Goal: Task Accomplishment & Management: Complete application form

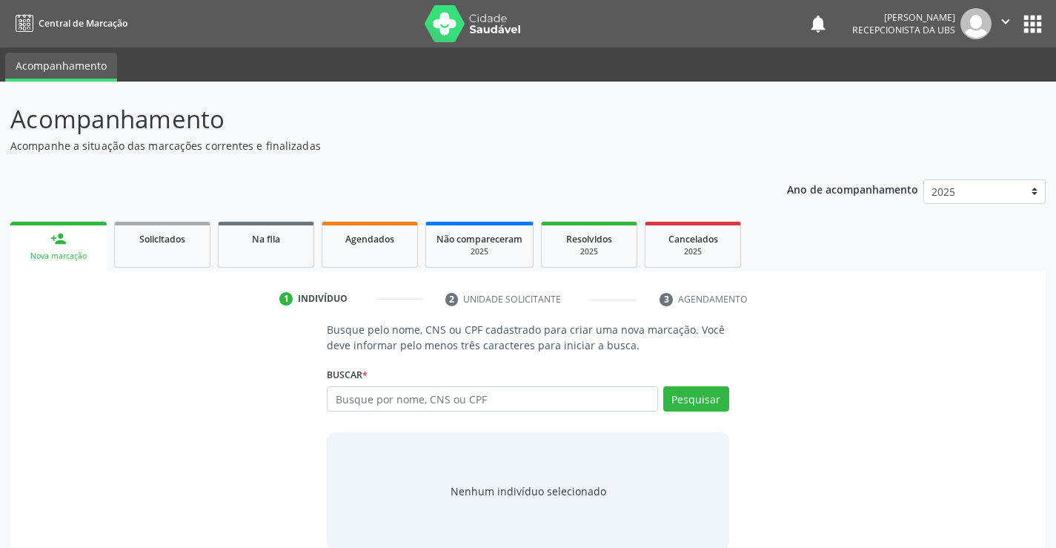
click at [440, 405] on input "text" at bounding box center [492, 398] width 331 height 25
click at [336, 385] on label "Buscar *" at bounding box center [347, 374] width 41 height 23
click at [341, 388] on input "text" at bounding box center [492, 398] width 331 height 25
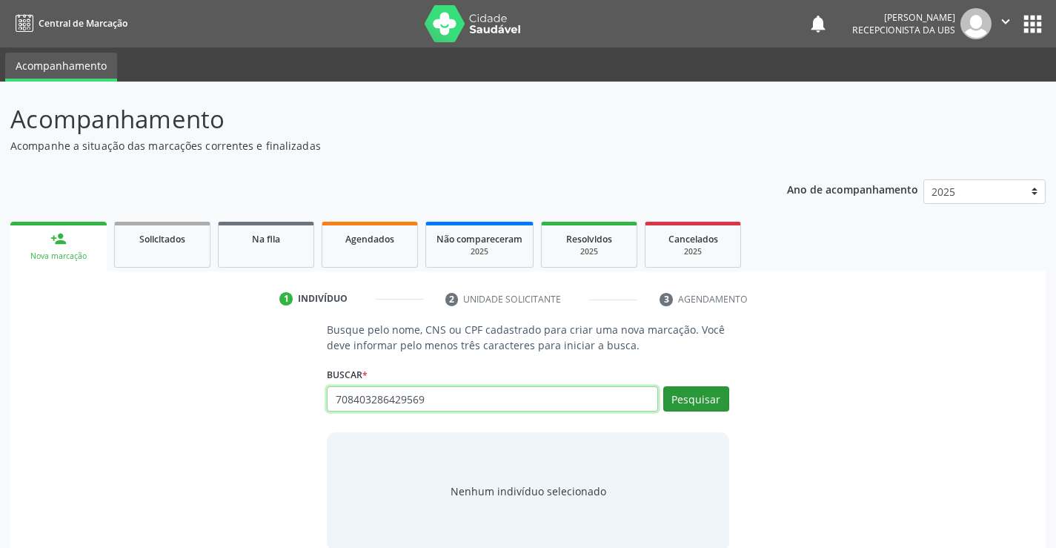
type input "708403286429569"
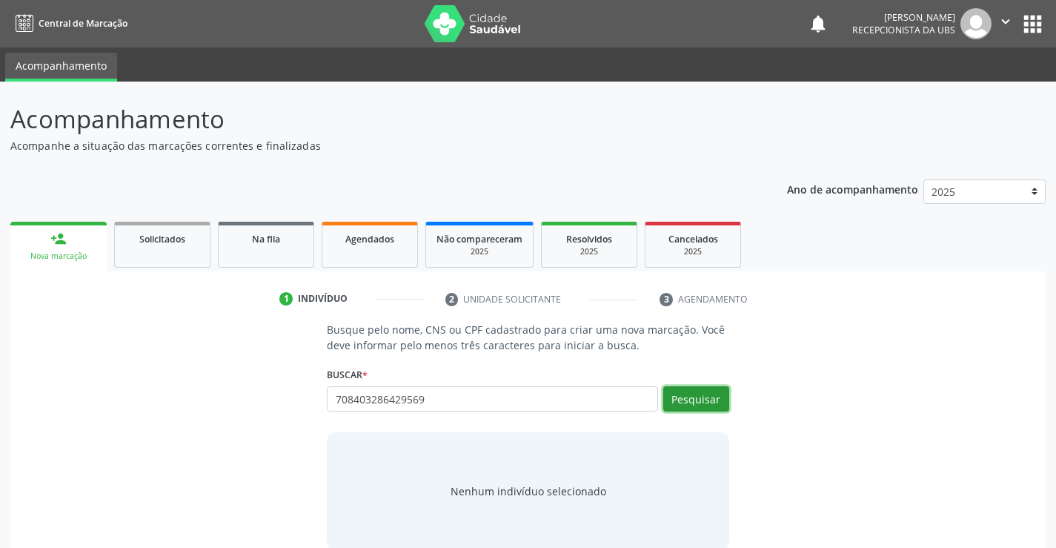
click at [684, 396] on button "Pesquisar" at bounding box center [696, 398] width 66 height 25
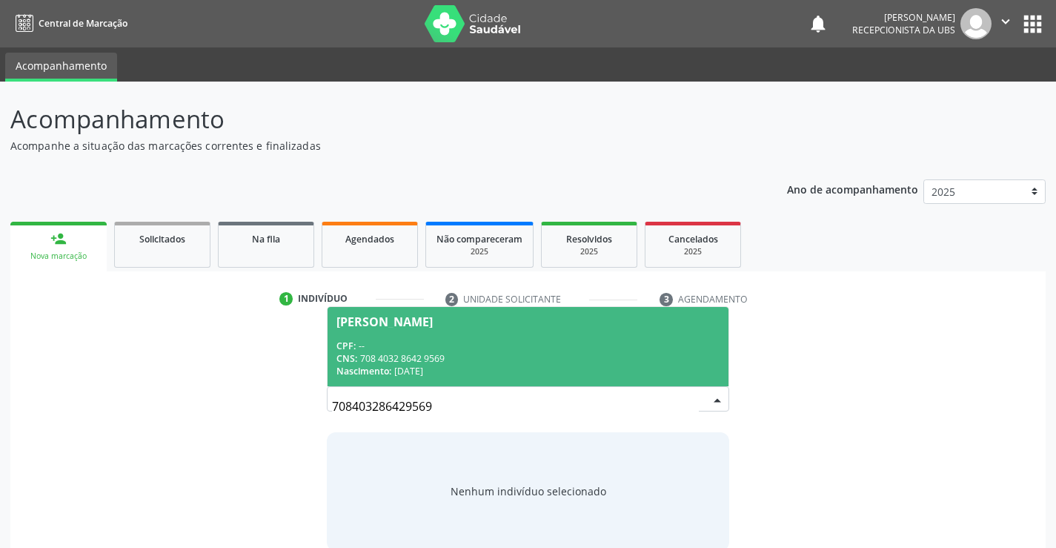
click at [494, 364] on div "CNS: 708 4032 8642 9569" at bounding box center [527, 358] width 382 height 13
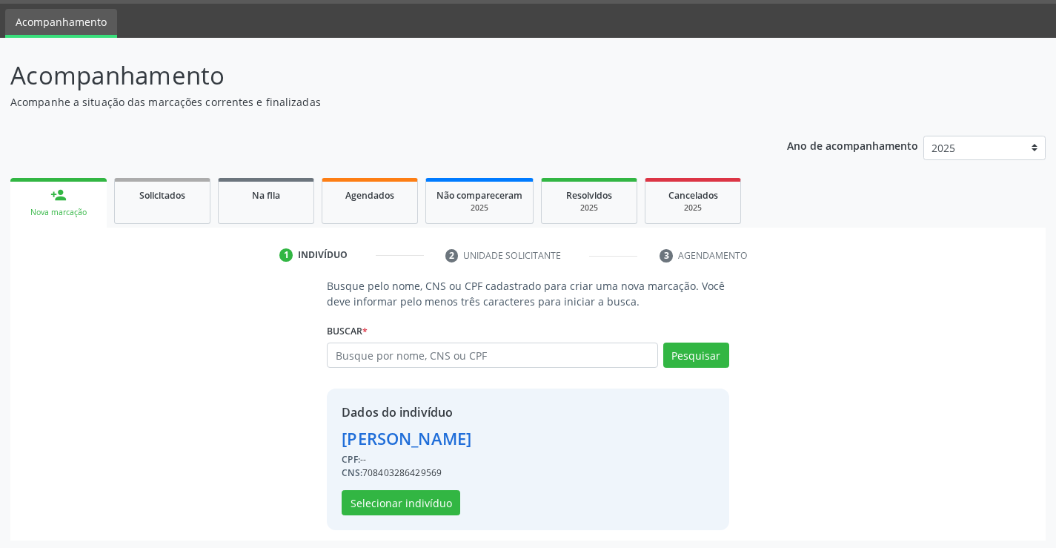
scroll to position [47, 0]
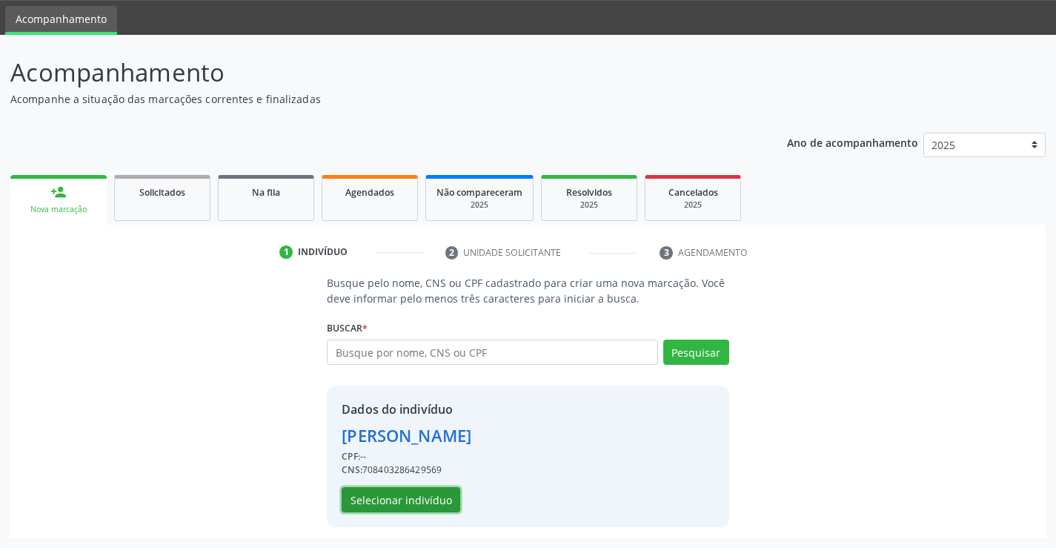
click at [379, 497] on button "Selecionar indivíduo" at bounding box center [401, 499] width 119 height 25
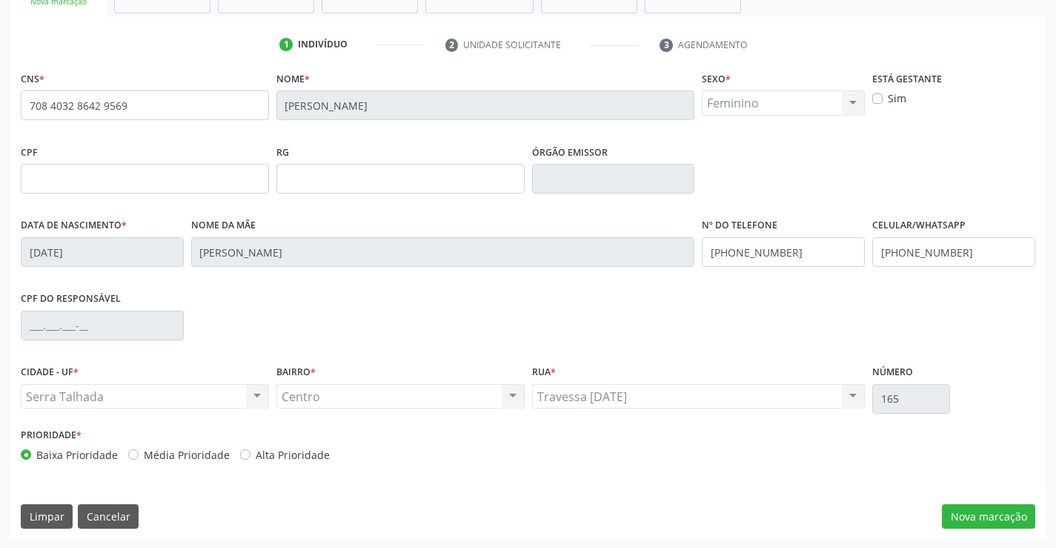
scroll to position [256, 0]
click at [960, 515] on button "Nova marcação" at bounding box center [988, 514] width 93 height 25
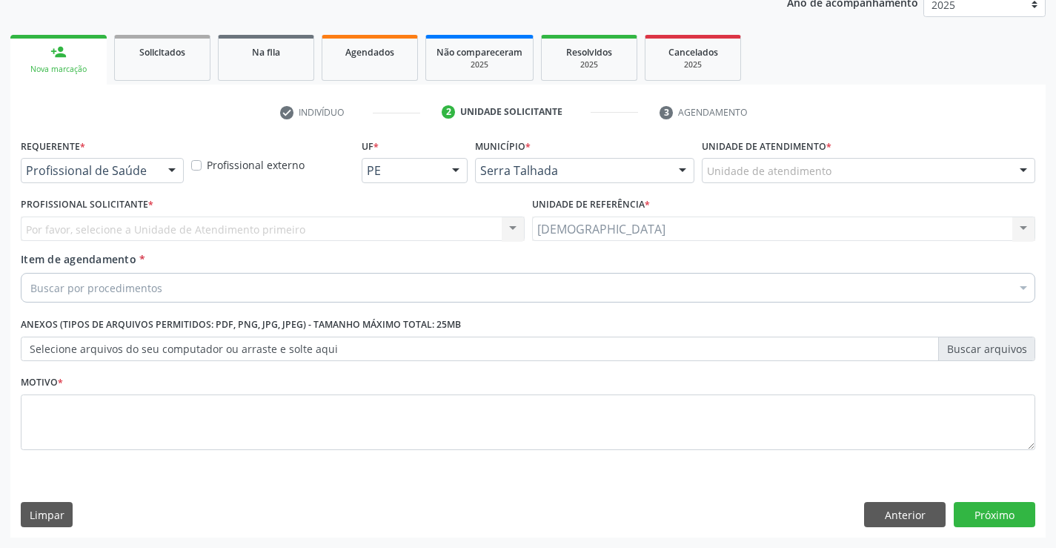
scroll to position [187, 0]
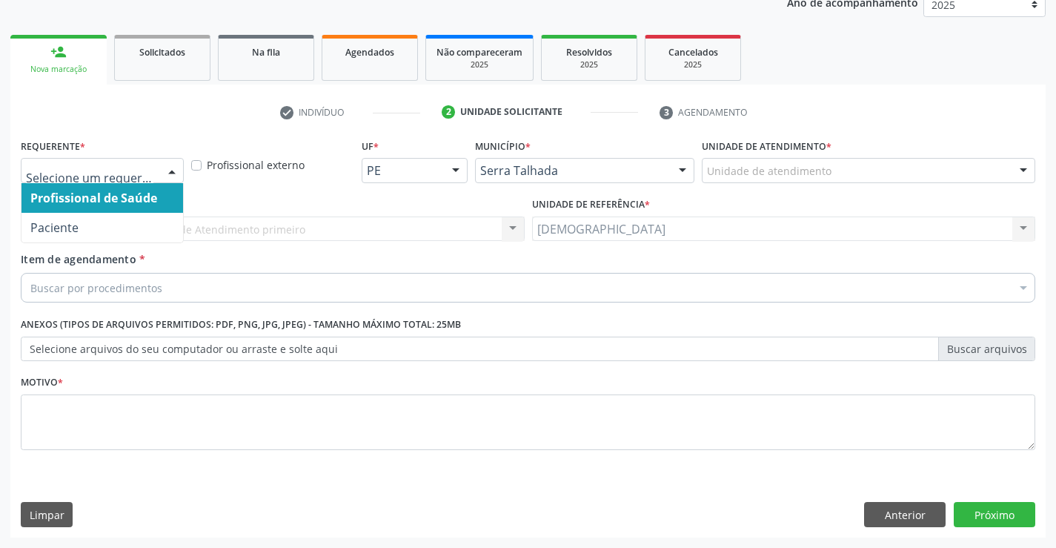
click at [170, 170] on div at bounding box center [172, 171] width 22 height 25
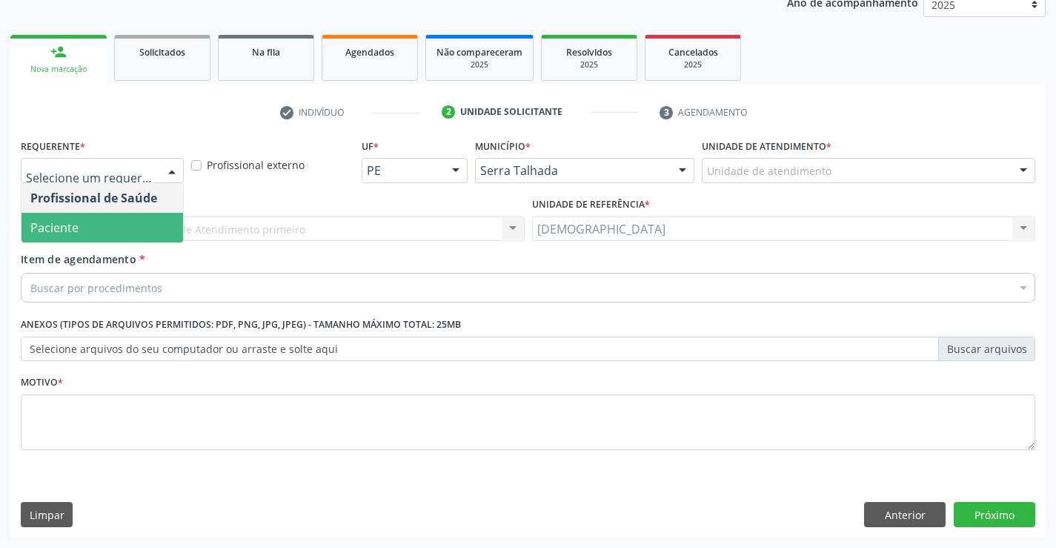
click at [90, 219] on span "Paciente" at bounding box center [102, 228] width 162 height 30
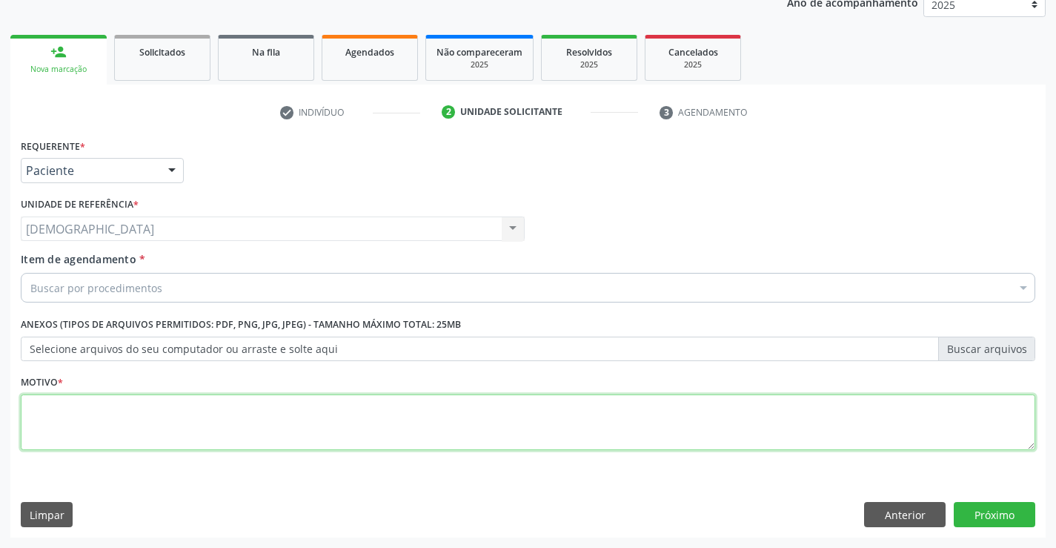
click at [29, 411] on textarea at bounding box center [528, 422] width 1015 height 56
type textarea "."
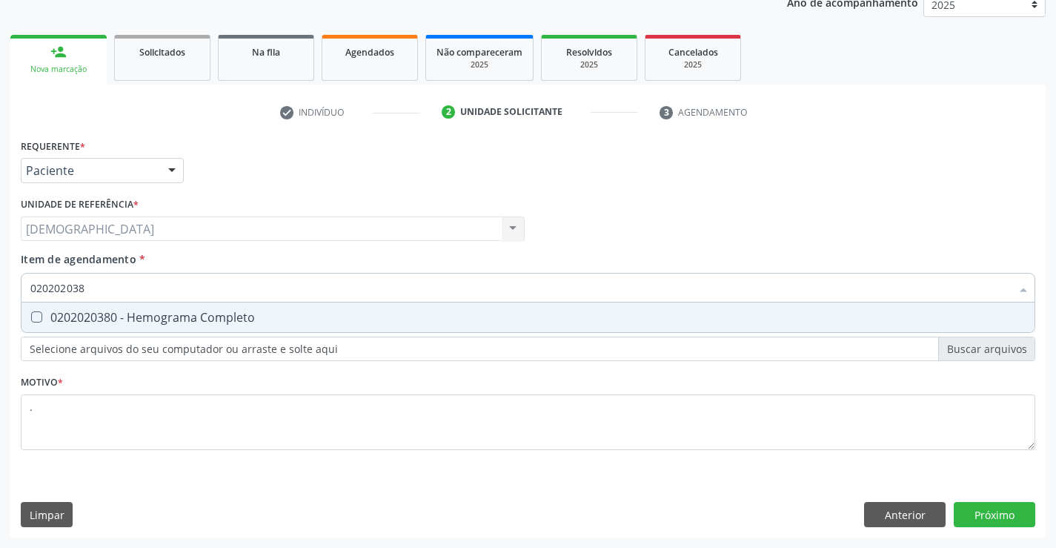
type input "0202020380"
click at [61, 315] on div "0202020380 - Hemograma Completo" at bounding box center [527, 317] width 995 height 12
checkbox Completo "true"
type input "02020203"
checkbox Completo "false"
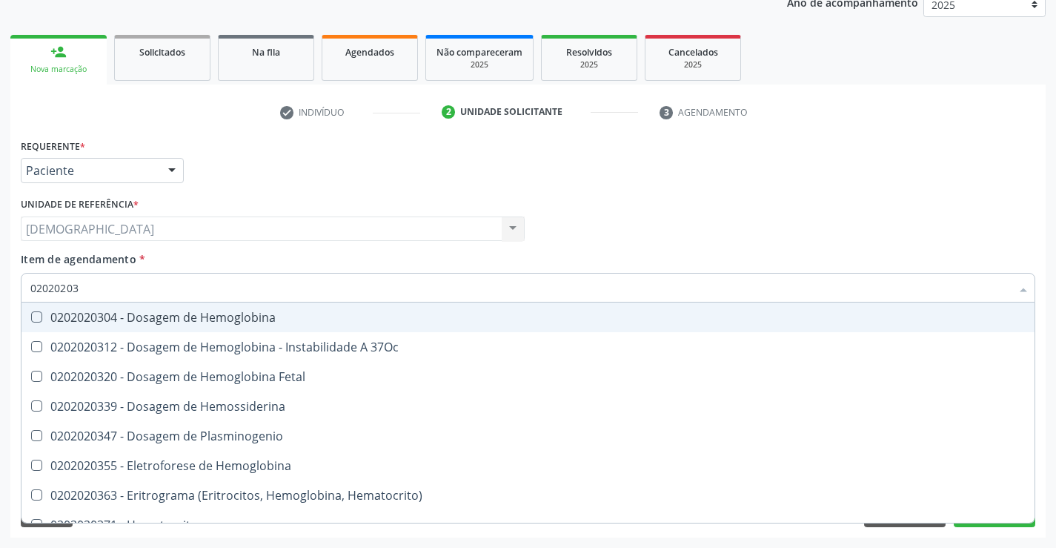
type input "0202020"
checkbox Completo "false"
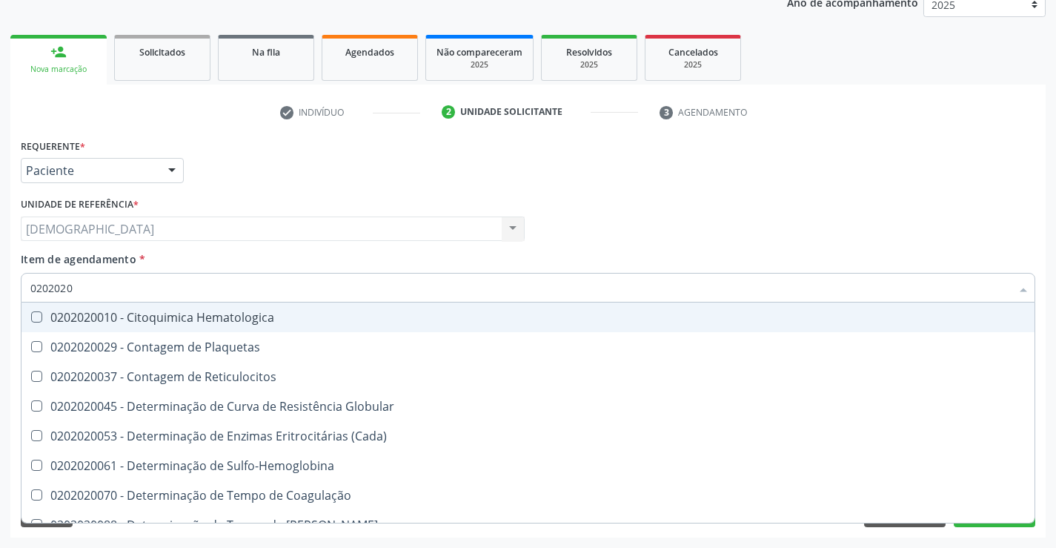
type input "020202"
checkbox Completo "false"
checkbox Leucograma "true"
type input "02020"
checkbox Completo "false"
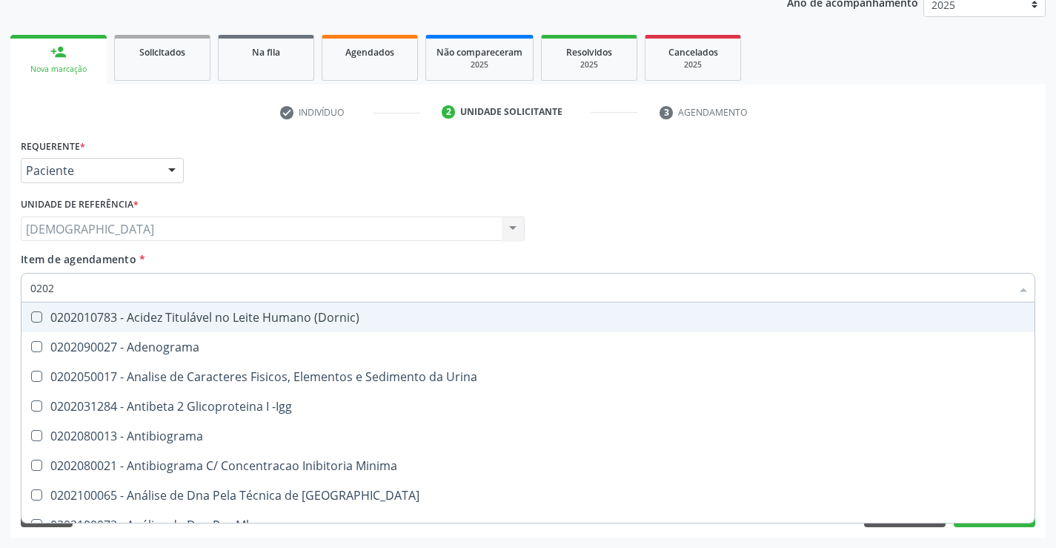
type input "02020"
checkbox Zinco "true"
checkbox Completo "false"
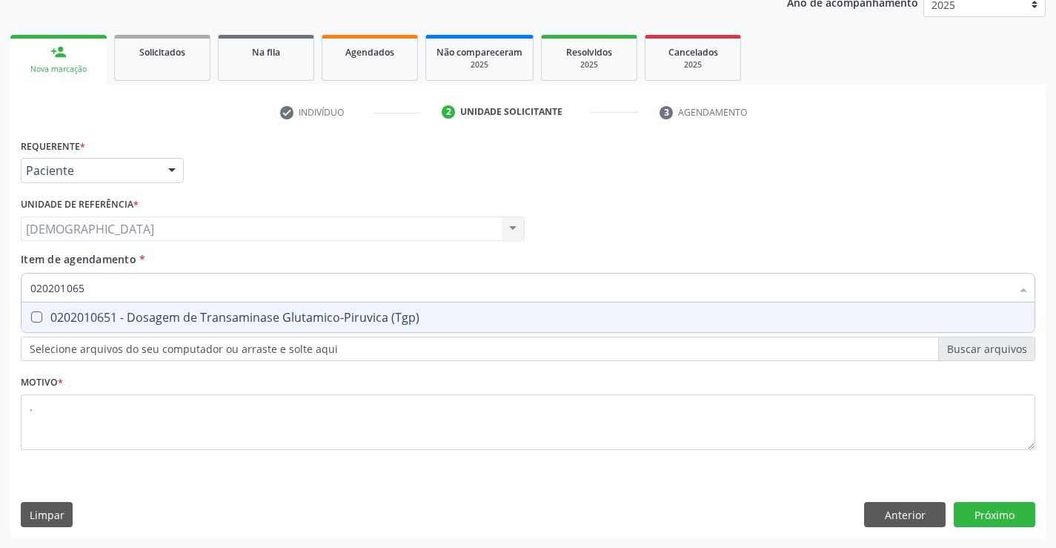
type input "0202010651"
click at [95, 314] on div "0202010651 - Dosagem de Transaminase Glutamico-Piruvica (Tgp)" at bounding box center [527, 317] width 995 height 12
checkbox \(Tgp\) "true"
type input "02020106"
checkbox \(Tgp\) "false"
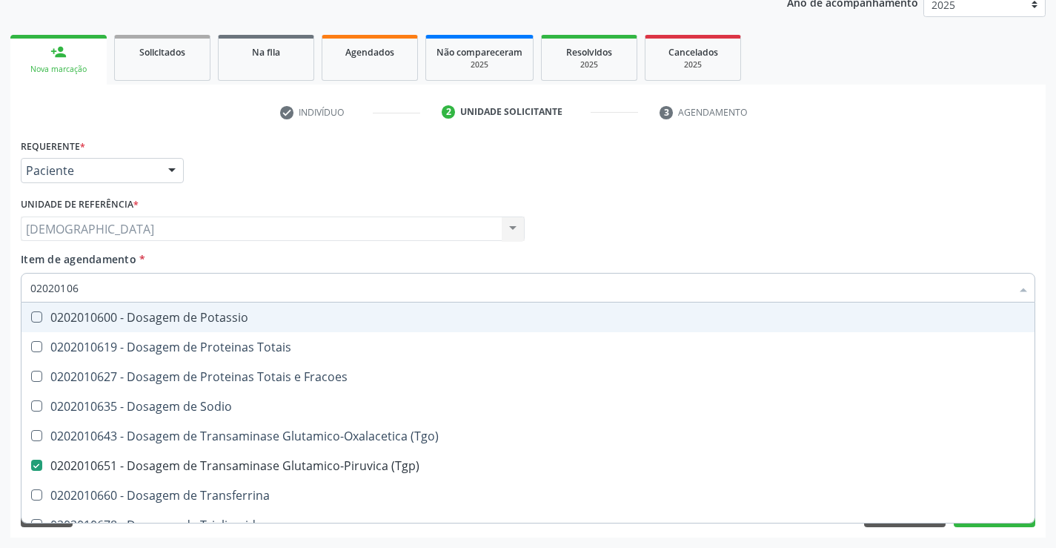
type input "0202010"
checkbox \(Tgp\) "false"
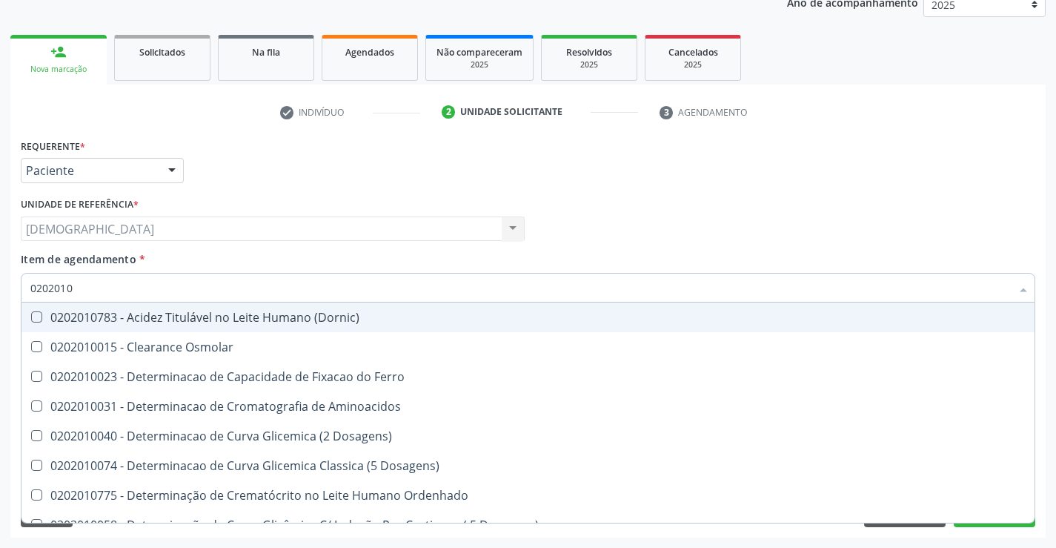
type input "020201"
checkbox \(Tgp\) "false"
checkbox Orais "true"
type input "02020"
checkbox Orais "false"
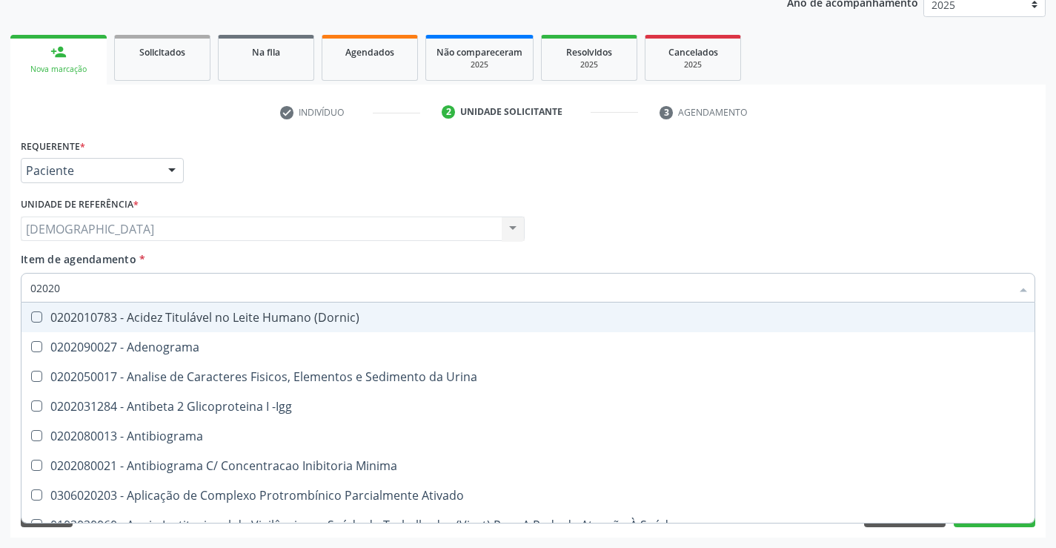
type input "0202"
checkbox \(Tgp\) "false"
checkbox Urinarios "true"
checkbox Completo "false"
checkbox Pylori "true"
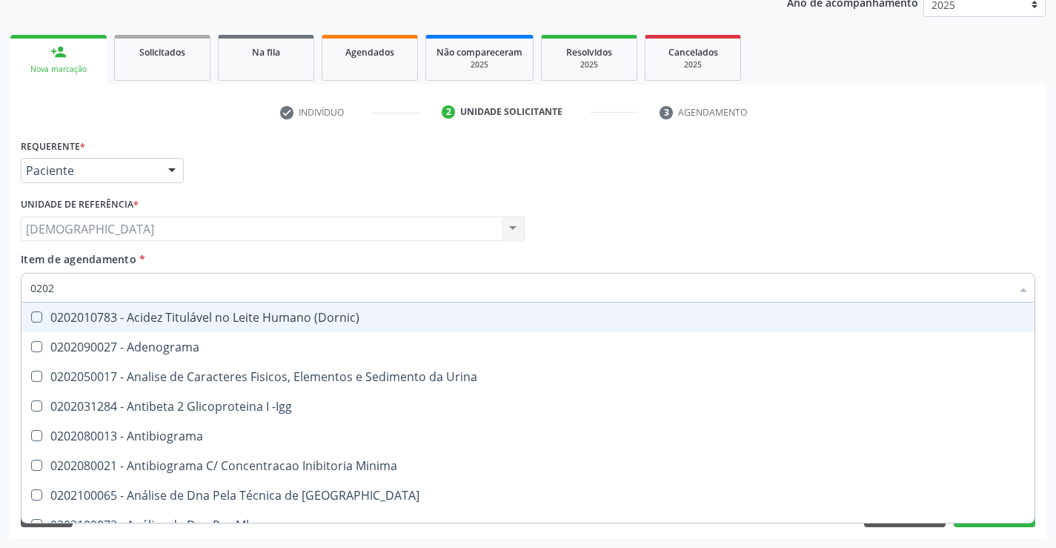
type input "02020"
checkbox Funcional "true"
checkbox \(Tgp\) "false"
checkbox Zinco "true"
checkbox Completo "false"
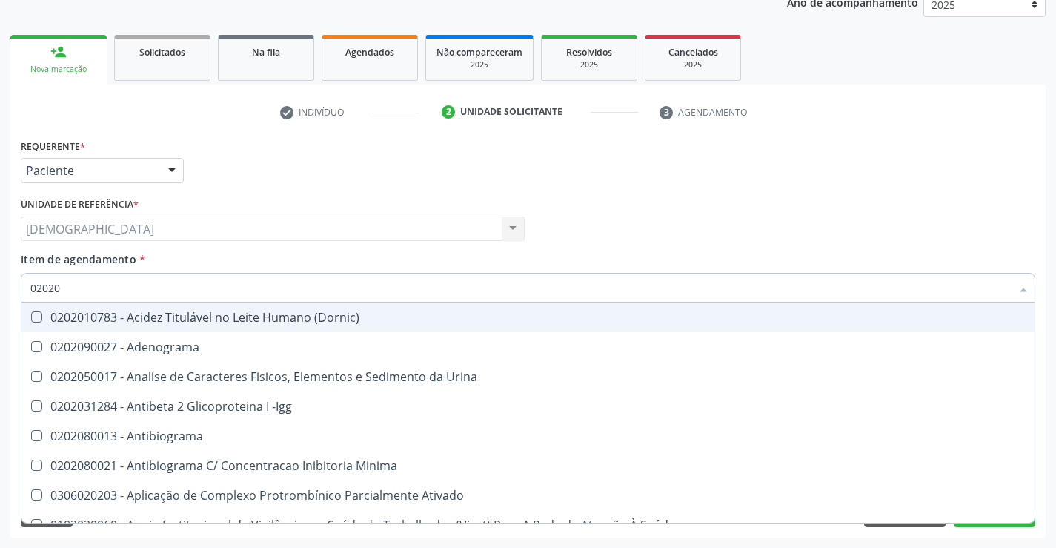
type input "020201"
checkbox D "true"
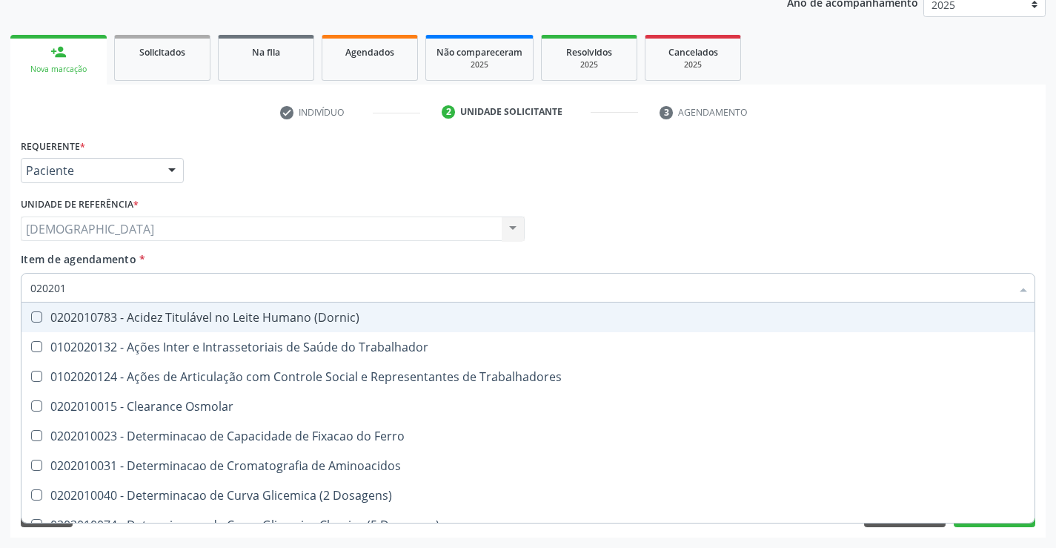
type input "0202010"
checkbox Lipase "true"
checkbox \(Tgp\) "false"
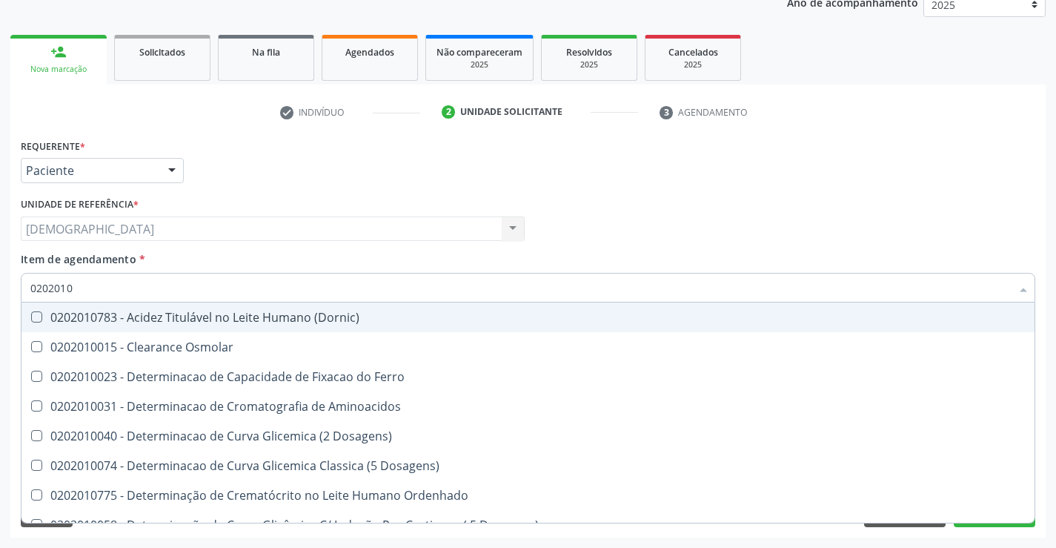
type input "02020106"
checkbox Dosagens\) "true"
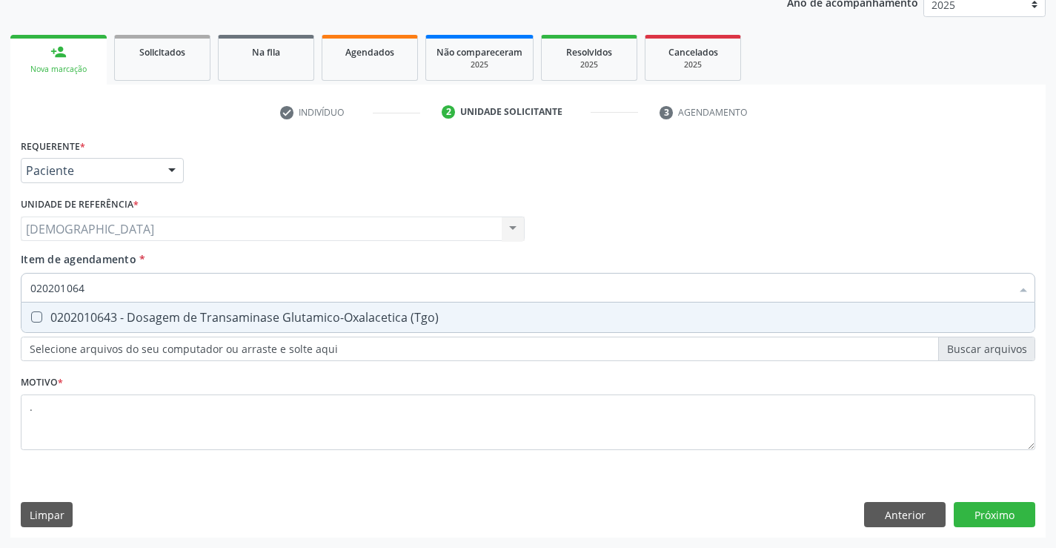
type input "0202010643"
click at [86, 311] on div "0202010643 - Dosagem de Transaminase Glutamico-Oxalacetica (Tgo)" at bounding box center [527, 317] width 995 height 12
checkbox \(Tgo\) "true"
type input "02020106"
checkbox \(Tgo\) "false"
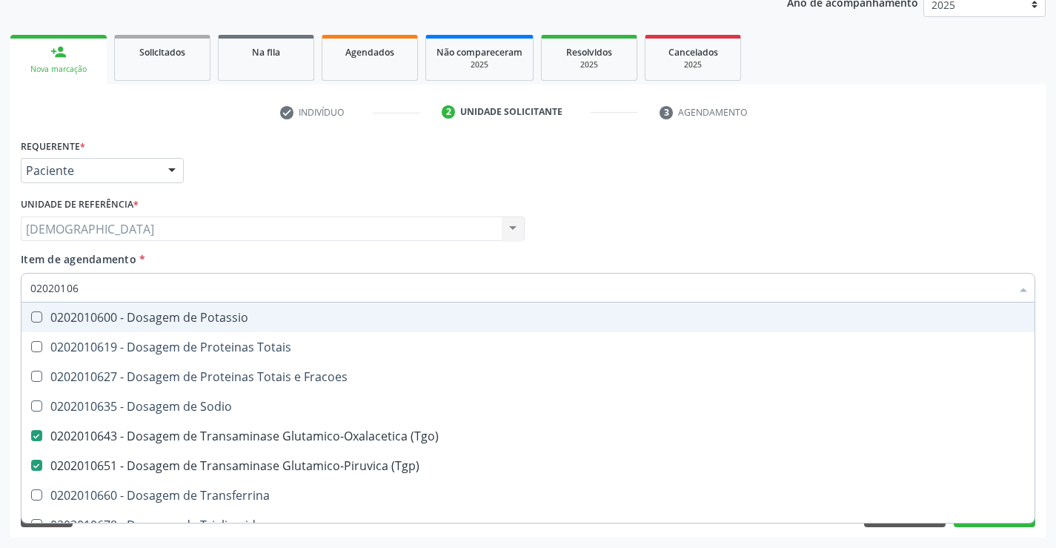
type input "0202010"
checkbox \(Tgo\) "false"
checkbox \(Tgp\) "false"
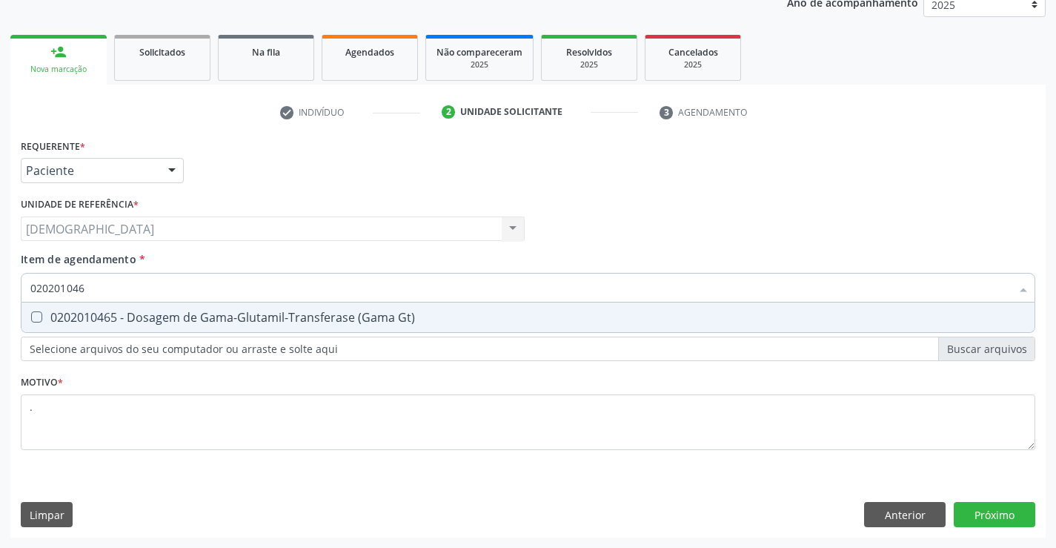
type input "0202010465"
click at [86, 311] on div "0202010465 - Dosagem de Gama-Glutamil-Transferase (Gama Gt)" at bounding box center [527, 317] width 995 height 12
checkbox Gt\) "true"
type input "02020104"
checkbox Gt\) "false"
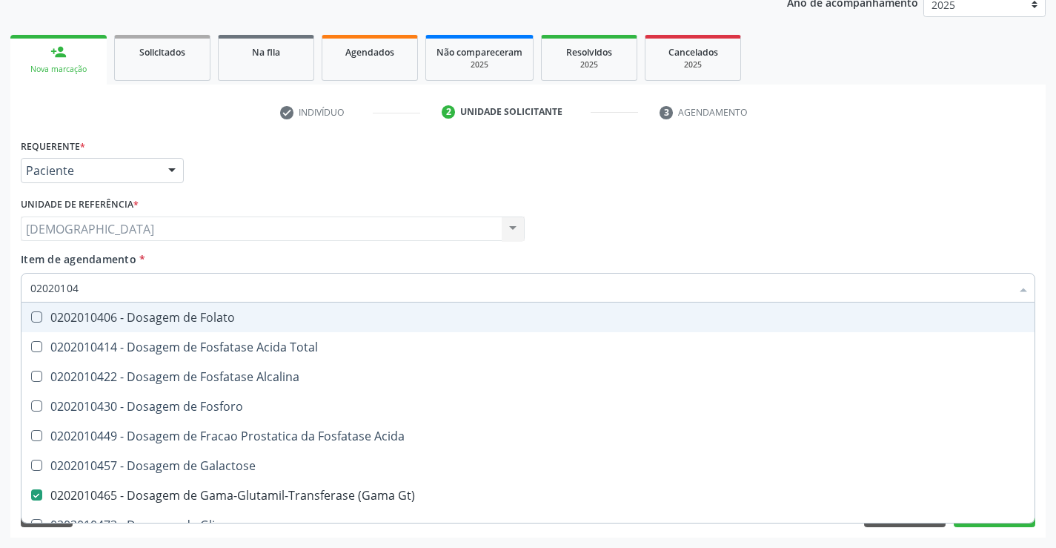
type input "0202010"
checkbox Gt\) "false"
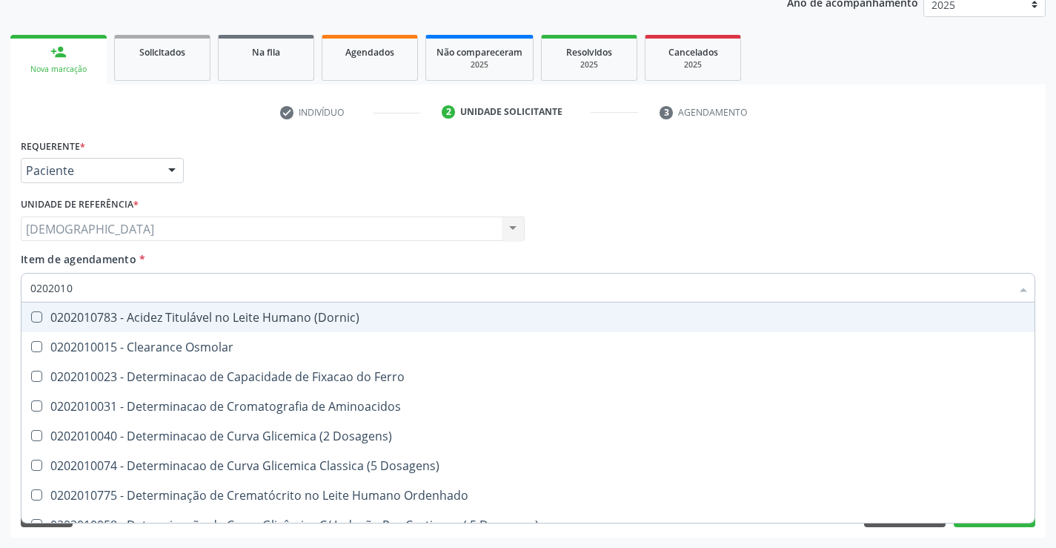
type input "020201"
checkbox Gt\) "false"
checkbox Muco-Proteinas "true"
checkbox \(Tgo\) "false"
checkbox \(Tgp\) "false"
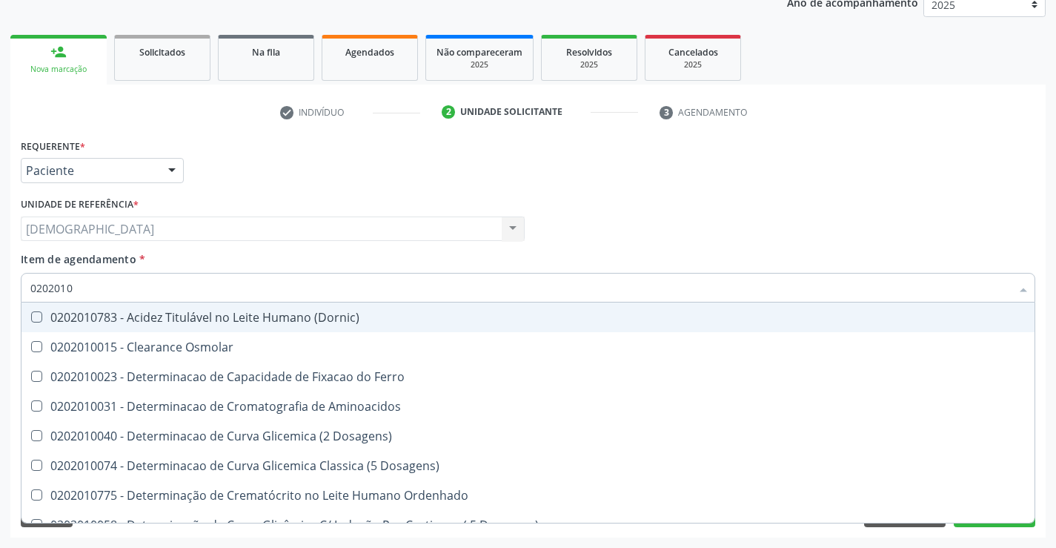
checkbox D-Xilose "true"
checkbox Orais "true"
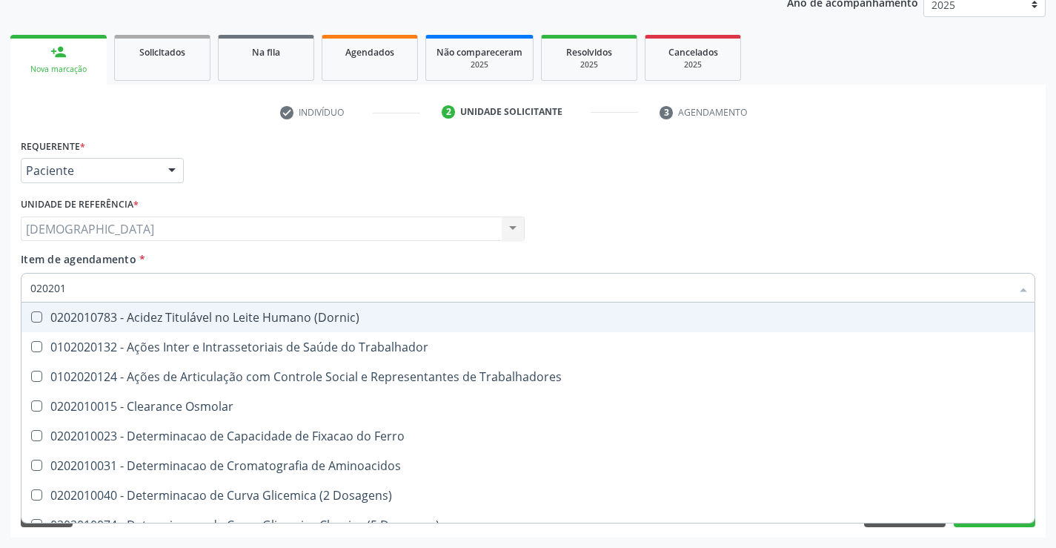
type input "02020"
checkbox Gt\) "false"
checkbox \(Tgo\) "false"
checkbox \(Tgp\) "false"
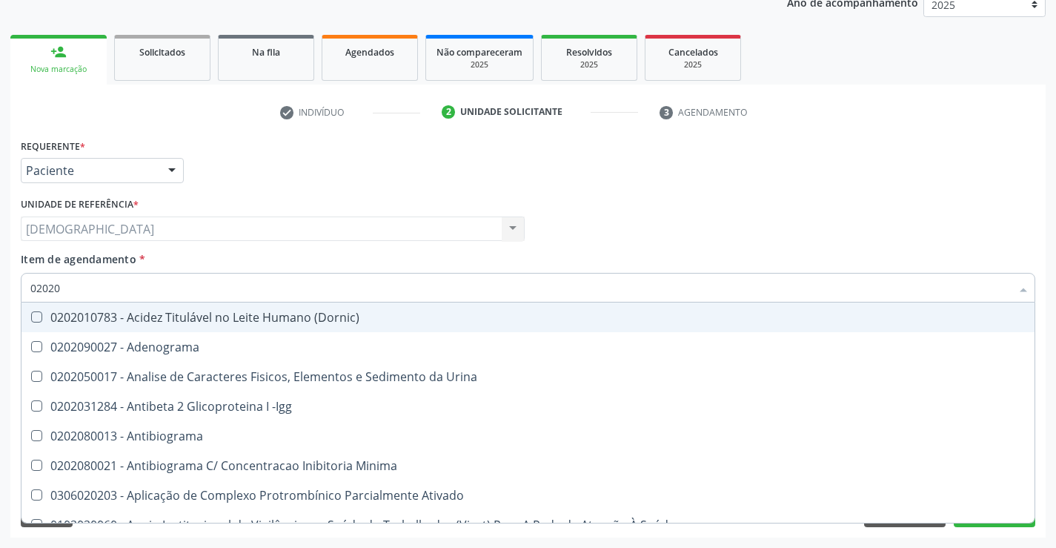
type input "020201"
checkbox Osmolaridade "true"
checkbox 17-Hidroxicorticosteroides "true"
checkbox D "true"
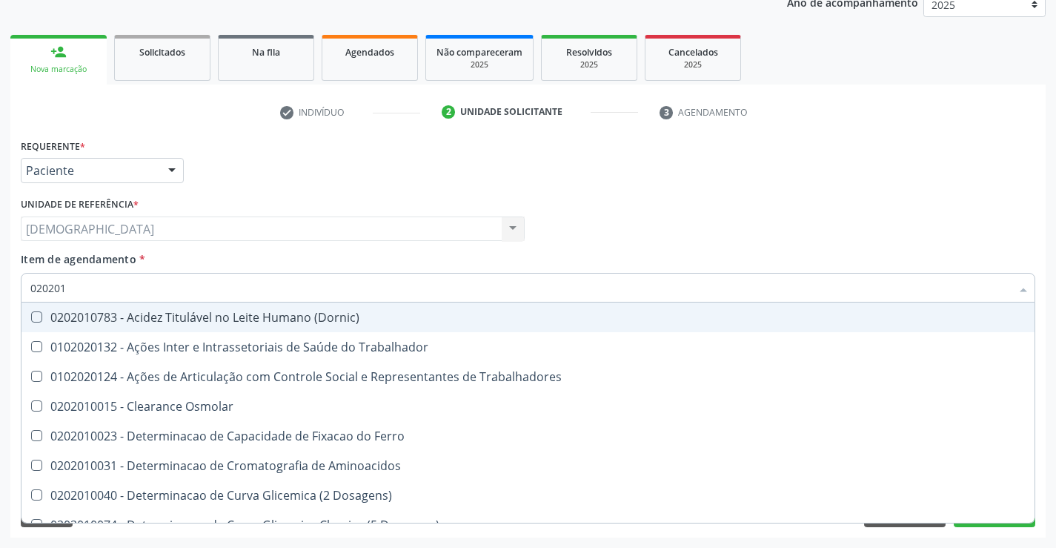
type input "0202010"
checkbox Fracionadas\) "true"
checkbox Gt\) "false"
checkbox Leucino-Aminopeptidase "true"
checkbox Lipase "true"
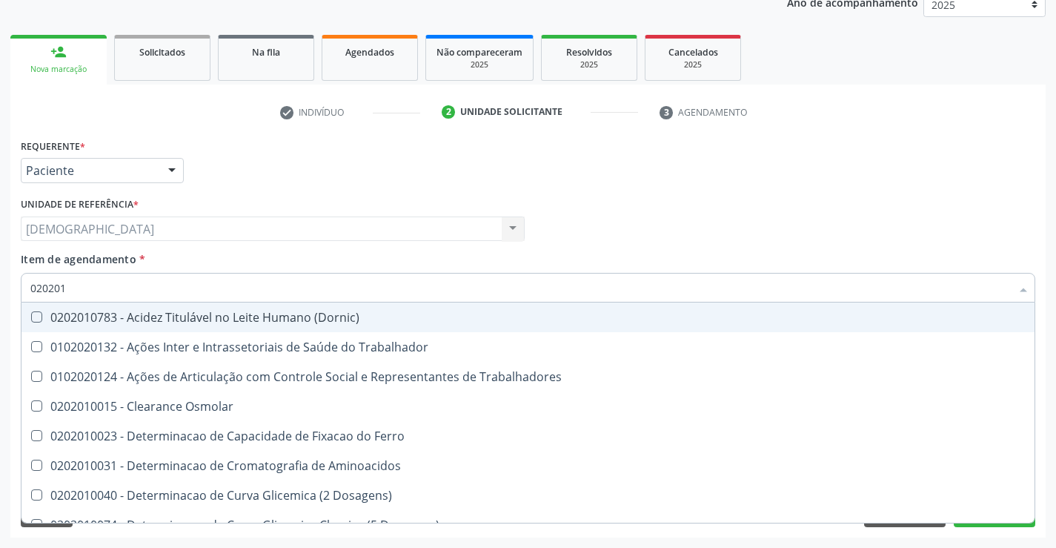
checkbox \(Tgo\) "false"
checkbox \(Tgp\) "false"
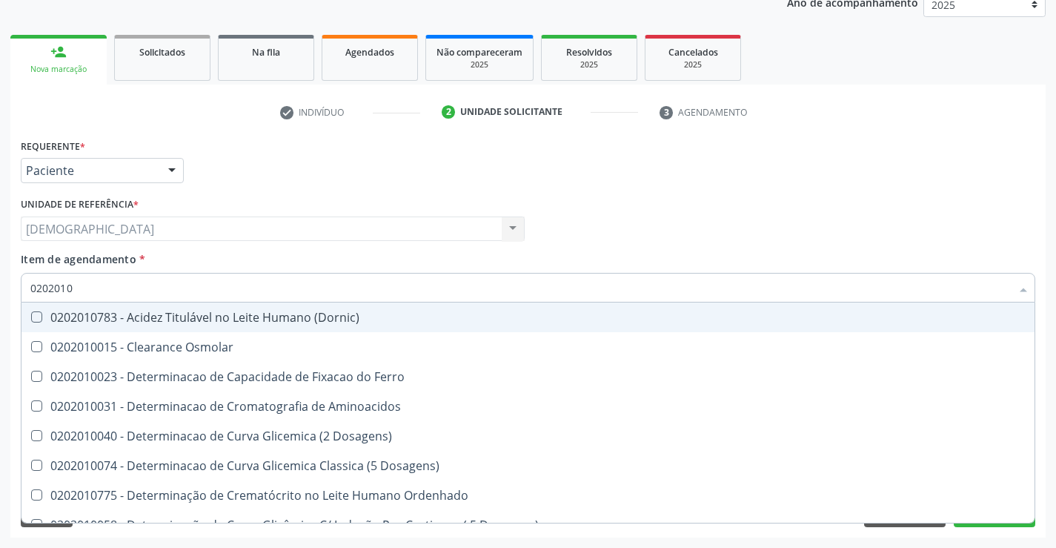
type input "02020106"
checkbox Dosagens\) "true"
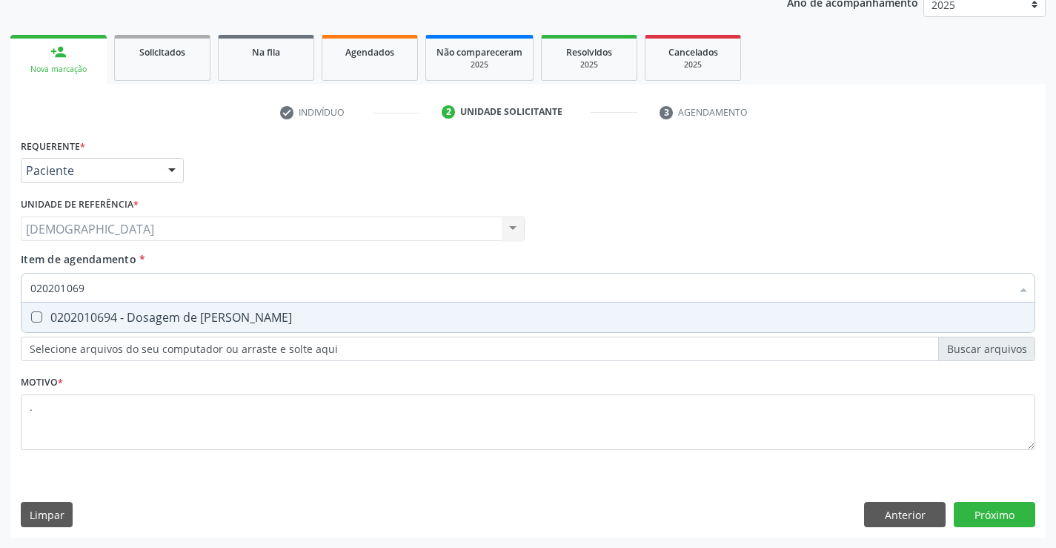
type input "0202010694"
click at [86, 315] on div "0202010694 - Dosagem de [PERSON_NAME]" at bounding box center [527, 317] width 995 height 12
checkbox Ureia "true"
type input "02020106"
checkbox Ureia "false"
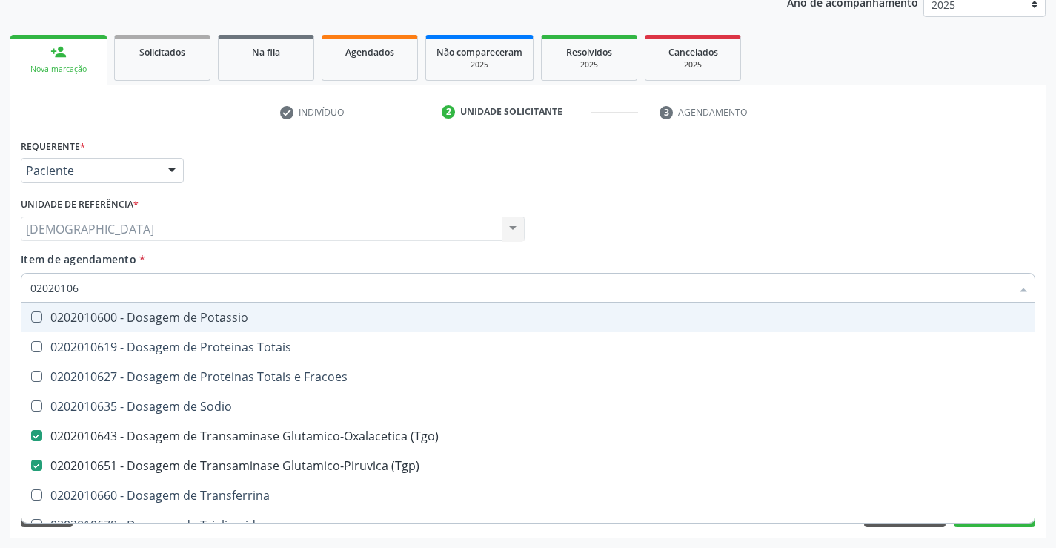
type input "0202010"
checkbox \(Tgo\) "false"
checkbox \(Tgp\) "false"
checkbox Ureia "false"
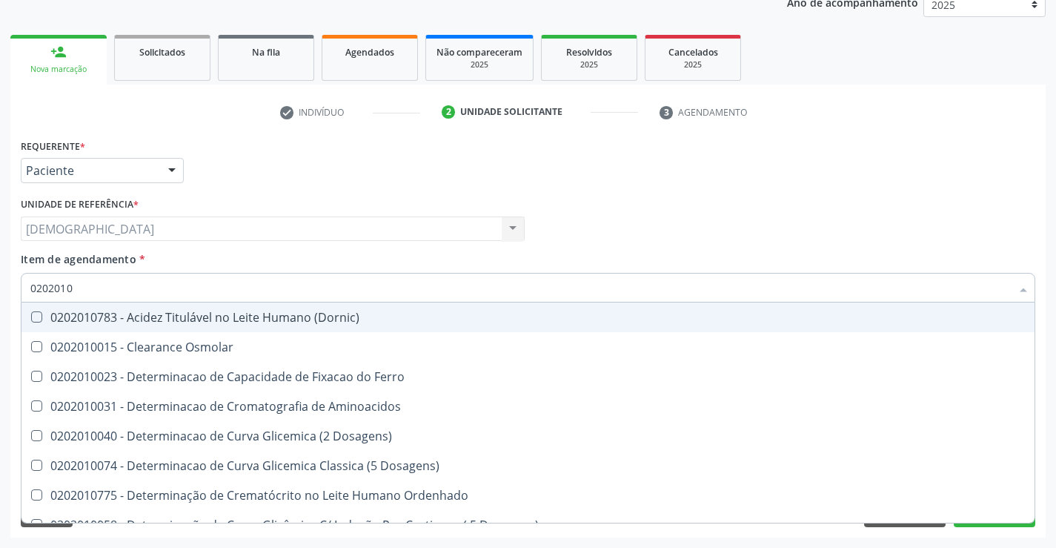
type input "020201"
checkbox Gt\) "false"
checkbox Muco-Proteinas "true"
checkbox \(Tgo\) "false"
checkbox \(Tgp\) "false"
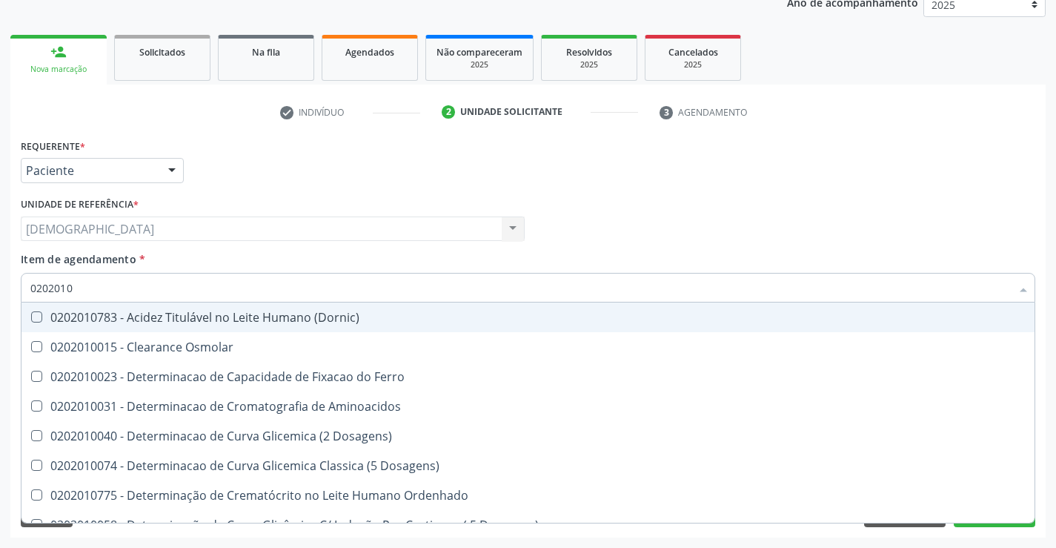
checkbox Ureia "false"
checkbox D-Xilose "true"
checkbox Orais "true"
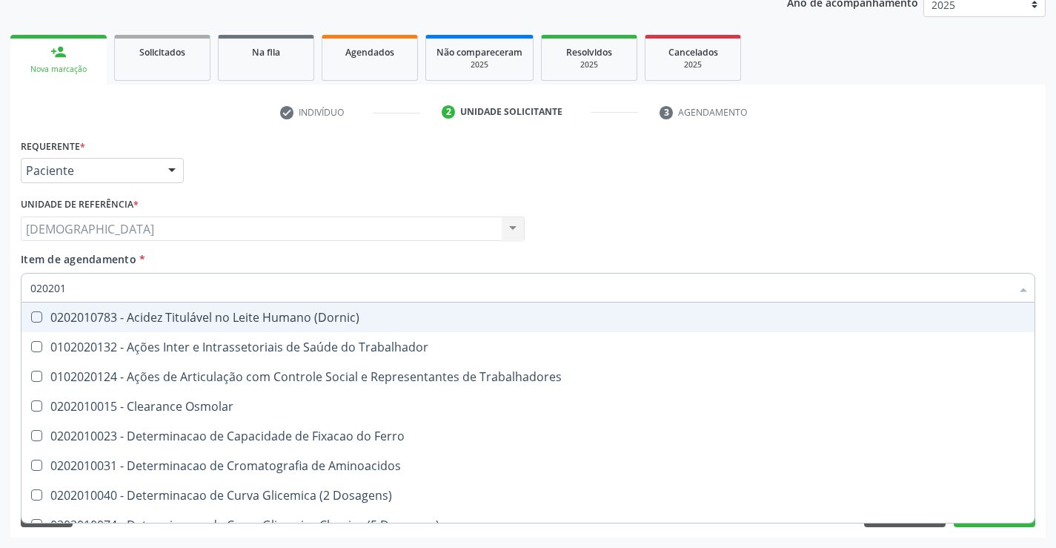
type input "0202010"
checkbox Fracionadas\) "true"
checkbox Gt\) "false"
checkbox Leucino-Aminopeptidase "true"
checkbox Lipase "true"
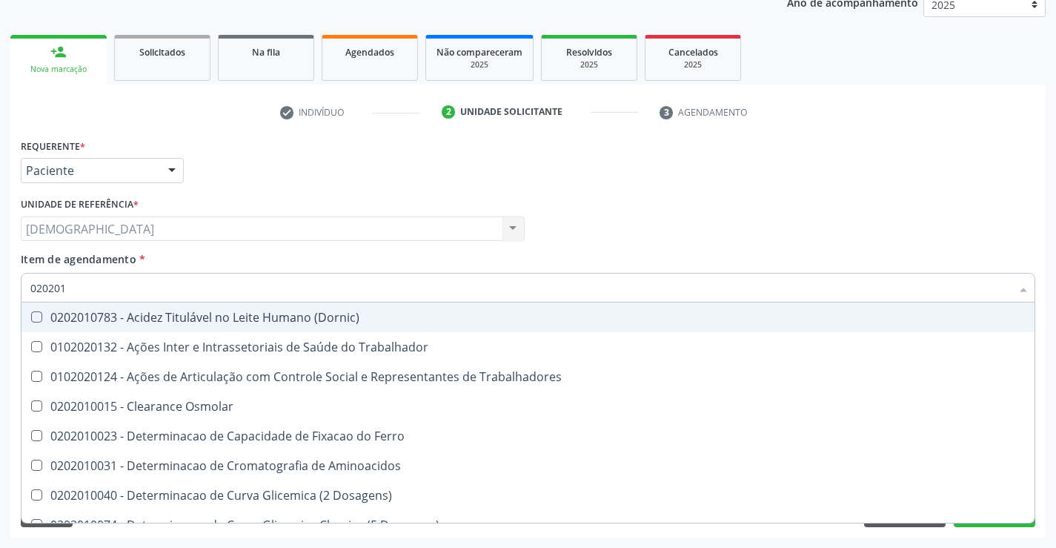
checkbox Piruvato "true"
checkbox \(Tgo\) "false"
checkbox \(Tgp\) "false"
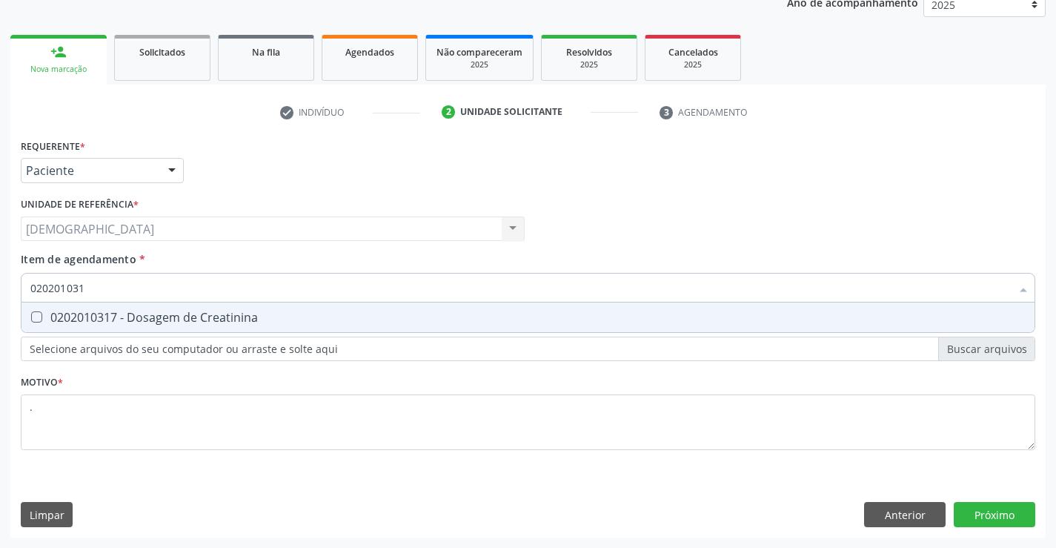
type input "0202010317"
click at [86, 315] on div "0202010317 - Dosagem de Creatinina" at bounding box center [527, 317] width 995 height 12
checkbox Creatinina "true"
type input "02020103"
checkbox Creatinina "false"
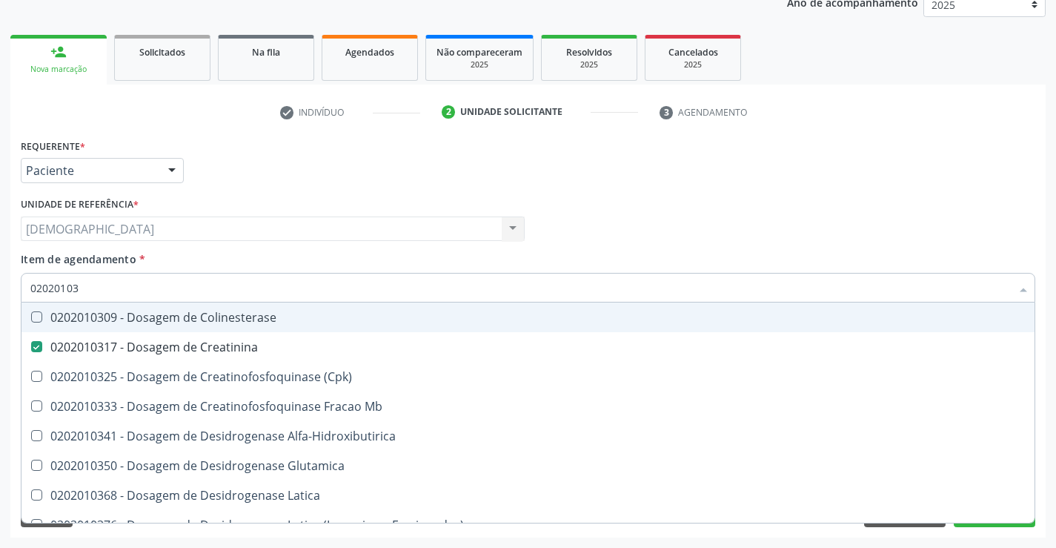
type input "0202010"
checkbox Creatinina "false"
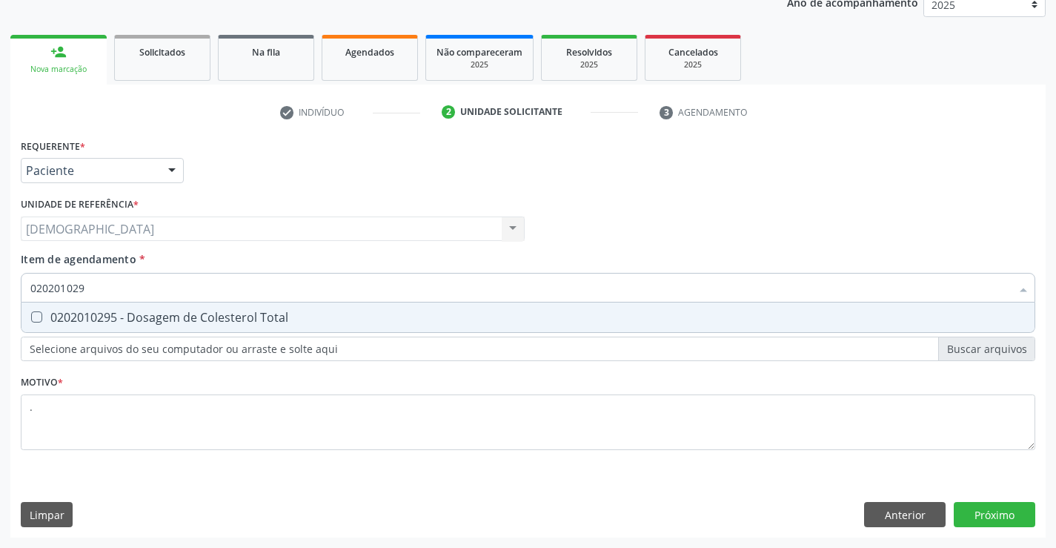
type input "0202010295"
click at [86, 315] on div "0202010295 - Dosagem de Colesterol Total" at bounding box center [527, 317] width 995 height 12
checkbox Total "true"
type input "02020102"
checkbox Total "false"
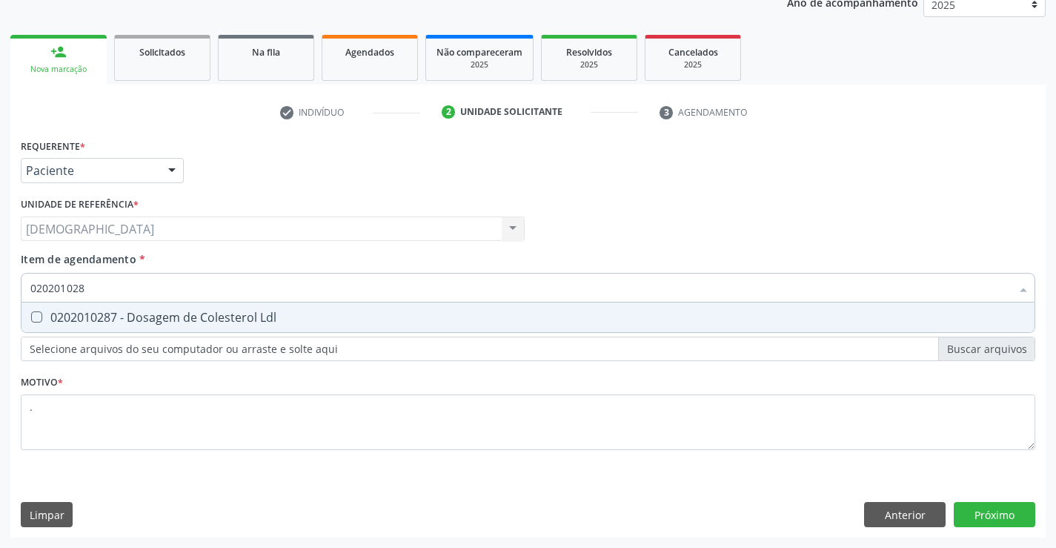
type input "0202010287"
click at [86, 315] on div "0202010287 - Dosagem de Colesterol Ldl" at bounding box center [527, 317] width 995 height 12
checkbox Ldl "true"
type input "02020102"
checkbox Ldl "false"
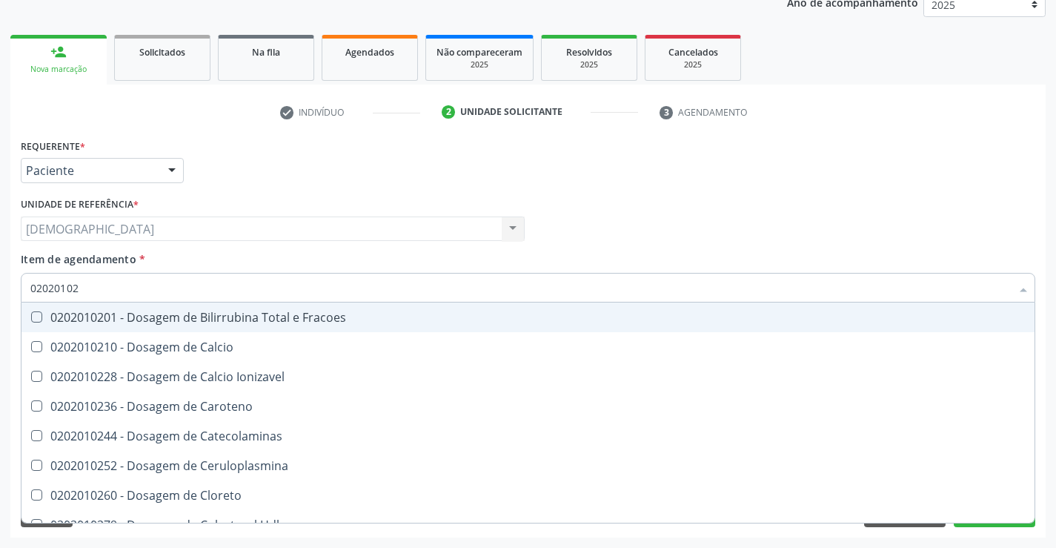
type input "0202010"
checkbox Ldl "false"
checkbox Total "false"
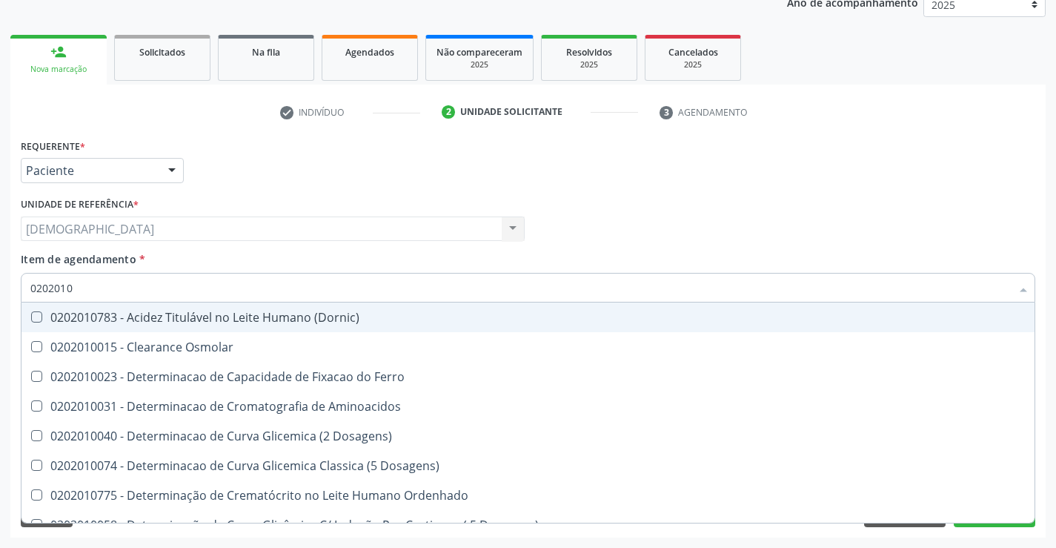
type input "02020104"
checkbox Ordenhado "true"
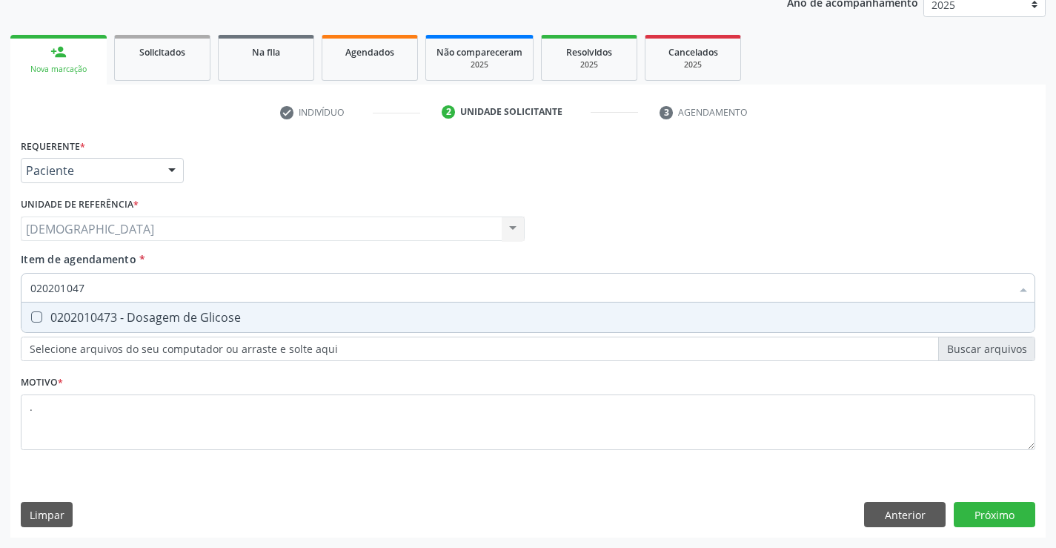
type input "0202010473"
click at [86, 315] on div "0202010473 - Dosagem de Glicose" at bounding box center [527, 317] width 995 height 12
checkbox Glicose "true"
type input "02020104"
checkbox Glicose "false"
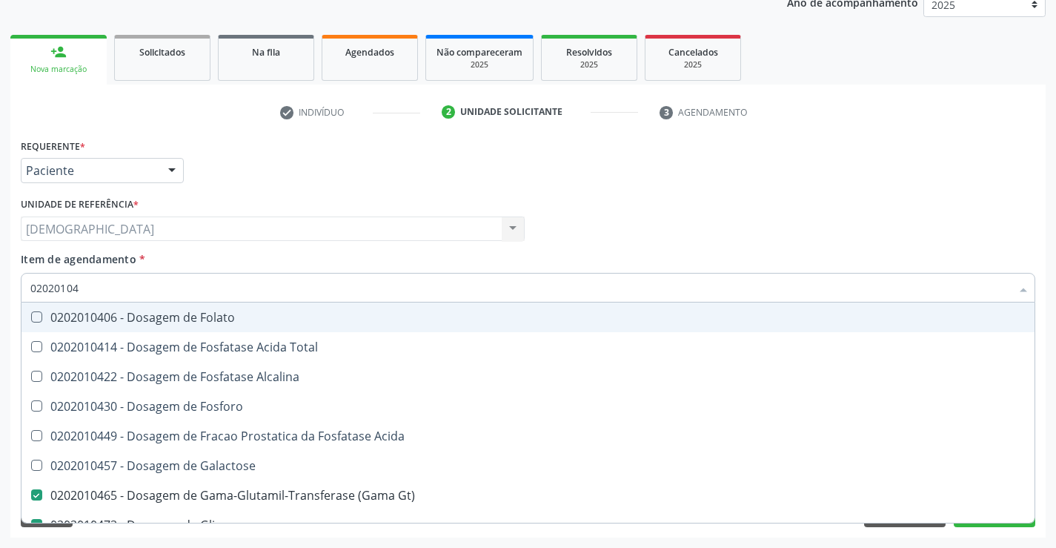
type input "0202010"
checkbox Gt\) "false"
checkbox Glicose "false"
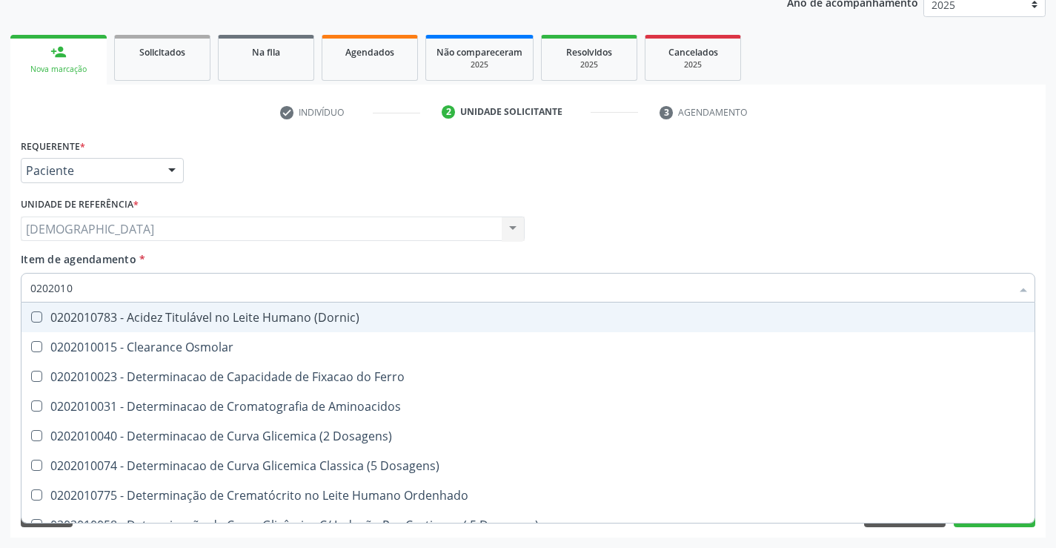
type input "020201"
checkbox Ldl "false"
checkbox Total "false"
checkbox Creatinina "false"
checkbox Fracionadas\) "true"
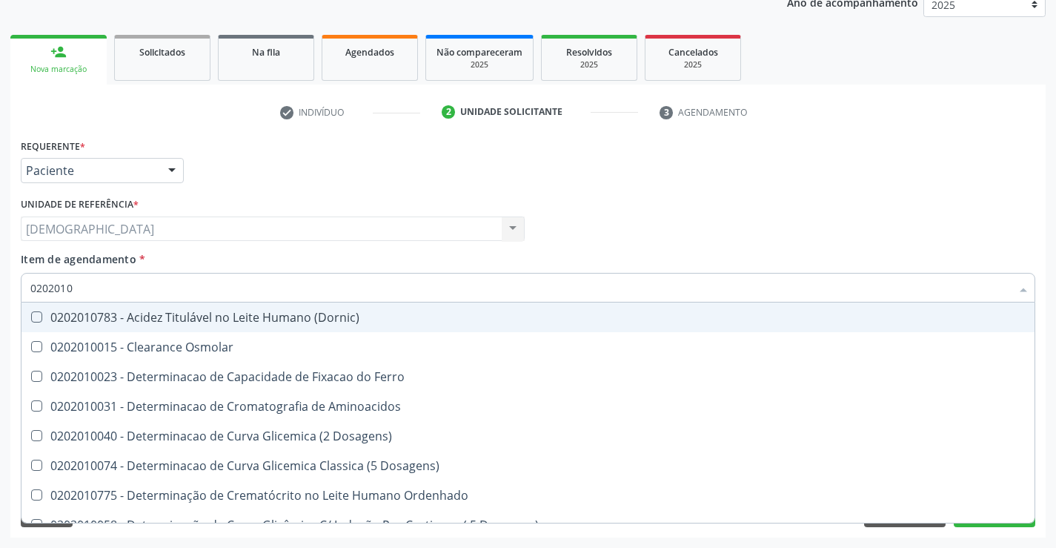
checkbox Ferritina "true"
checkbox Folato "true"
checkbox Gt\) "false"
checkbox Glicose "false"
checkbox Muco-Proteinas "true"
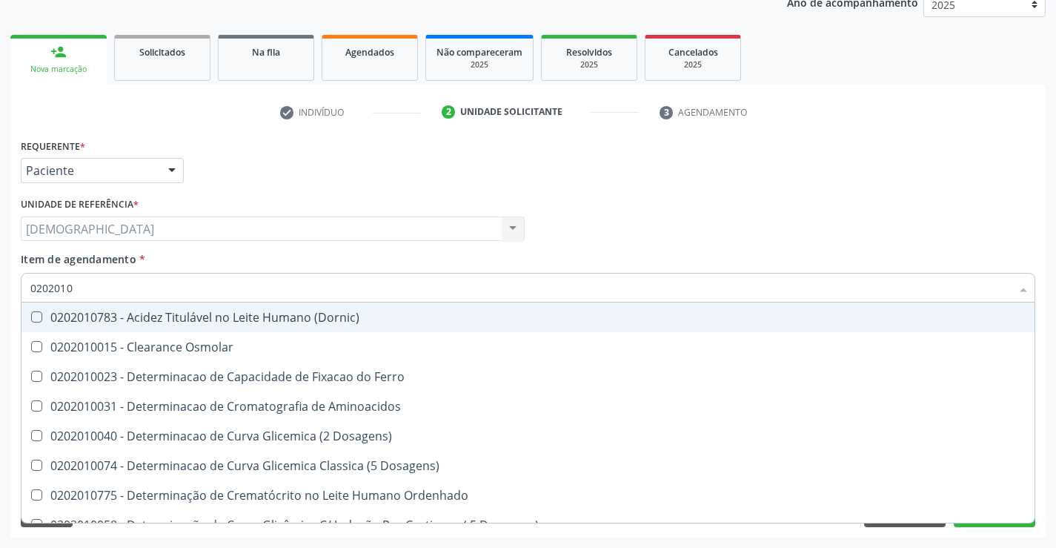
checkbox Nt-Probnp\) "true"
checkbox \(Tgo\) "false"
checkbox \(Tgp\) "false"
checkbox Ureia "false"
checkbox D-Xilose "true"
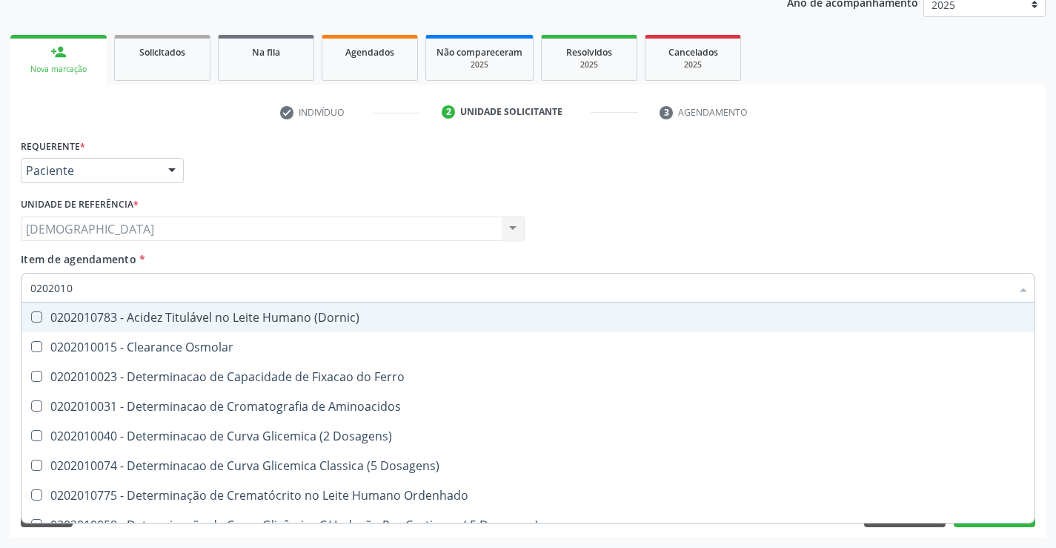
checkbox Orais "true"
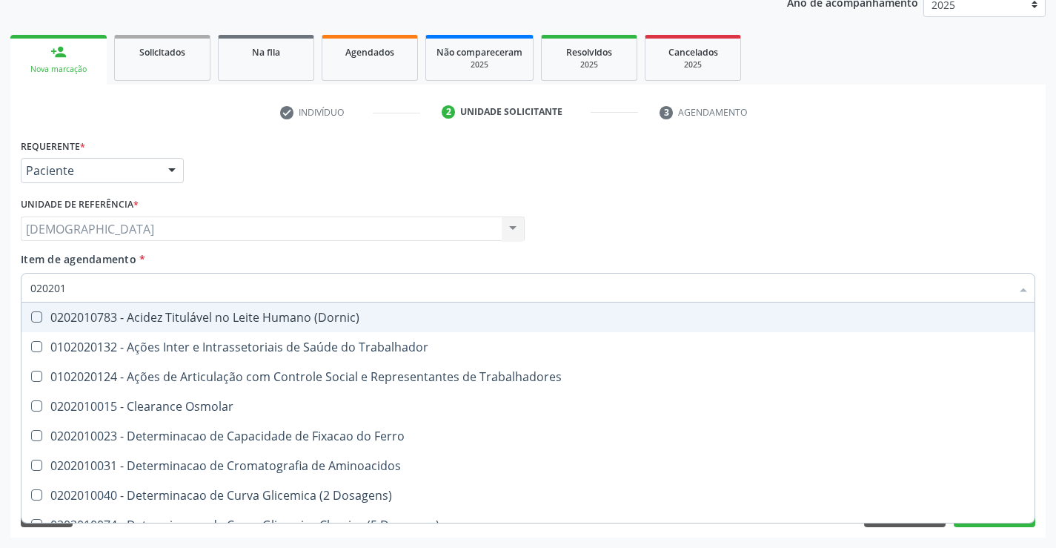
type input "0202010"
checkbox III "true"
checkbox Fracoes "true"
checkbox Ionizavel "true"
checkbox Ldl "false"
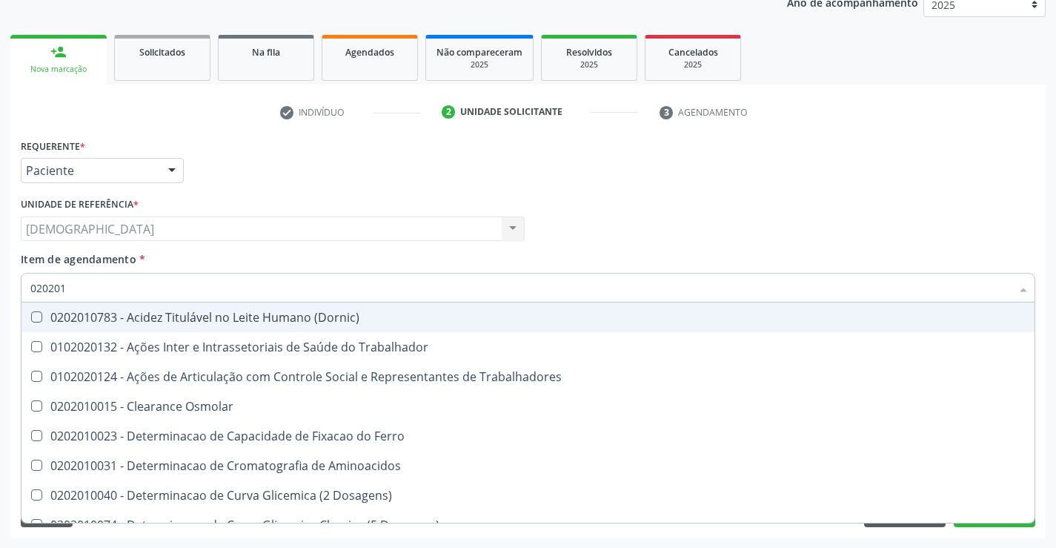
checkbox Total "false"
checkbox Creatinina "false"
checkbox Fracionadas\) "true"
checkbox II "true"
checkbox Gt\) "false"
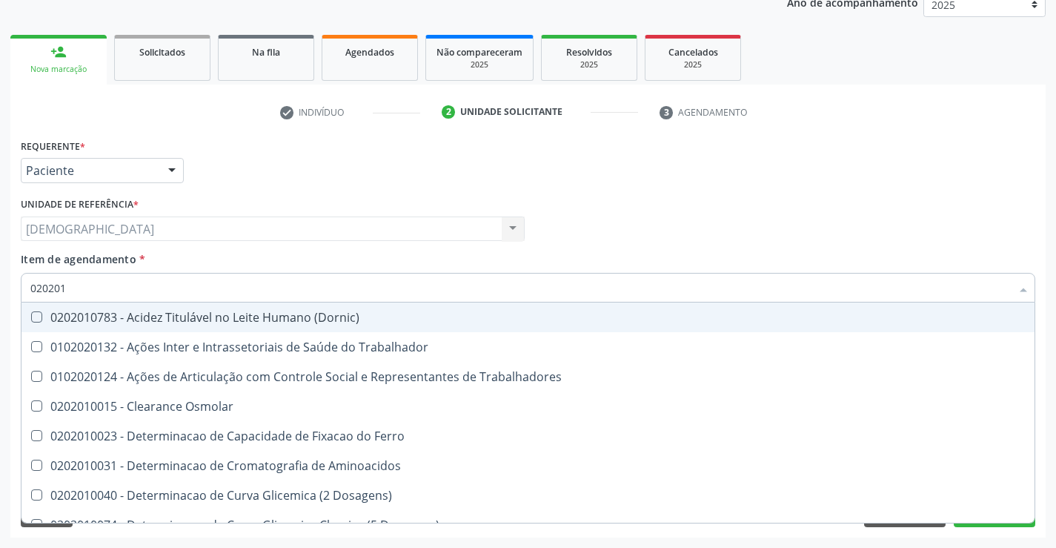
checkbox Glicose "false"
checkbox Leucino-Aminopeptidase "true"
checkbox Lipase "true"
checkbox Piruvato "true"
checkbox \(Tgo\) "false"
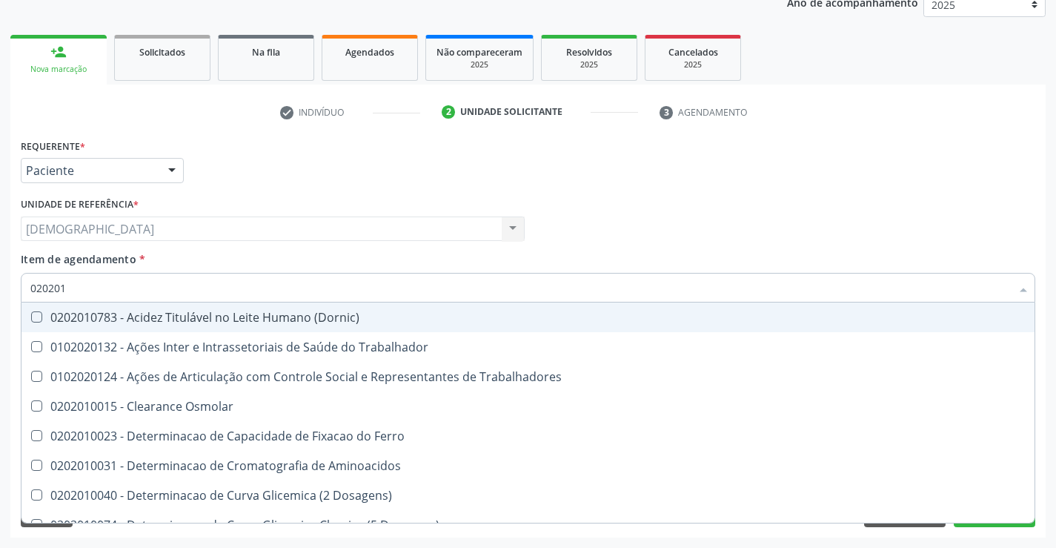
checkbox \(Tgp\) "false"
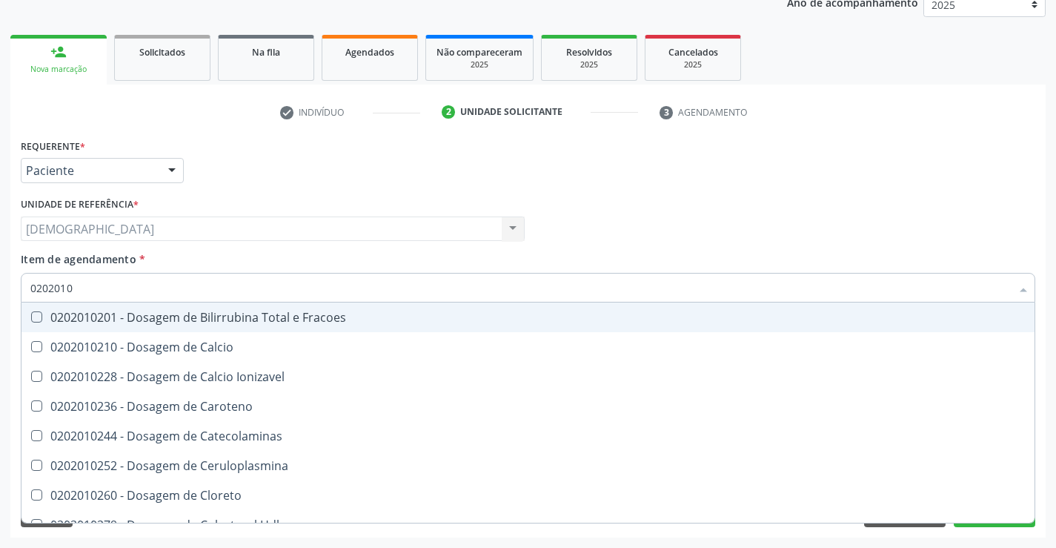
type input "02020102"
checkbox Ldl "true"
checkbox Total "true"
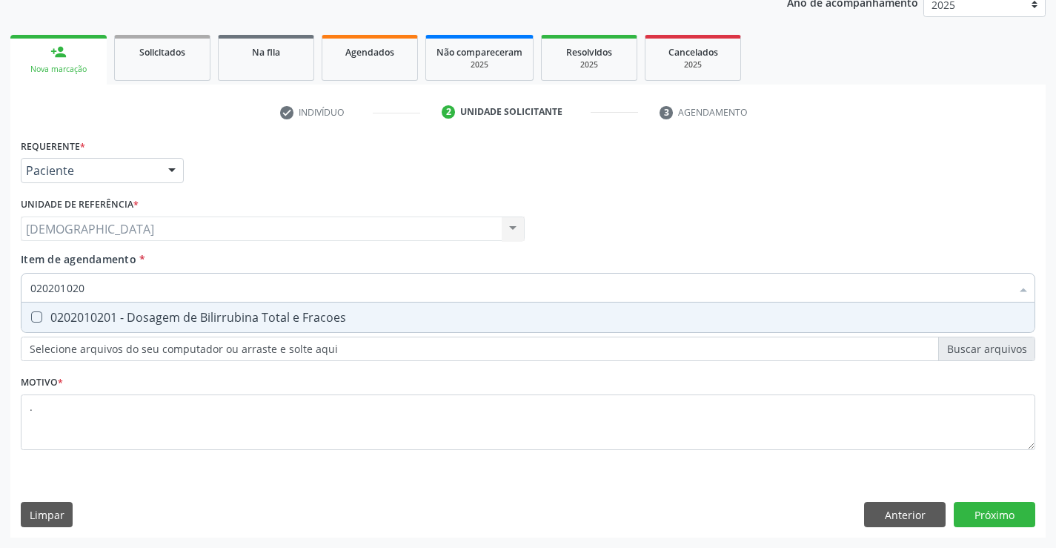
type input "0202010201"
click at [86, 315] on div "0202010201 - Dosagem de Bilirrubina Total e Fracoes" at bounding box center [527, 317] width 995 height 12
checkbox Fracoes "true"
click at [997, 514] on div "Requerente * Paciente Profissional de Saúde Paciente Nenhum resultado encontrad…" at bounding box center [527, 336] width 1035 height 402
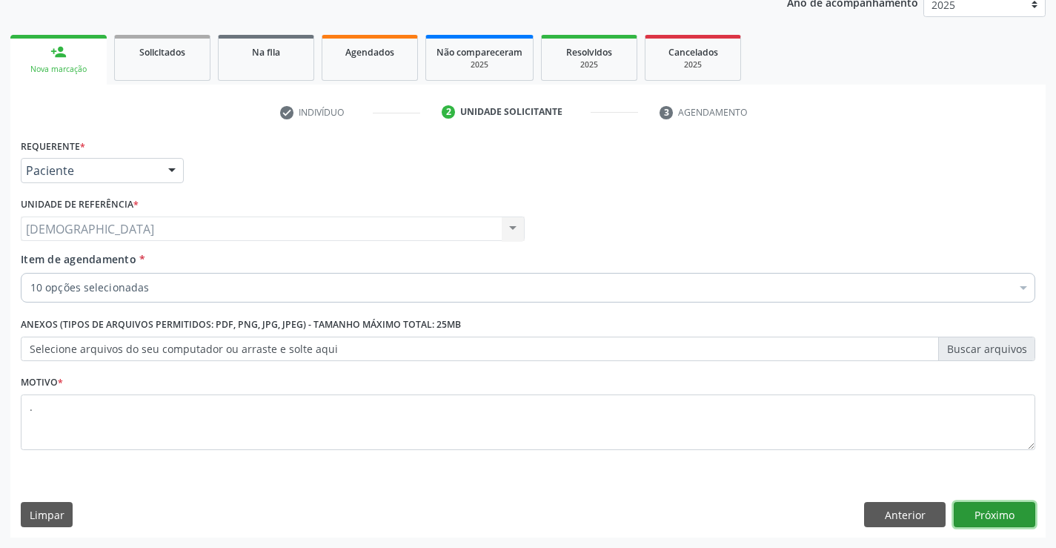
click at [997, 513] on button "Próximo" at bounding box center [995, 514] width 82 height 25
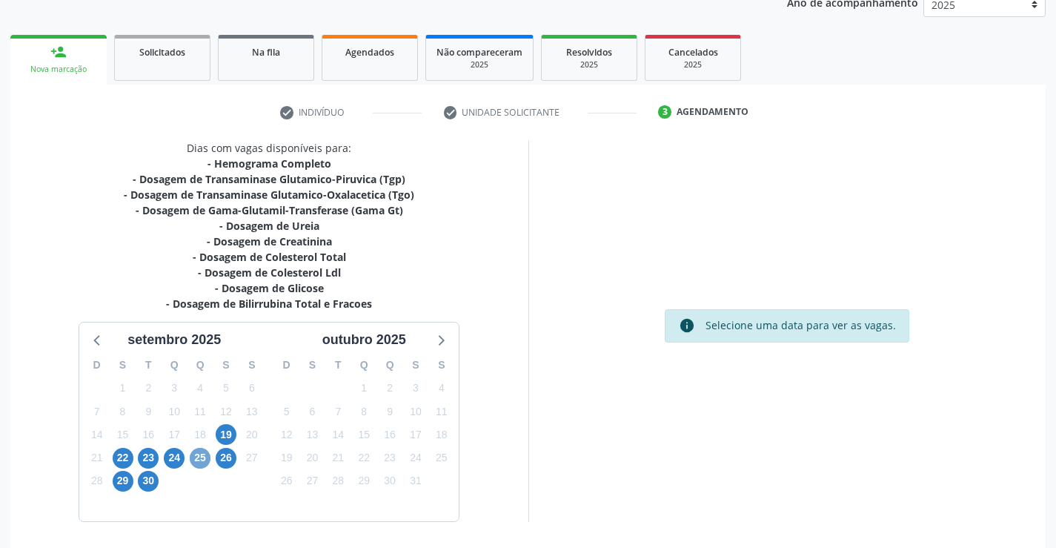
click at [198, 466] on span "25" at bounding box center [200, 458] width 21 height 21
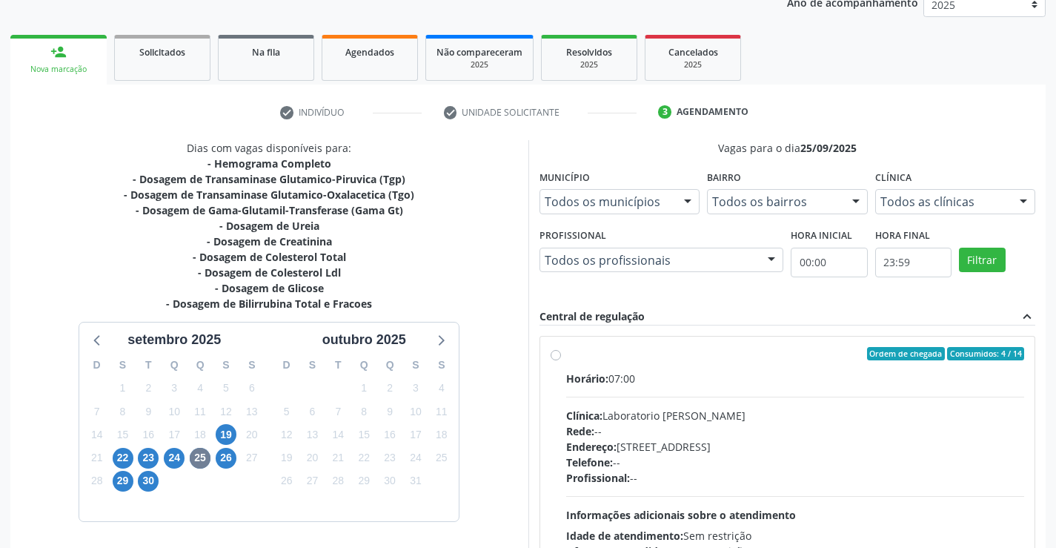
click at [653, 371] on div "Horário: 07:00" at bounding box center [795, 379] width 459 height 16
click at [561, 360] on input "Ordem de chegada Consumidos: 4 / 14 Horário: 07:00 Clínica: Laboratorio [PERSON…" at bounding box center [556, 353] width 10 height 13
radio input "true"
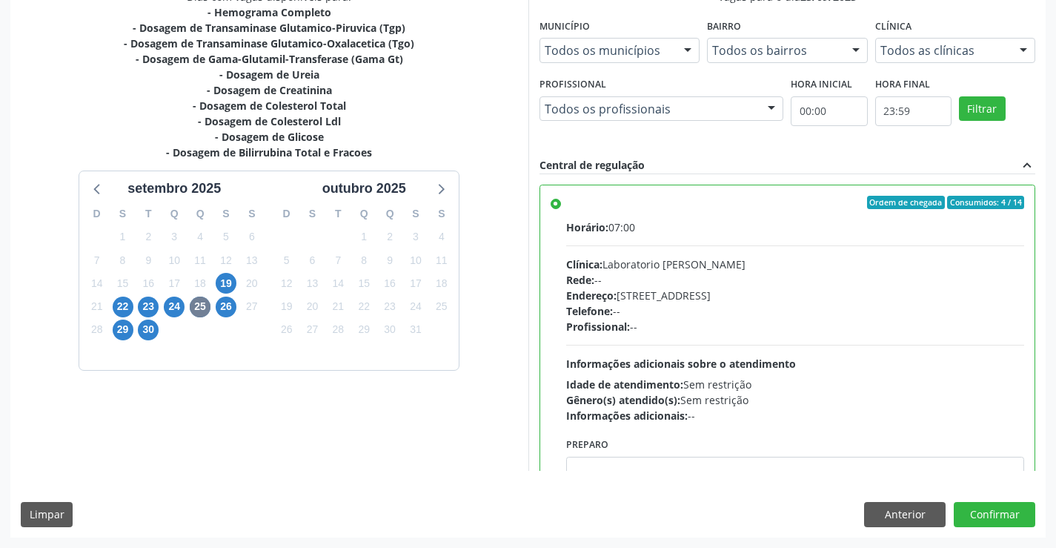
click at [985, 501] on div "Dias com vagas disponíveis para: - Hemograma Completo - Dosagem de Transaminase…" at bounding box center [527, 263] width 1035 height 548
click at [976, 504] on button "Confirmar" at bounding box center [995, 514] width 82 height 25
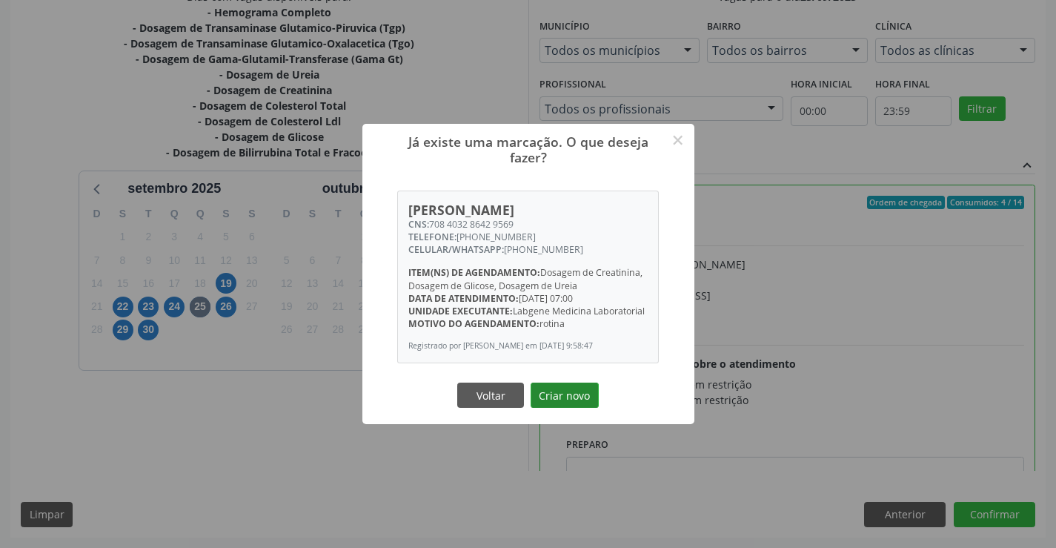
click at [571, 397] on button "Criar novo" at bounding box center [565, 394] width 68 height 25
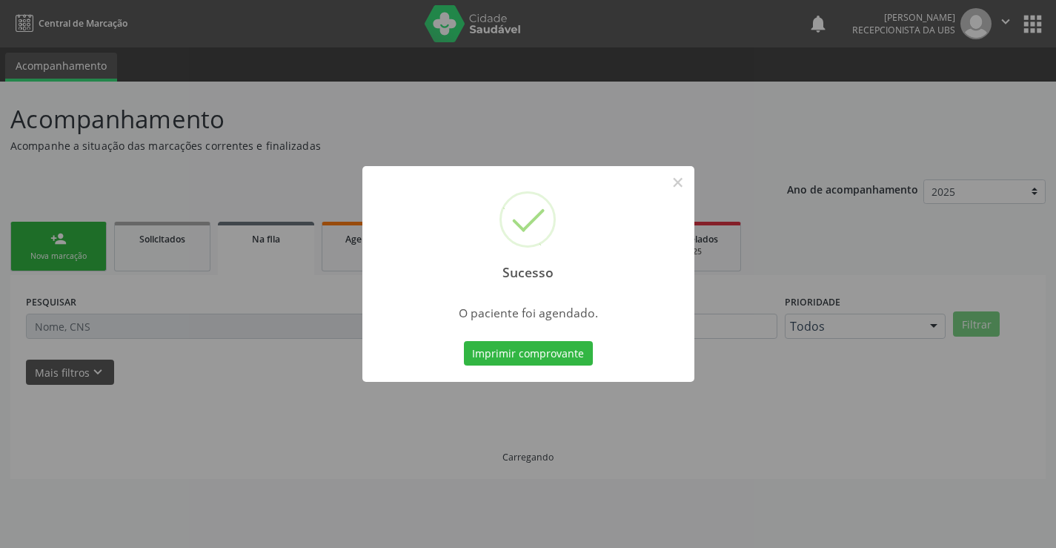
scroll to position [0, 0]
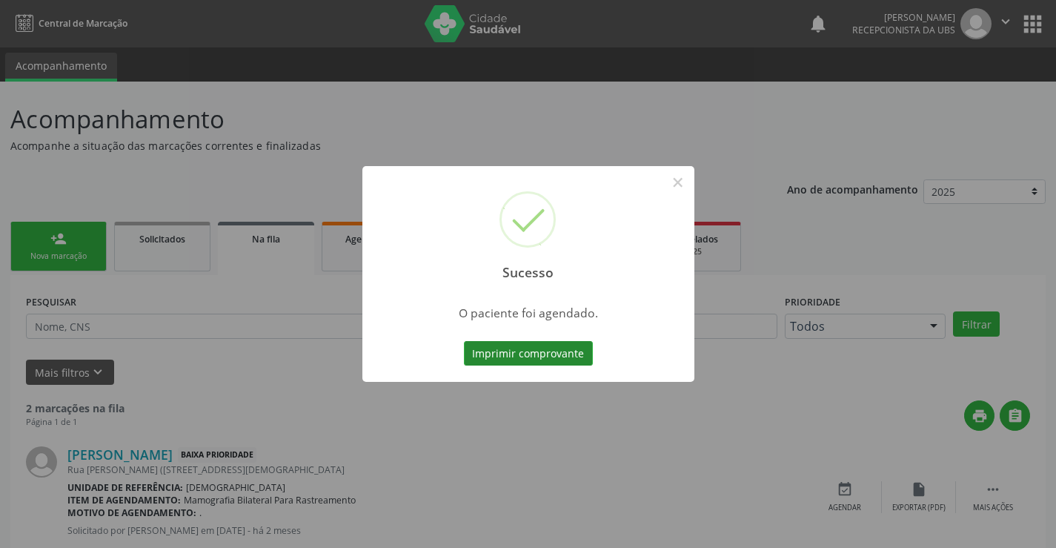
click at [543, 351] on button "Imprimir comprovante" at bounding box center [528, 353] width 129 height 25
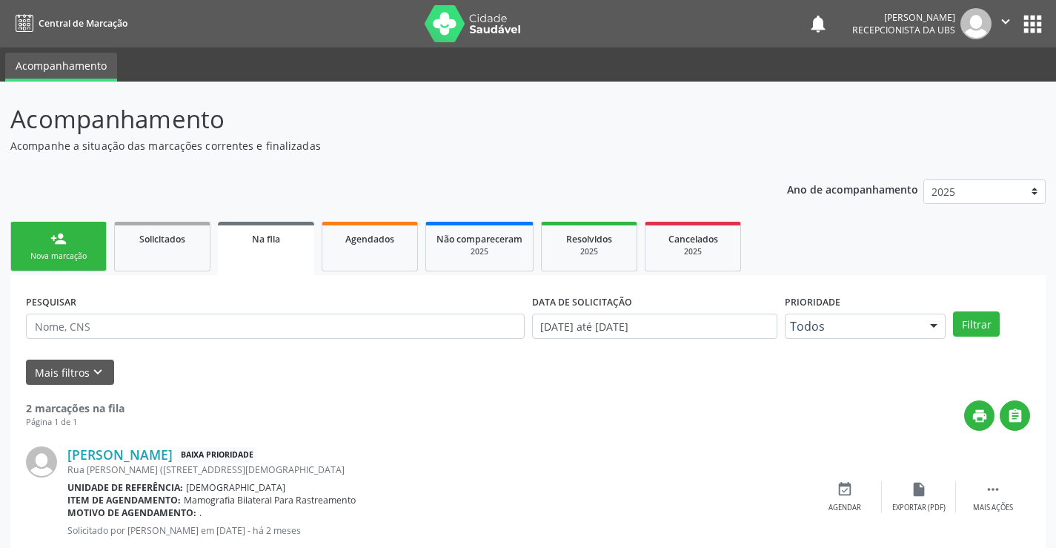
click at [84, 218] on ul "person_add Nova marcação Solicitados Na fila Agendados Não compareceram 2025 Re…" at bounding box center [527, 246] width 1035 height 57
click at [53, 255] on div "Nova marcação" at bounding box center [58, 255] width 74 height 11
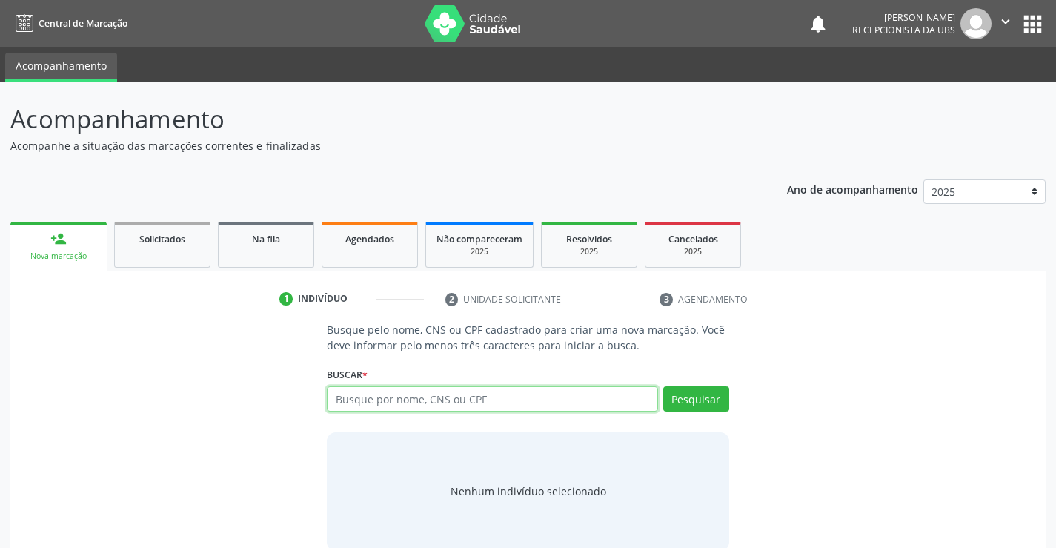
click at [434, 408] on input "text" at bounding box center [492, 398] width 331 height 25
type input "702108711129298"
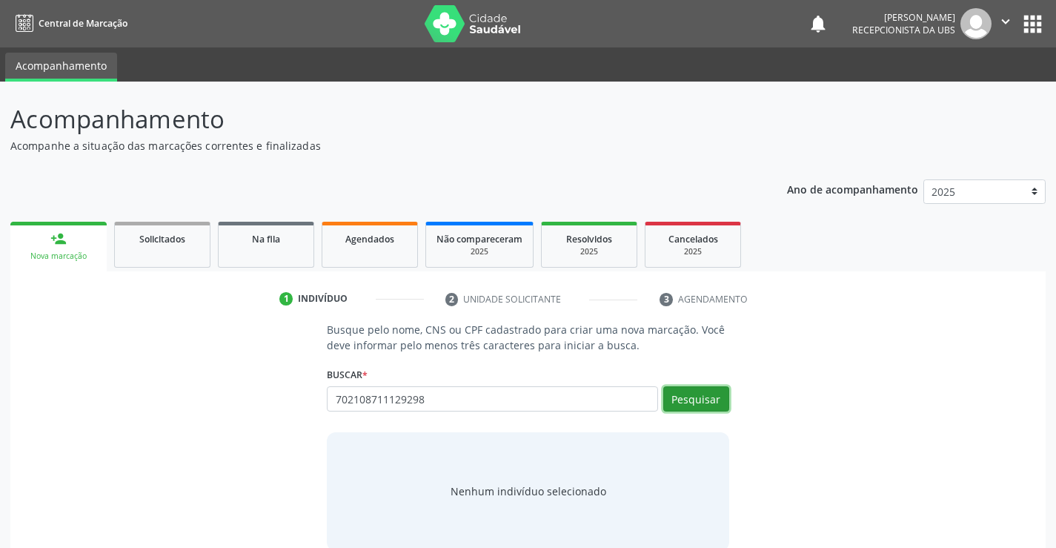
click at [708, 402] on button "Pesquisar" at bounding box center [696, 398] width 66 height 25
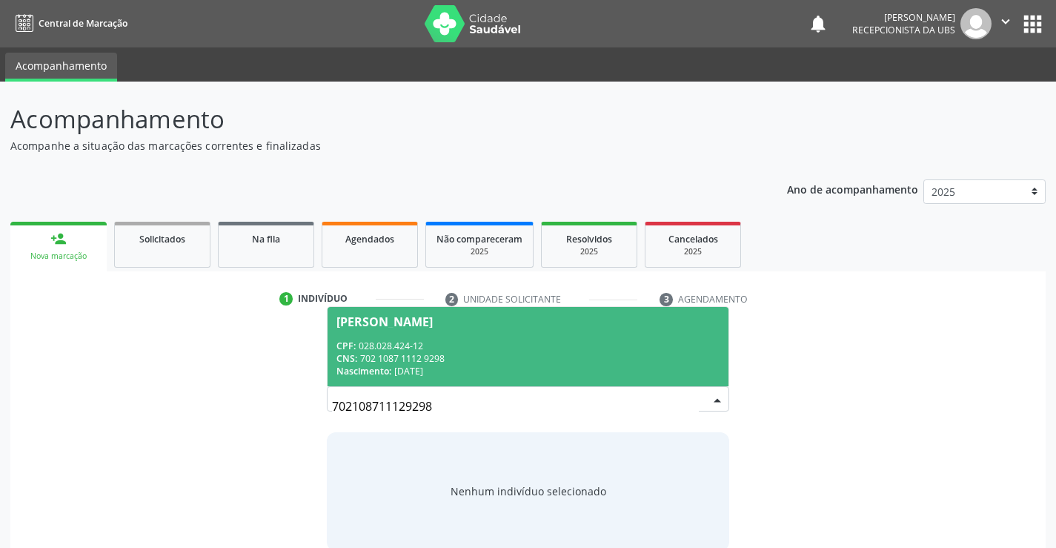
click at [549, 366] on div "Nascimento: [DATE]" at bounding box center [527, 371] width 382 height 13
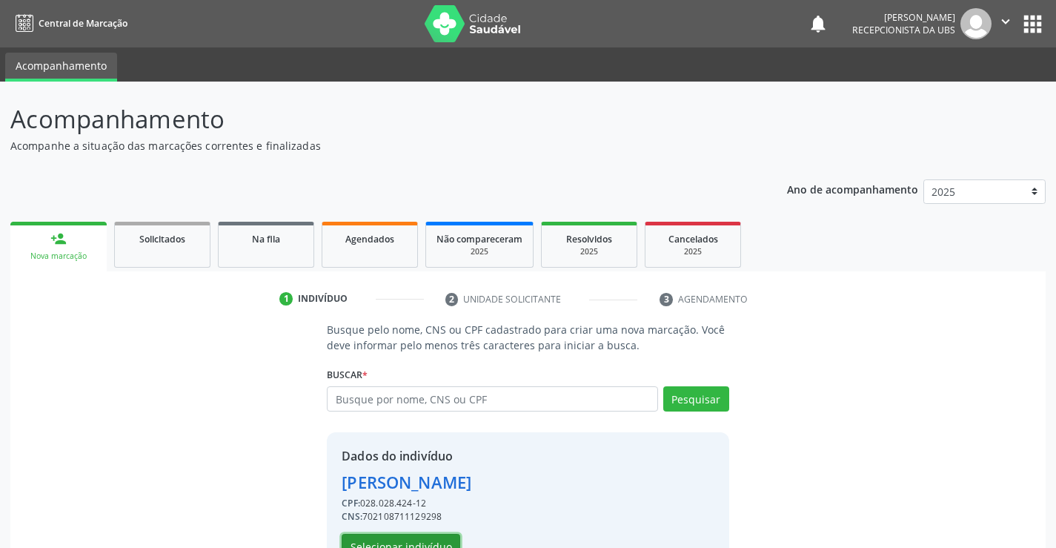
click at [362, 542] on button "Selecionar indivíduo" at bounding box center [401, 546] width 119 height 25
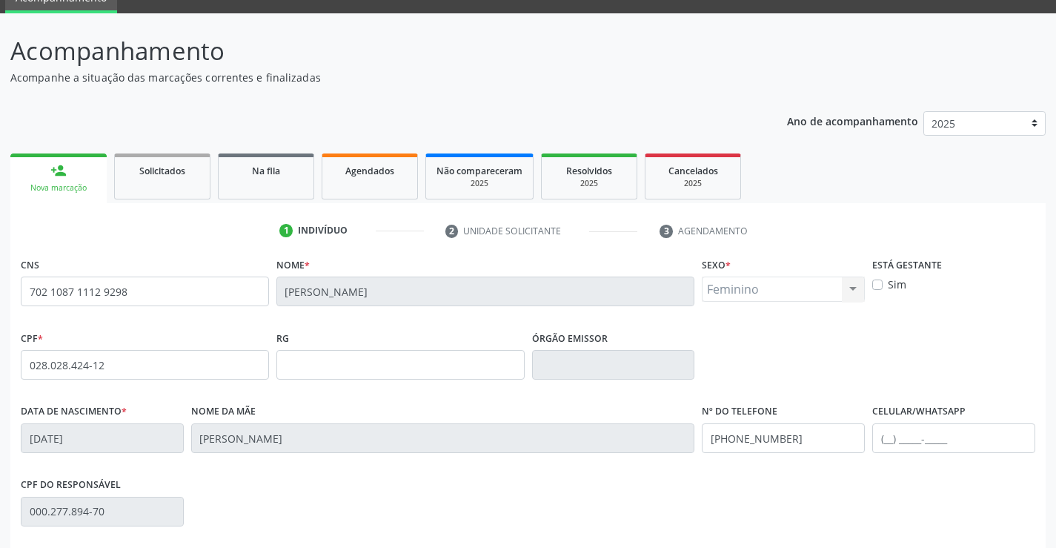
scroll to position [154, 0]
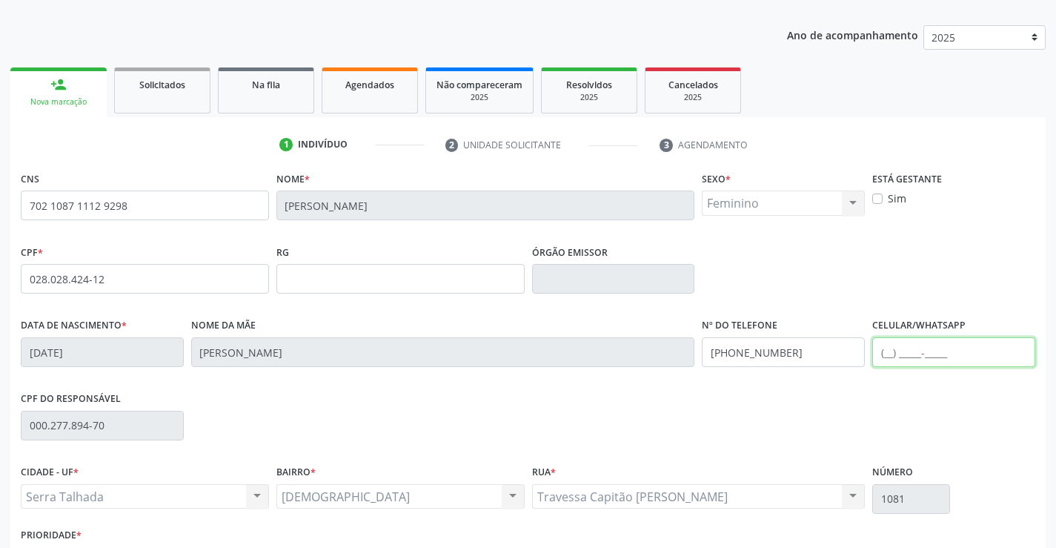
click at [923, 363] on input "text" at bounding box center [953, 352] width 163 height 30
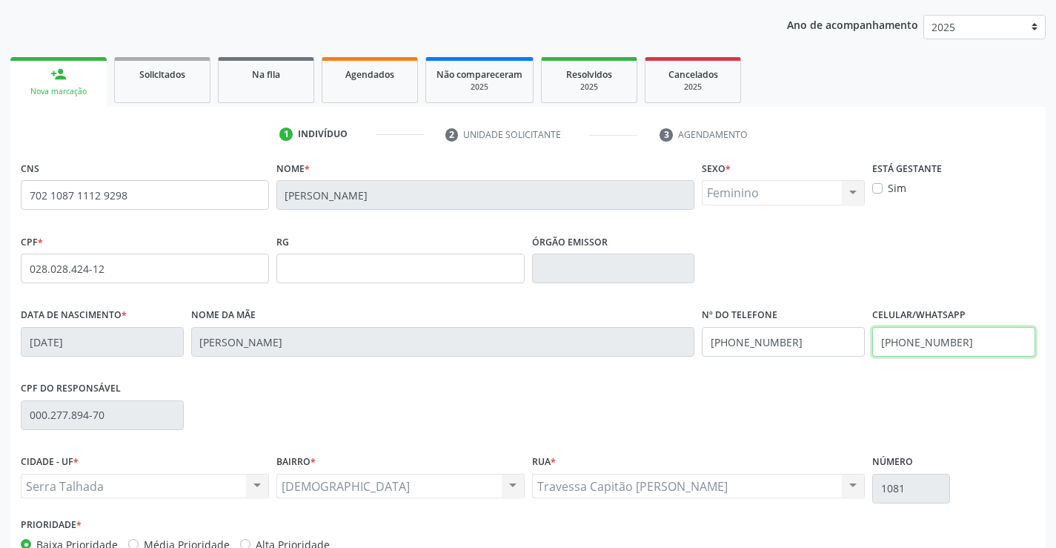
scroll to position [256, 0]
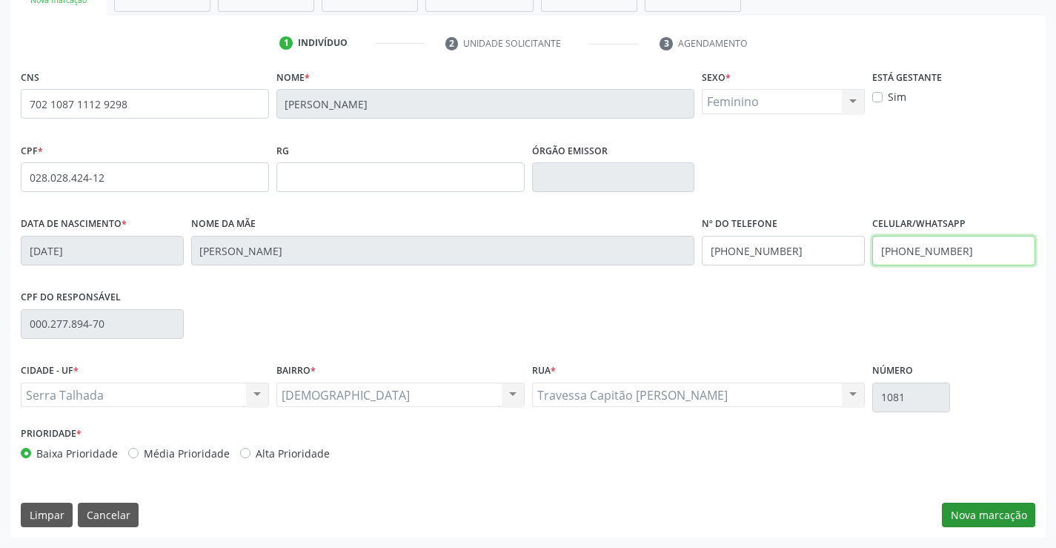
type input "[PHONE_NUMBER]"
click at [959, 507] on button "Nova marcação" at bounding box center [988, 514] width 93 height 25
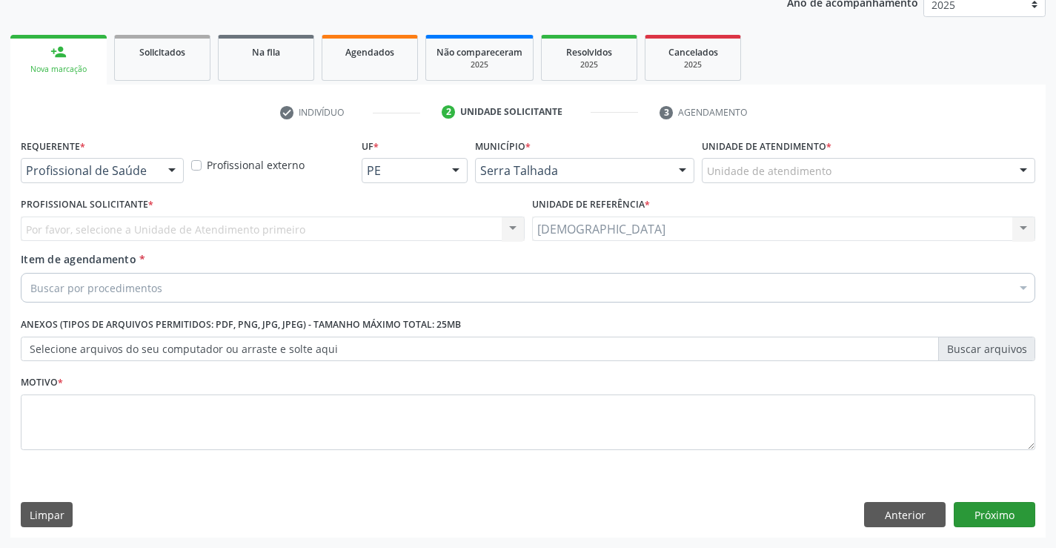
scroll to position [187, 0]
click at [1002, 507] on button "Próximo" at bounding box center [995, 514] width 82 height 25
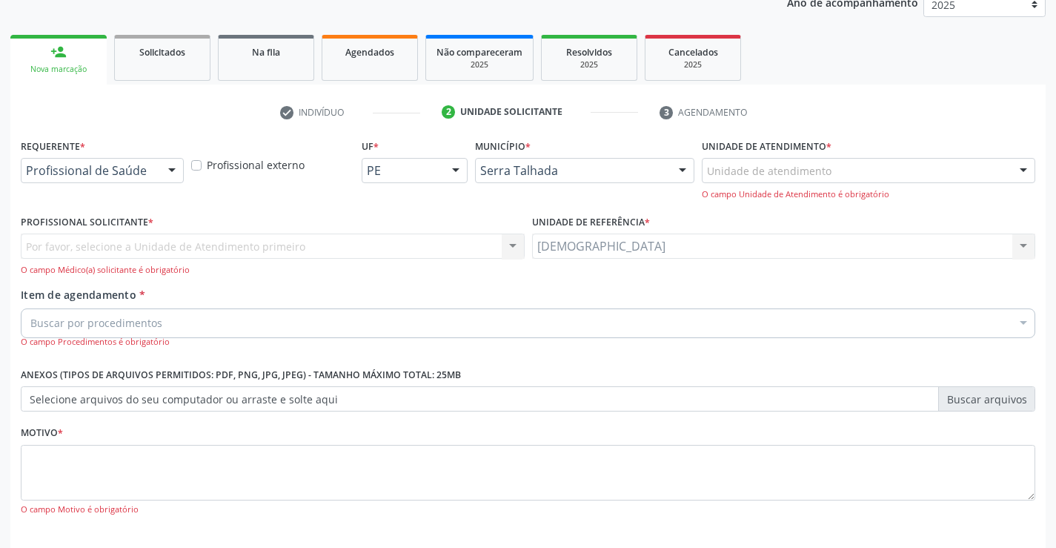
click at [169, 167] on div at bounding box center [172, 171] width 22 height 25
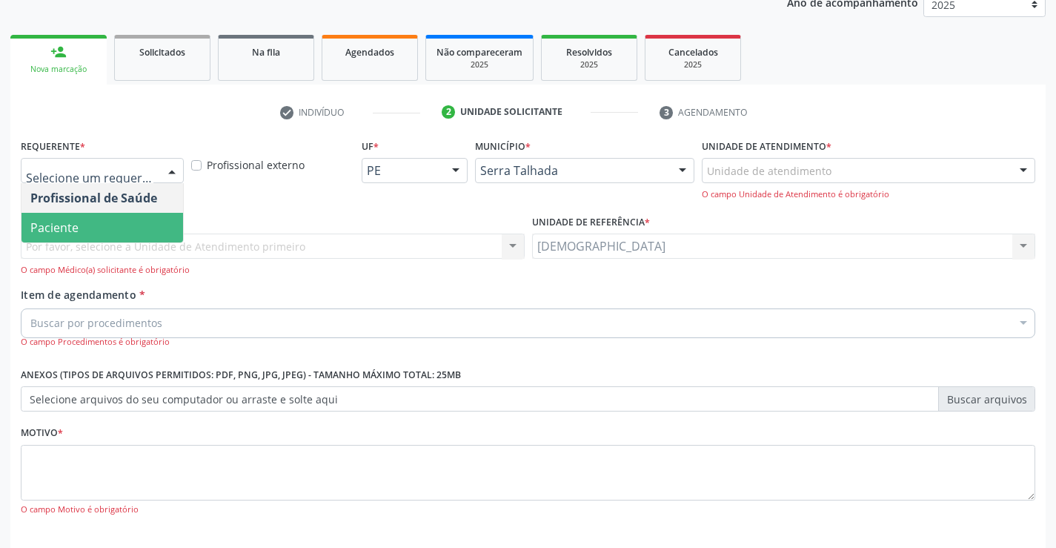
click at [126, 228] on span "Paciente" at bounding box center [102, 228] width 162 height 30
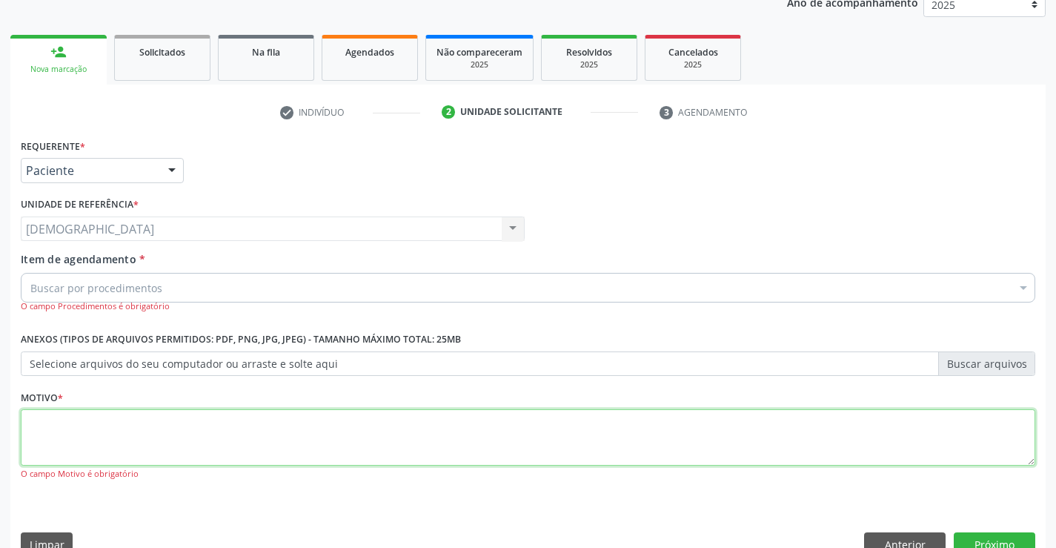
drag, startPoint x: 117, startPoint y: 453, endPoint x: 74, endPoint y: 348, distance: 113.0
click at [117, 452] on textarea at bounding box center [528, 437] width 1015 height 56
type textarea "."
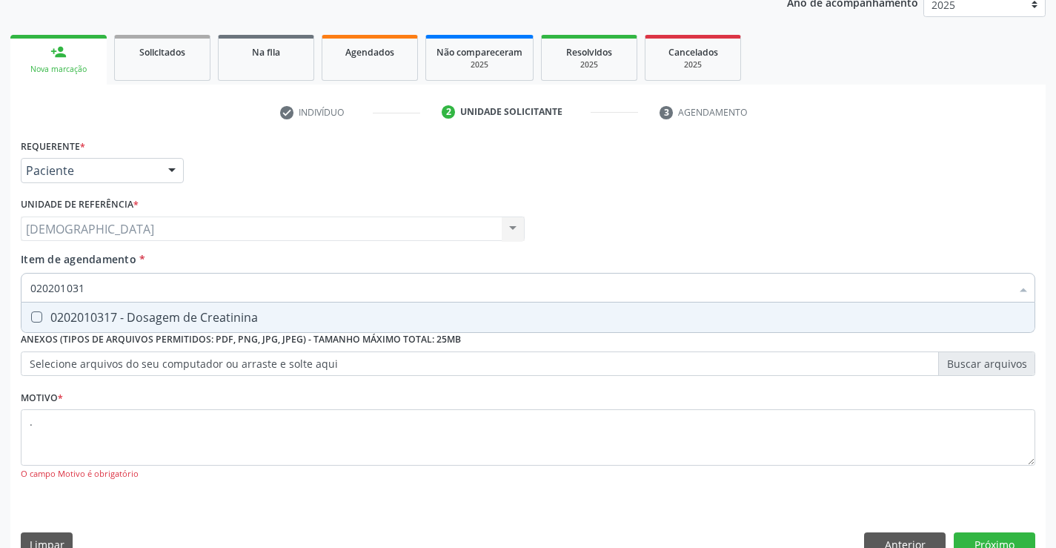
type input "0202010317"
click at [82, 316] on div "0202010317 - Dosagem de Creatinina" at bounding box center [527, 317] width 995 height 12
checkbox Creatinina "true"
type input "02020103"
checkbox Creatinina "false"
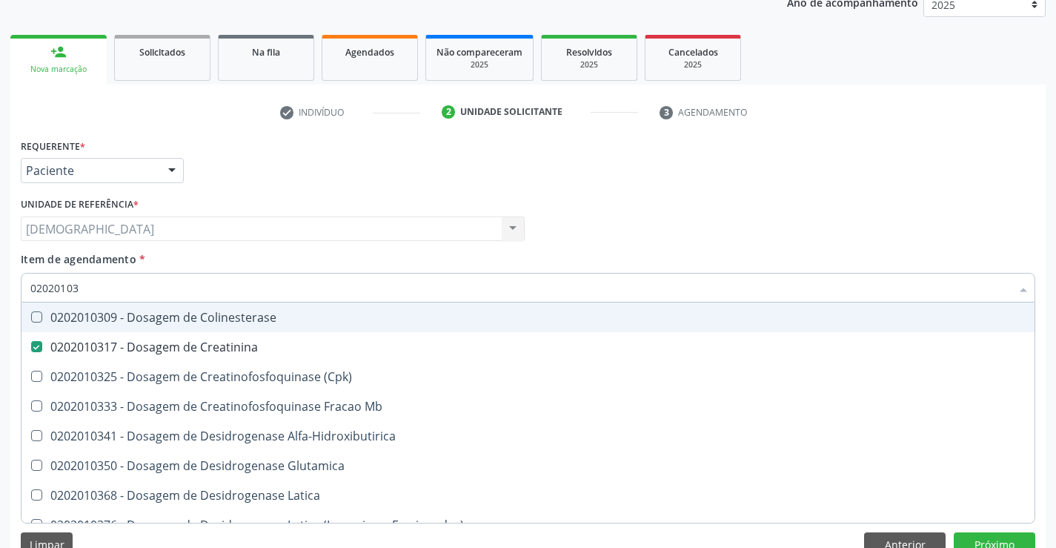
type input "0202010"
checkbox Creatinina "false"
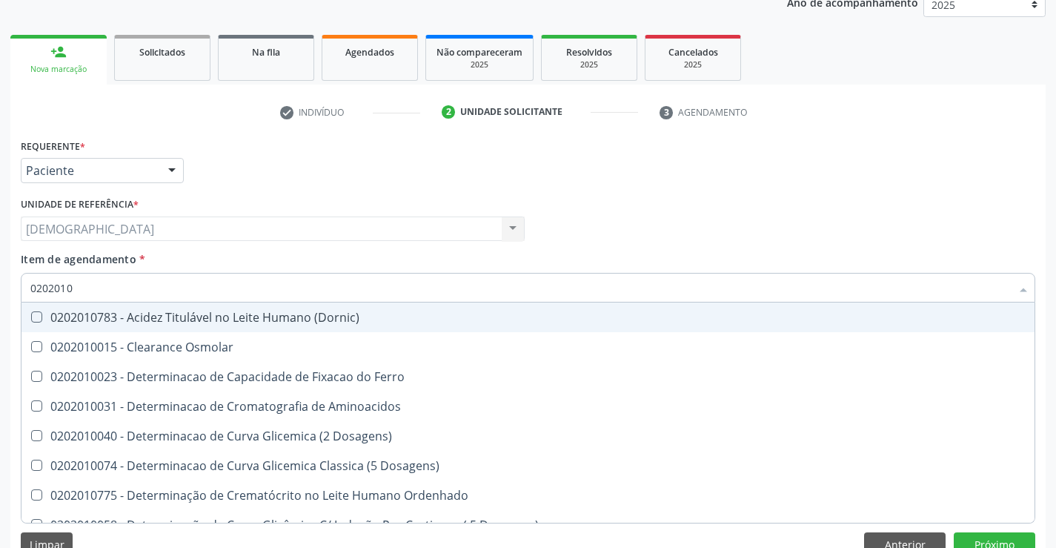
type input "020201"
checkbox Creatinina "false"
checkbox Folato "true"
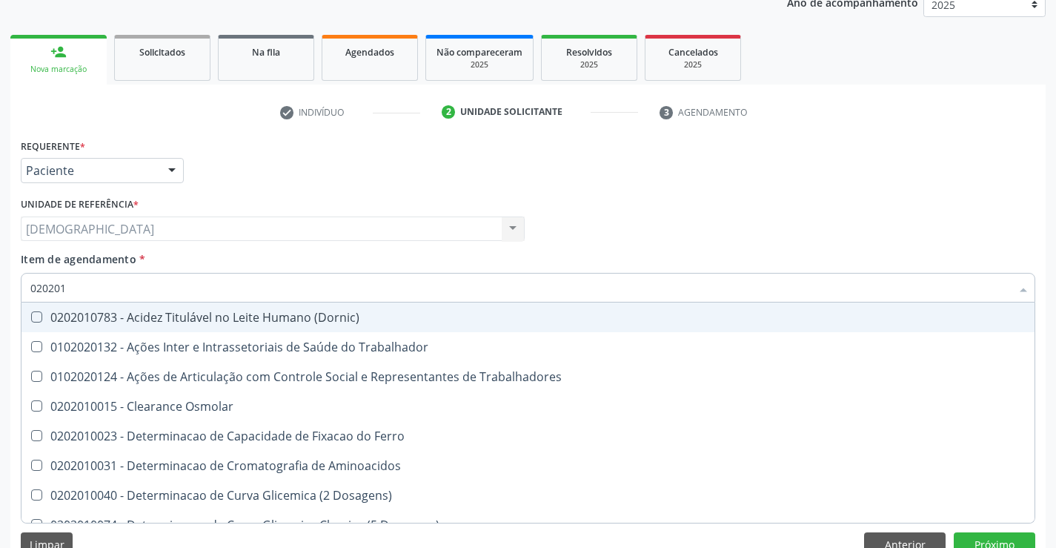
type input "02020"
checkbox Creatinina "false"
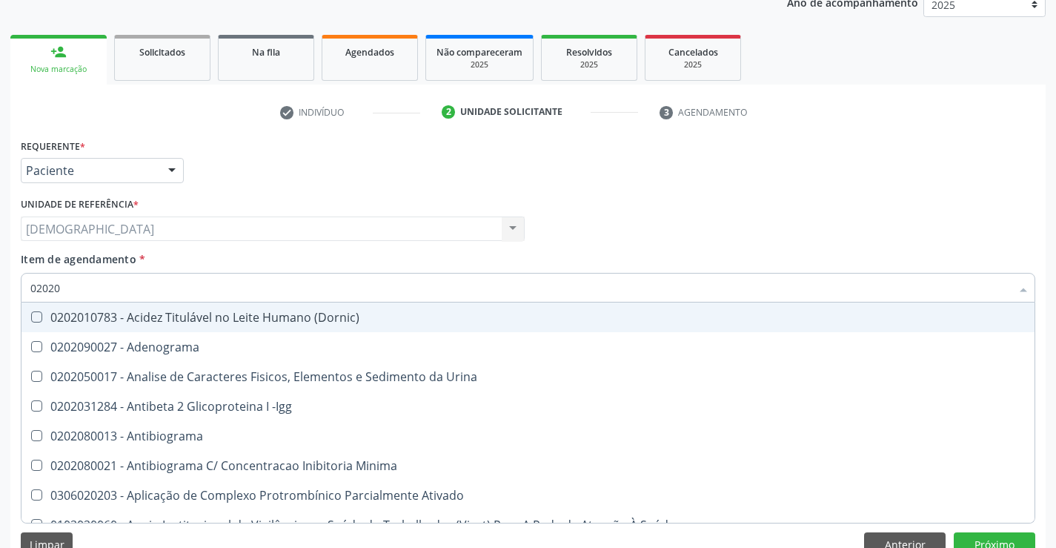
type input "0202"
checkbox Creatinina "false"
checkbox Viii "true"
type input "020"
checkbox Creatinina "false"
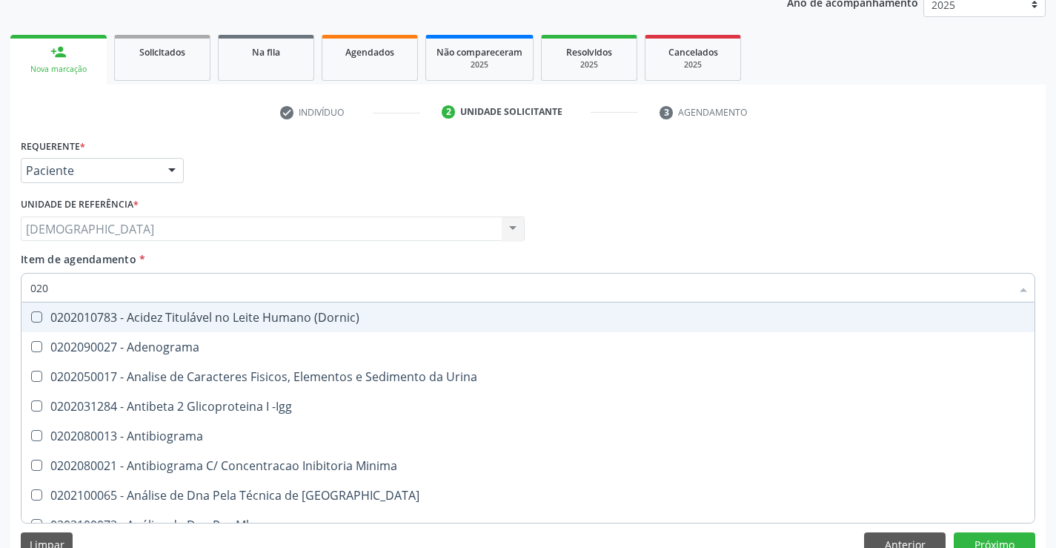
checkbox Bilateral "true"
type input "02"
checkbox Bilateral "false"
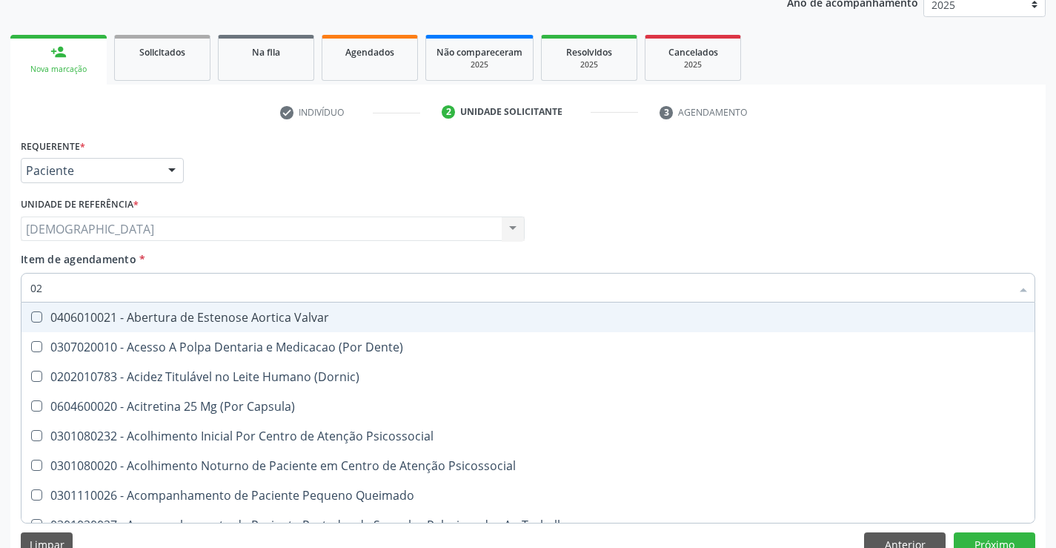
type input "0"
checkbox Creatinina "false"
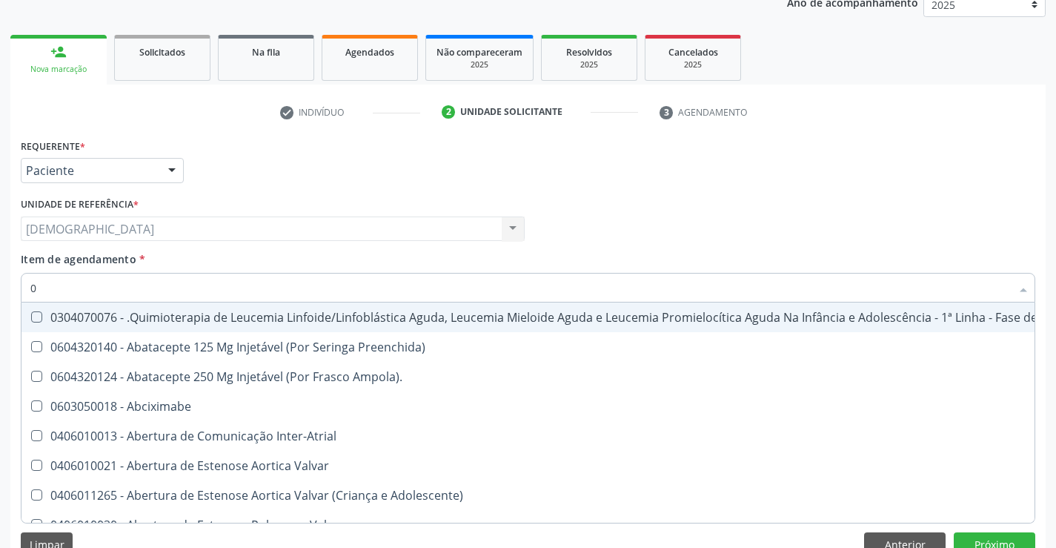
type input "02"
checkbox \(Liquido\) "true"
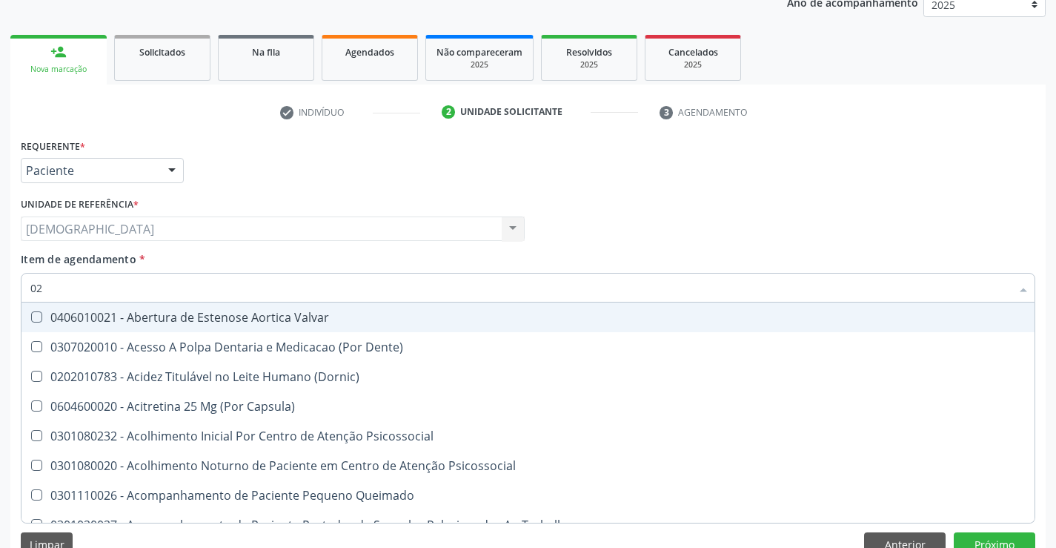
type input "020"
checkbox Complementar\) "true"
checkbox Creatinina "false"
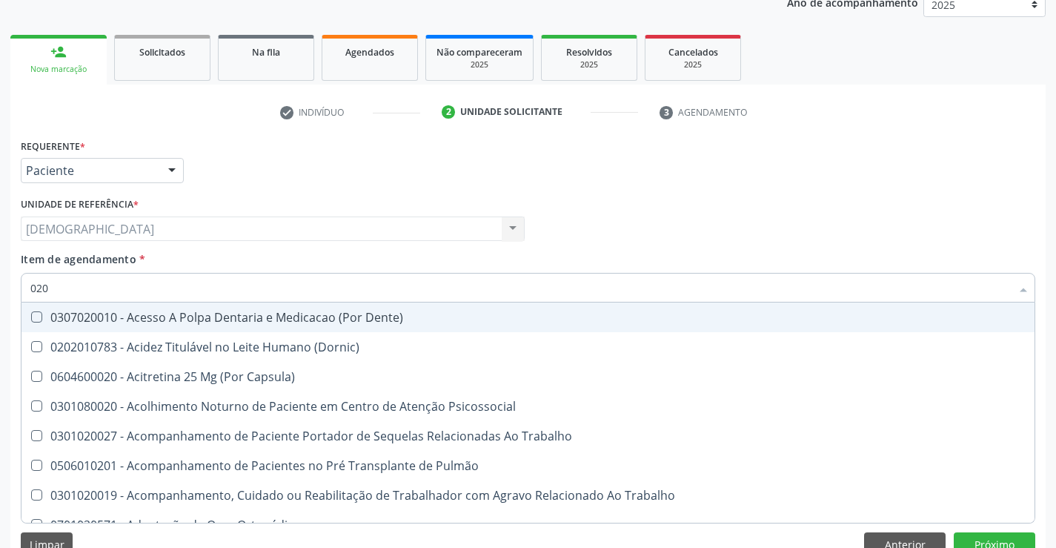
type input "0202"
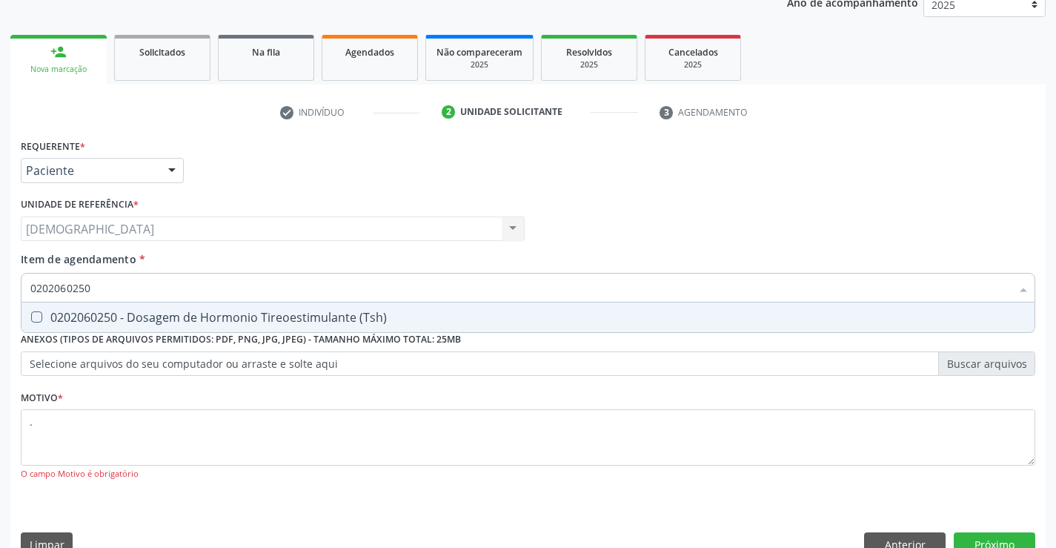
click at [136, 318] on div "0202060250 - Dosagem de Hormonio Tireoestimulante (Tsh)" at bounding box center [527, 317] width 995 height 12
click at [136, 319] on div "0202010678 - Dosagem de Triglicerideos" at bounding box center [527, 317] width 995 height 12
click at [136, 319] on div "0202050017 - Analise de Caracteres Fisicos, Elementos e Sedimento da Urina" at bounding box center [527, 317] width 995 height 12
click at [136, 319] on div "0202010473 - Dosagem de Glicose" at bounding box center [527, 317] width 995 height 12
click at [136, 319] on div "0202010279 - Dosagem de Colesterol Hdl" at bounding box center [527, 317] width 995 height 12
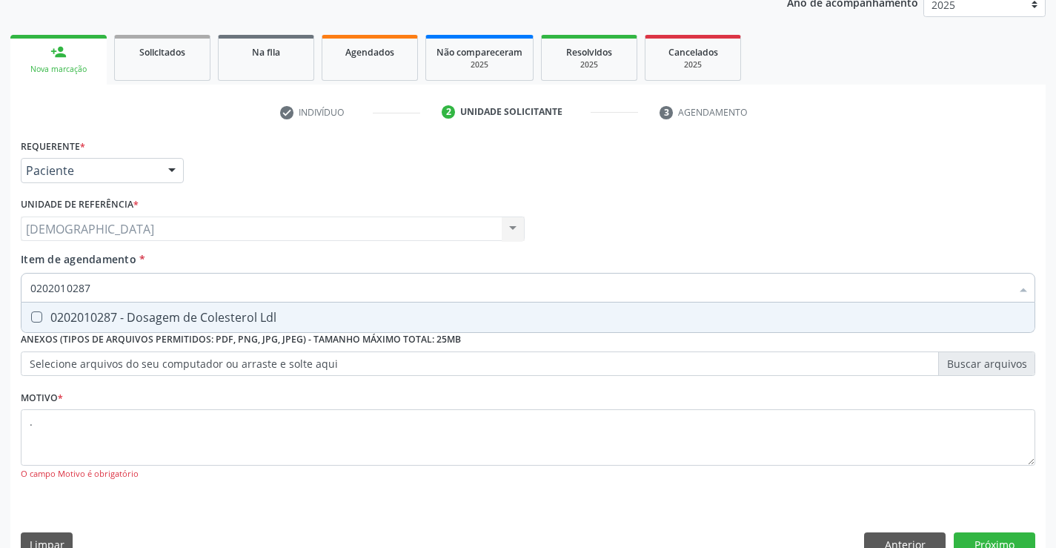
click at [136, 319] on div "0202010287 - Dosagem de Colesterol Ldl" at bounding box center [527, 317] width 995 height 12
click at [1005, 536] on button "Próximo" at bounding box center [995, 544] width 82 height 25
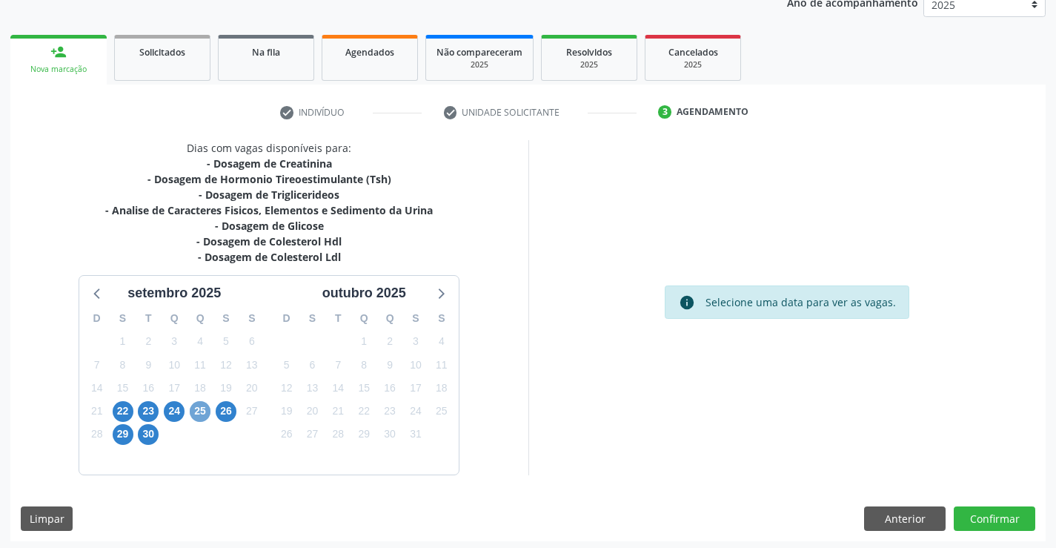
click at [203, 411] on span "25" at bounding box center [200, 411] width 21 height 21
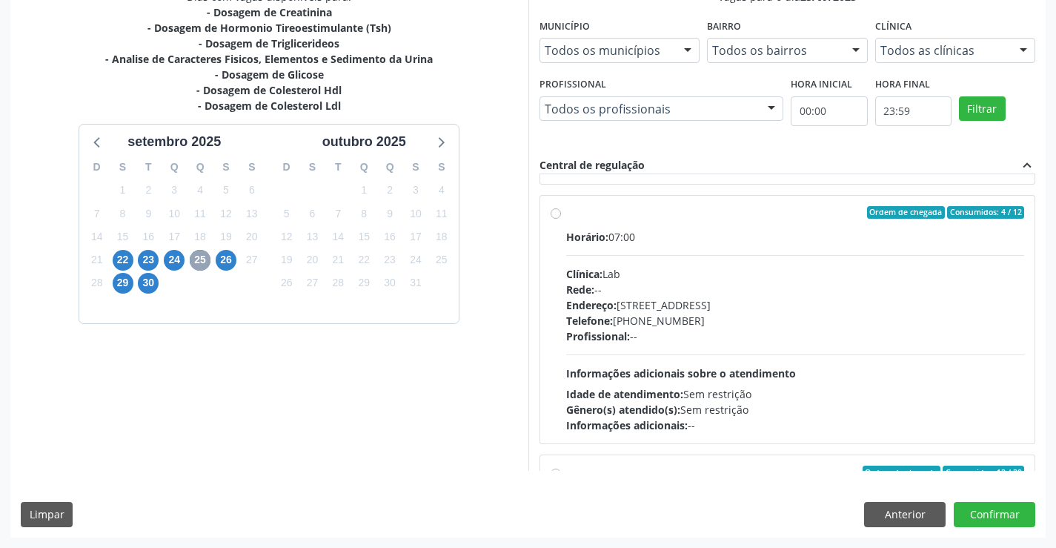
scroll to position [279, 0]
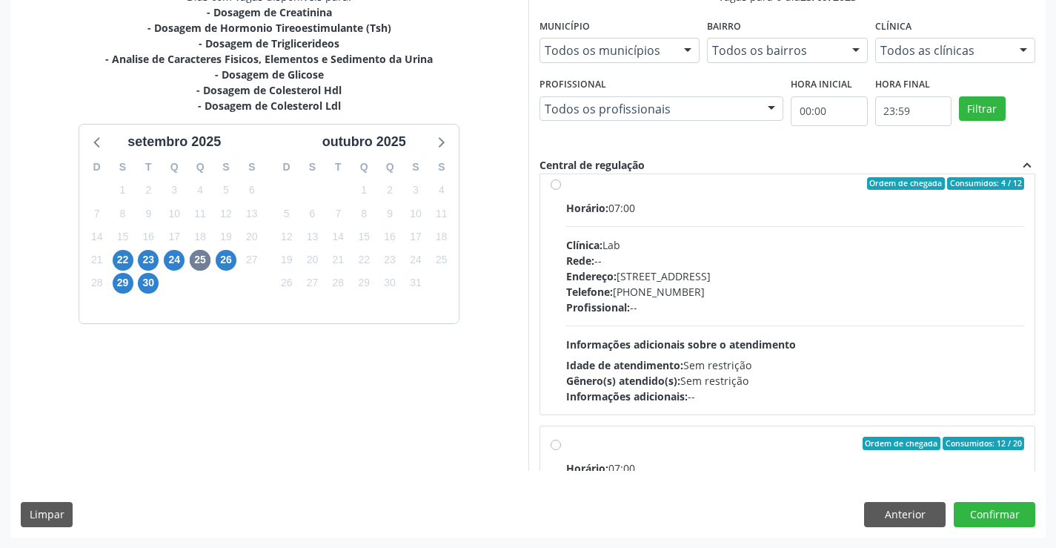
click at [566, 187] on label "Ordem de chegada Consumidos: 4 / 12 Horário: 07:00 Clínica: Lab Rede: -- Endere…" at bounding box center [795, 291] width 459 height 228
click at [554, 187] on input "Ordem de chegada Consumidos: 4 / 12 Horário: 07:00 Clínica: Lab Rede: -- Endere…" at bounding box center [556, 183] width 10 height 13
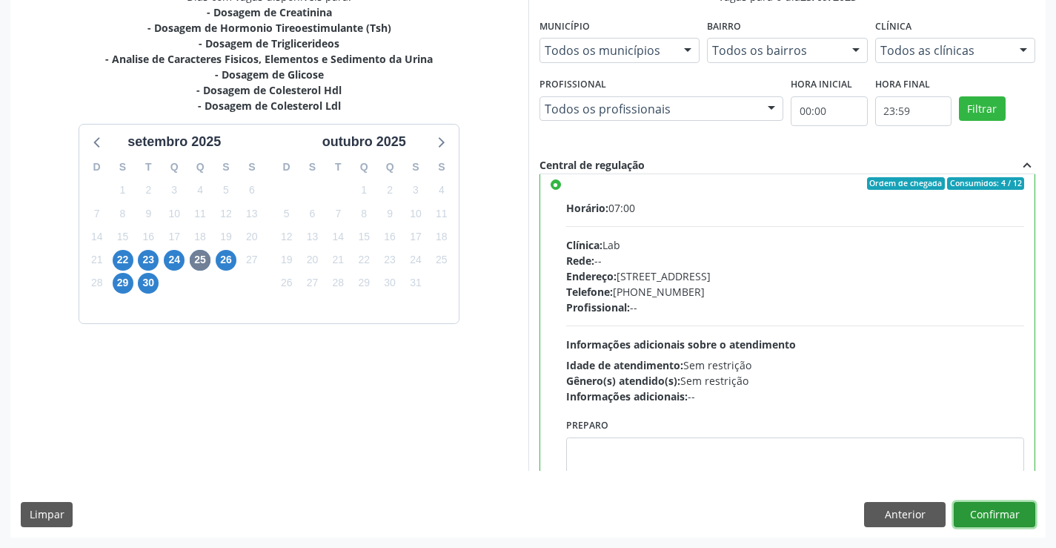
click at [995, 511] on button "Confirmar" at bounding box center [995, 514] width 82 height 25
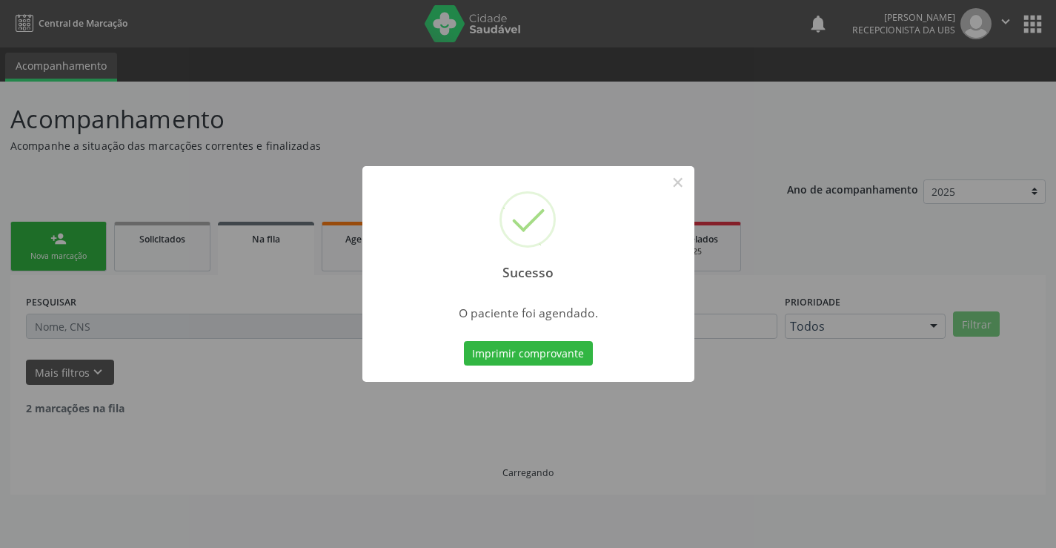
scroll to position [0, 0]
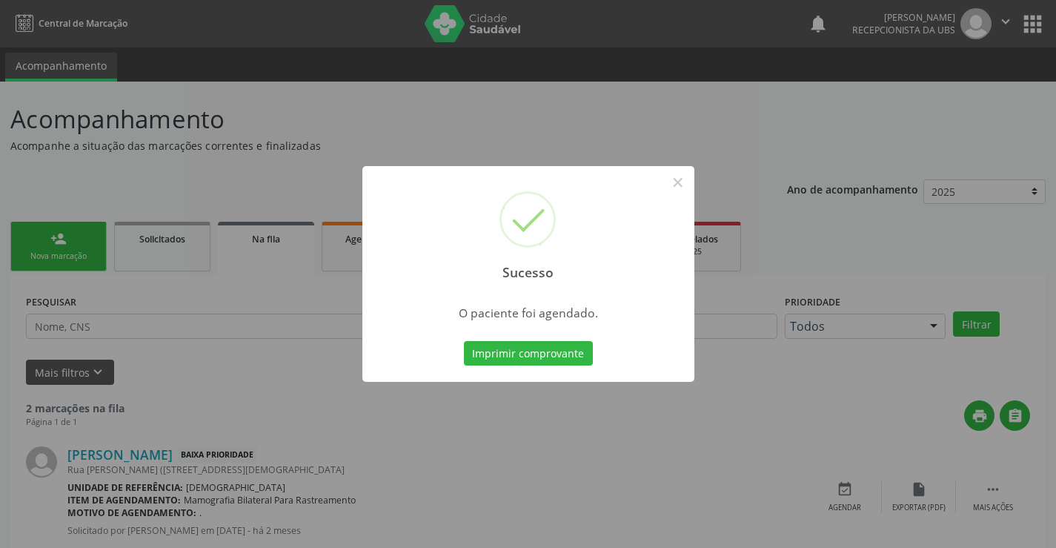
click at [522, 338] on div "Imprimir comprovante Cancel" at bounding box center [528, 353] width 136 height 31
click at [508, 346] on button "Imprimir comprovante" at bounding box center [528, 353] width 129 height 25
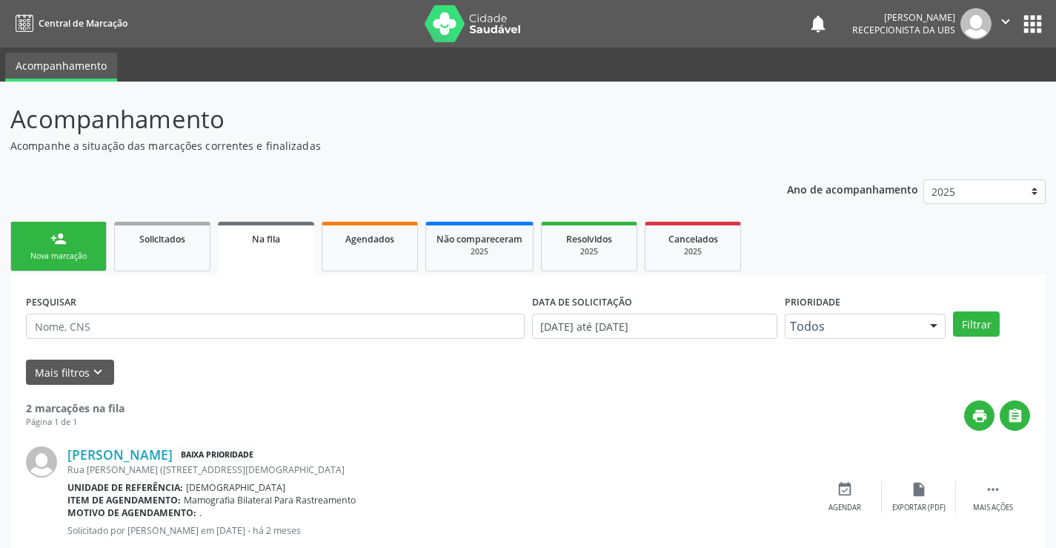
click at [70, 259] on div "Nova marcação" at bounding box center [58, 255] width 74 height 11
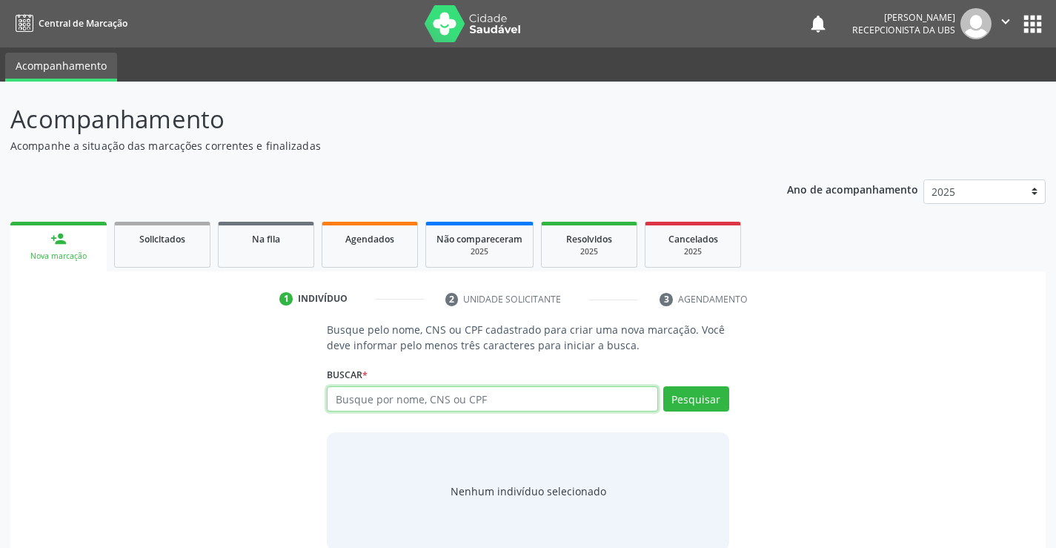
click at [367, 395] on input "text" at bounding box center [492, 398] width 331 height 25
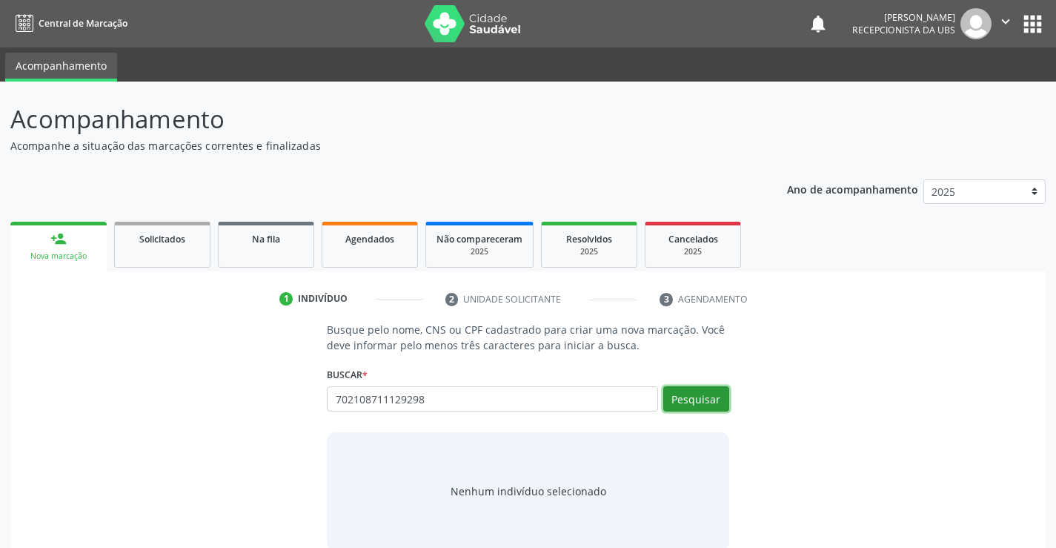
click at [674, 395] on button "Pesquisar" at bounding box center [696, 398] width 66 height 25
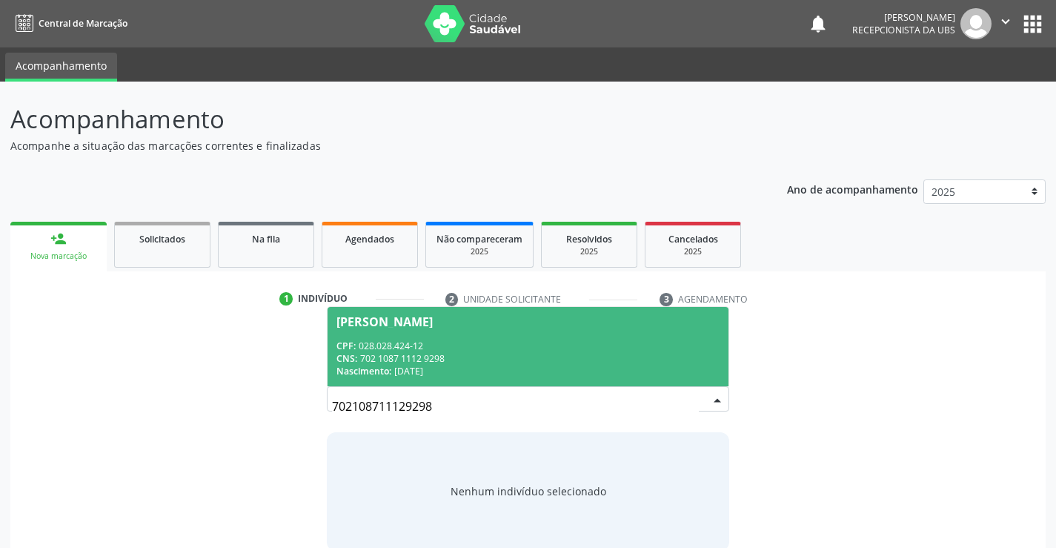
click at [552, 368] on div "Nascimento: 02/02/1975" at bounding box center [527, 371] width 382 height 13
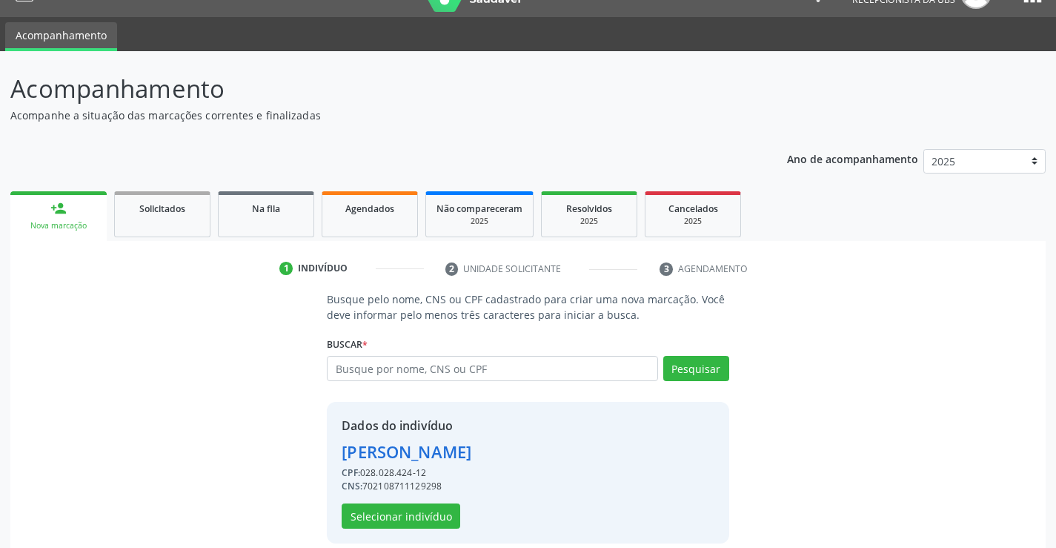
scroll to position [47, 0]
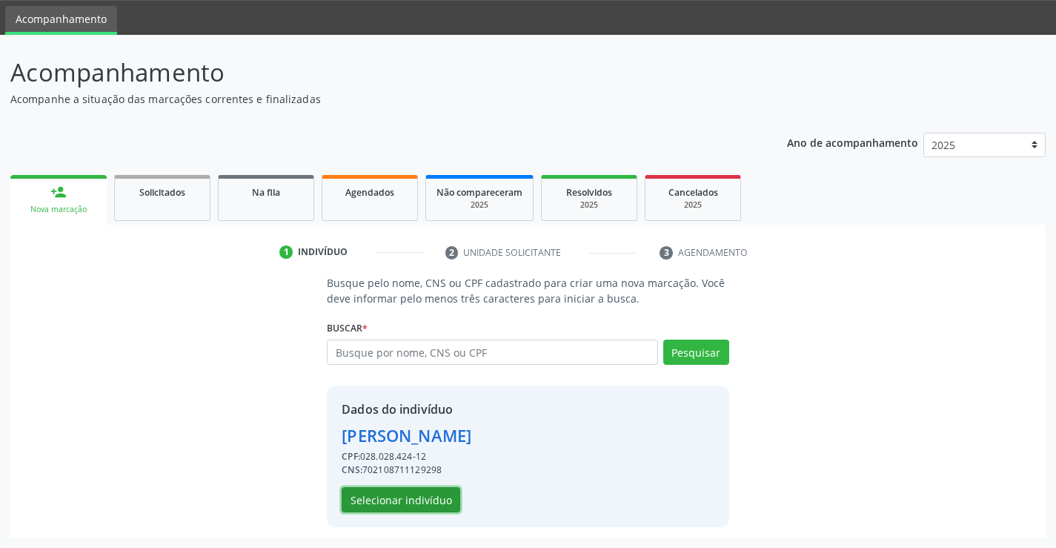
click at [417, 492] on button "Selecionar indivíduo" at bounding box center [401, 499] width 119 height 25
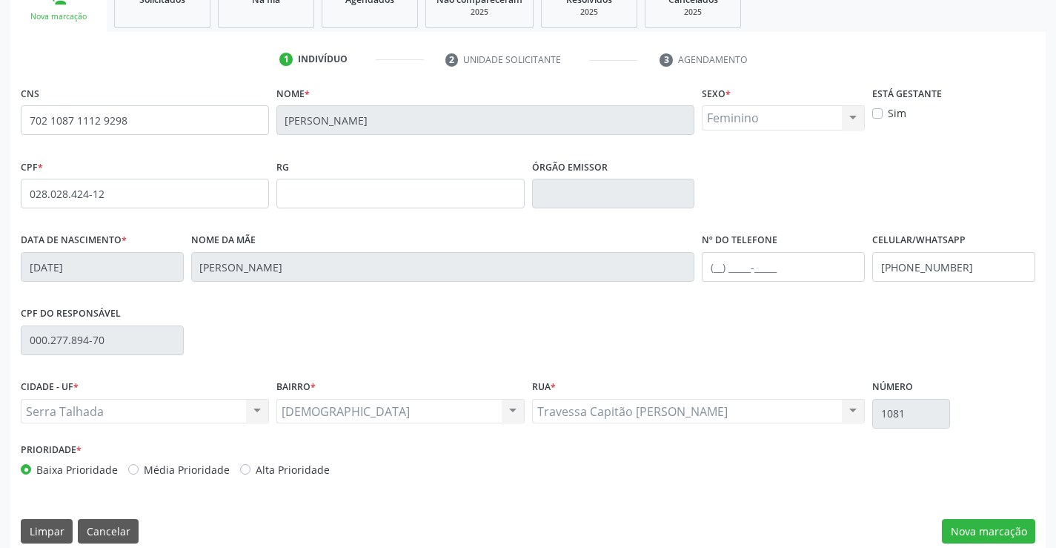
scroll to position [256, 0]
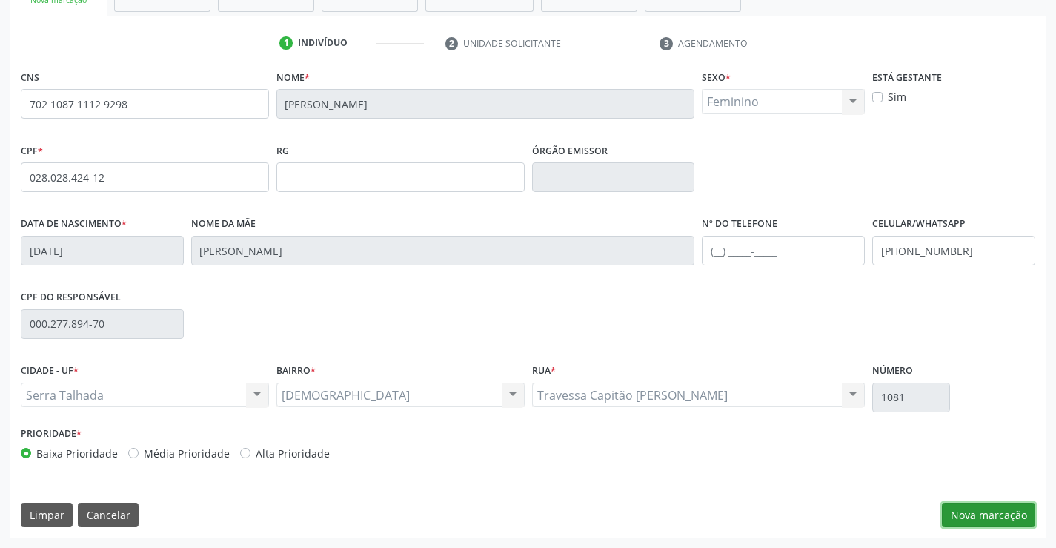
click at [976, 511] on button "Nova marcação" at bounding box center [988, 514] width 93 height 25
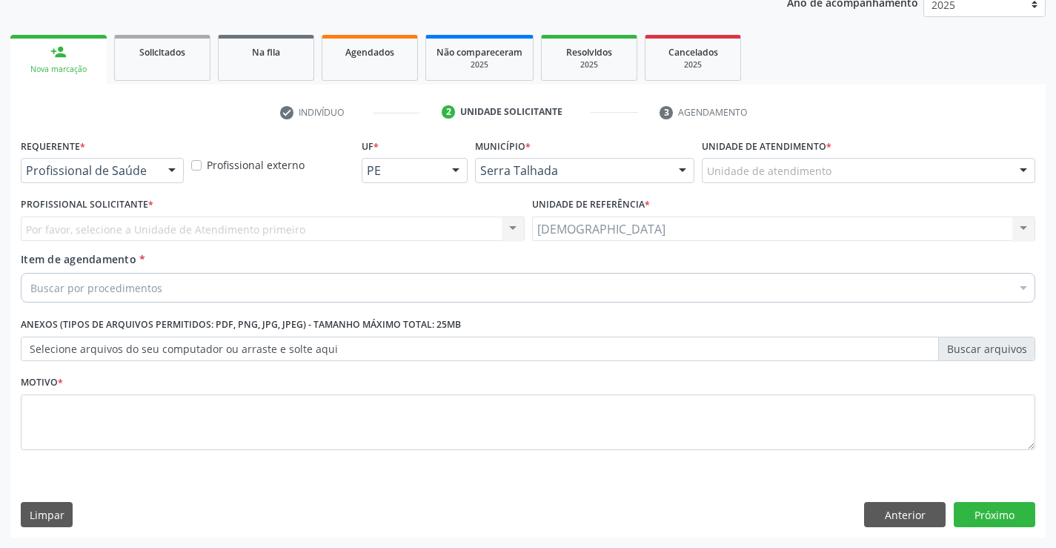
scroll to position [187, 0]
click at [171, 162] on div at bounding box center [172, 171] width 22 height 25
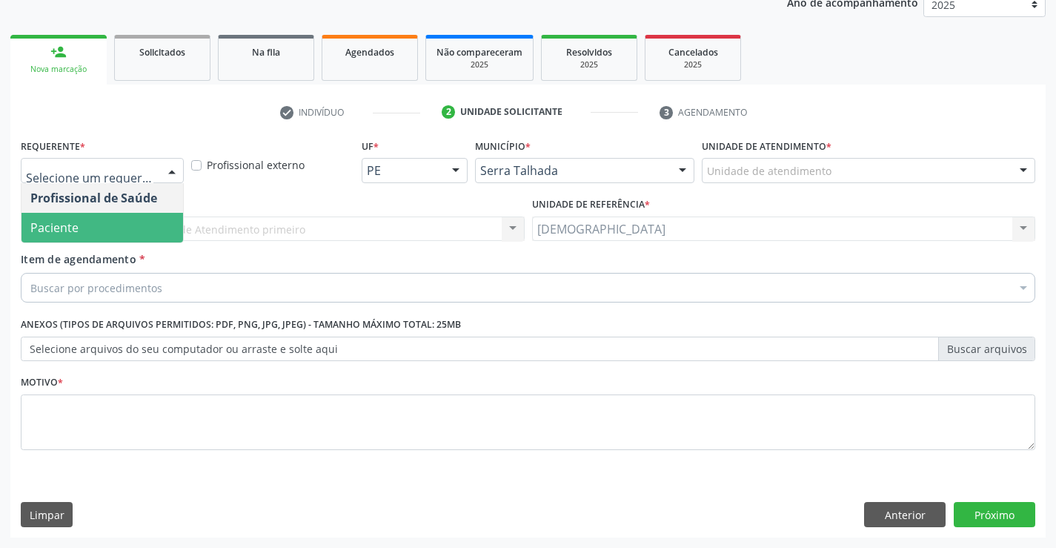
click at [129, 232] on span "Paciente" at bounding box center [102, 228] width 162 height 30
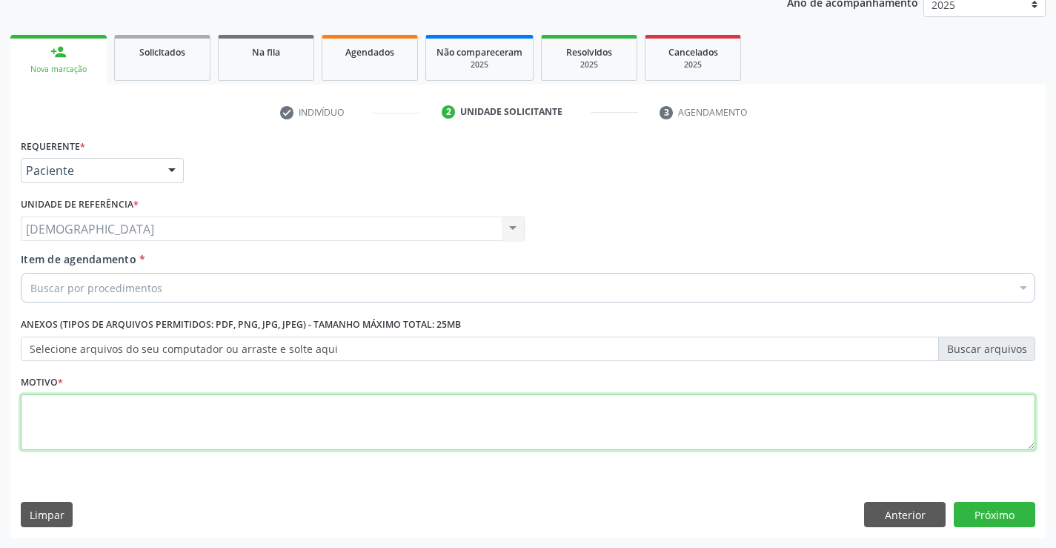
click at [111, 411] on textarea at bounding box center [528, 422] width 1015 height 56
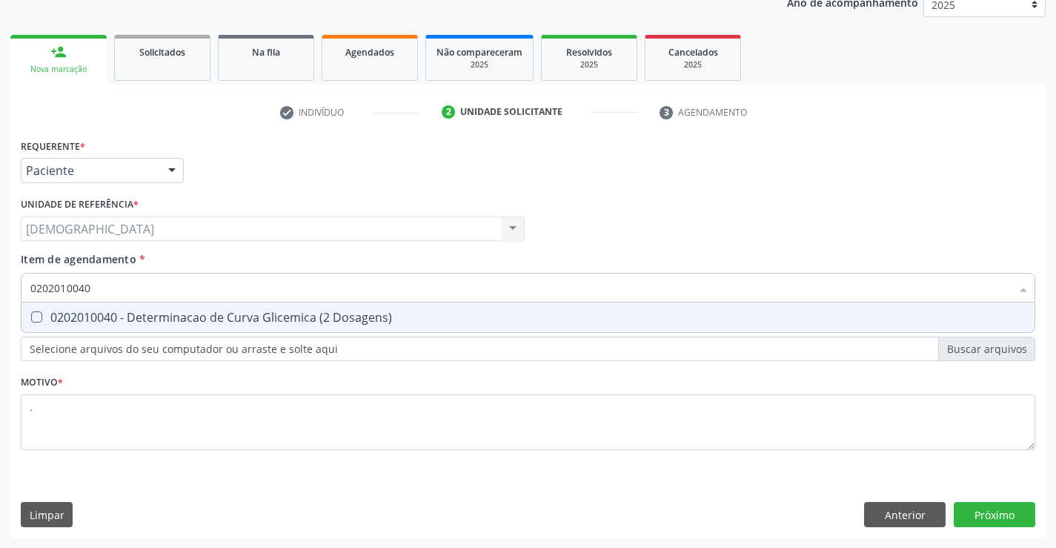
click at [104, 318] on div "0202010040 - Determinacao de Curva Glicemica (2 Dosagens)" at bounding box center [527, 317] width 995 height 12
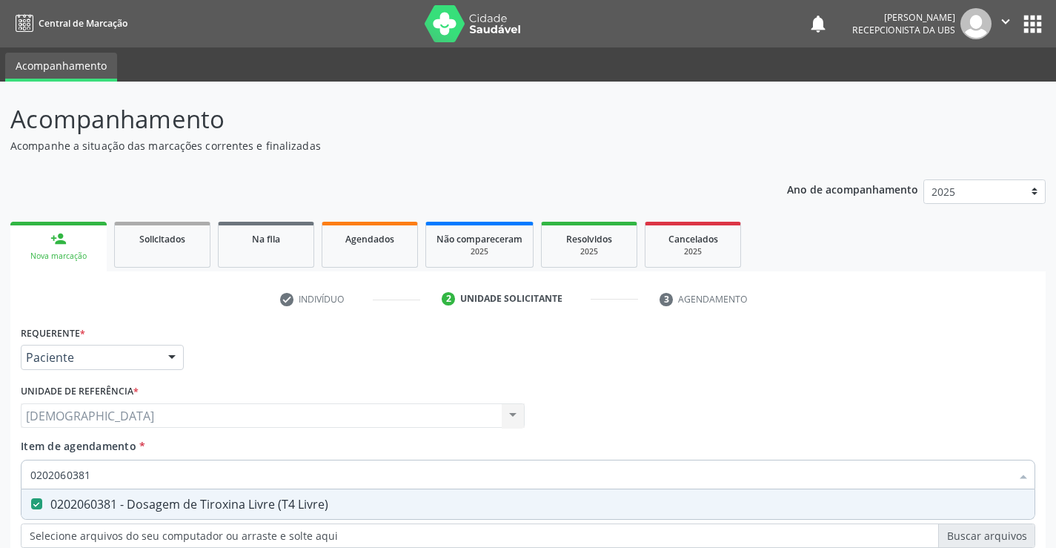
scroll to position [187, 0]
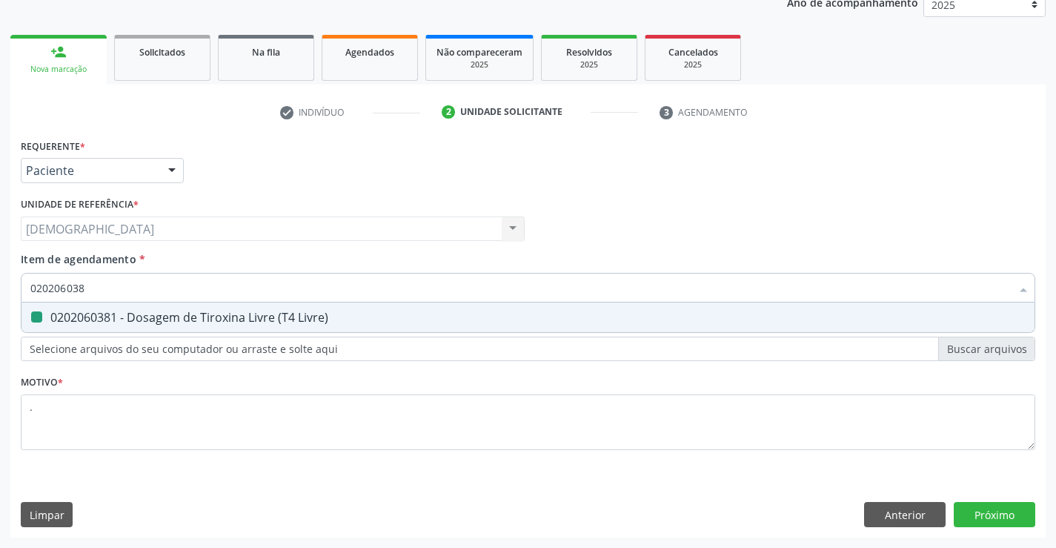
type input "02020603"
checkbox Livre\) "false"
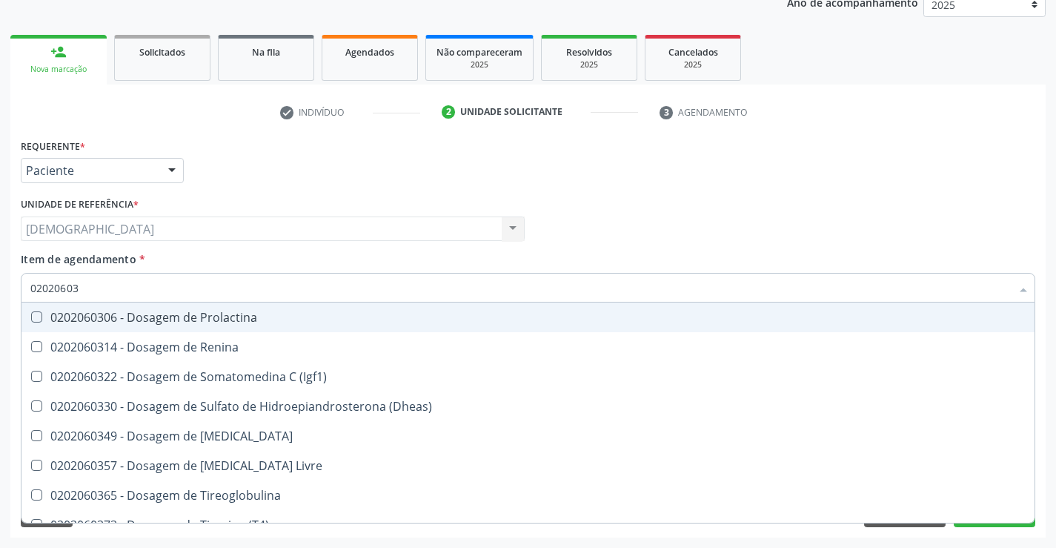
type input "0202060"
checkbox Livre\) "false"
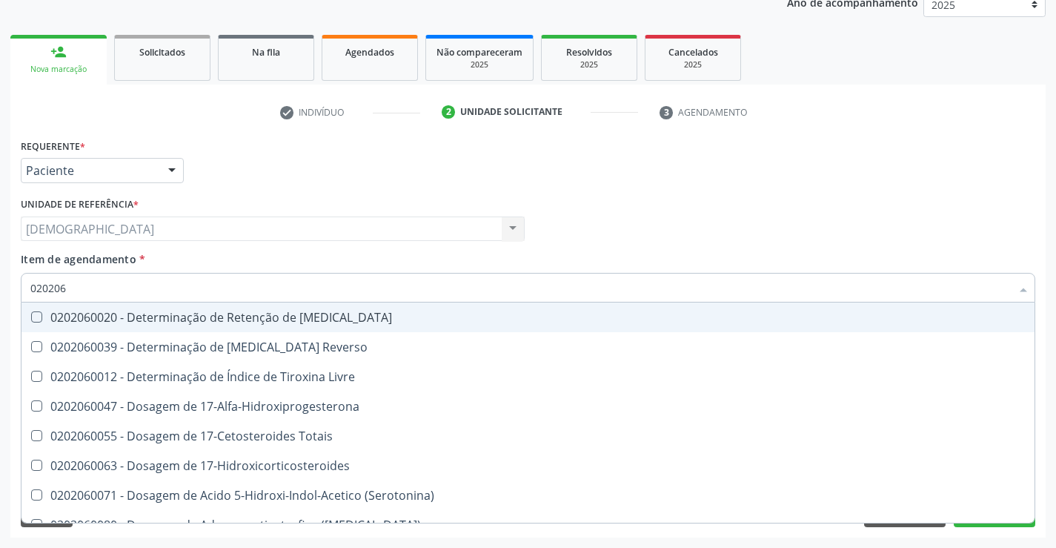
type input "02020"
checkbox Livre\) "false"
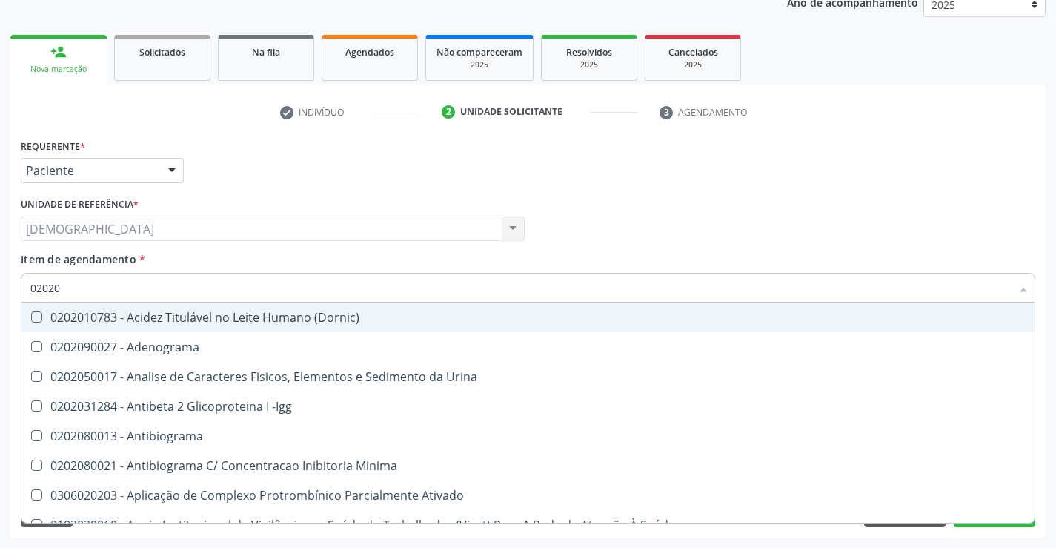
type input "020201"
checkbox Ativado "true"
checkbox Dosagens\) "false"
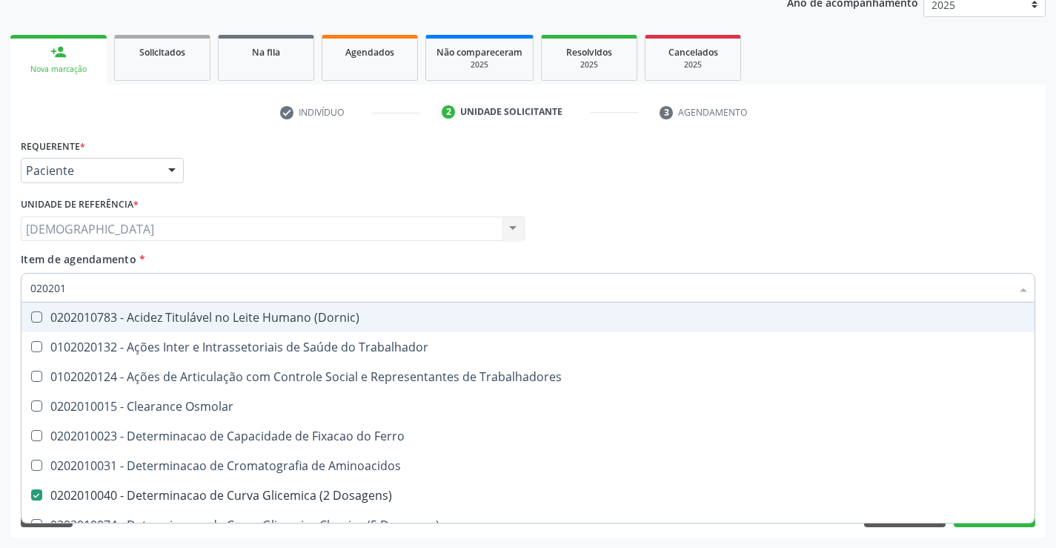
type input "0202010"
checkbox Ferro "true"
checkbox Dosagens\) "false"
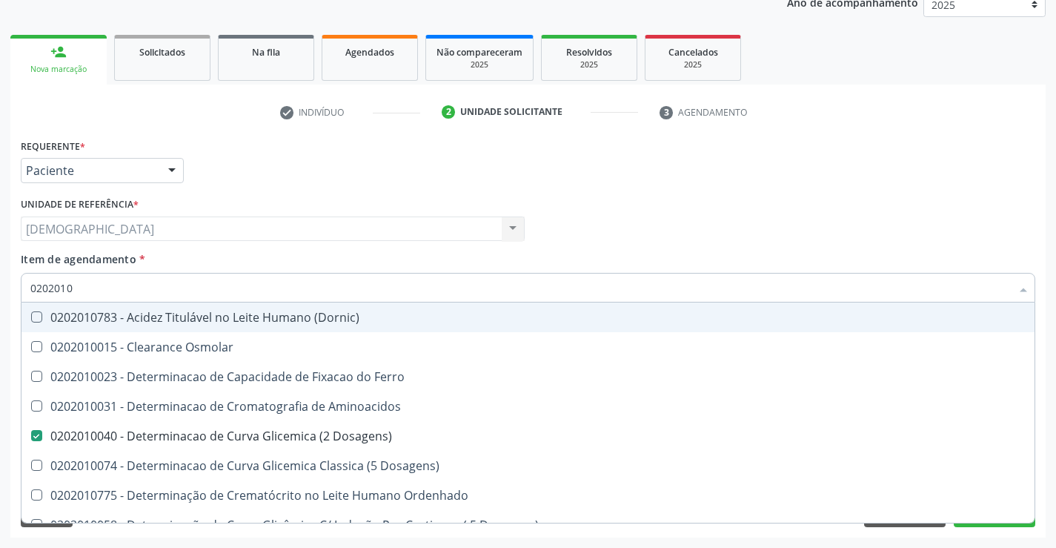
type input "02020105"
checkbox Dosagens\) "false"
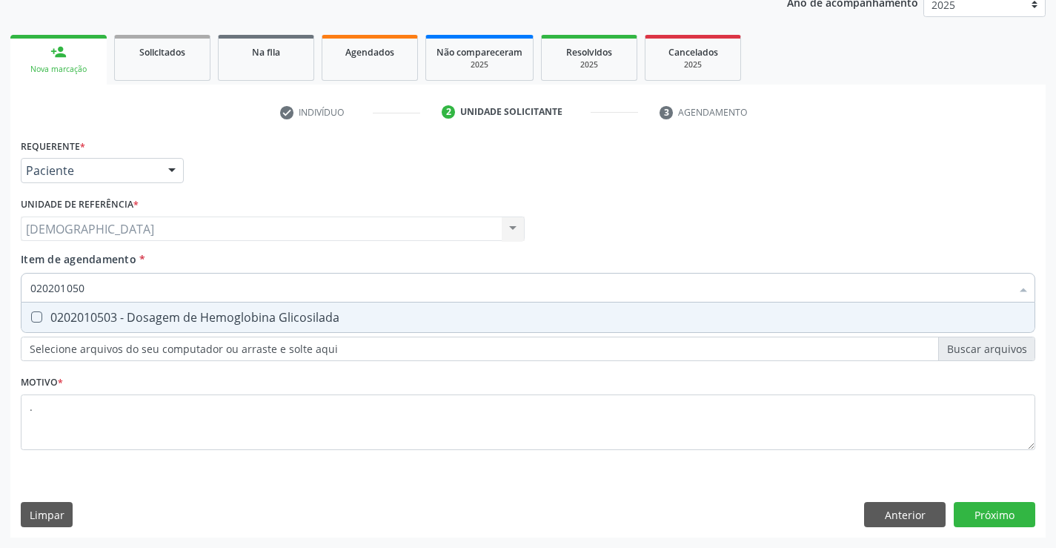
type input "0202010503"
click at [129, 317] on div "0202010503 - Dosagem de Hemoglobina Glicosilada" at bounding box center [527, 317] width 995 height 12
checkbox Glicosilada "true"
click at [980, 515] on div "Requerente * Paciente Profissional de Saúde Paciente Nenhum resultado encontrad…" at bounding box center [527, 336] width 1035 height 402
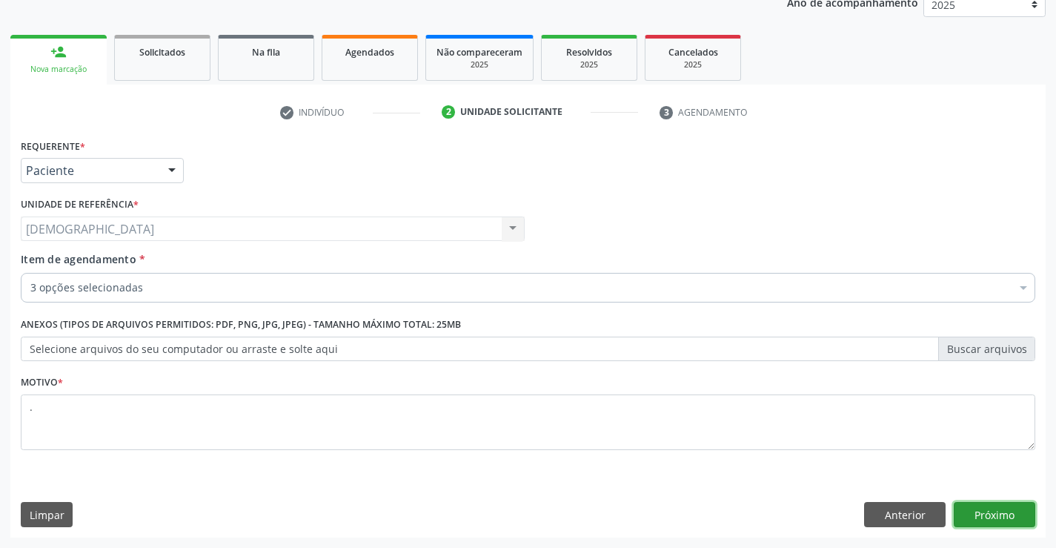
click at [978, 514] on button "Próximo" at bounding box center [995, 514] width 82 height 25
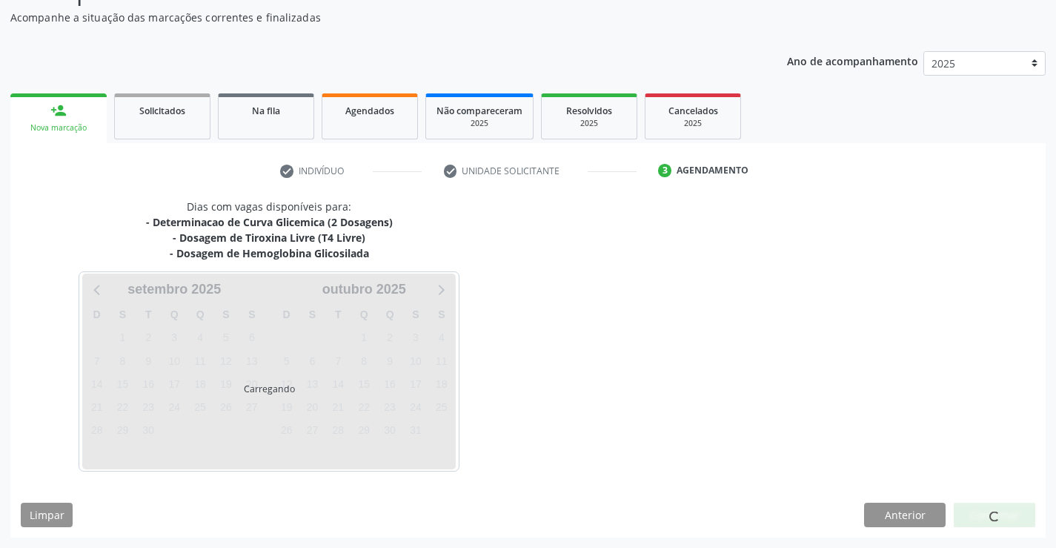
scroll to position [128, 0]
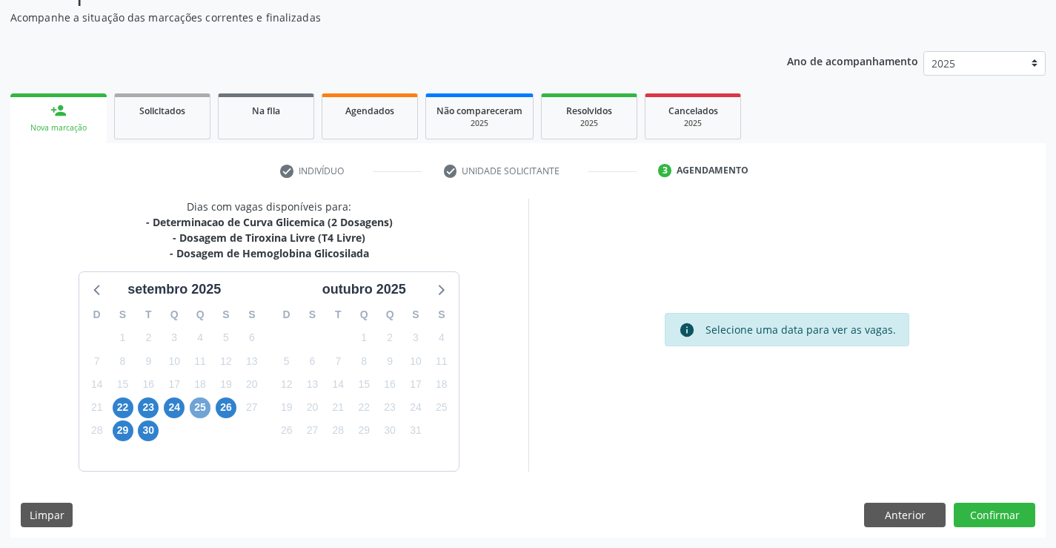
click at [193, 402] on span "25" at bounding box center [200, 407] width 21 height 21
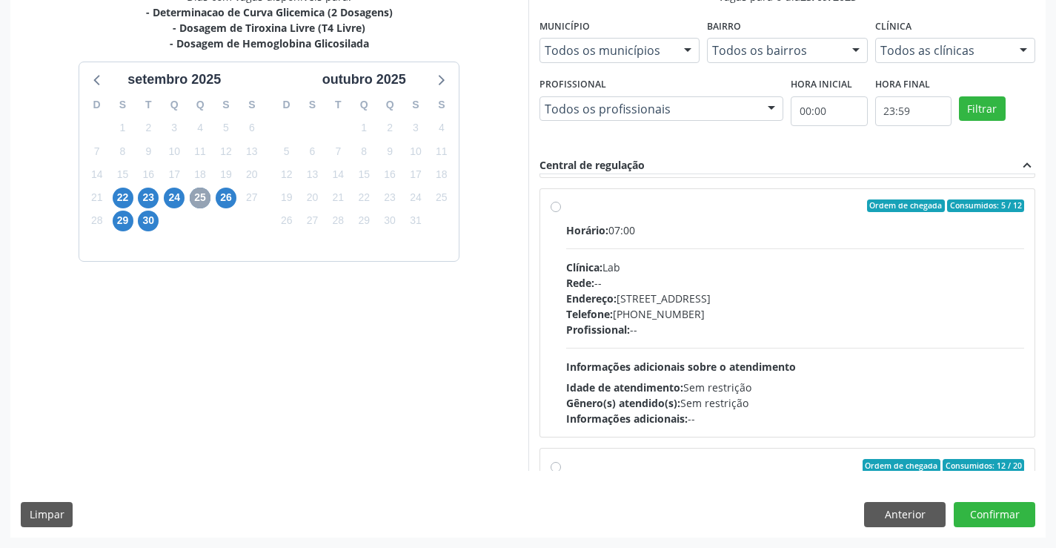
scroll to position [263, 0]
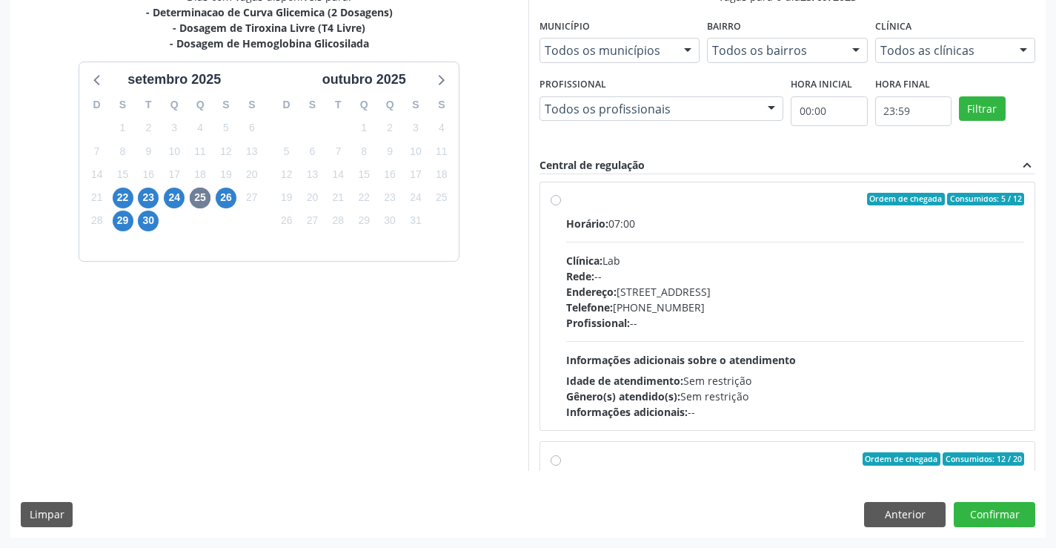
click at [566, 203] on div "Ordem de chegada Consumidos: 5 / 12" at bounding box center [795, 199] width 459 height 13
click at [561, 203] on input "Ordem de chegada Consumidos: 5 / 12 Horário: 07:00 Clínica: Lab Rede: -- Endere…" at bounding box center [556, 199] width 10 height 13
radio input "true"
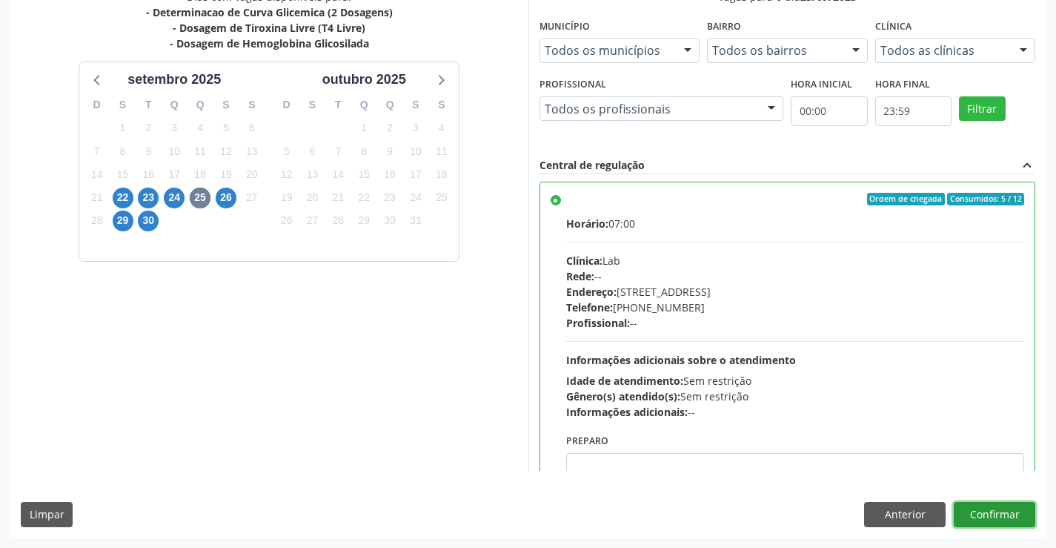
click at [987, 507] on button "Confirmar" at bounding box center [995, 514] width 82 height 25
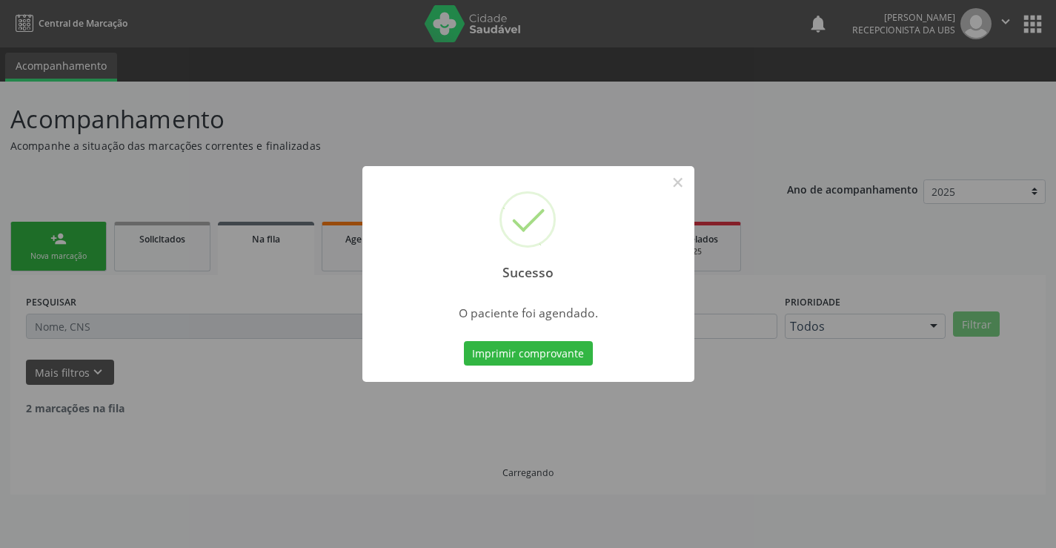
scroll to position [0, 0]
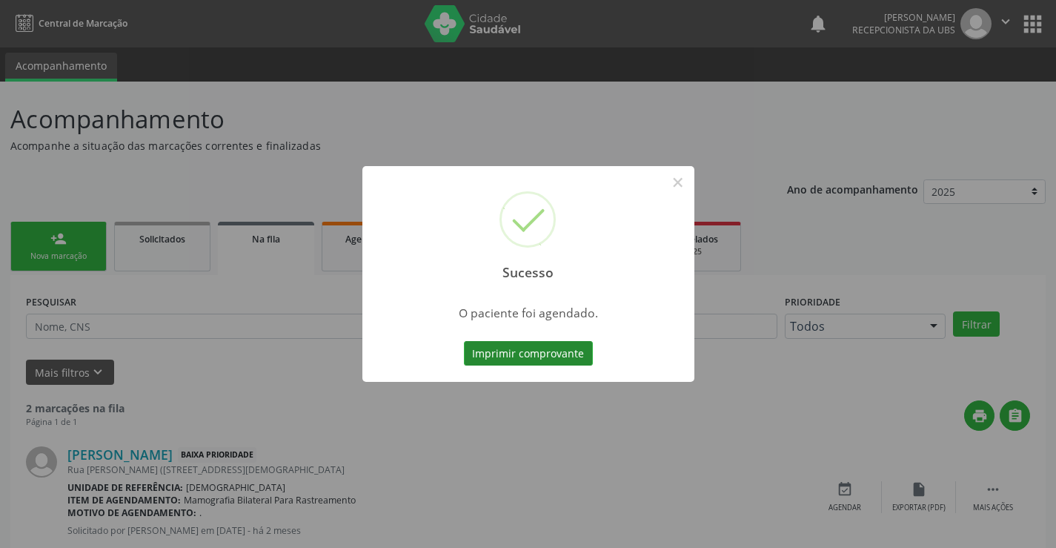
click at [497, 349] on button "Imprimir comprovante" at bounding box center [528, 353] width 129 height 25
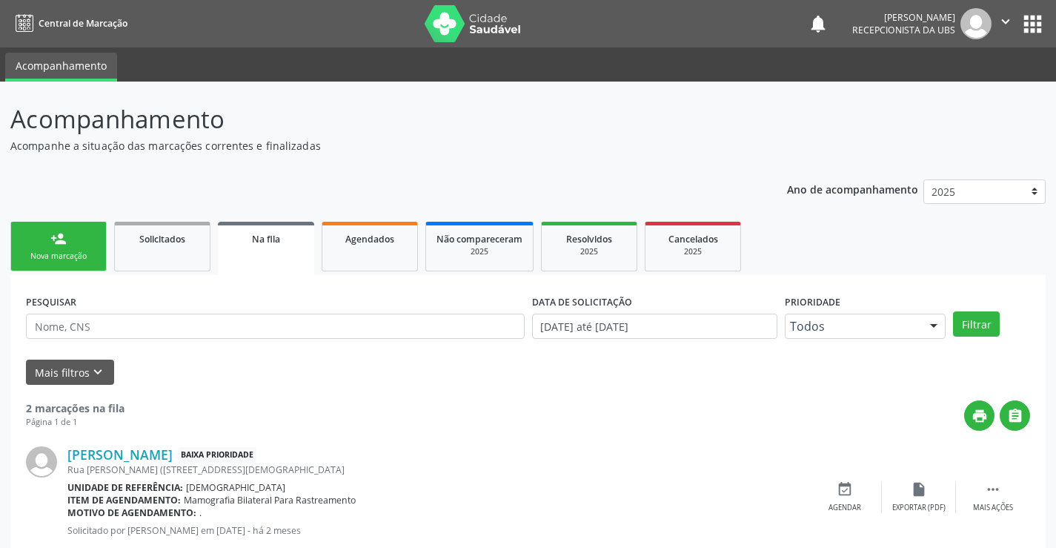
click at [35, 256] on div "Nova marcação" at bounding box center [58, 255] width 74 height 11
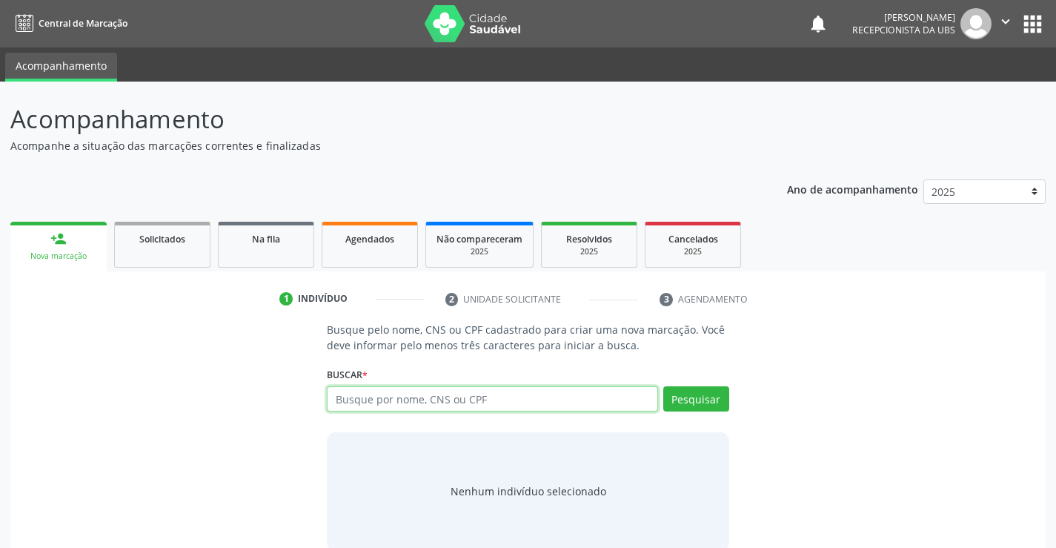
click at [343, 402] on input "text" at bounding box center [492, 398] width 331 height 25
type input "700004036576008"
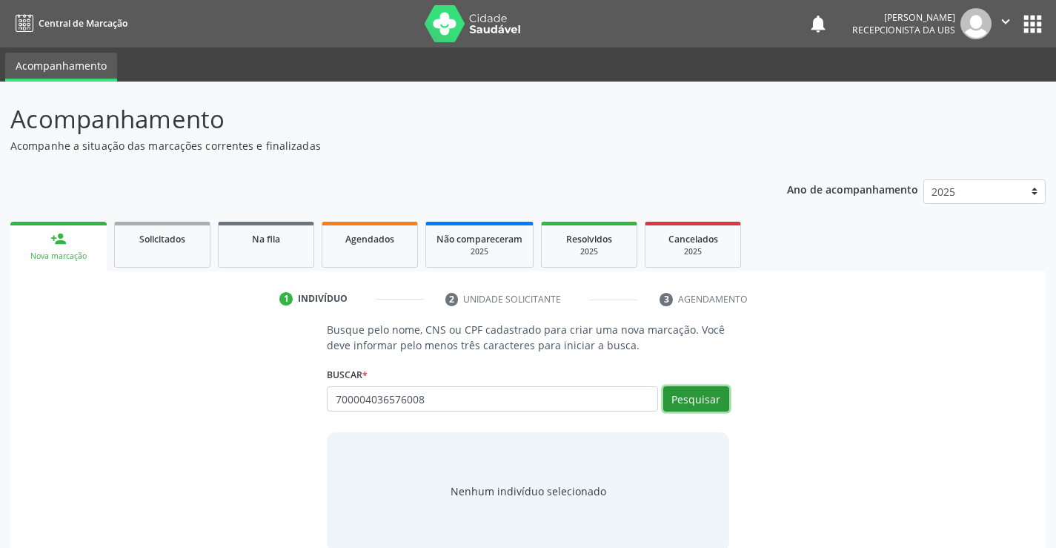
click at [677, 398] on button "Pesquisar" at bounding box center [696, 398] width 66 height 25
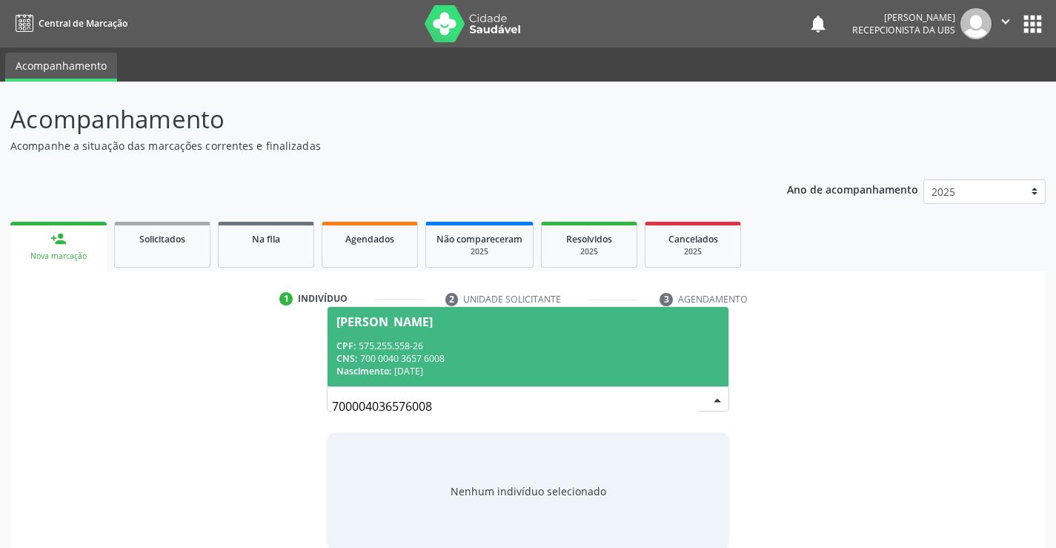
click at [534, 368] on div "Nascimento: 19/02/2012" at bounding box center [527, 371] width 382 height 13
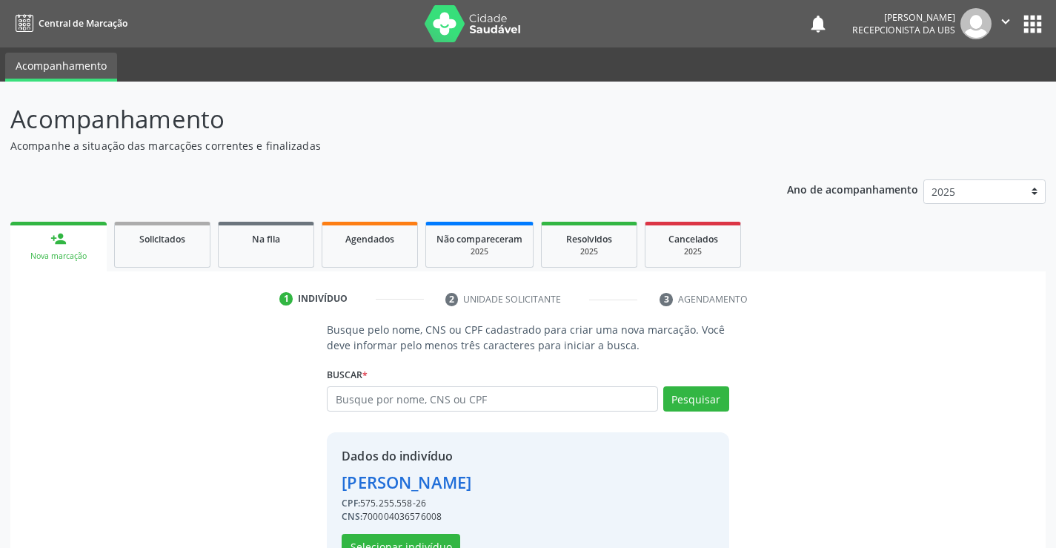
scroll to position [47, 0]
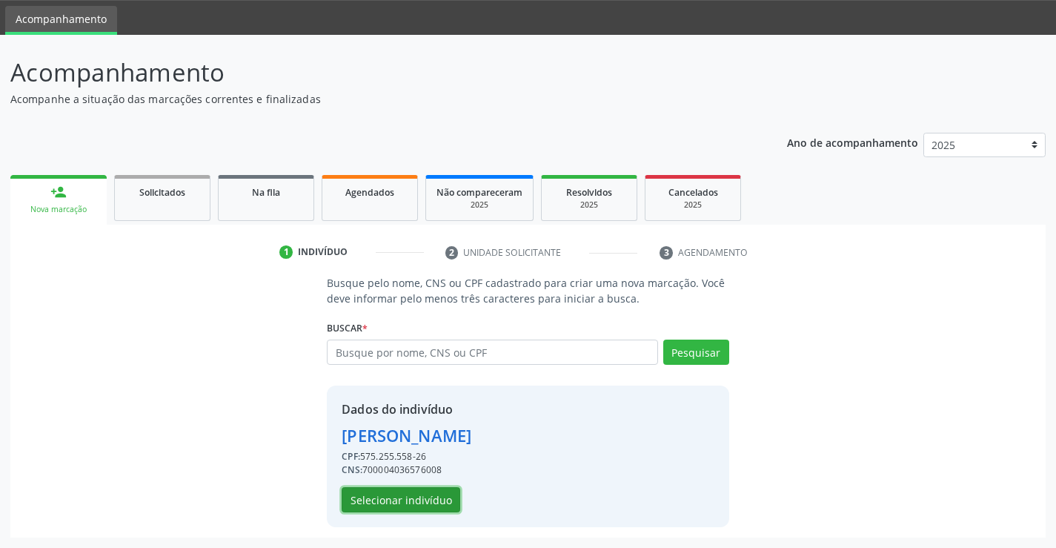
click at [422, 505] on button "Selecionar indivíduo" at bounding box center [401, 499] width 119 height 25
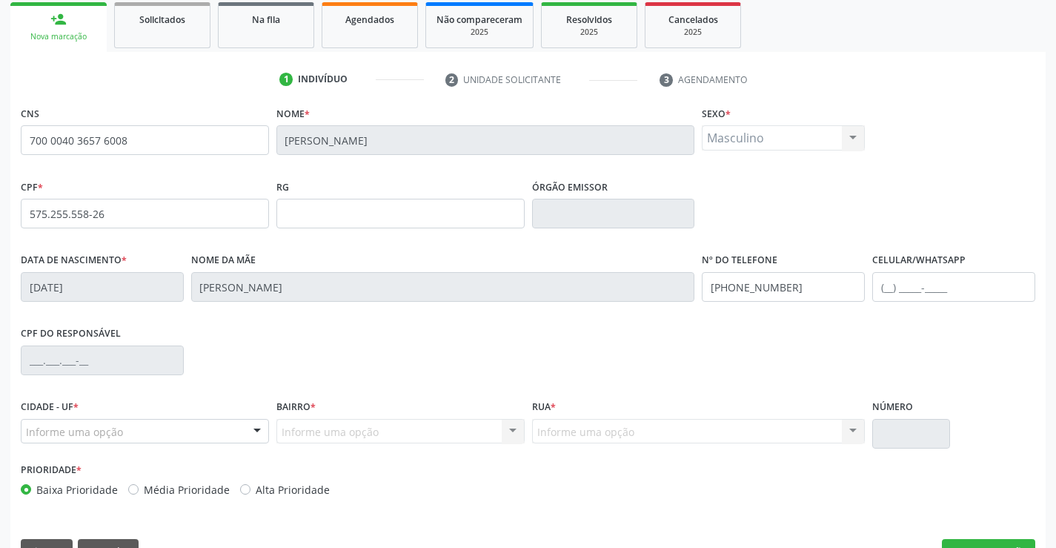
scroll to position [256, 0]
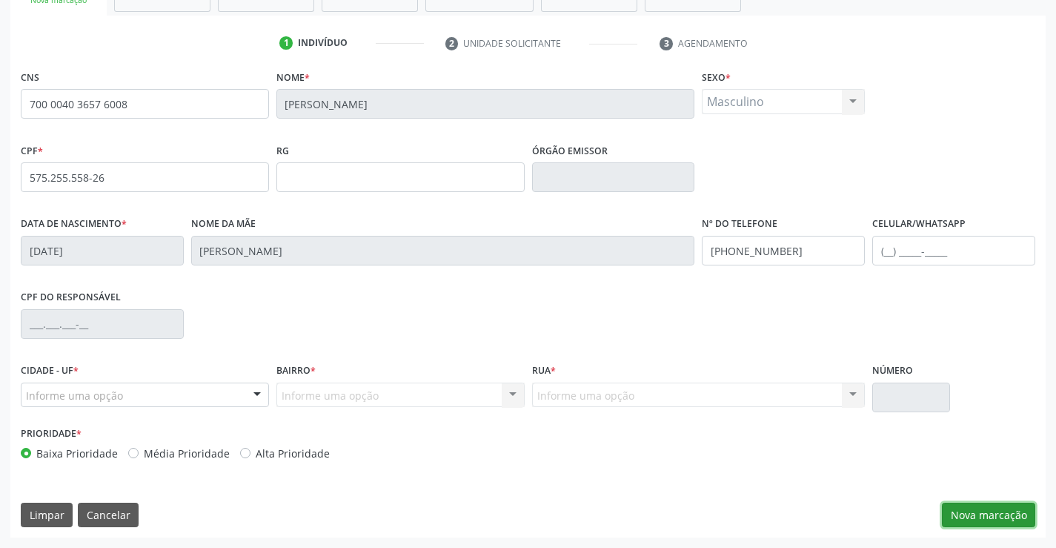
click at [995, 518] on button "Nova marcação" at bounding box center [988, 514] width 93 height 25
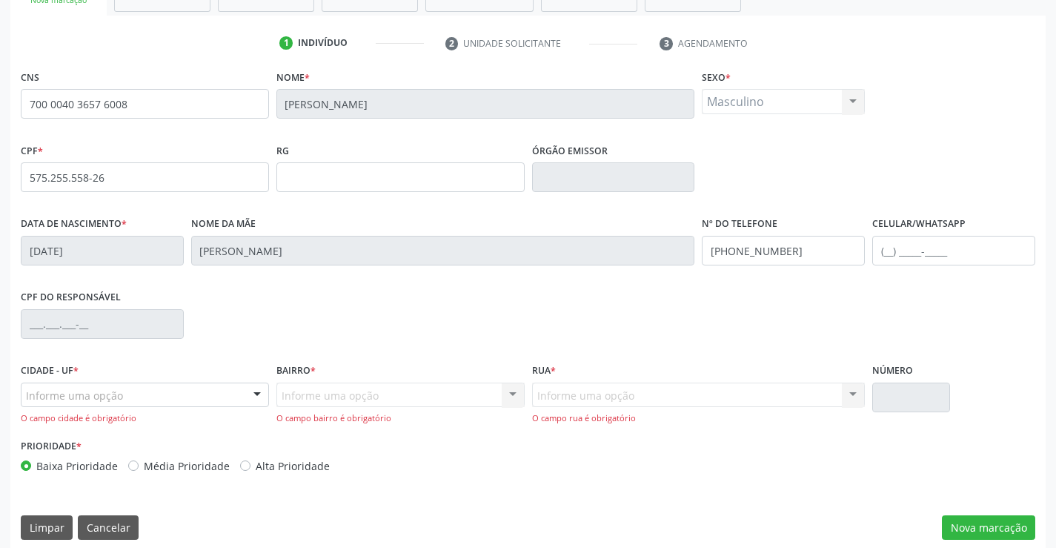
click at [262, 391] on div at bounding box center [257, 395] width 22 height 25
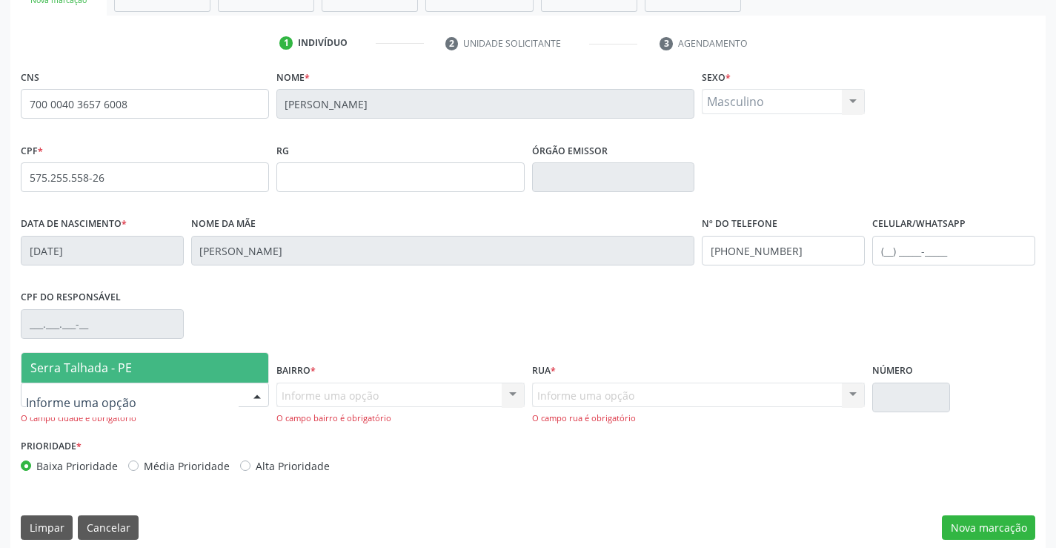
click at [219, 367] on span "Serra Talhada - PE" at bounding box center [144, 368] width 247 height 30
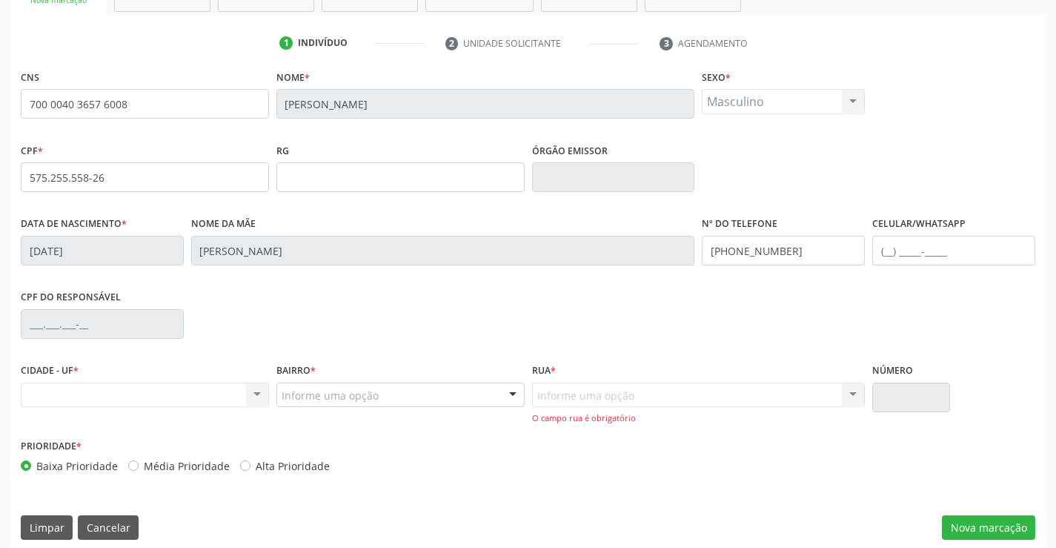
click at [513, 394] on div at bounding box center [513, 395] width 22 height 25
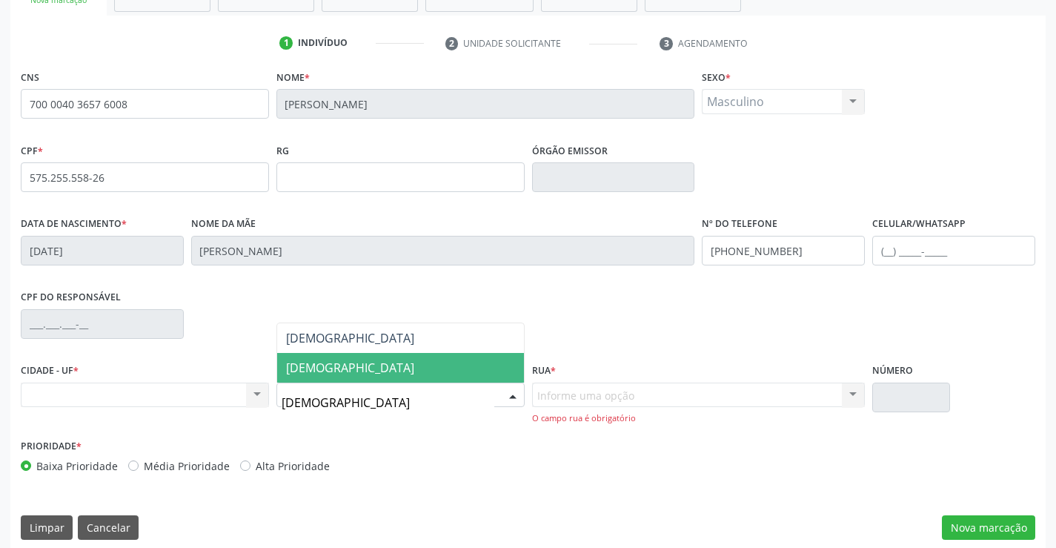
type input "BOM JESUS"
click at [363, 365] on span "[DEMOGRAPHIC_DATA]" at bounding box center [400, 368] width 247 height 30
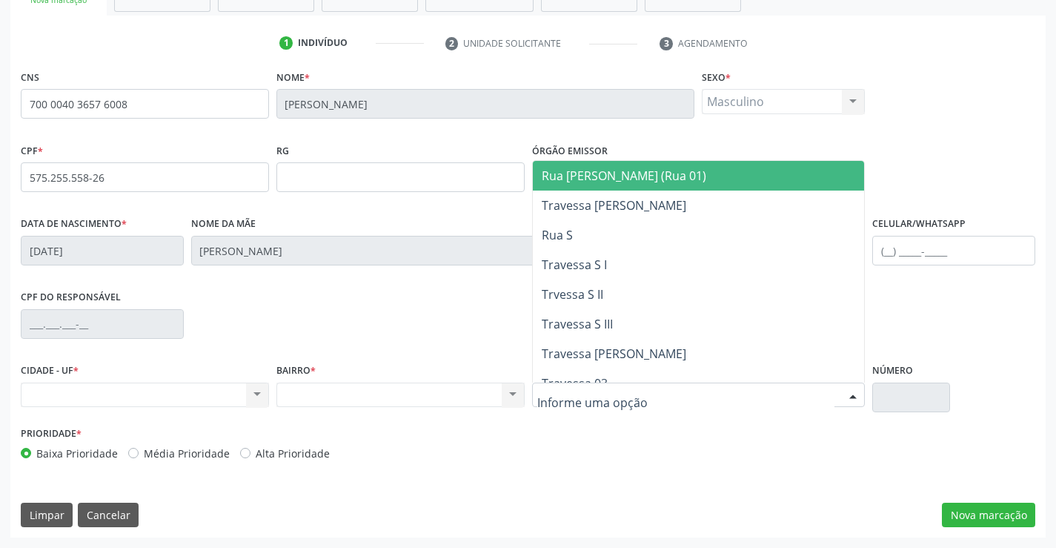
click at [820, 394] on div at bounding box center [698, 394] width 333 height 25
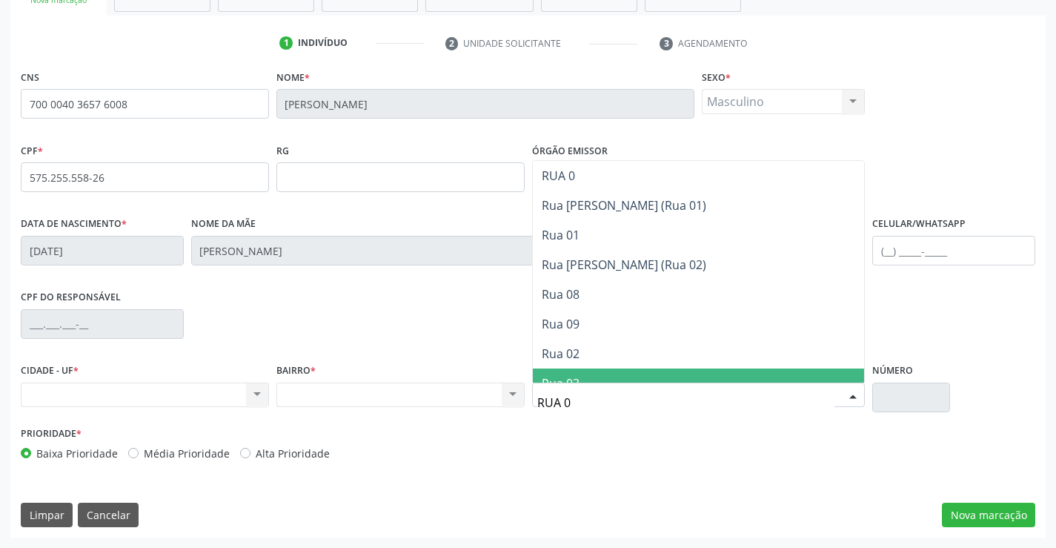
type input "RUA 08"
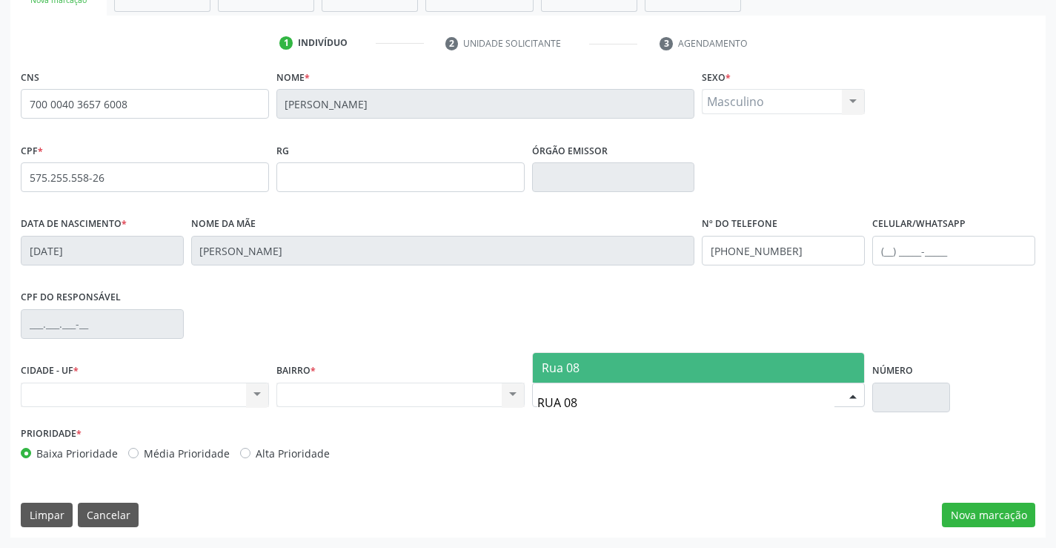
click at [591, 368] on span "Rua 08" at bounding box center [699, 368] width 332 height 30
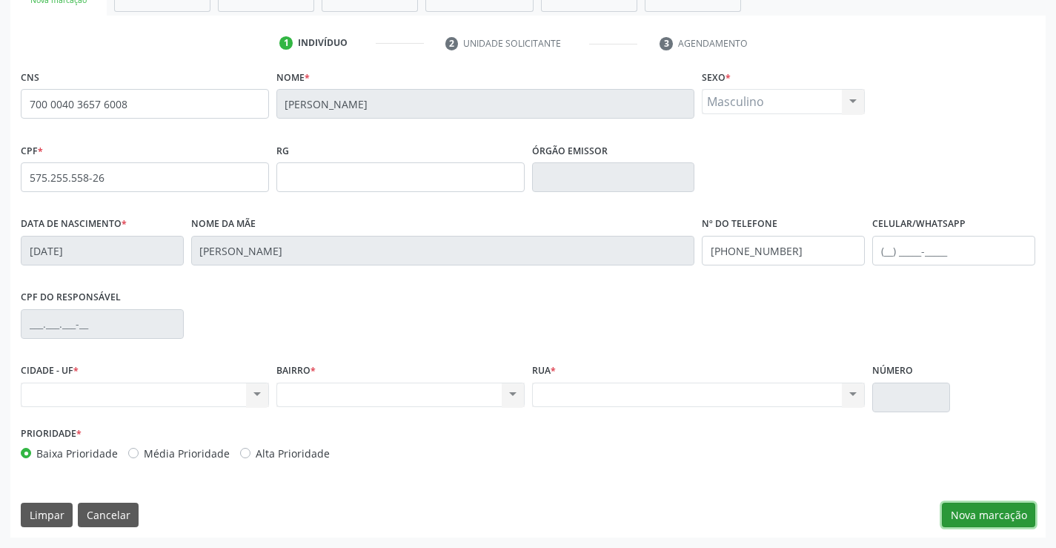
click at [957, 515] on button "Nova marcação" at bounding box center [988, 514] width 93 height 25
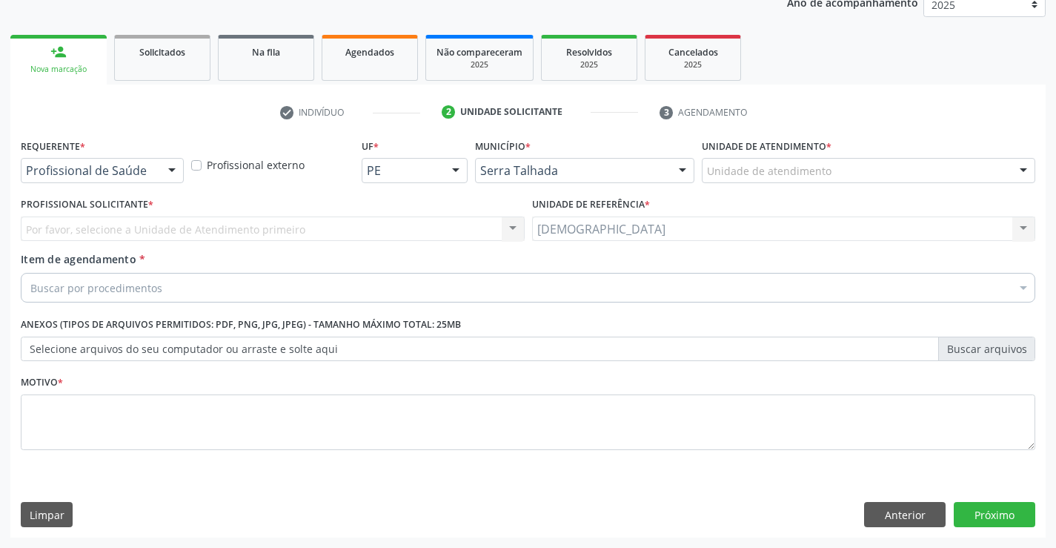
scroll to position [187, 0]
click at [175, 168] on div at bounding box center [172, 171] width 22 height 25
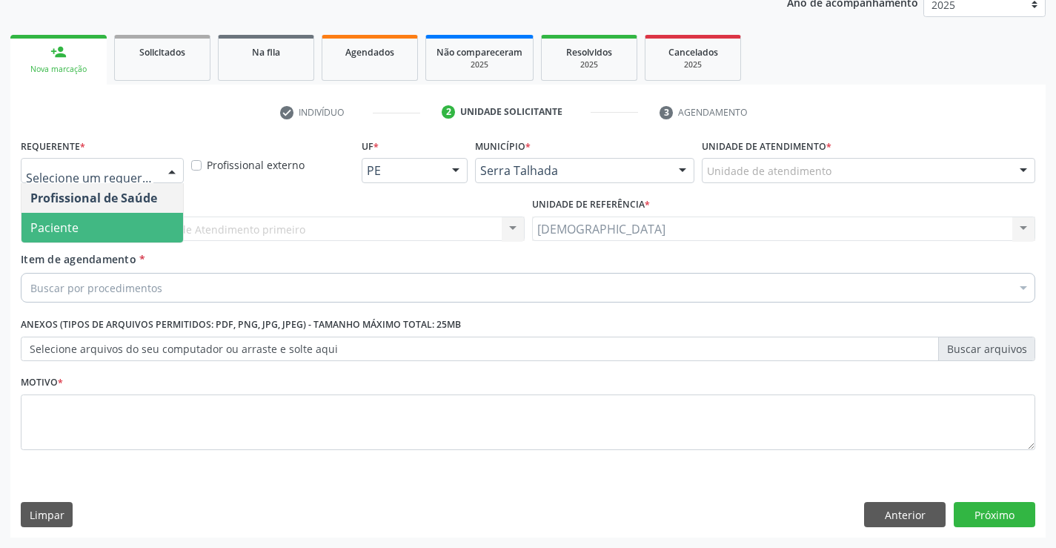
click at [113, 226] on span "Paciente" at bounding box center [102, 228] width 162 height 30
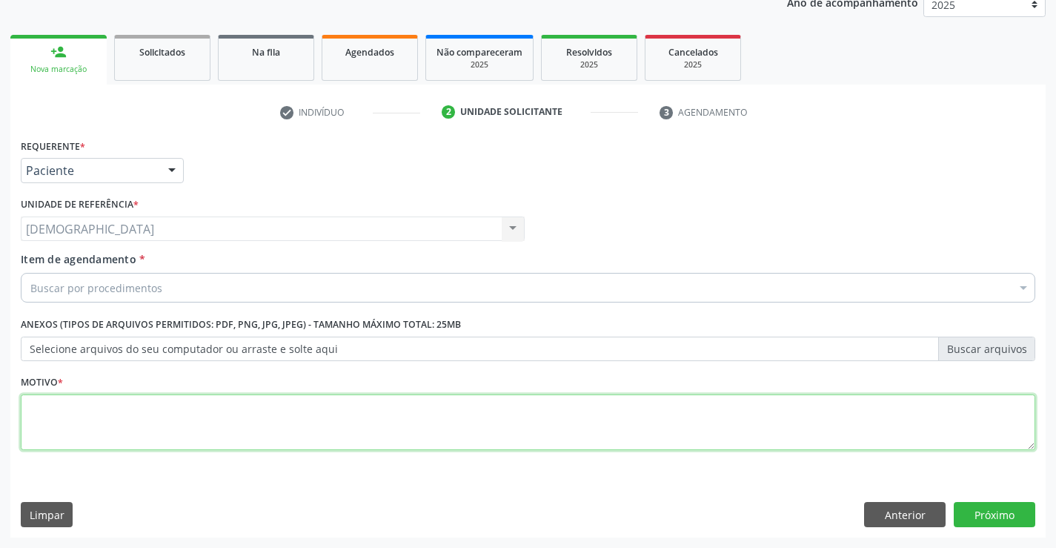
click at [106, 445] on textarea at bounding box center [528, 422] width 1015 height 56
type textarea "."
click at [173, 344] on label "Selecione arquivos do seu computador ou arraste e solte aqui" at bounding box center [528, 348] width 1015 height 25
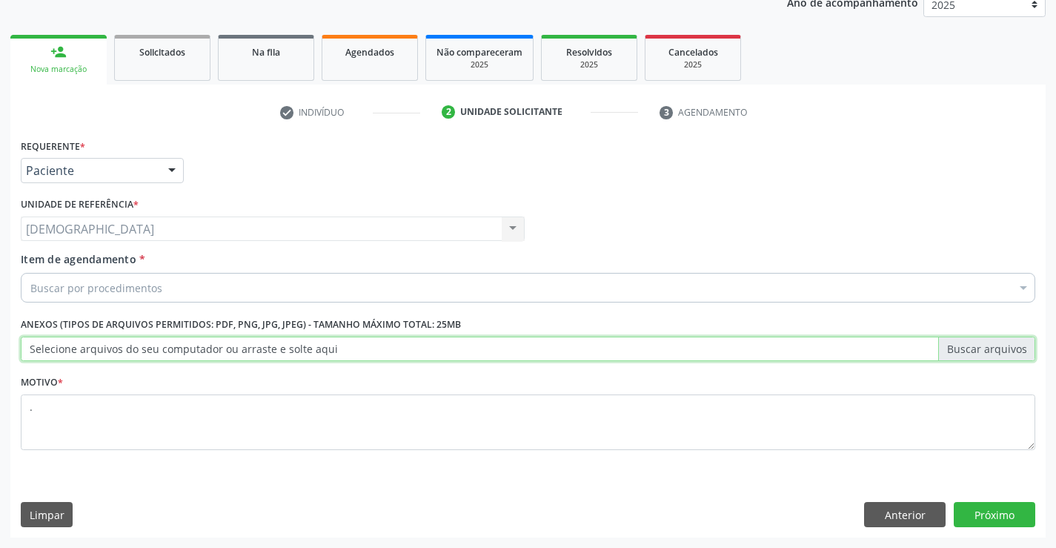
click at [173, 344] on input "Selecione arquivos do seu computador ou arraste e solte aqui" at bounding box center [528, 348] width 1015 height 25
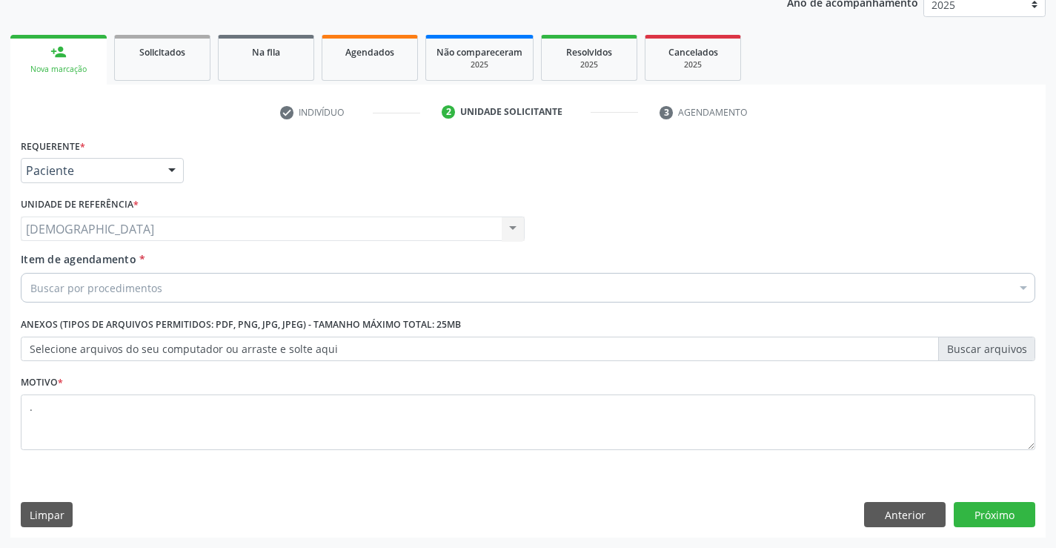
click at [292, 293] on div "Buscar por procedimentos" at bounding box center [528, 288] width 1015 height 30
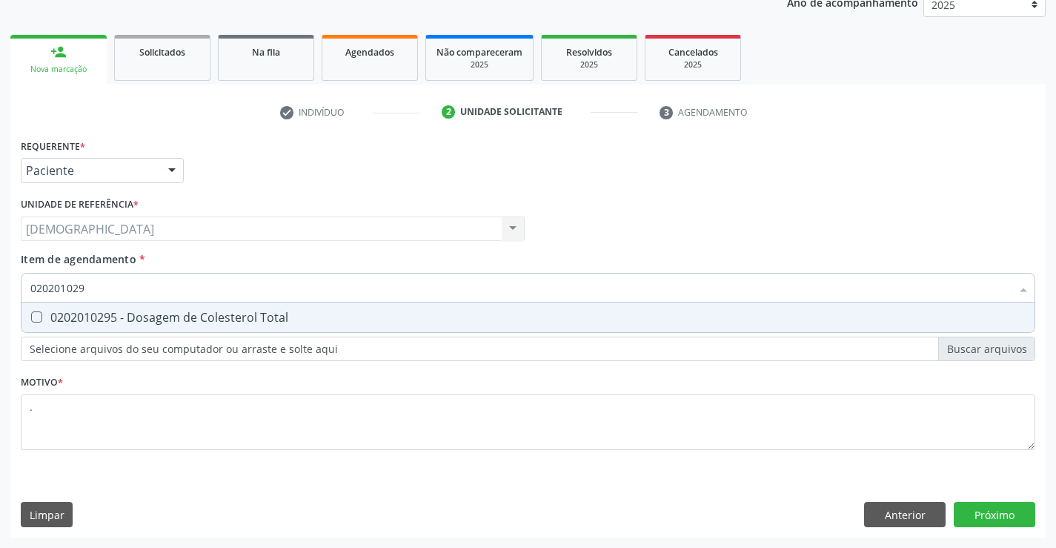
type input "0202010295"
click at [291, 311] on span "0202010295 - Dosagem de Colesterol Total" at bounding box center [527, 317] width 1013 height 30
checkbox Total "true"
type input "02020102"
checkbox Total "false"
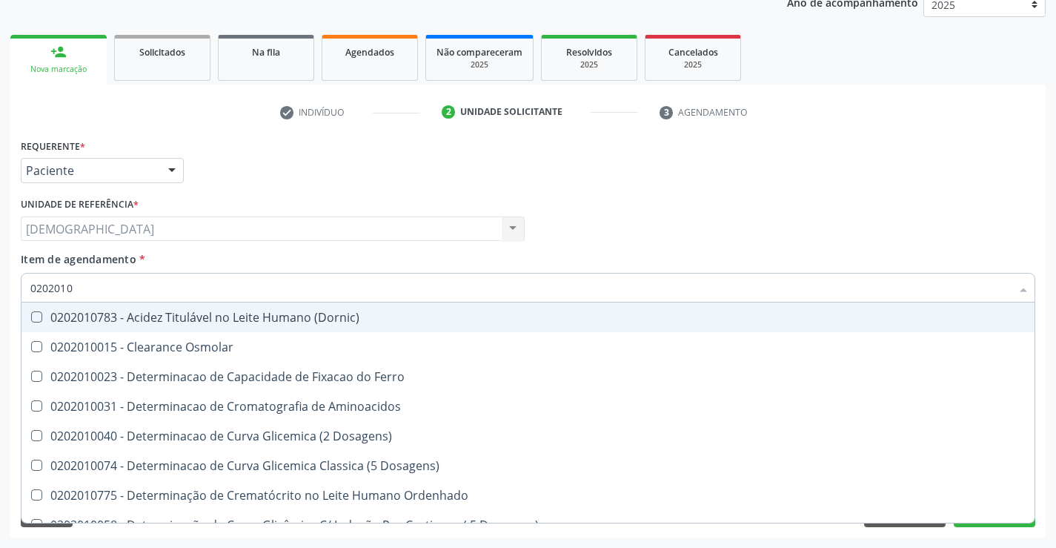
type input "020201"
checkbox Total "false"
checkbox Ferritina "true"
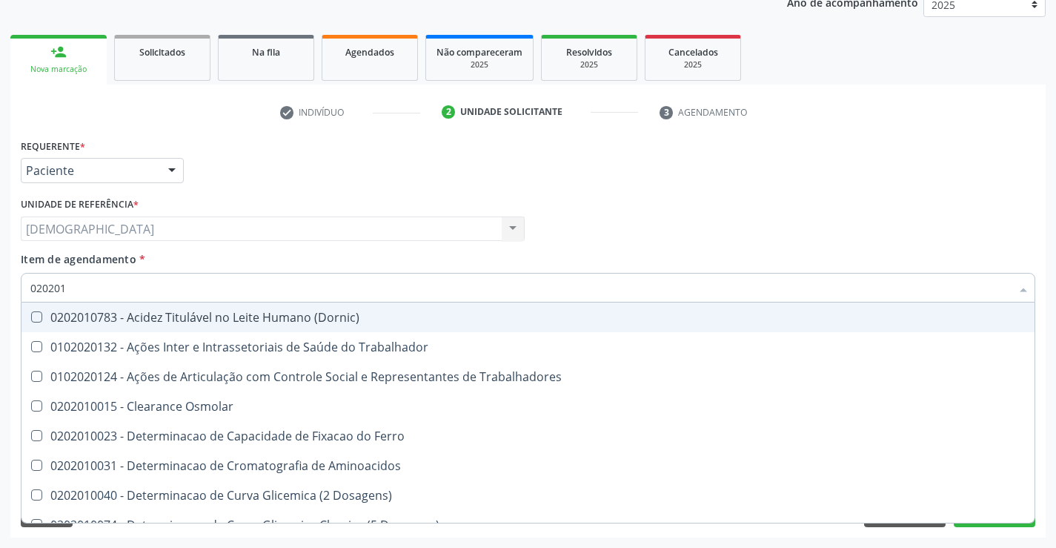
type input "02020"
checkbox Total "false"
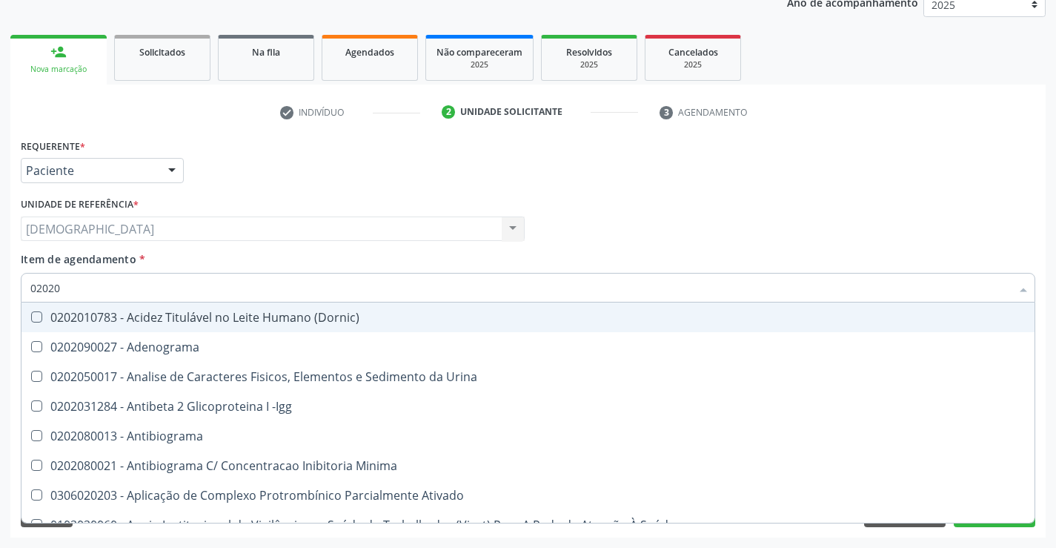
type input "020201"
checkbox Parceria\) "true"
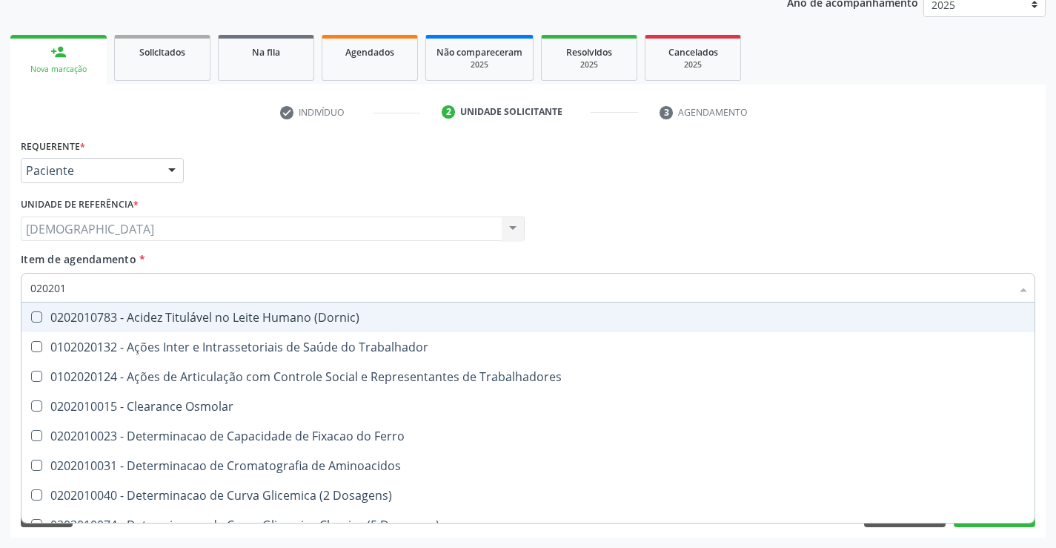
type input "0202010"
checkbox Fracoes "true"
checkbox Total "false"
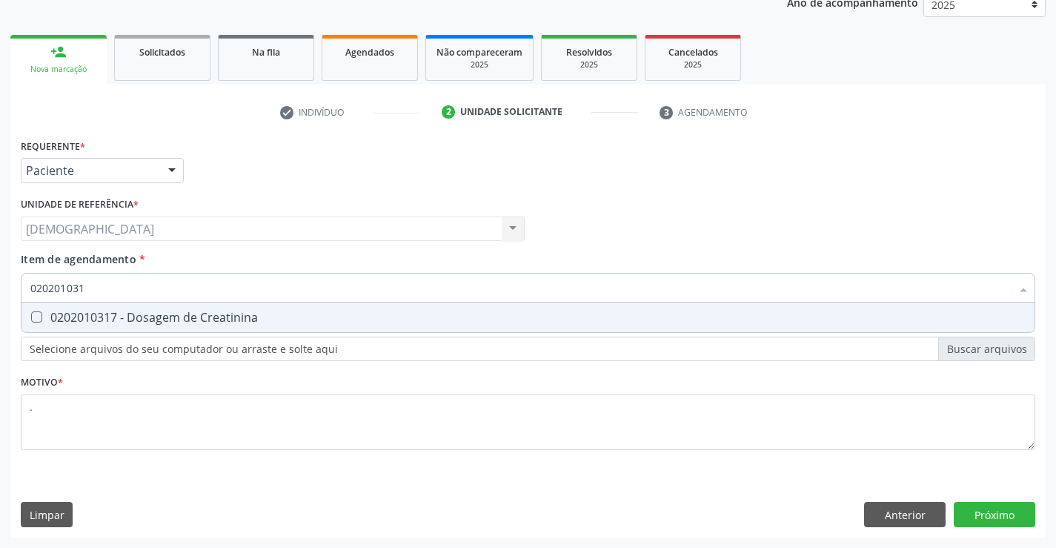
type input "0202010317"
click at [285, 317] on div "0202010317 - Dosagem de Creatinina" at bounding box center [527, 317] width 995 height 12
checkbox Creatinina "true"
type input "02020103"
checkbox Creatinina "false"
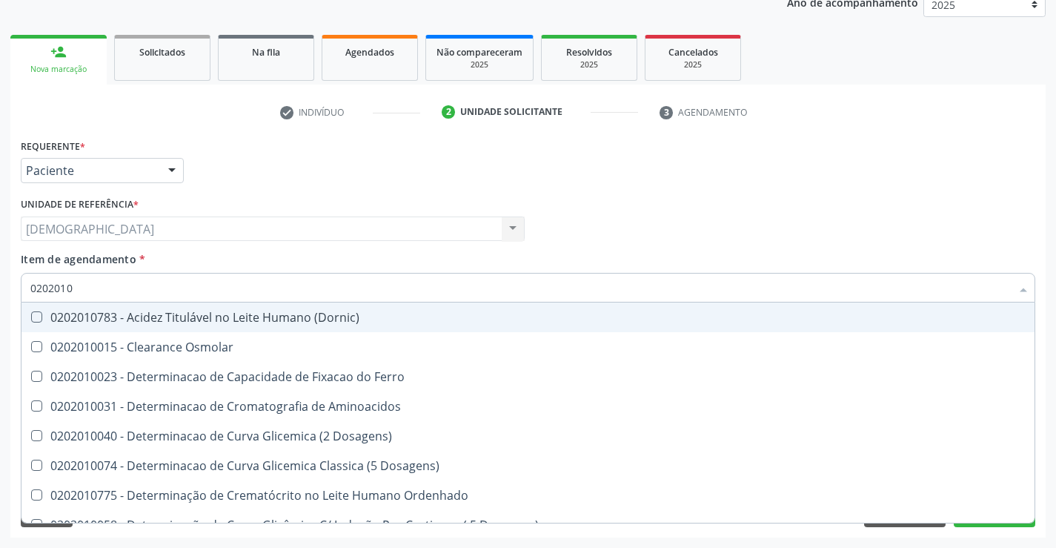
type input "020201"
checkbox Total "false"
checkbox Creatinina "false"
checkbox Ferritina "true"
checkbox Folato "true"
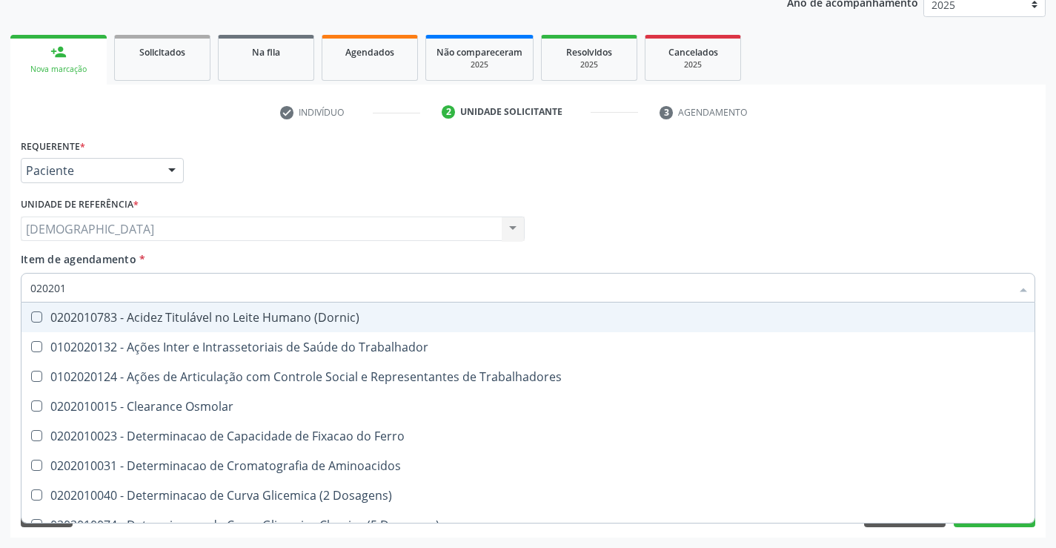
type input "02020"
checkbox Total "false"
checkbox Creatinina "false"
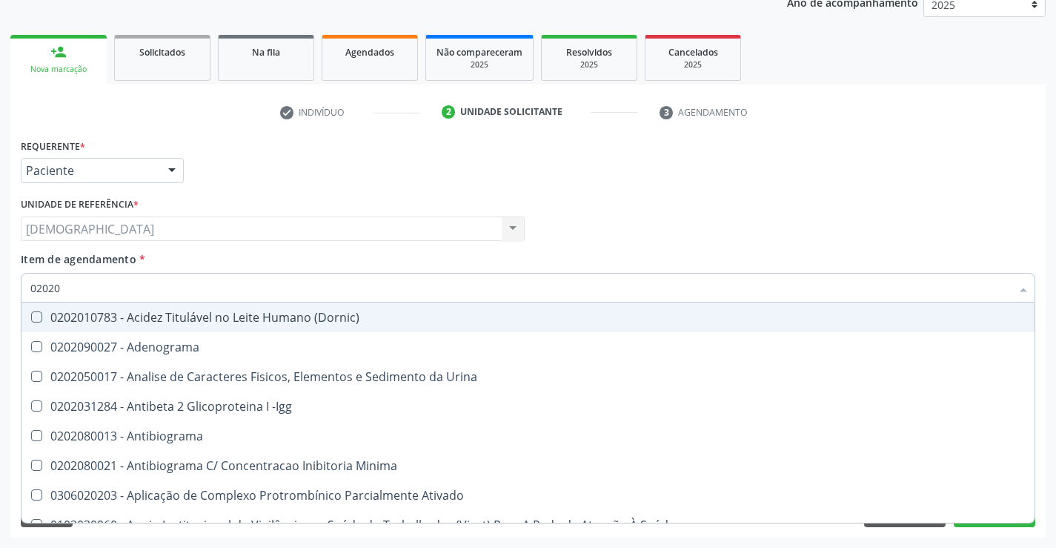
type input "020201"
checkbox Parceria\) "true"
checkbox Gestante "true"
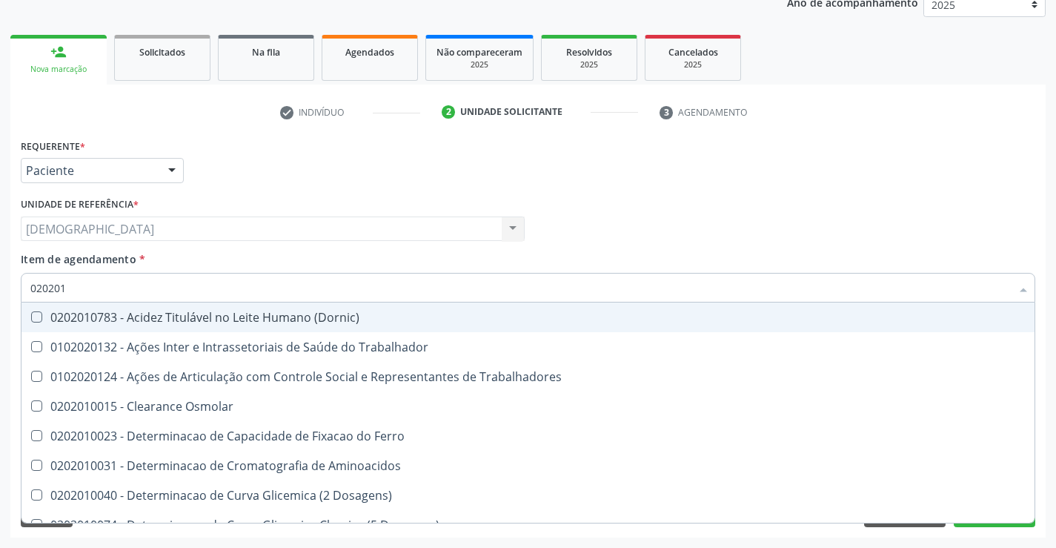
type input "0202010"
checkbox Fracoes "true"
checkbox Ionizavel "true"
checkbox Total "false"
checkbox Creatinina "false"
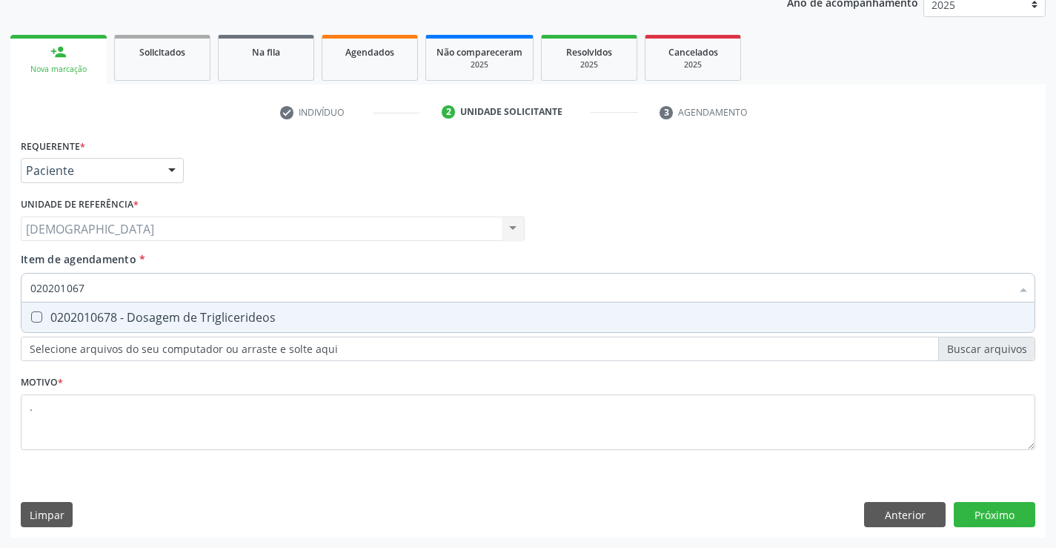
type input "0202010678"
click at [202, 321] on div "0202010678 - Dosagem de Triglicerideos" at bounding box center [527, 317] width 995 height 12
checkbox Triglicerideos "true"
type input "02020106"
checkbox Triglicerideos "false"
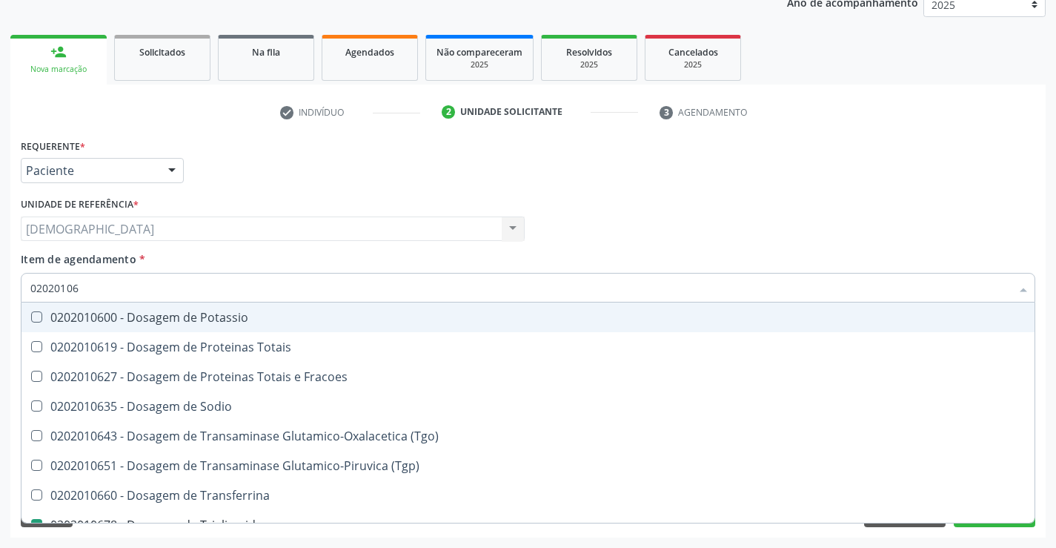
type input "0202010"
checkbox Triglicerideos "false"
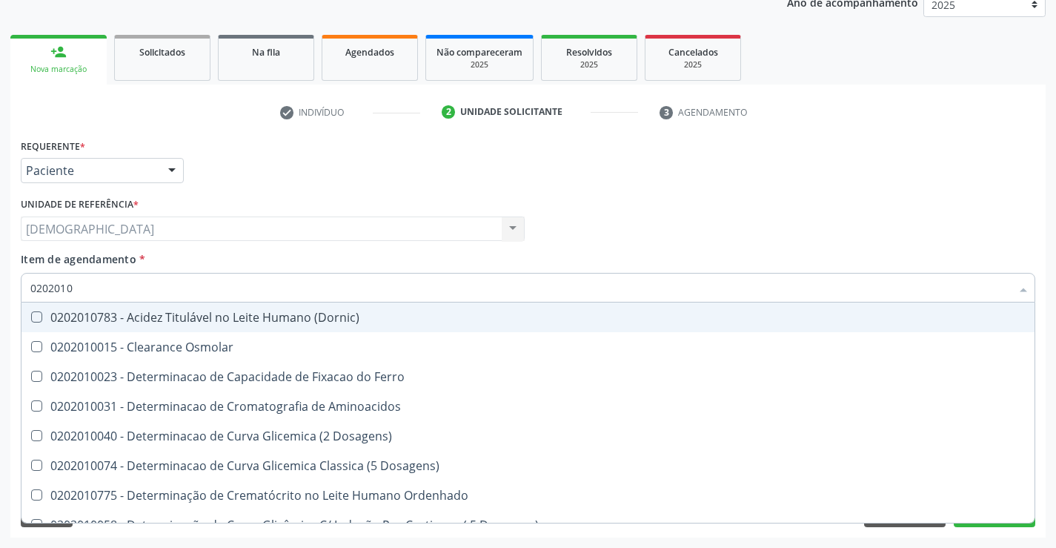
type input "020201"
checkbox Total "false"
checkbox Creatinina "false"
checkbox Ferritina "true"
checkbox Folato "true"
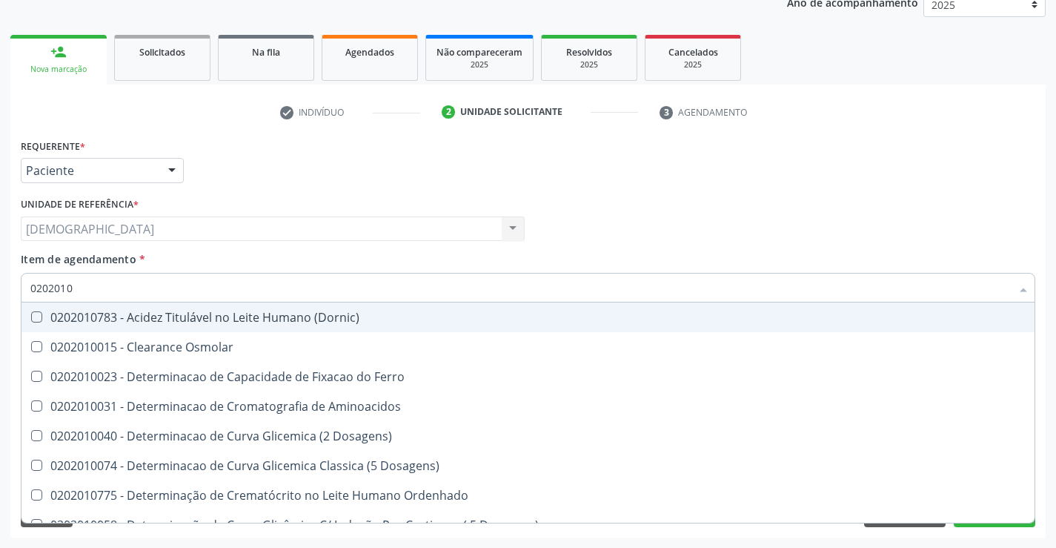
checkbox Triglicerideos "false"
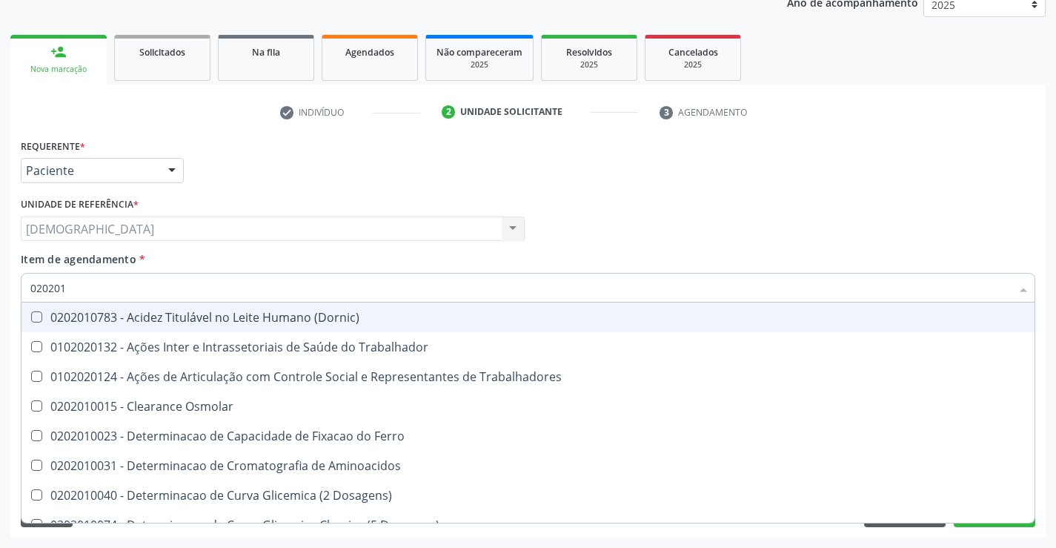
type input "02020"
checkbox Total "false"
checkbox Creatinina "false"
checkbox Triglicerideos "false"
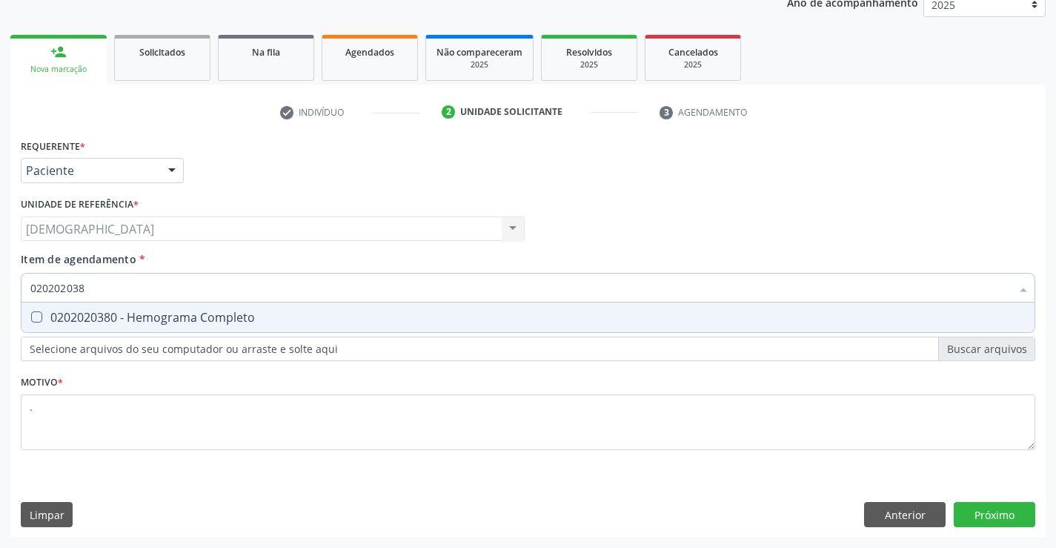
type input "0202020380"
click at [225, 321] on div "0202020380 - Hemograma Completo" at bounding box center [527, 317] width 995 height 12
checkbox Completo "true"
click at [975, 504] on div "Requerente * Paciente Profissional de Saúde Paciente Nenhum resultado encontrad…" at bounding box center [527, 336] width 1035 height 402
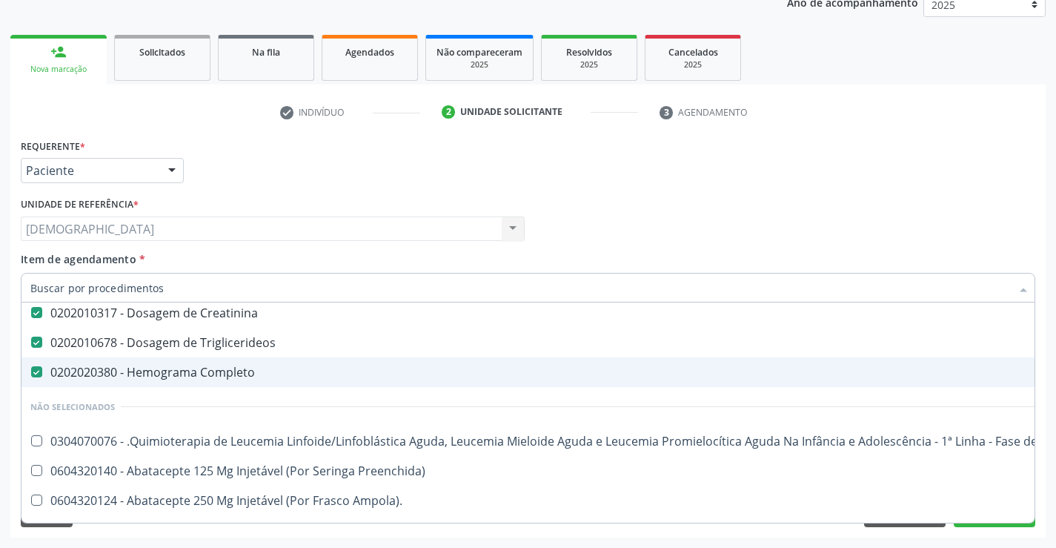
scroll to position [148, 0]
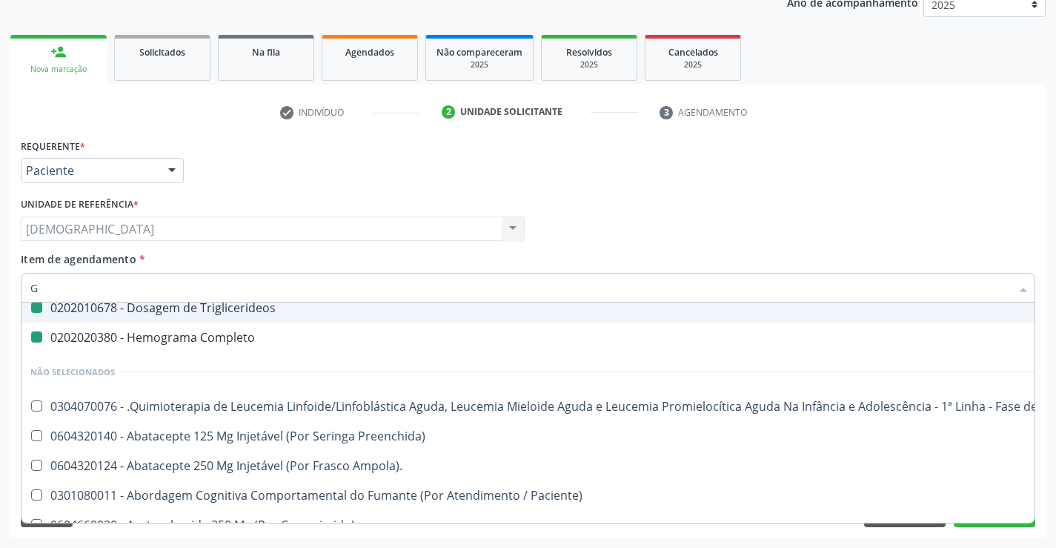
type input "GL"
checkbox Triglicerideos "false"
checkbox Completo "false"
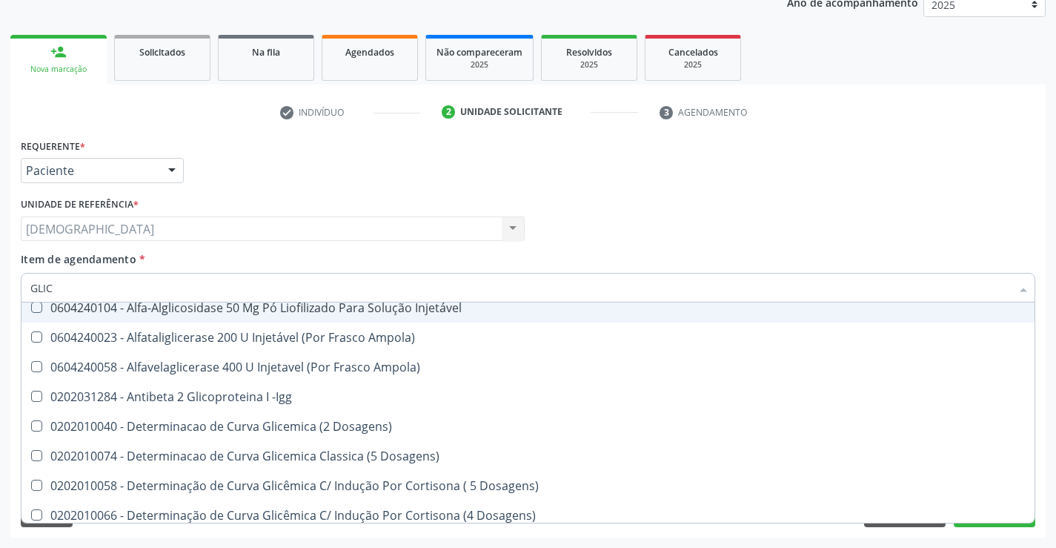
type input "GLICO"
checkbox Triglicerideos "false"
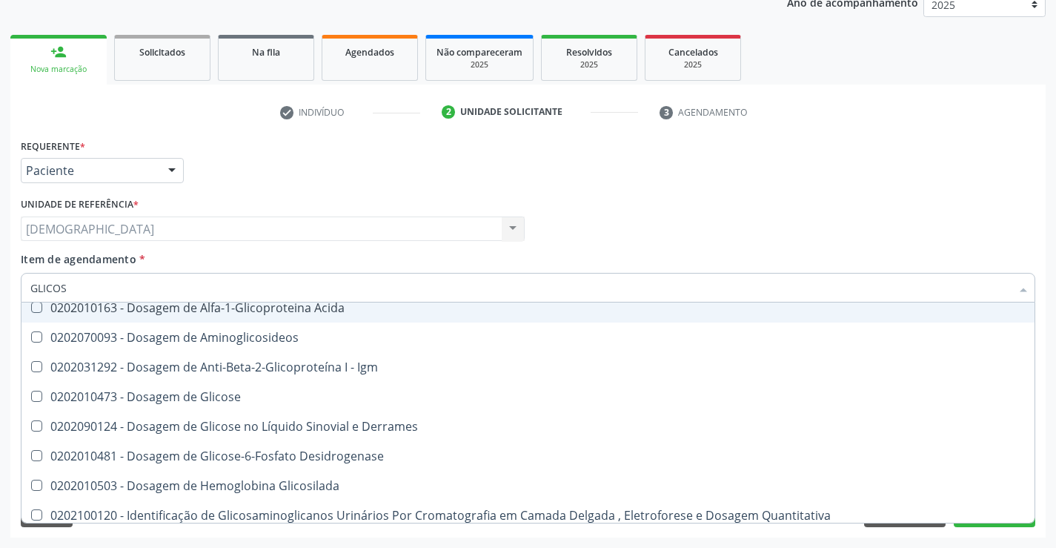
scroll to position [87, 0]
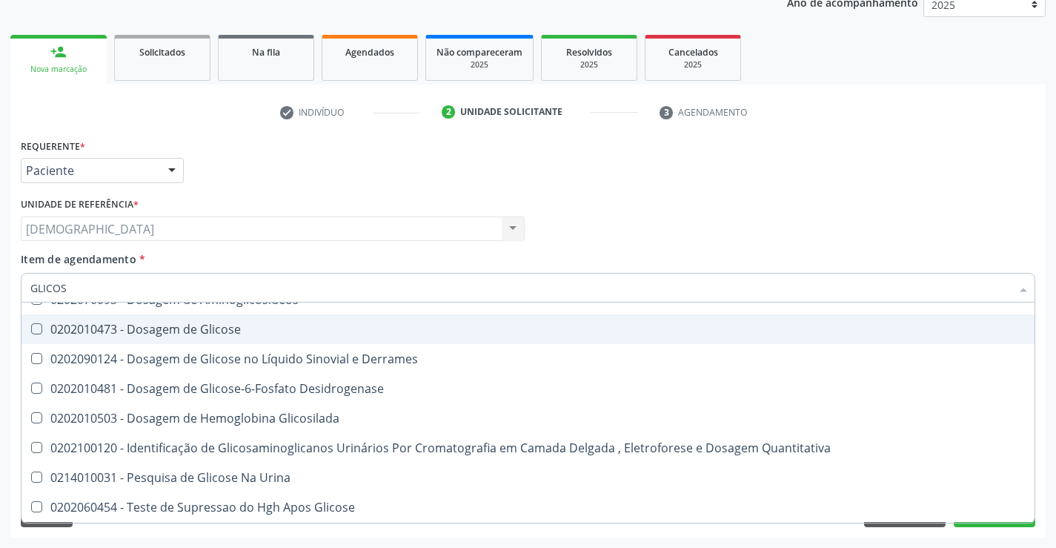
type input "GLICOSE"
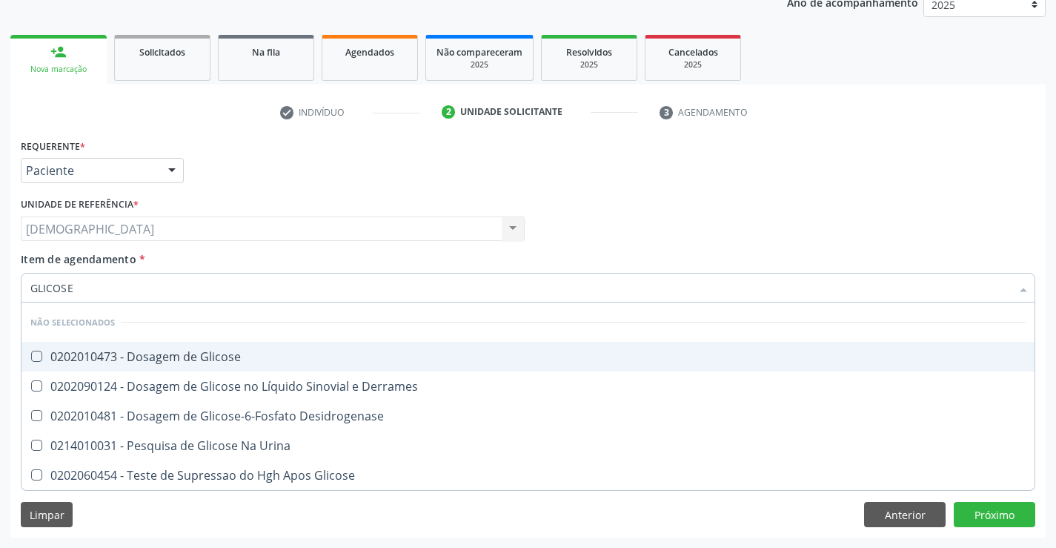
click at [109, 346] on span "0202010473 - Dosagem de Glicose" at bounding box center [527, 357] width 1013 height 30
checkbox Glicose "true"
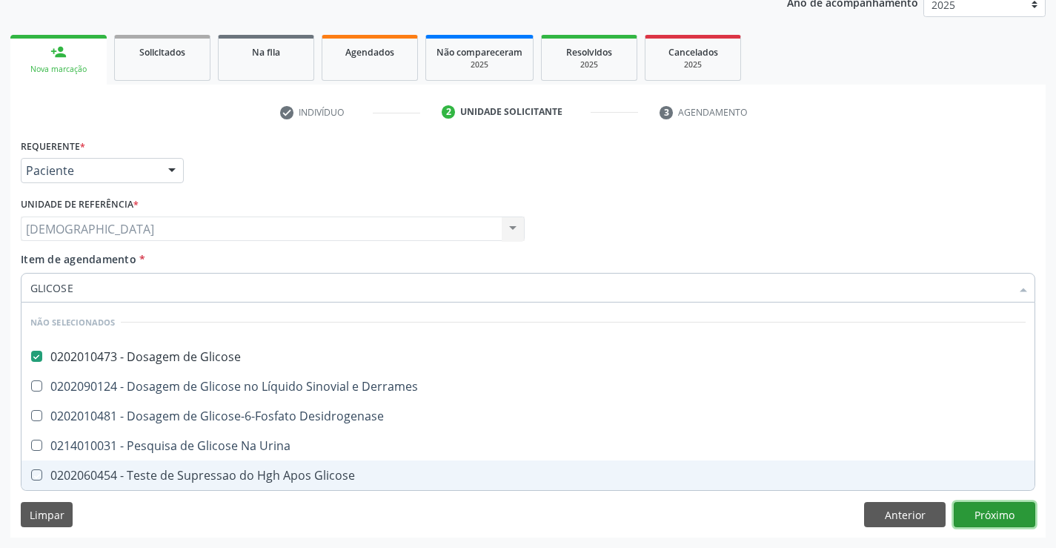
click at [975, 520] on div "Requerente * Paciente Profissional de Saúde Paciente Nenhum resultado encontrad…" at bounding box center [527, 336] width 1035 height 402
checkbox Desidrogenase "true"
checkbox Urina "true"
checkbox Glicose "true"
checkbox Derrames "true"
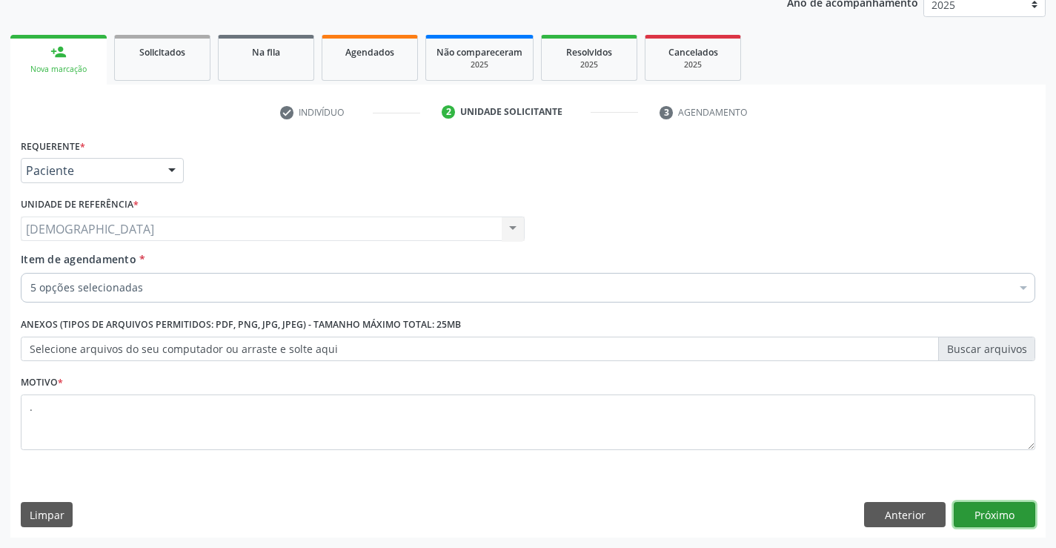
click at [977, 517] on button "Próximo" at bounding box center [995, 514] width 82 height 25
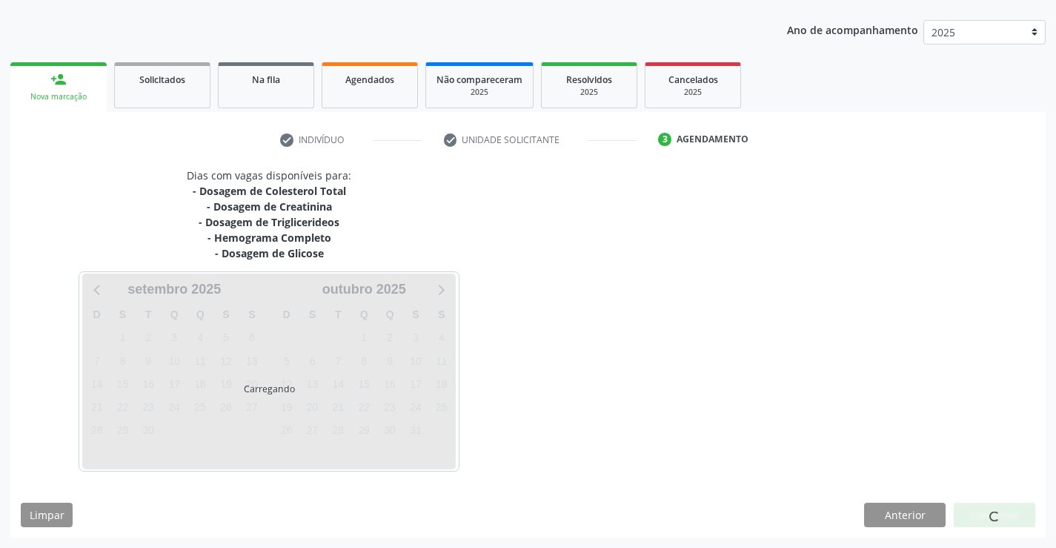
scroll to position [159, 0]
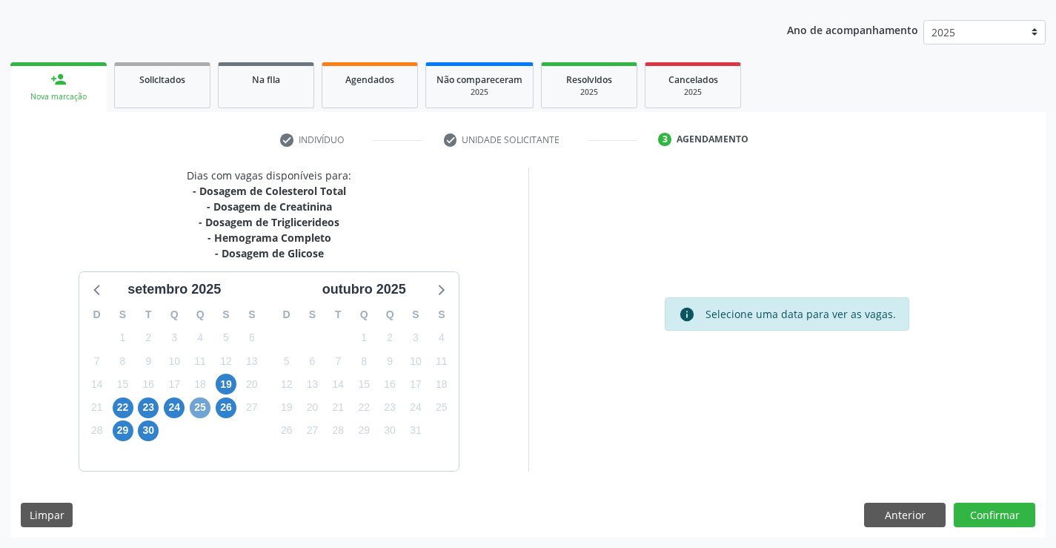
click at [202, 402] on span "25" at bounding box center [200, 407] width 21 height 21
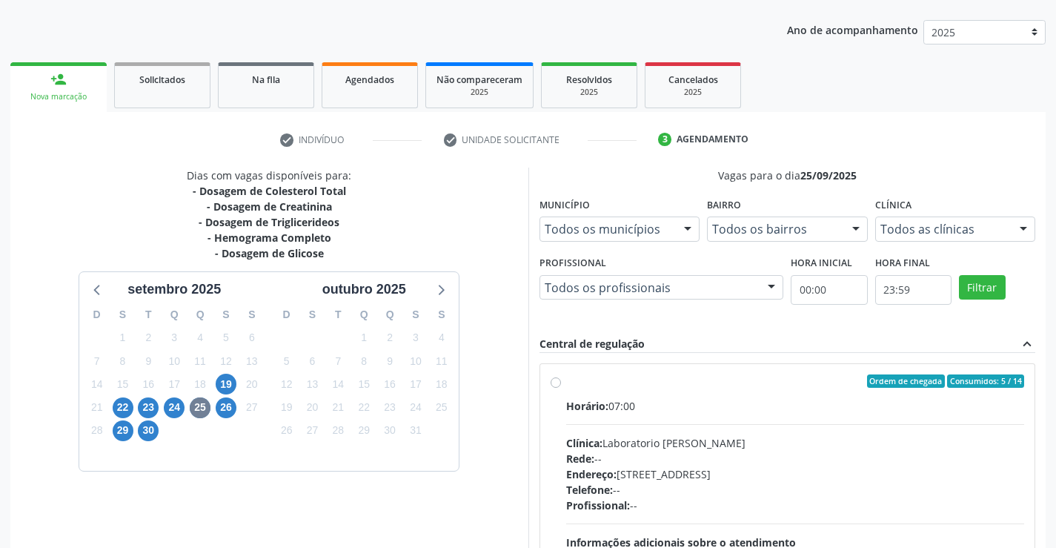
click at [579, 381] on div "Ordem de chegada Consumidos: 5 / 14" at bounding box center [795, 380] width 459 height 13
click at [561, 381] on input "Ordem de chegada Consumidos: 5 / 14 Horário: 07:00 Clínica: Laboratorio Jose Pa…" at bounding box center [556, 380] width 10 height 13
radio input "true"
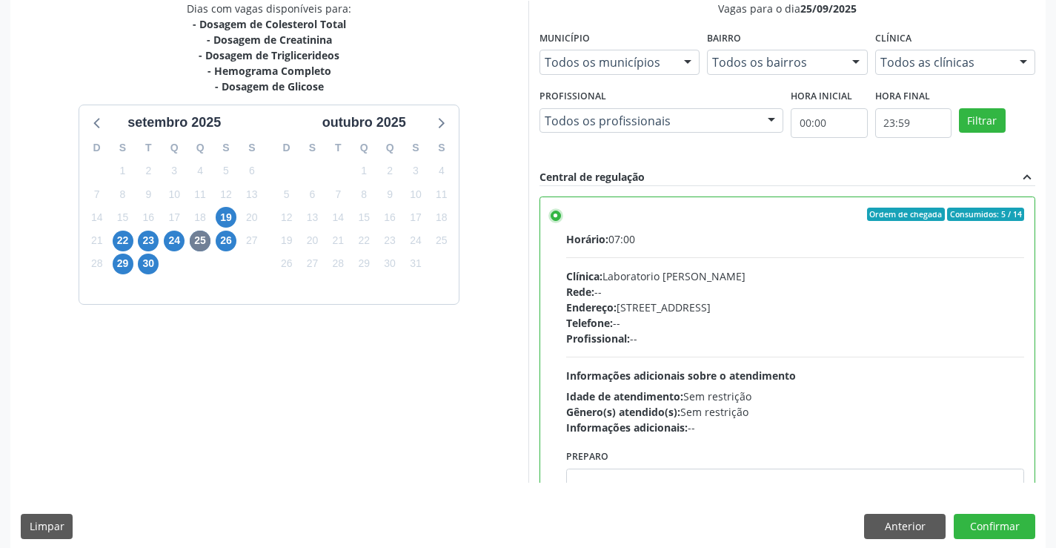
scroll to position [338, 0]
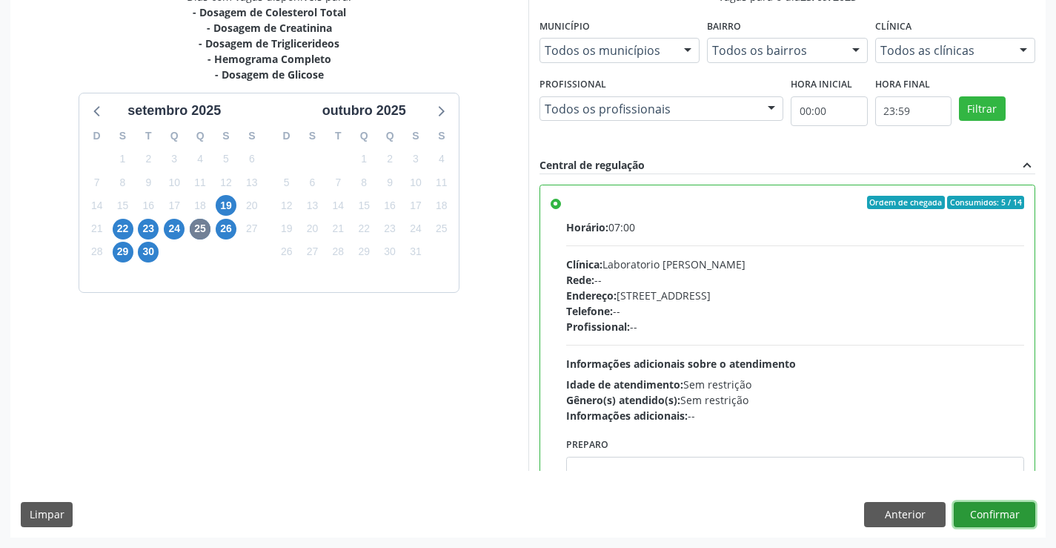
click at [1000, 511] on button "Confirmar" at bounding box center [995, 514] width 82 height 25
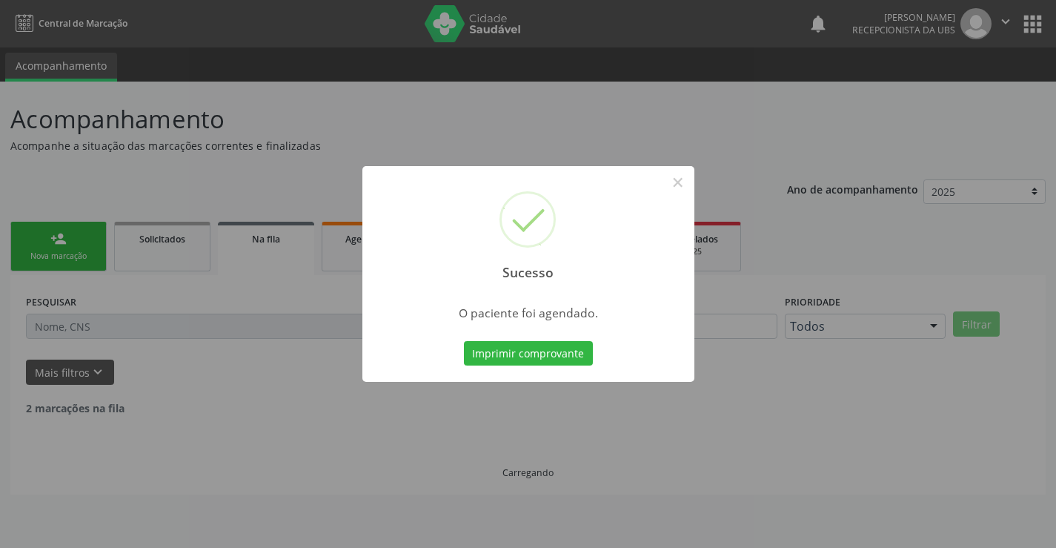
scroll to position [0, 0]
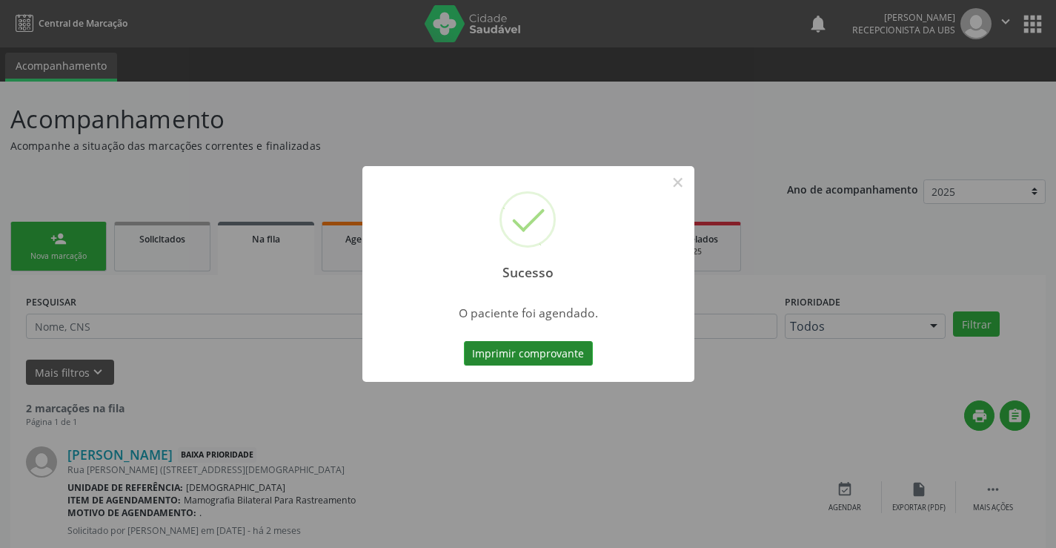
click at [557, 356] on button "Imprimir comprovante" at bounding box center [528, 353] width 129 height 25
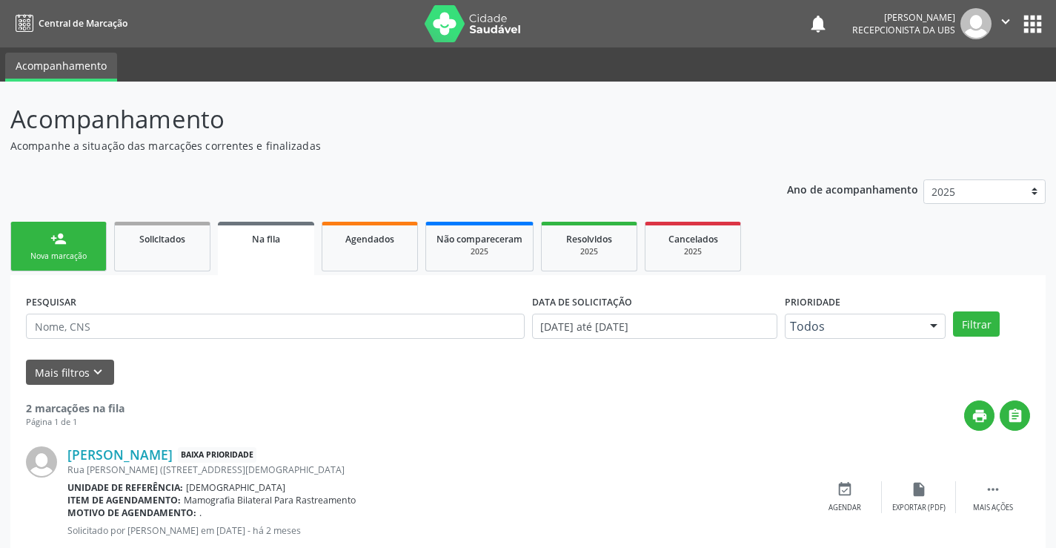
click at [84, 250] on link "person_add Nova marcação" at bounding box center [58, 247] width 96 height 50
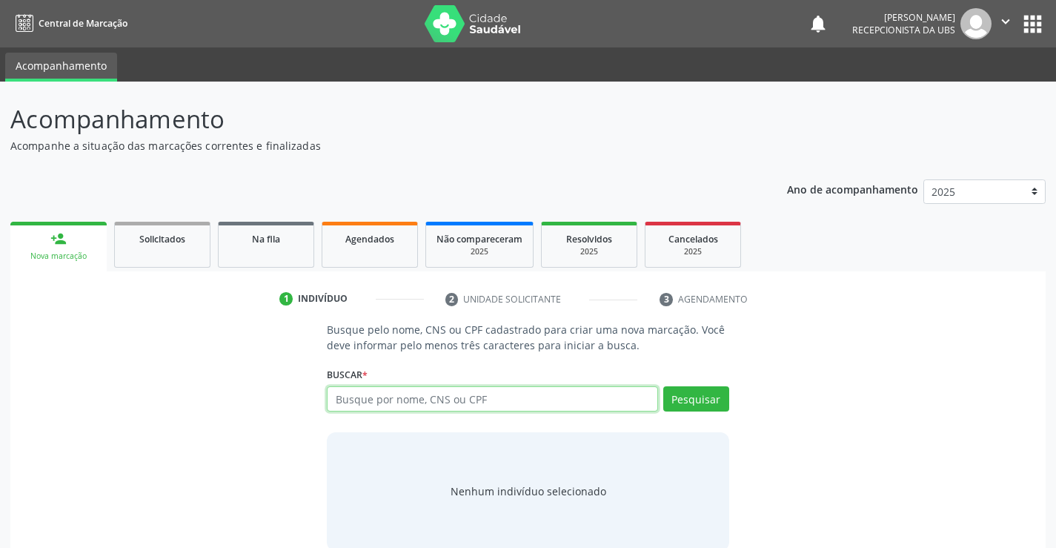
click at [372, 391] on input "text" at bounding box center [492, 398] width 331 height 25
click at [333, 245] on div "Agendados" at bounding box center [370, 238] width 74 height 16
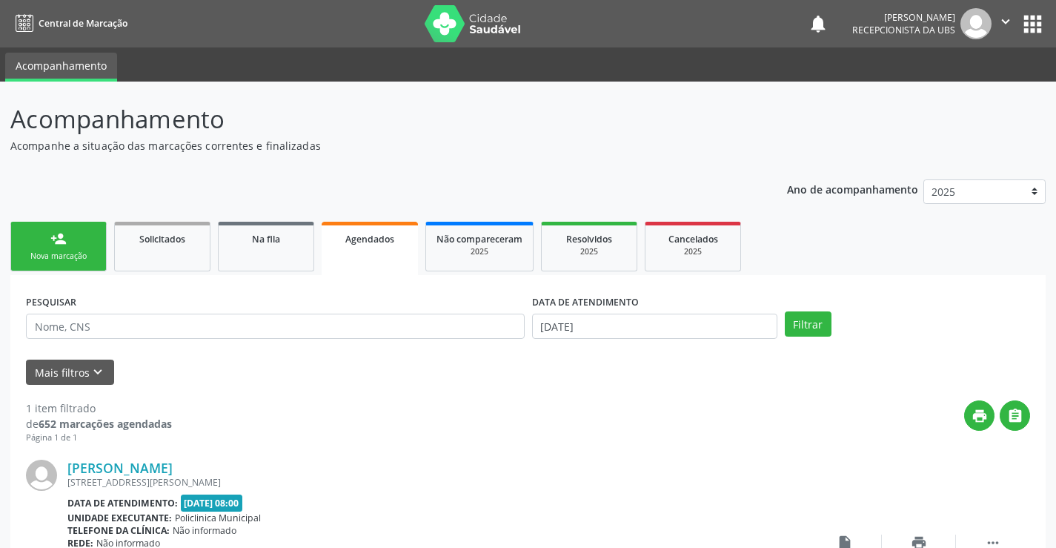
click at [84, 245] on link "person_add Nova marcação" at bounding box center [58, 247] width 96 height 50
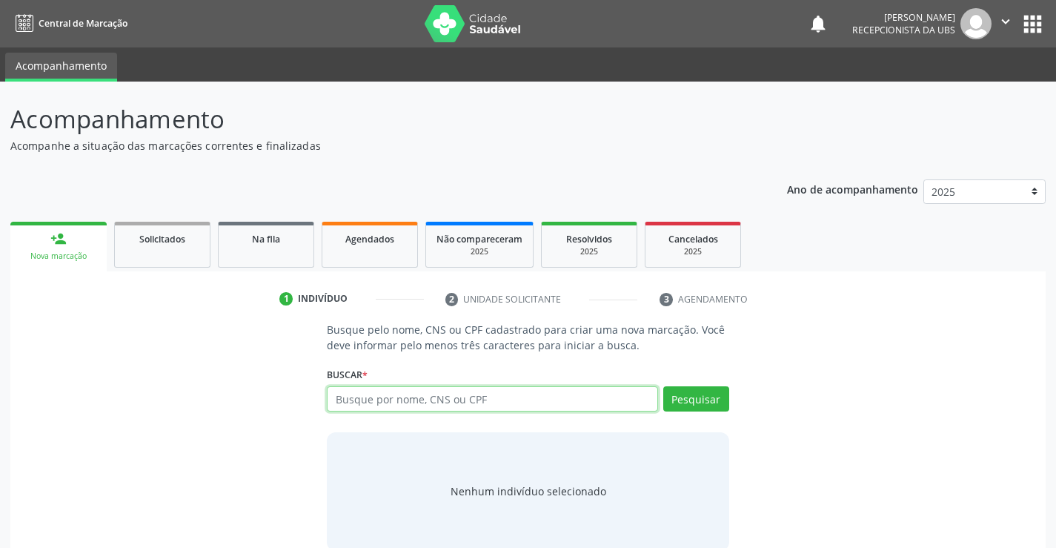
click at [360, 391] on input "text" at bounding box center [492, 398] width 331 height 25
type input "700007022251104"
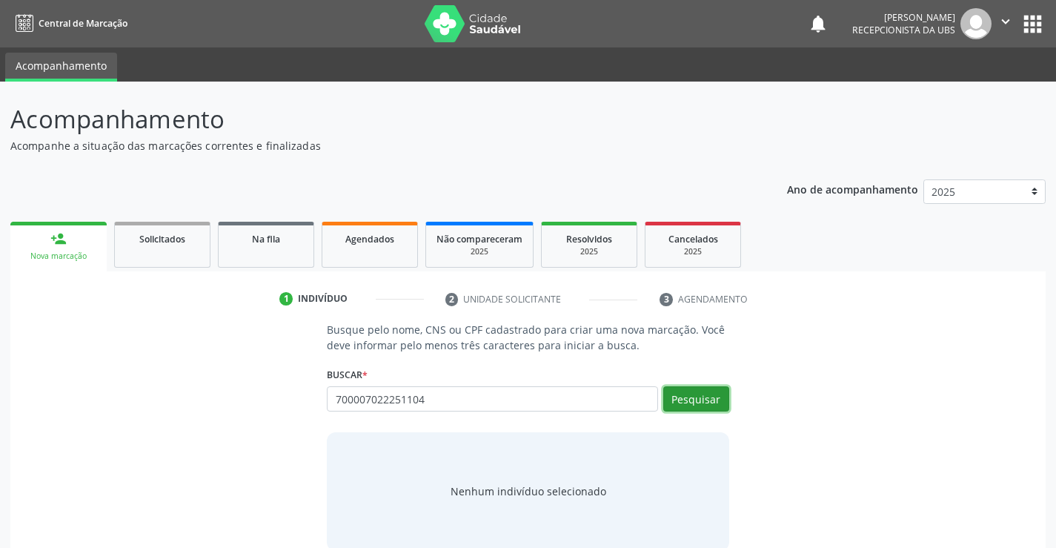
click at [677, 395] on button "Pesquisar" at bounding box center [696, 398] width 66 height 25
type input "700007022251104"
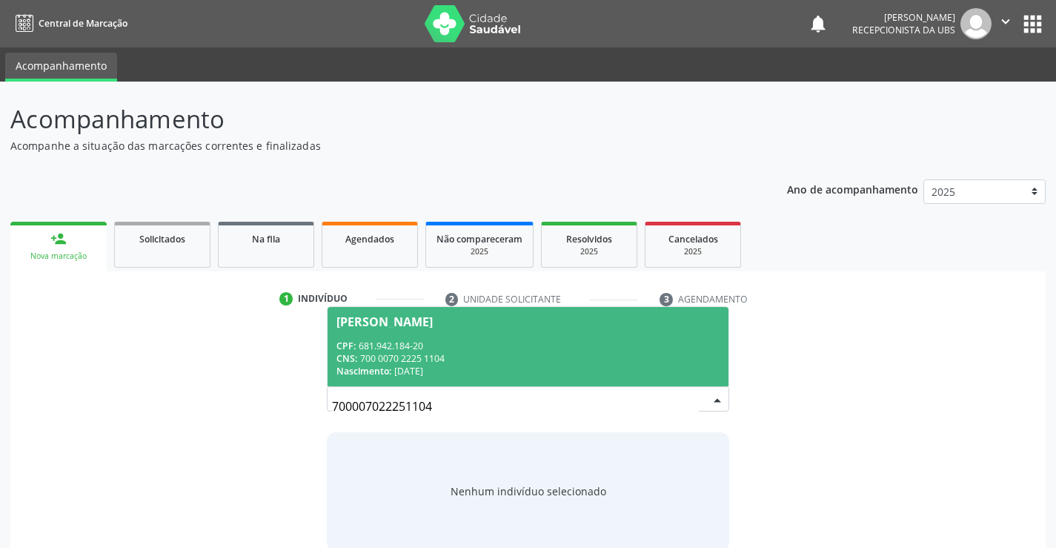
click at [502, 345] on div "CPF: 681.942.184-20" at bounding box center [527, 345] width 382 height 13
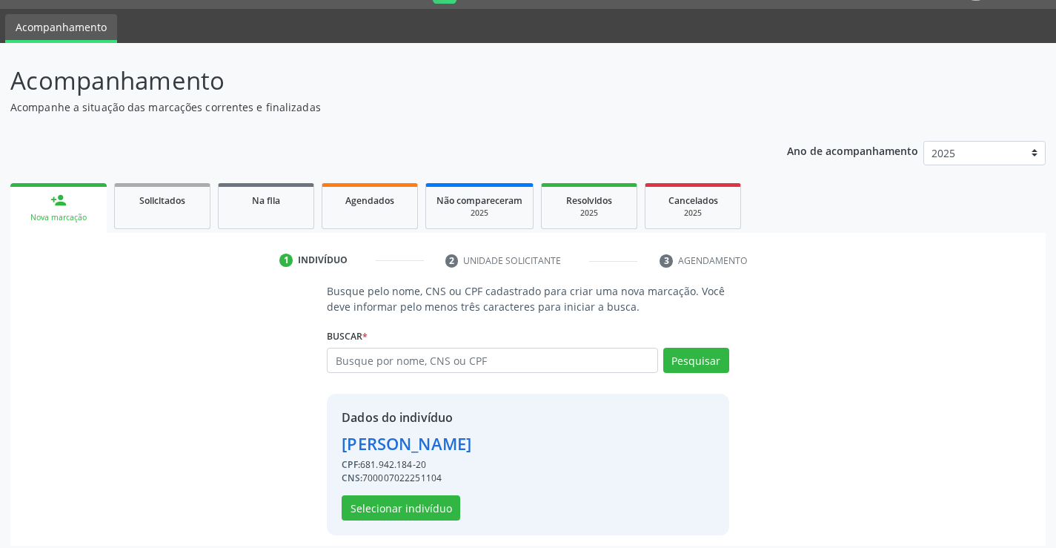
scroll to position [47, 0]
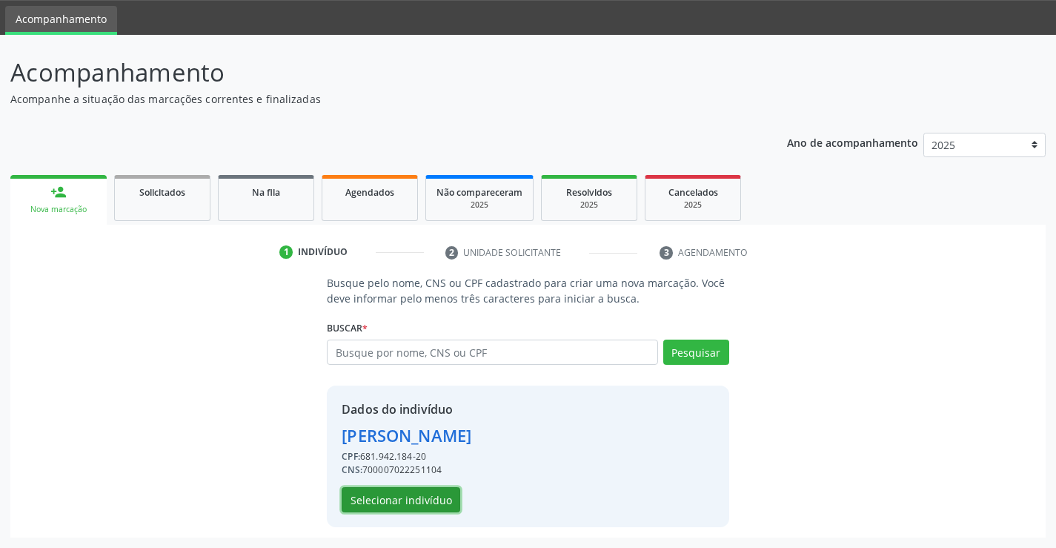
click at [408, 497] on button "Selecionar indivíduo" at bounding box center [401, 499] width 119 height 25
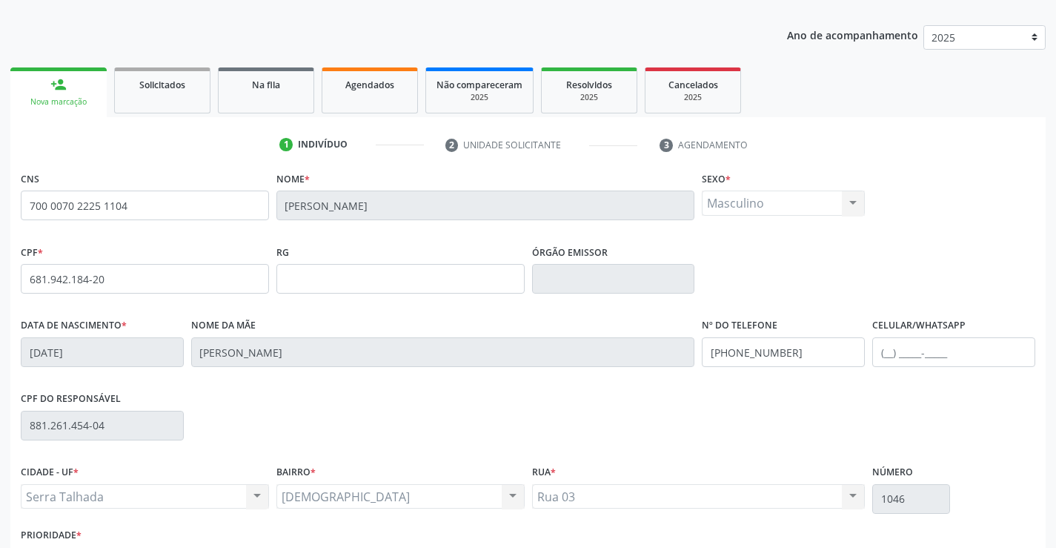
scroll to position [256, 0]
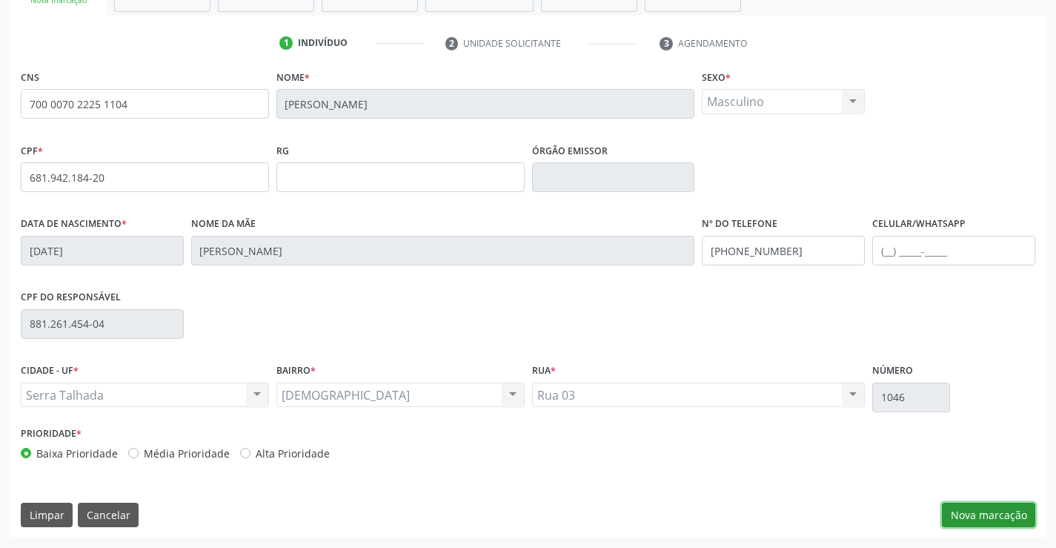
click at [960, 511] on button "Nova marcação" at bounding box center [988, 514] width 93 height 25
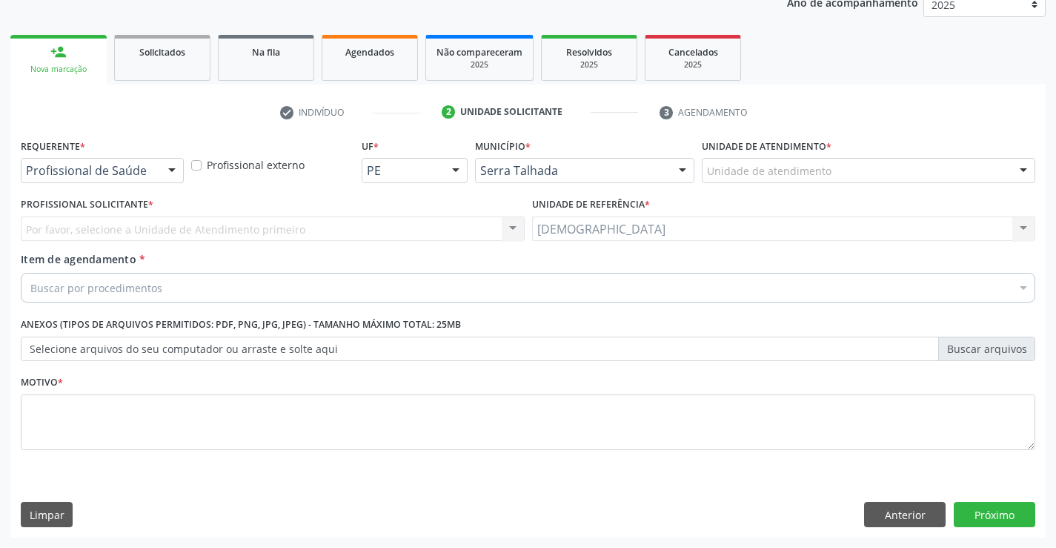
click at [171, 173] on div at bounding box center [172, 171] width 22 height 25
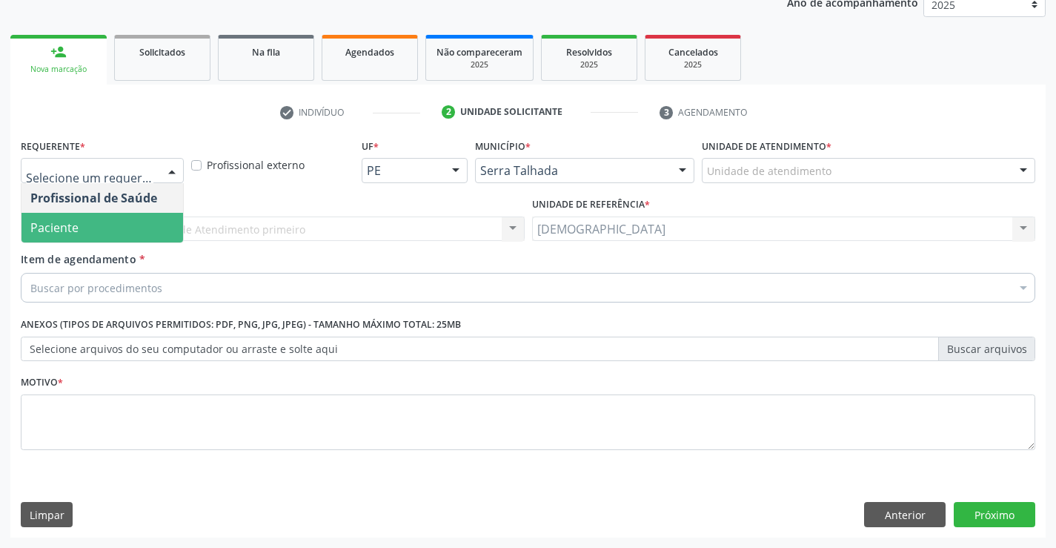
click at [127, 236] on span "Paciente" at bounding box center [102, 228] width 162 height 30
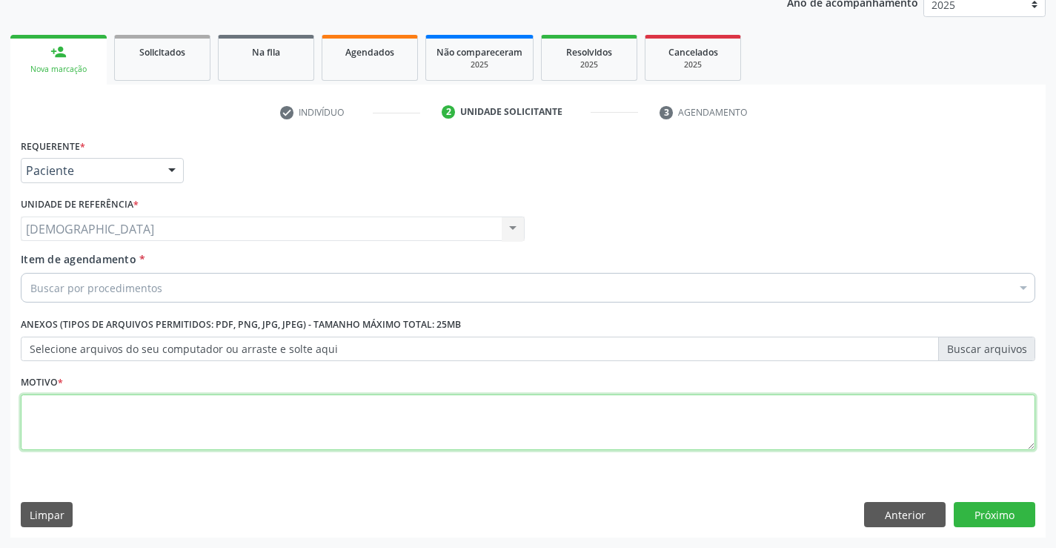
click at [99, 440] on textarea at bounding box center [528, 422] width 1015 height 56
type textarea "."
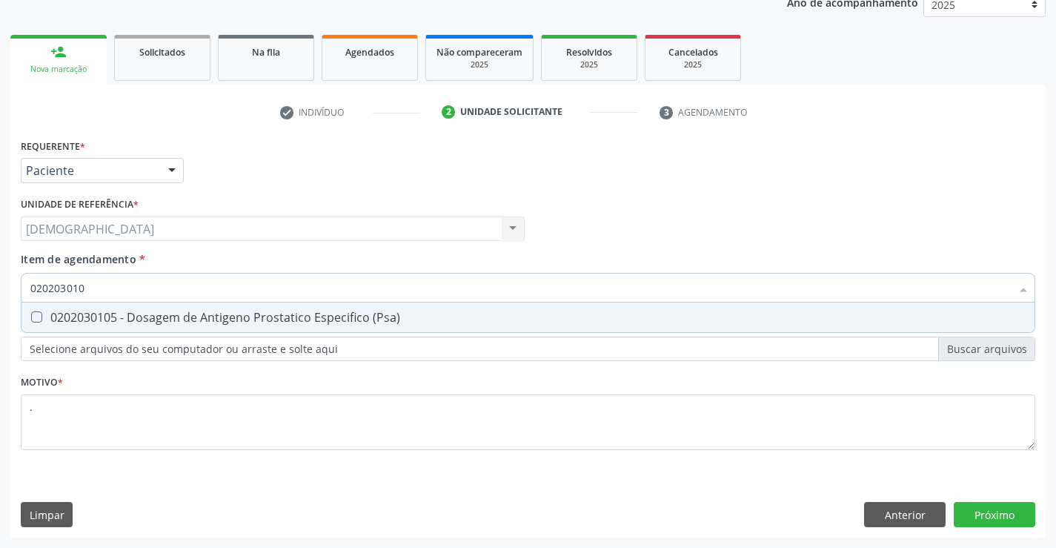
type input "0202030105"
click at [117, 322] on div "0202030105 - Dosagem de Antigeno Prostatico Especifico (Psa)" at bounding box center [527, 317] width 995 height 12
checkbox \(Psa\) "true"
click at [975, 515] on div "Requerente * Paciente Profissional de Saúde Paciente Nenhum resultado encontrad…" at bounding box center [527, 336] width 1035 height 402
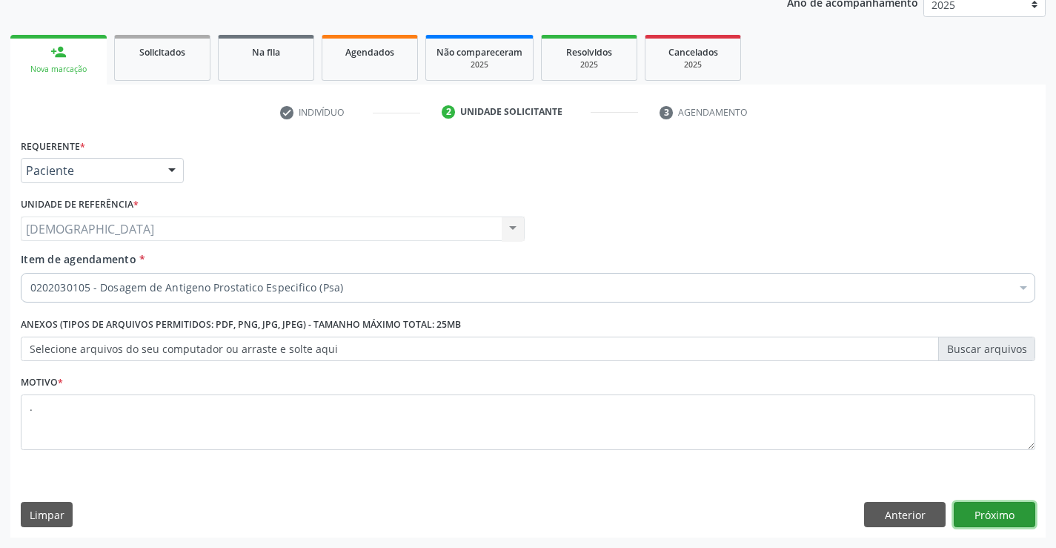
click at [992, 515] on button "Próximo" at bounding box center [995, 514] width 82 height 25
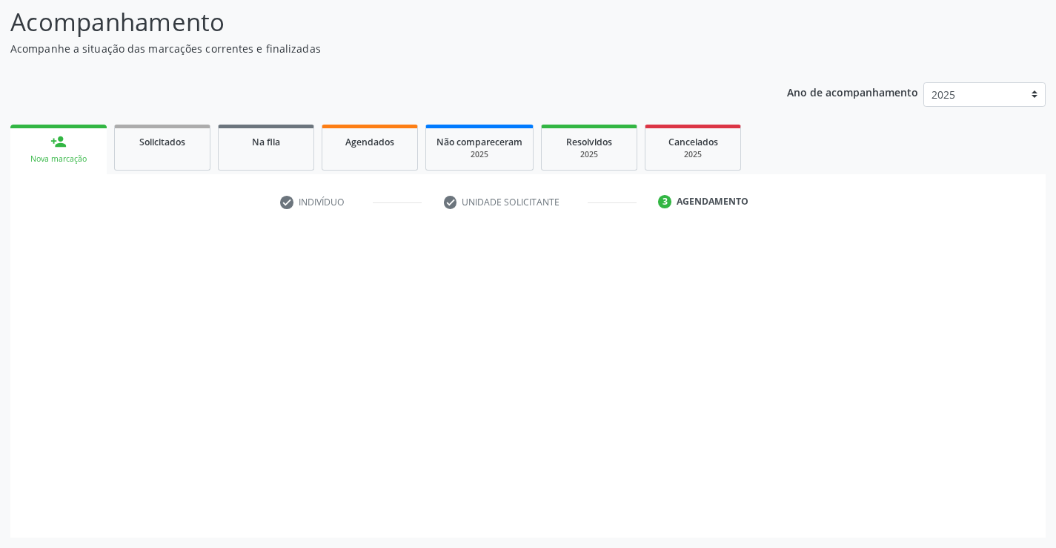
scroll to position [97, 0]
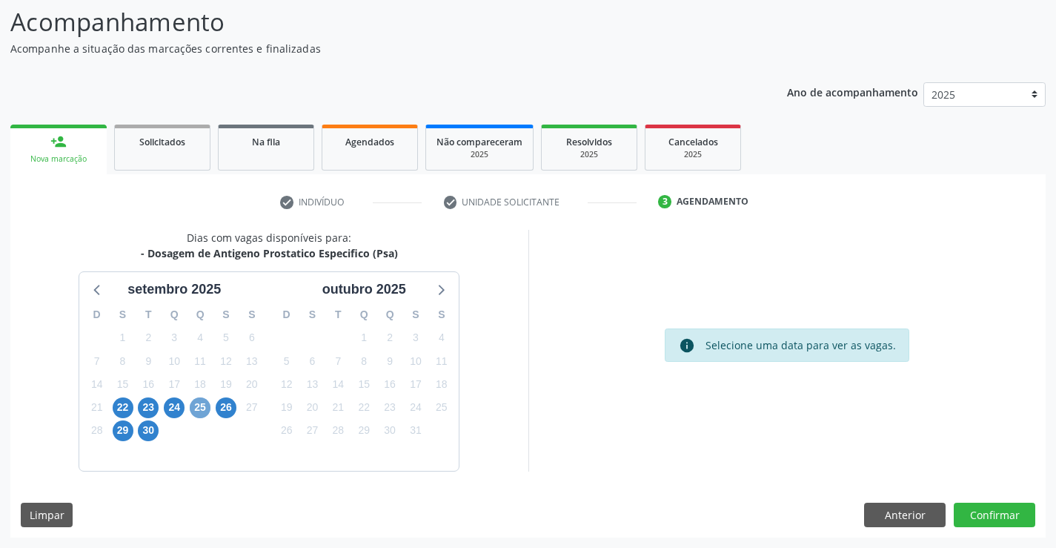
click at [196, 402] on span "25" at bounding box center [200, 407] width 21 height 21
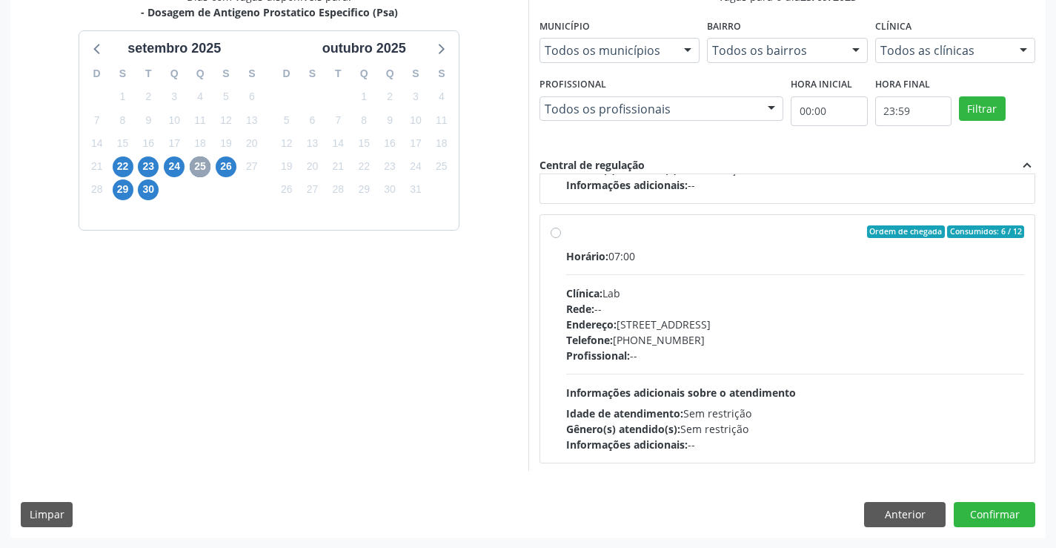
scroll to position [242, 0]
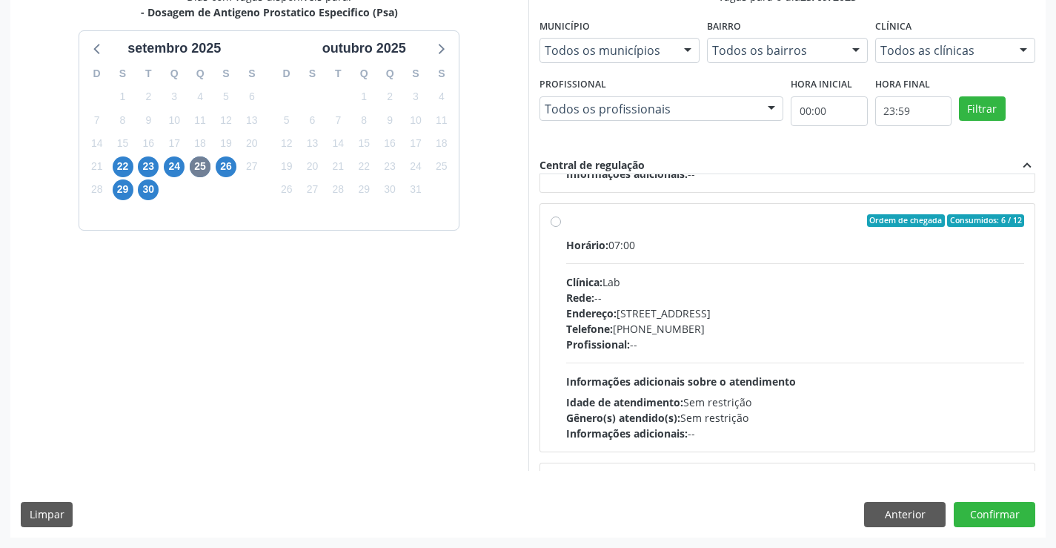
click at [566, 225] on label "Ordem de chegada Consumidos: 6 / 12 Horário: 07:00 Clínica: Lab Rede: -- Endere…" at bounding box center [795, 328] width 459 height 228
click at [551, 225] on input "Ordem de chegada Consumidos: 6 / 12 Horário: 07:00 Clínica: Lab Rede: -- Endere…" at bounding box center [556, 220] width 10 height 13
radio input "true"
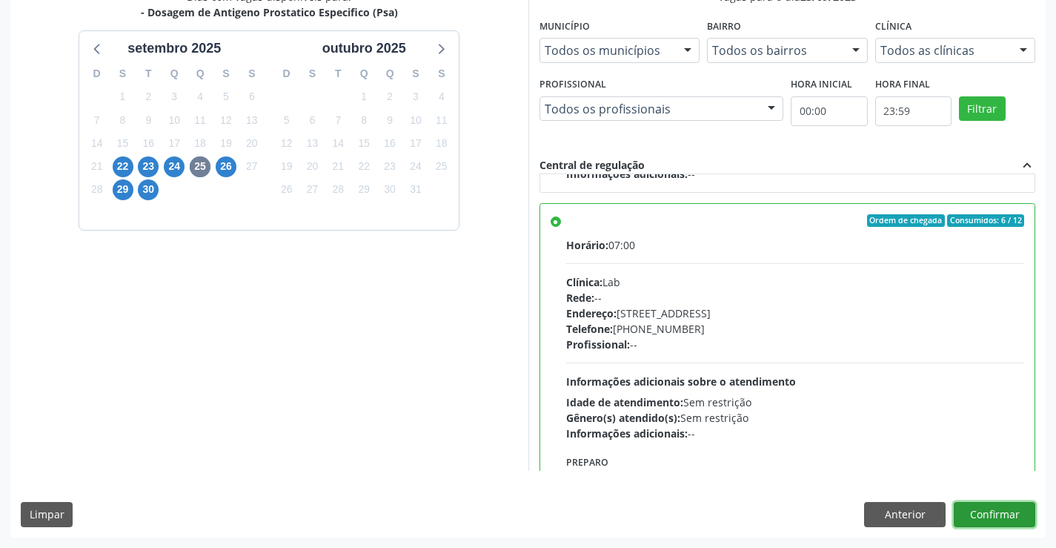
click at [997, 506] on button "Confirmar" at bounding box center [995, 514] width 82 height 25
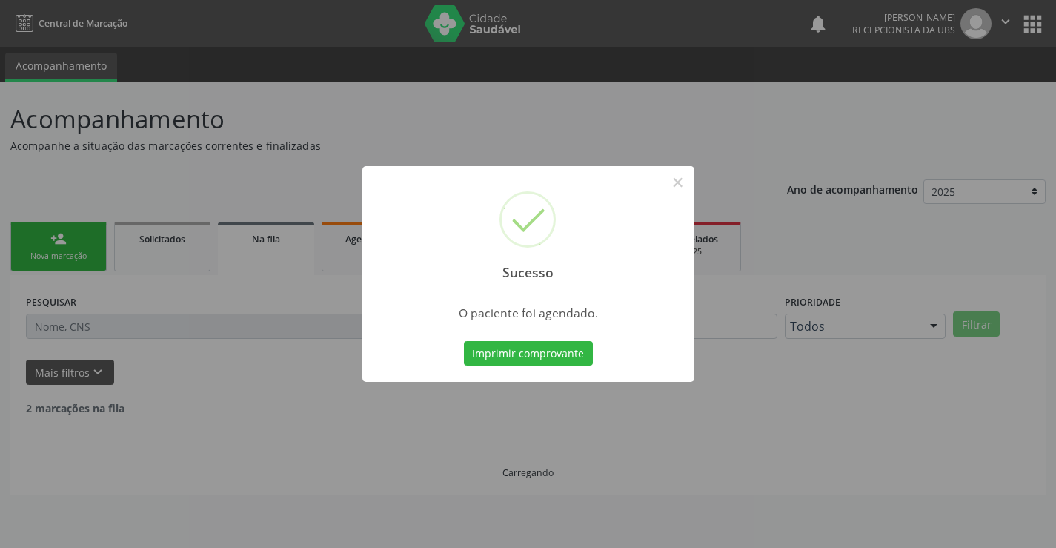
scroll to position [0, 0]
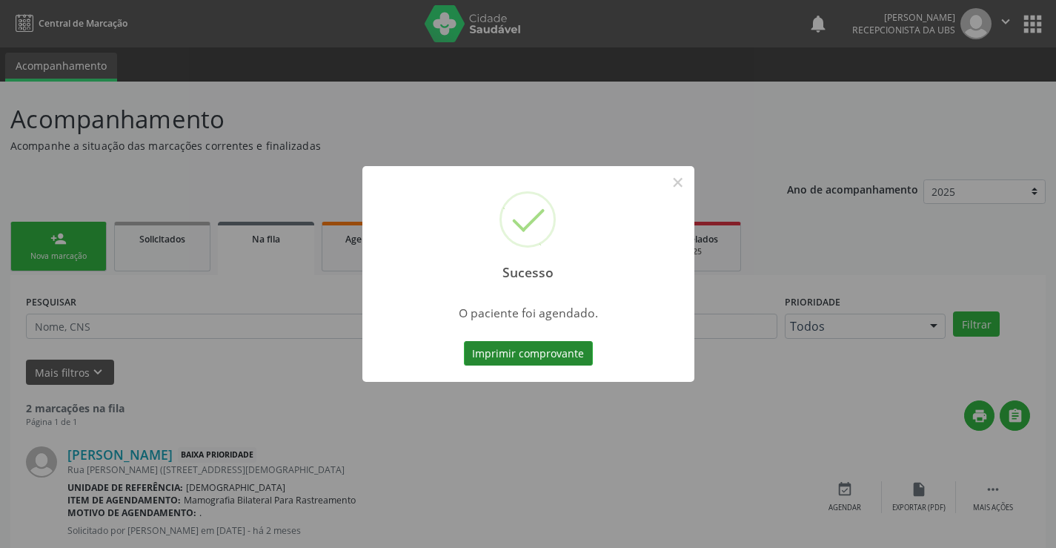
click at [514, 359] on button "Imprimir comprovante" at bounding box center [528, 353] width 129 height 25
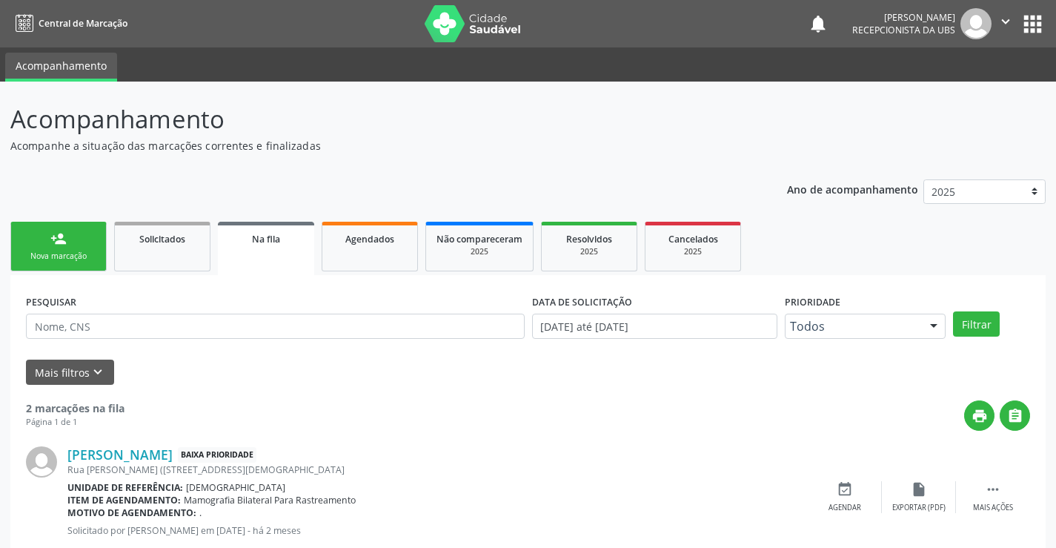
click at [67, 241] on link "person_add Nova marcação" at bounding box center [58, 247] width 96 height 50
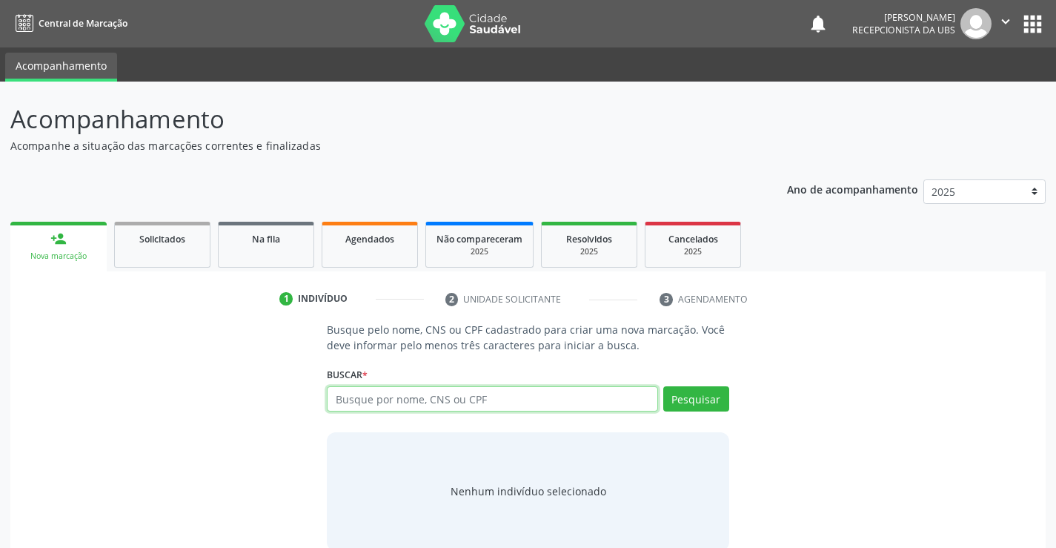
click at [535, 395] on input "text" at bounding box center [492, 398] width 331 height 25
click at [413, 401] on input "text" at bounding box center [492, 398] width 331 height 25
type input "700802961944381"
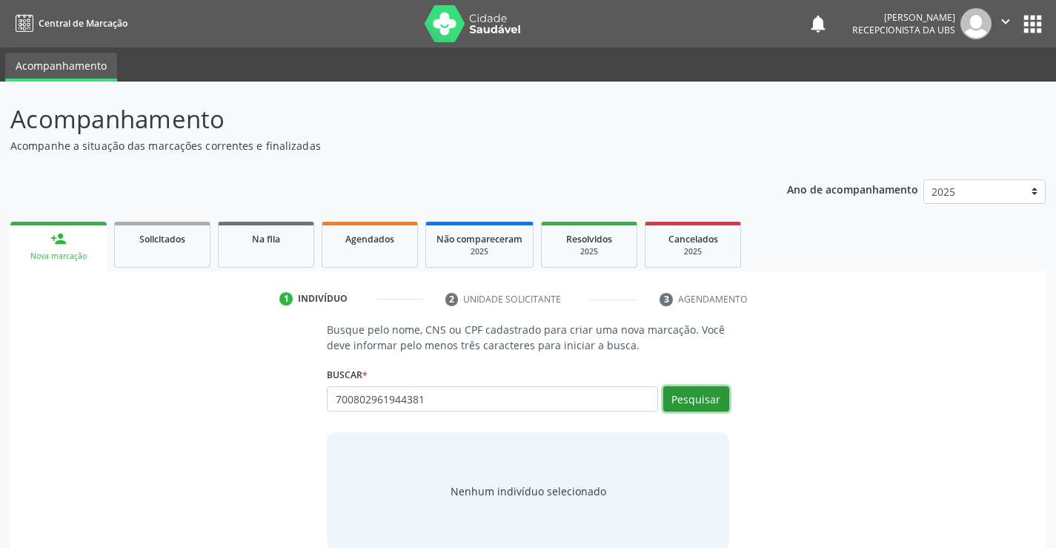
click at [675, 395] on button "Pesquisar" at bounding box center [696, 398] width 66 height 25
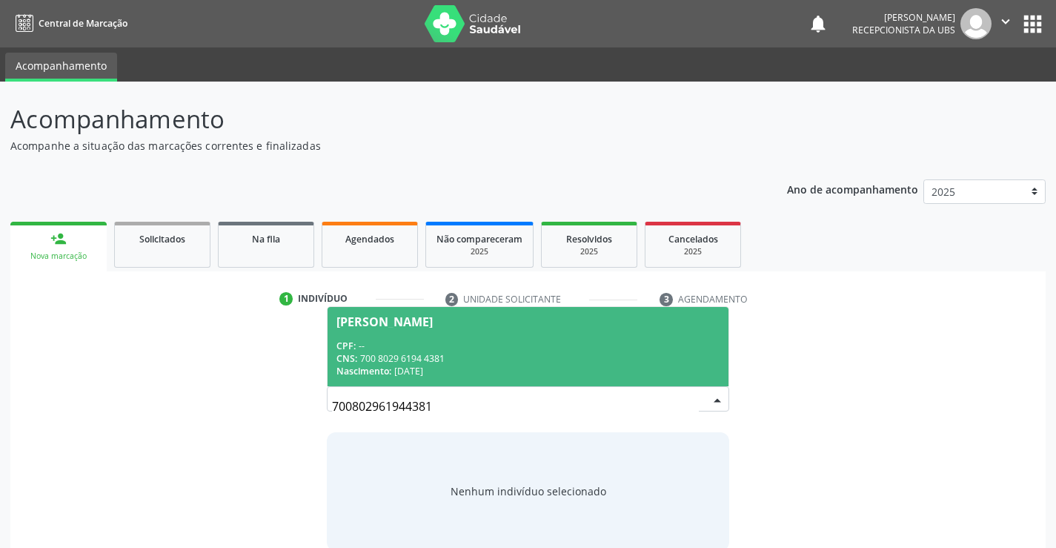
click at [428, 366] on div "Nascimento: 16/03/2005" at bounding box center [527, 371] width 382 height 13
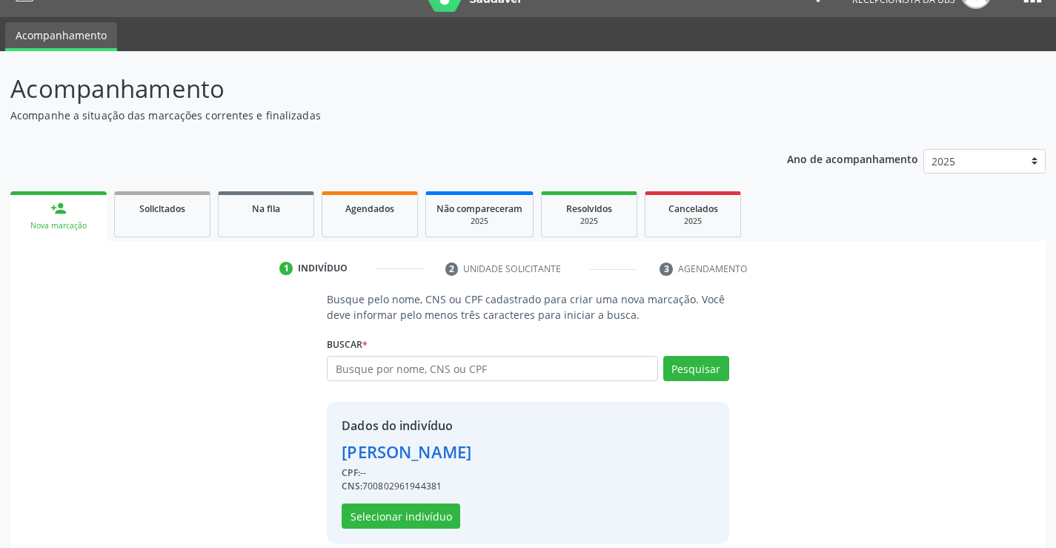
scroll to position [47, 0]
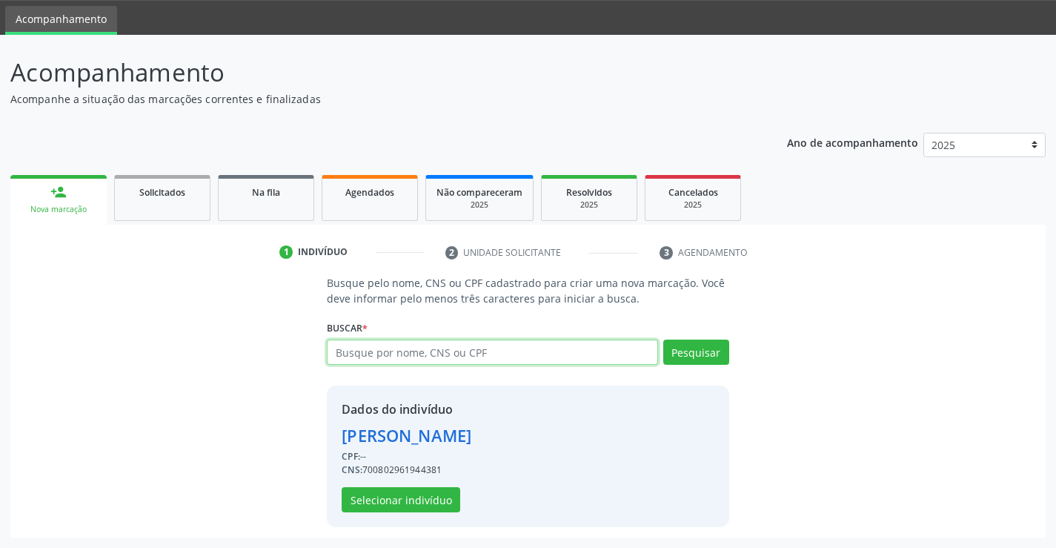
click at [396, 351] on input "text" at bounding box center [492, 351] width 331 height 25
type input "0"
click at [428, 497] on button "Selecionar indivíduo" at bounding box center [401, 499] width 119 height 25
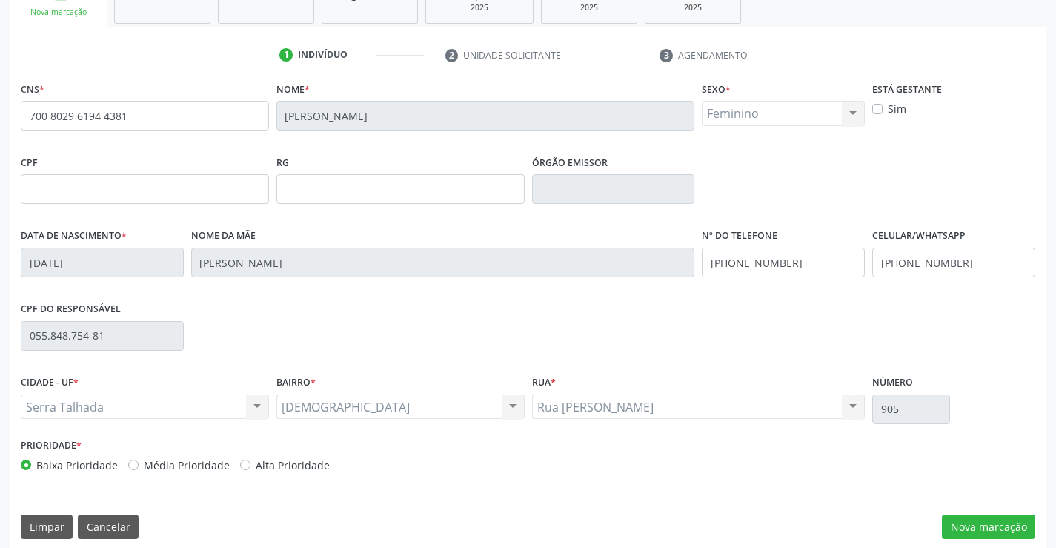
scroll to position [256, 0]
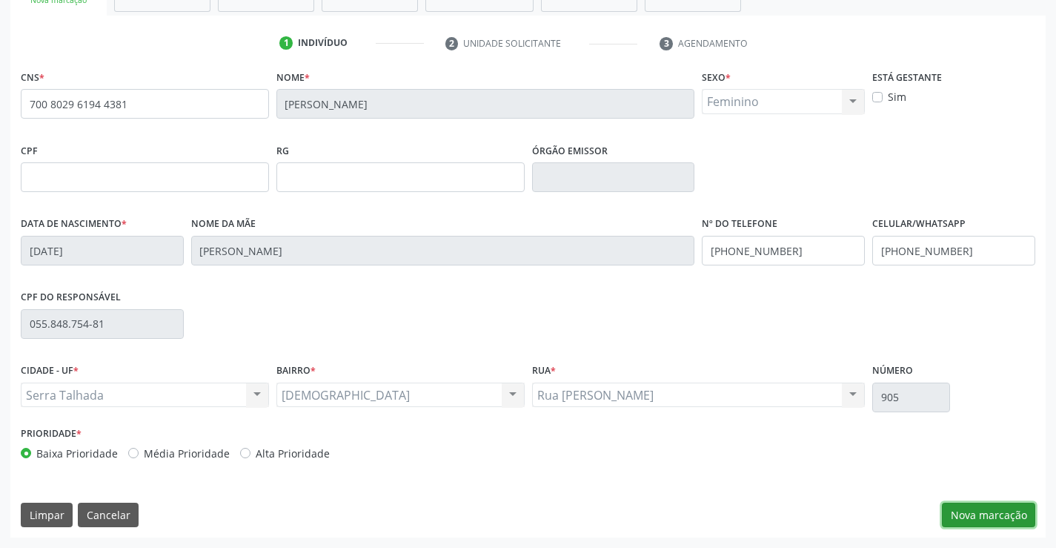
click at [960, 520] on button "Nova marcação" at bounding box center [988, 514] width 93 height 25
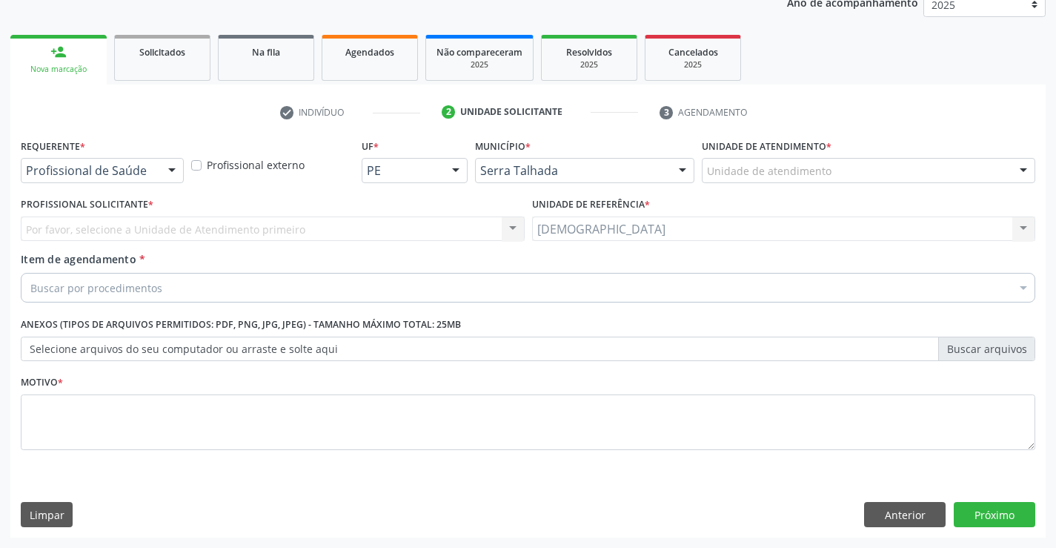
scroll to position [187, 0]
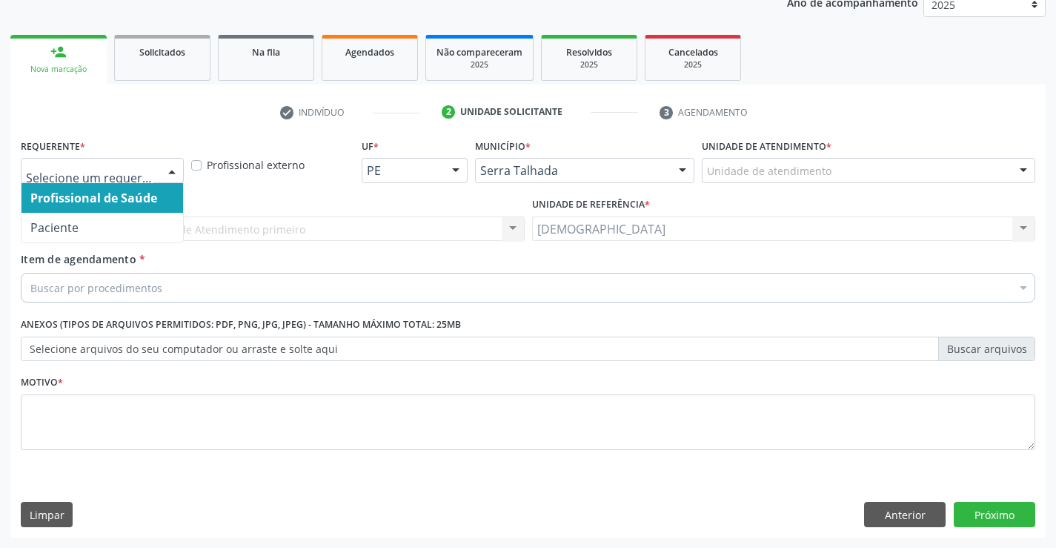
click at [169, 172] on div at bounding box center [172, 171] width 22 height 25
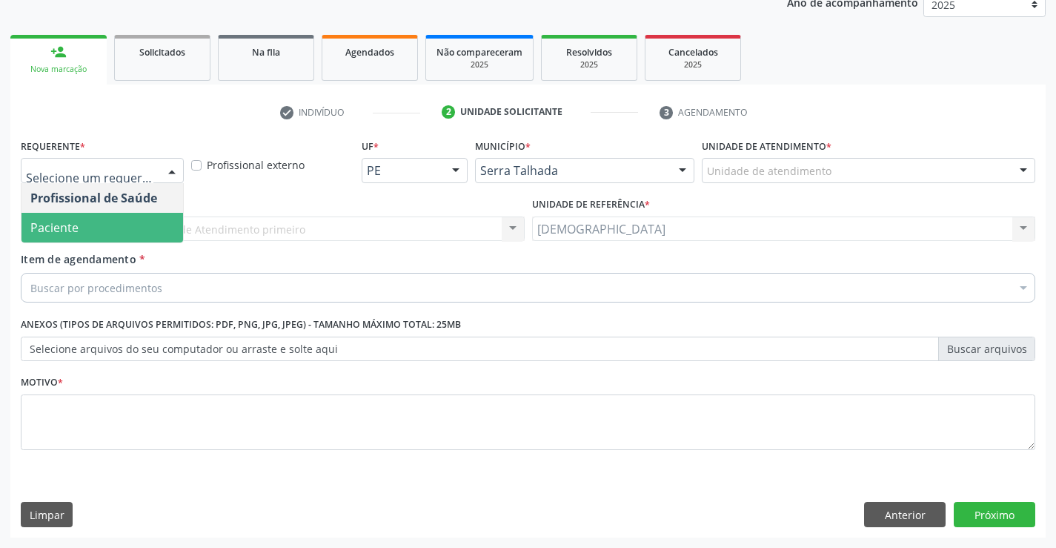
click at [129, 222] on span "Paciente" at bounding box center [102, 228] width 162 height 30
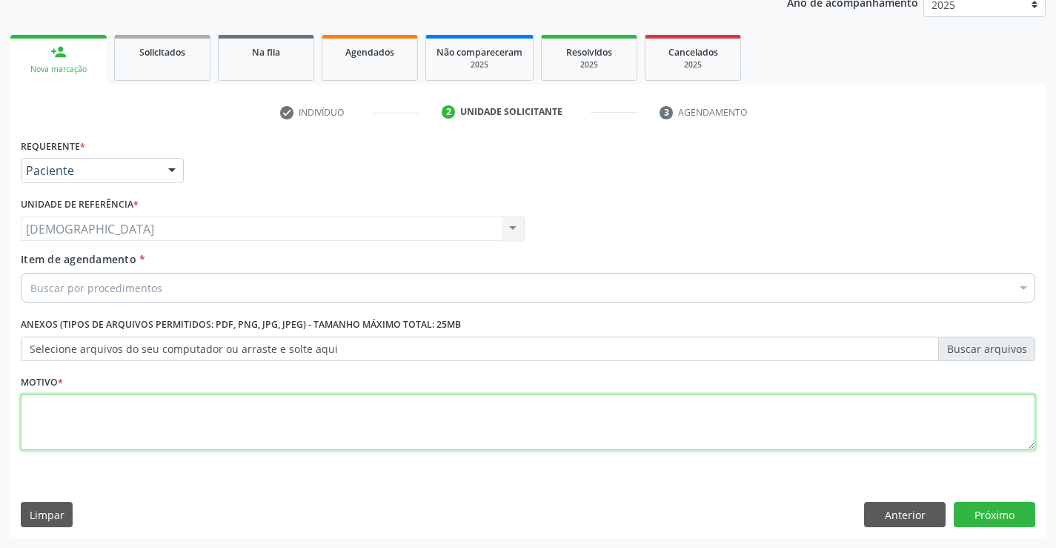
click at [104, 405] on textarea at bounding box center [528, 422] width 1015 height 56
type textarea "."
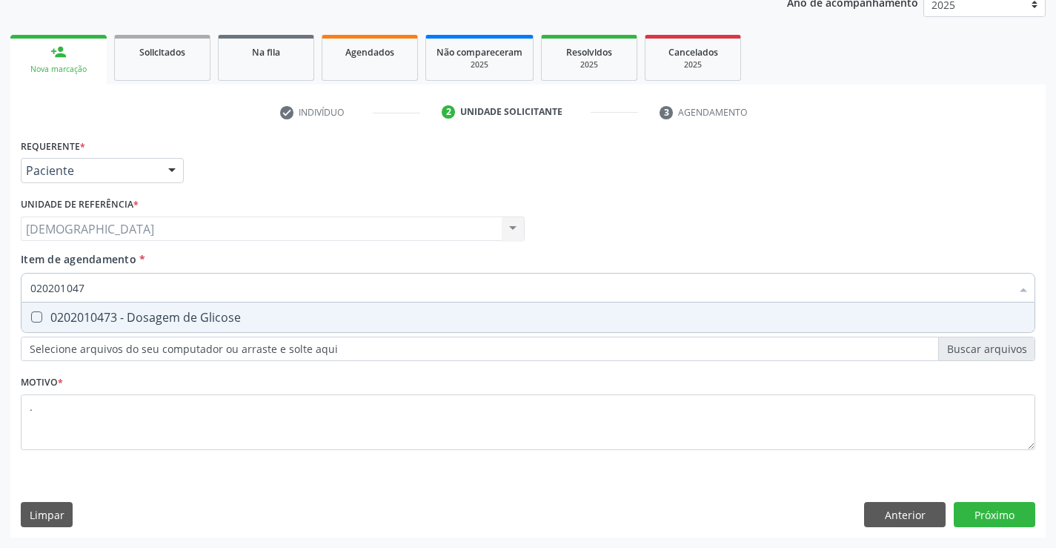
type input "0202010473"
click at [166, 315] on div "0202010473 - Dosagem de Glicose" at bounding box center [527, 317] width 995 height 12
checkbox Glicose "true"
type input "02020104"
checkbox Glicose "false"
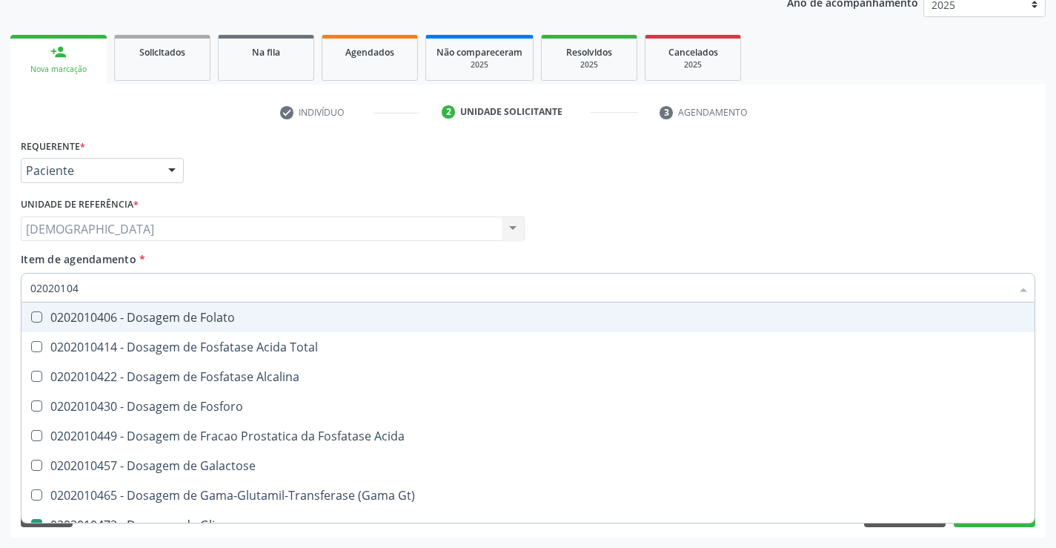
type input "0202010"
checkbox Glicose "false"
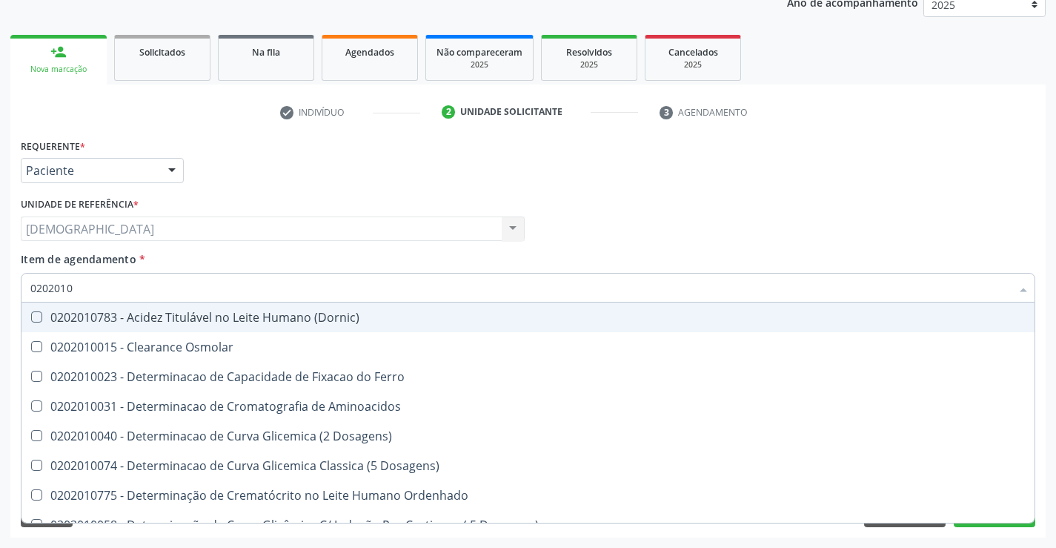
type input "020201"
checkbox Glicose "false"
checkbox Nt-Probnp\) "true"
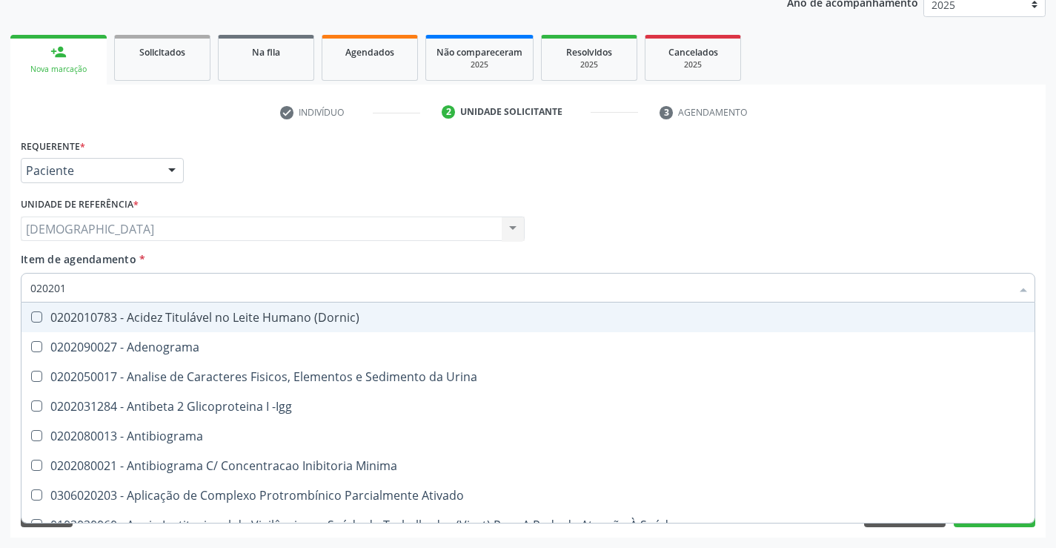
type input "02020"
checkbox T3 "false"
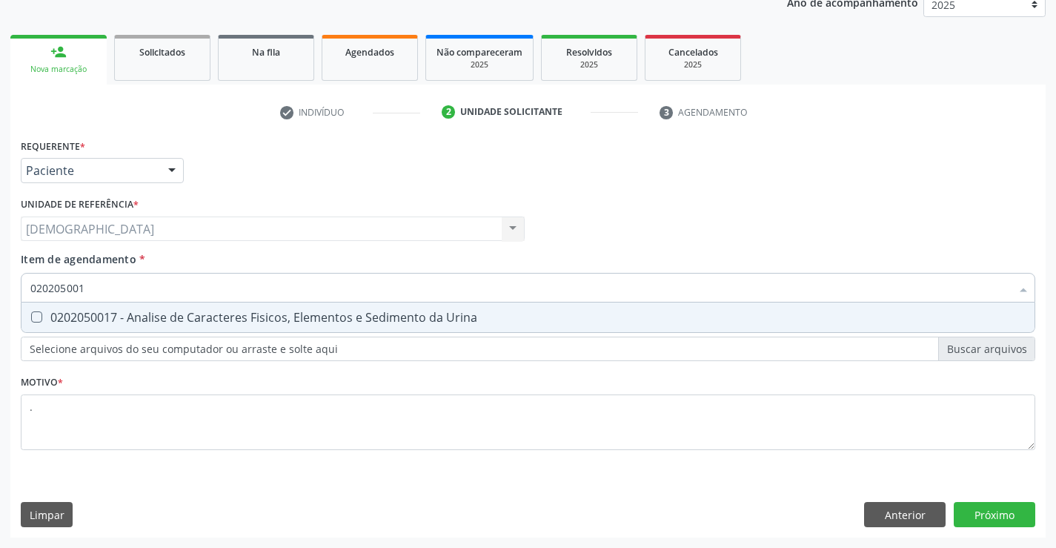
type input "0202050017"
click at [116, 318] on div "0202050017 - Analise de Caracteres Fisicos, Elementos e Sedimento da Urina" at bounding box center [527, 317] width 995 height 12
checkbox Urina "true"
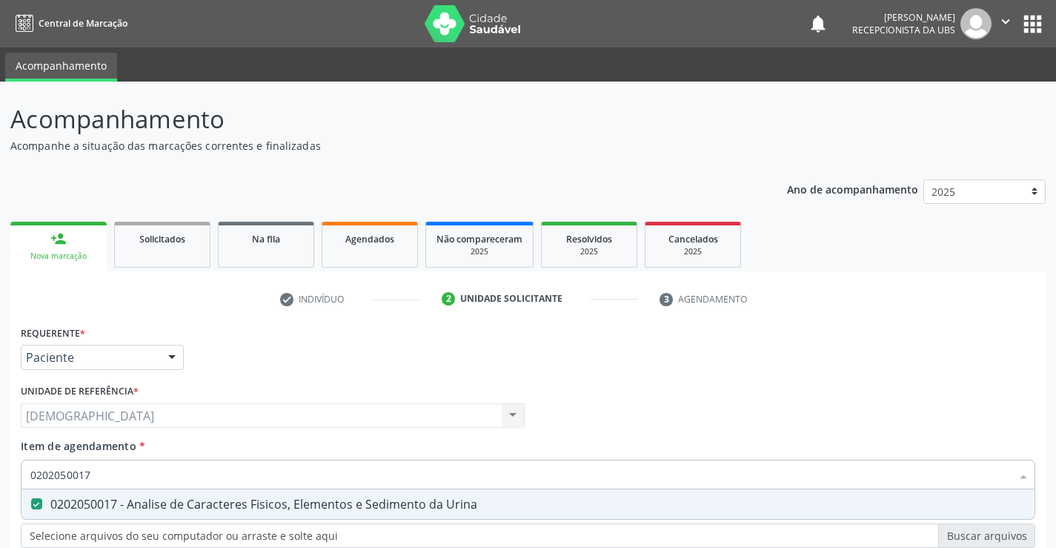
scroll to position [187, 0]
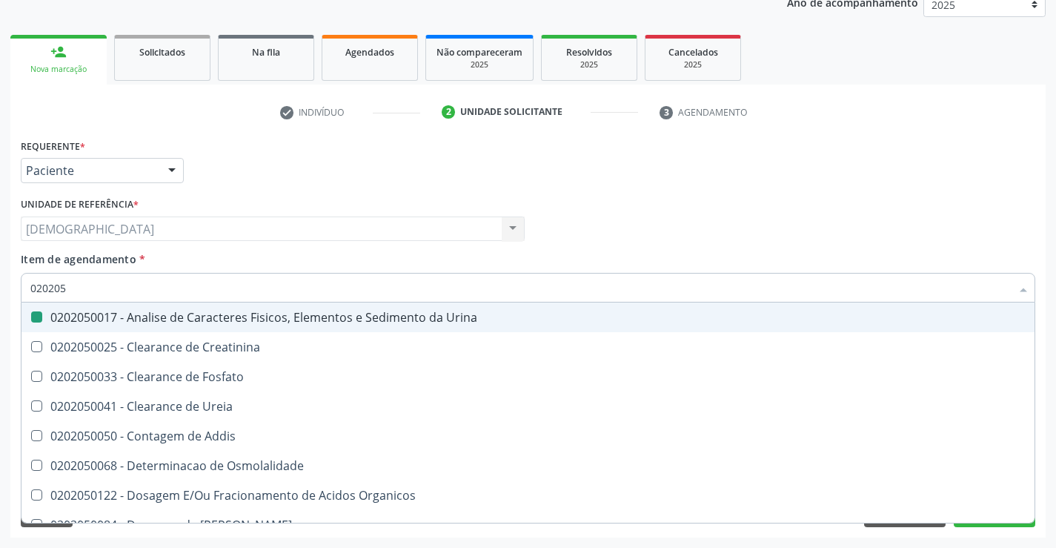
type input "02020"
checkbox Urina "false"
checkbox Fosfato "true"
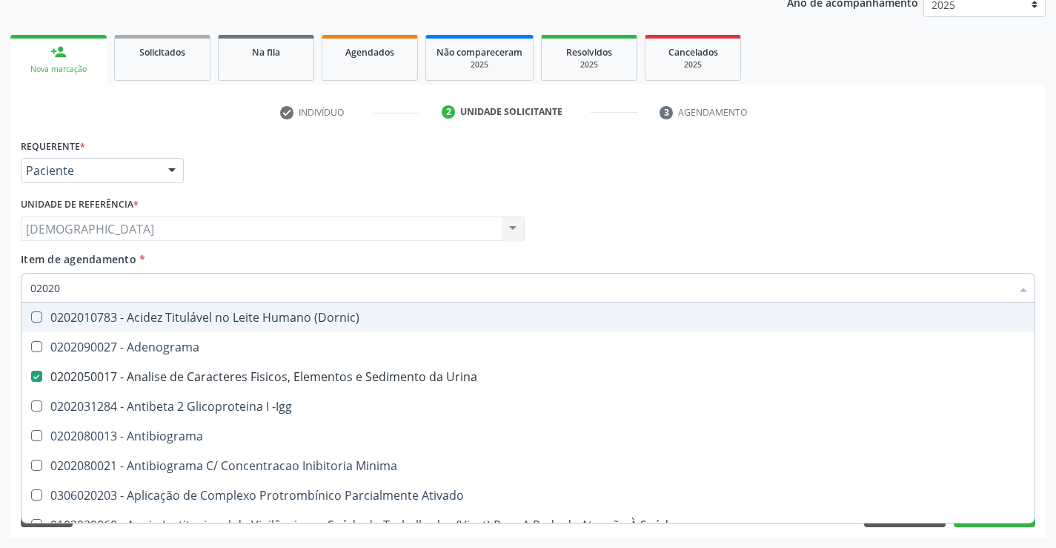
type input "020202"
checkbox Urina "false"
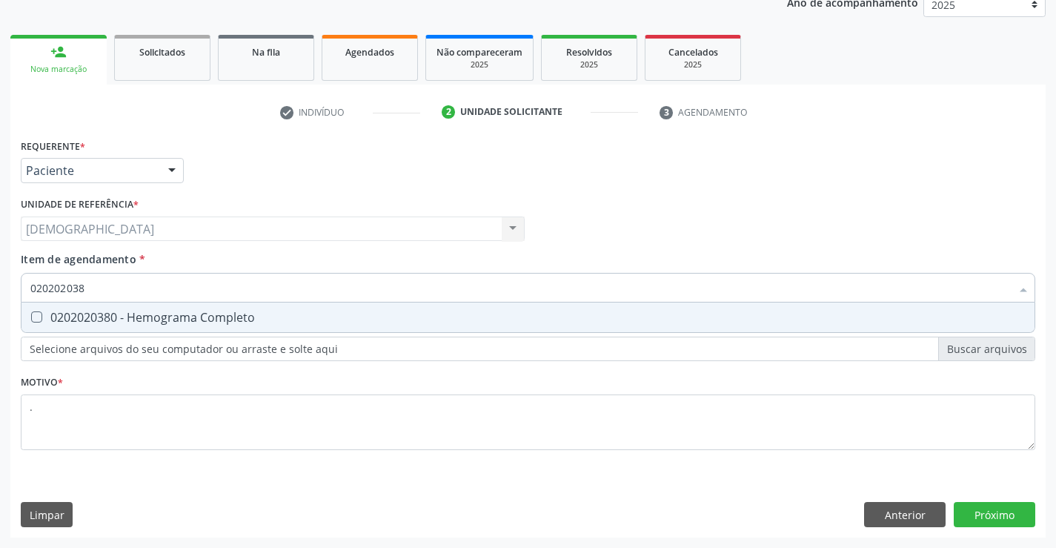
type input "0202020380"
click at [116, 318] on div "0202020380 - Hemograma Completo" at bounding box center [527, 317] width 995 height 12
checkbox Completo "true"
type input "02020203"
checkbox Completo "false"
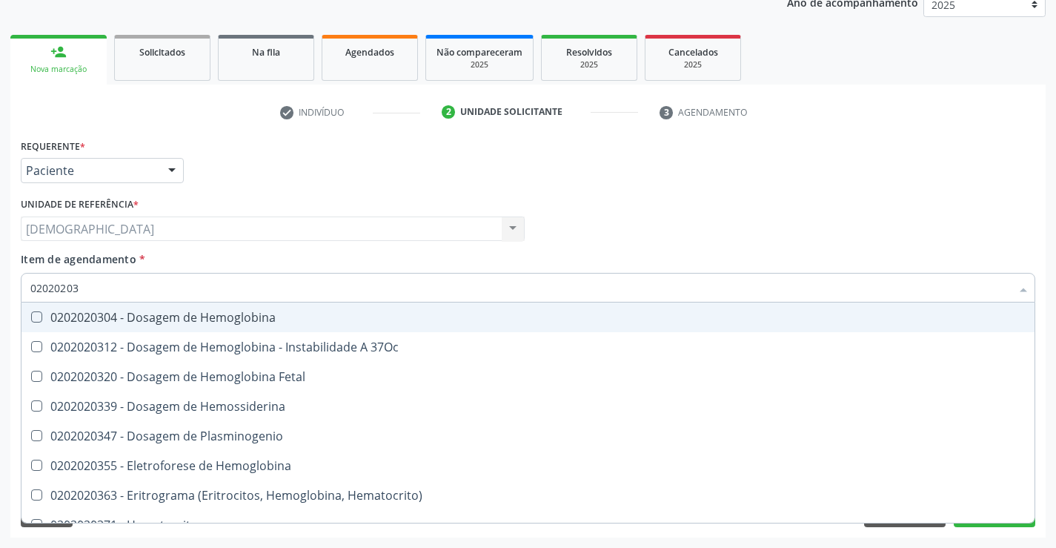
type input "0202020"
checkbox Completo "false"
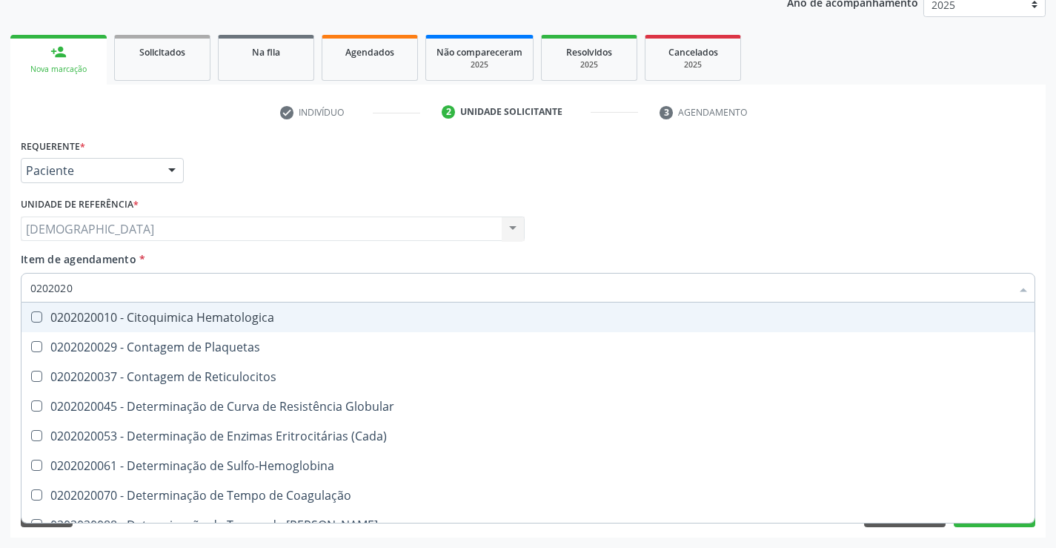
type input "020202"
checkbox Completo "false"
checkbox Leucograma "true"
type input "02020"
checkbox Reticulocitos "true"
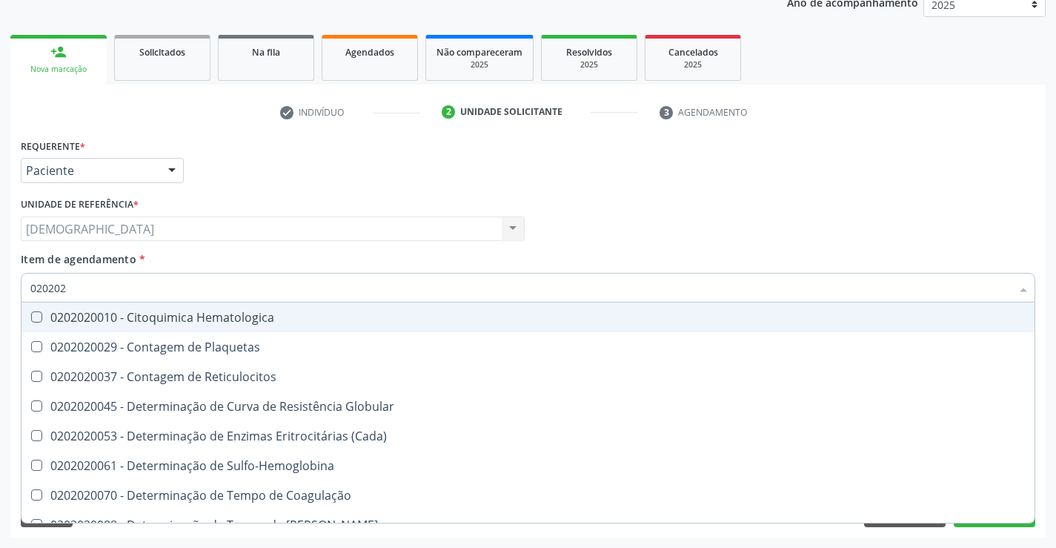
checkbox Completo "false"
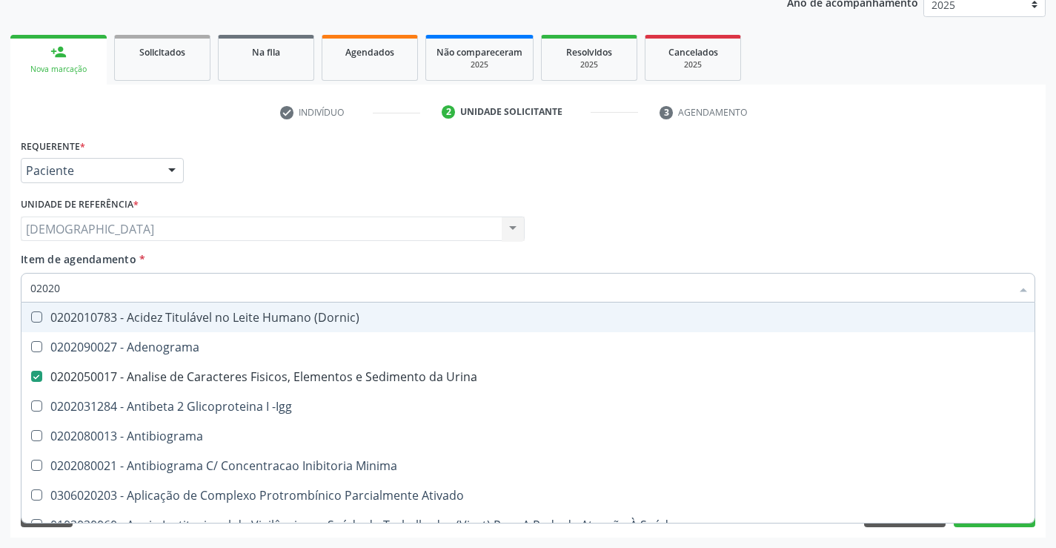
type input "0202"
checkbox Glicose "false"
checkbox Lactato "true"
checkbox Completo "false"
checkbox Pylori "true"
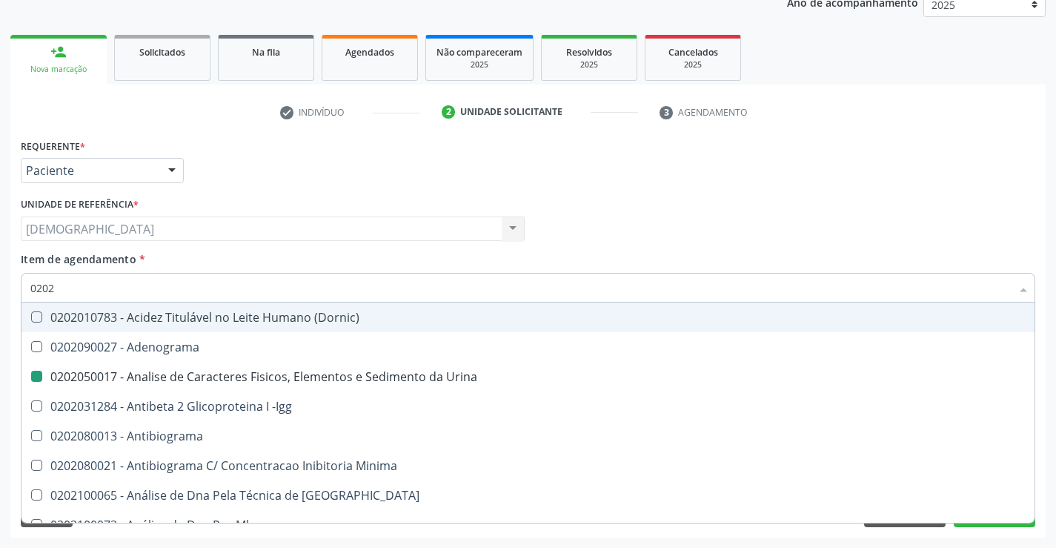
type input "02021"
checkbox Urina "false"
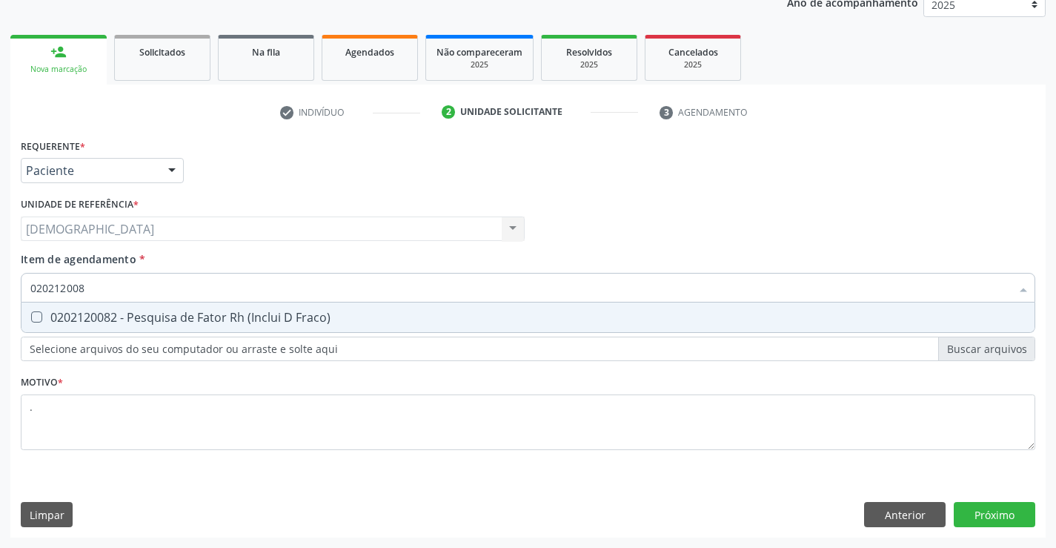
type input "0202120082"
click at [116, 318] on div "0202120082 - Pesquisa de Fator Rh (Inclui D Fraco)" at bounding box center [527, 317] width 995 height 12
checkbox Fraco\) "true"
type input "02021200"
checkbox Fraco\) "false"
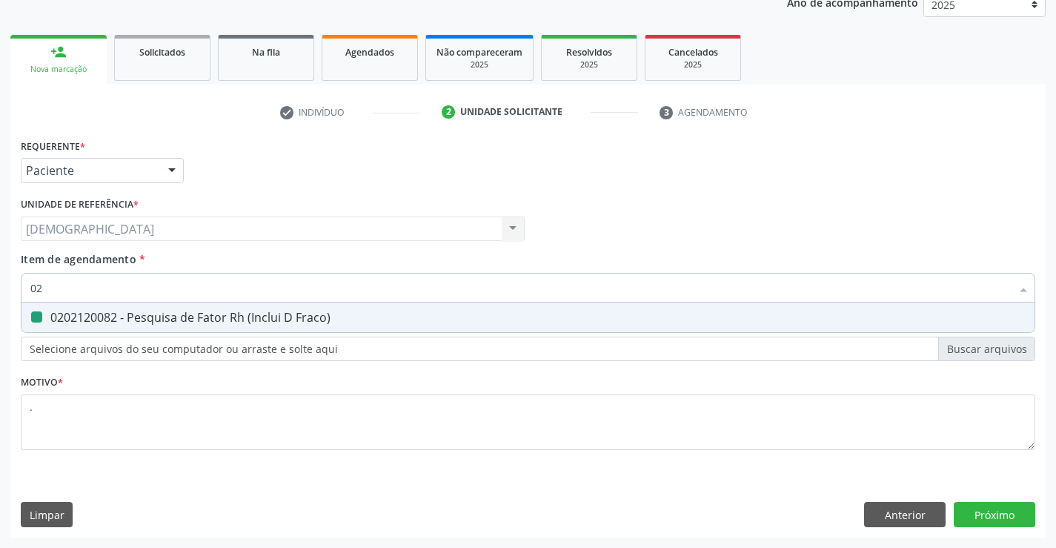
type input "0"
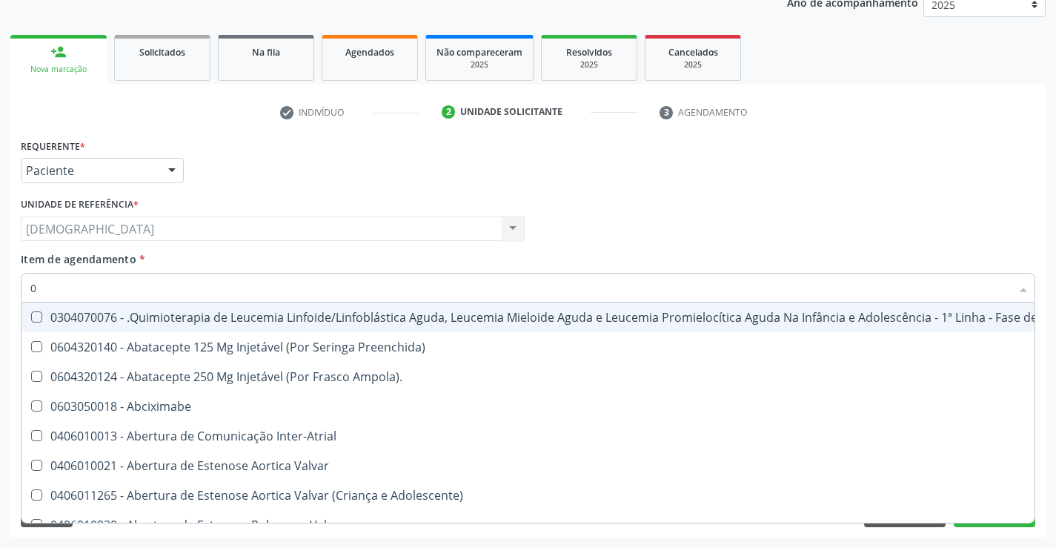
type input "02"
checkbox Coração "true"
checkbox Urina "false"
checkbox Coclear "true"
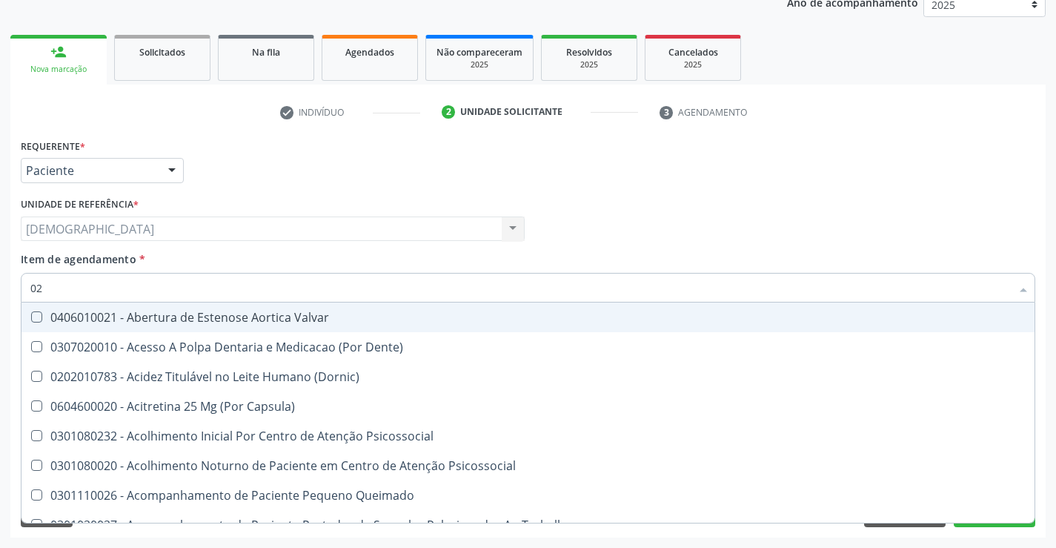
type input "020"
checkbox Terapeutica "true"
checkbox Urina "false"
checkbox \(Qualitativo\) "true"
checkbox Glicose "false"
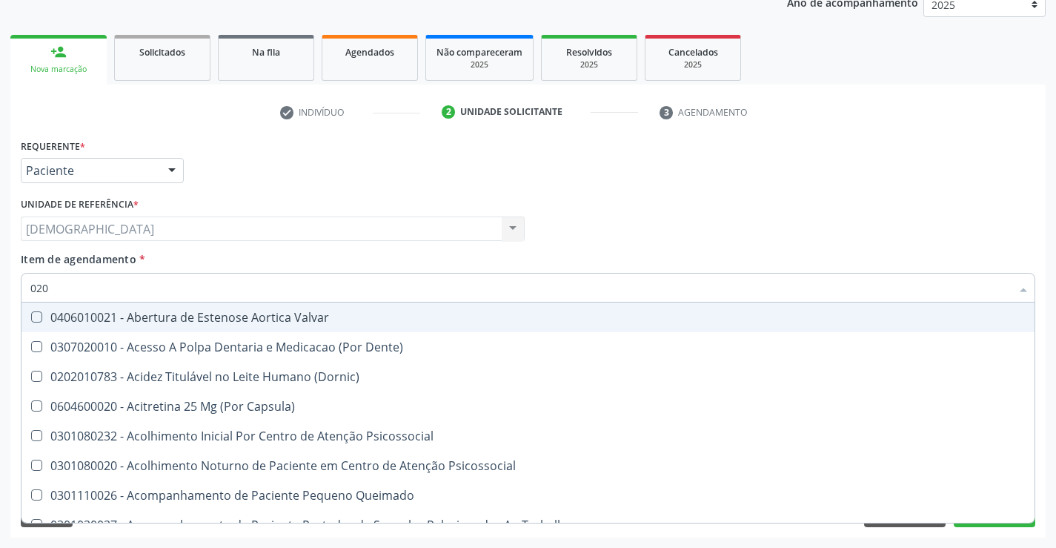
checkbox \(T3\) "true"
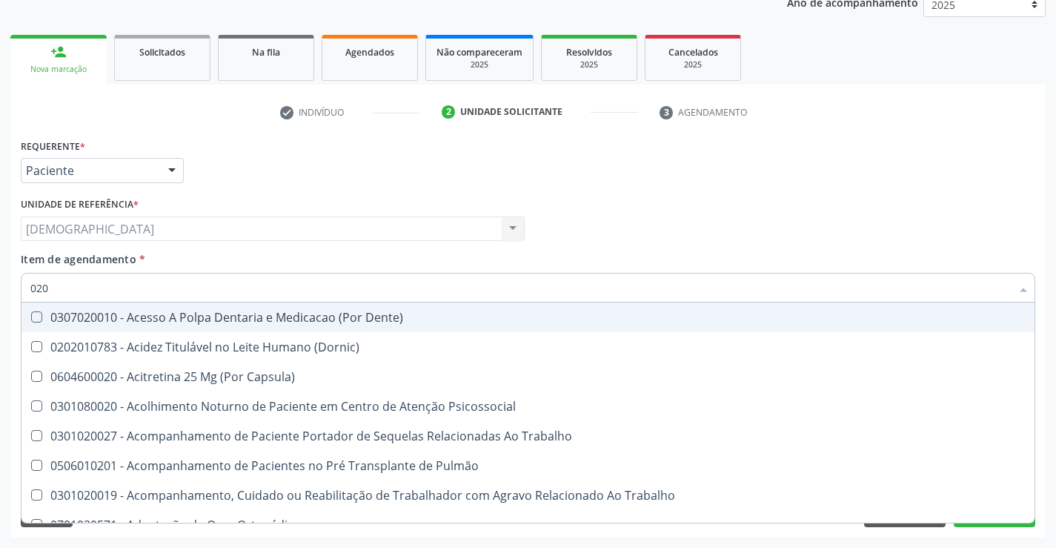
type input "0202"
checkbox Capsula\) "true"
checkbox Urina "false"
checkbox Laser "true"
checkbox Biologica "true"
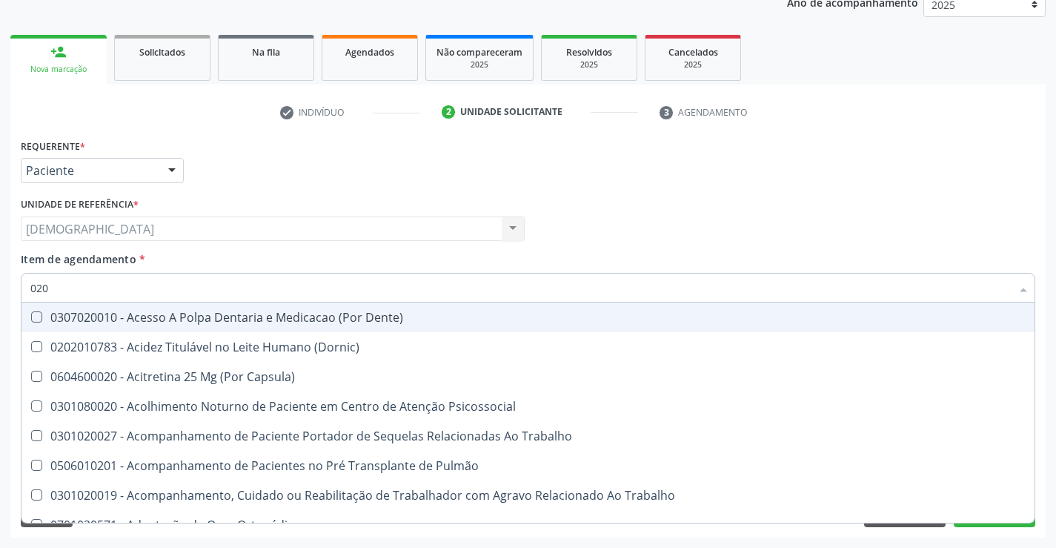
checkbox Bloqueio "true"
checkbox Glicose "false"
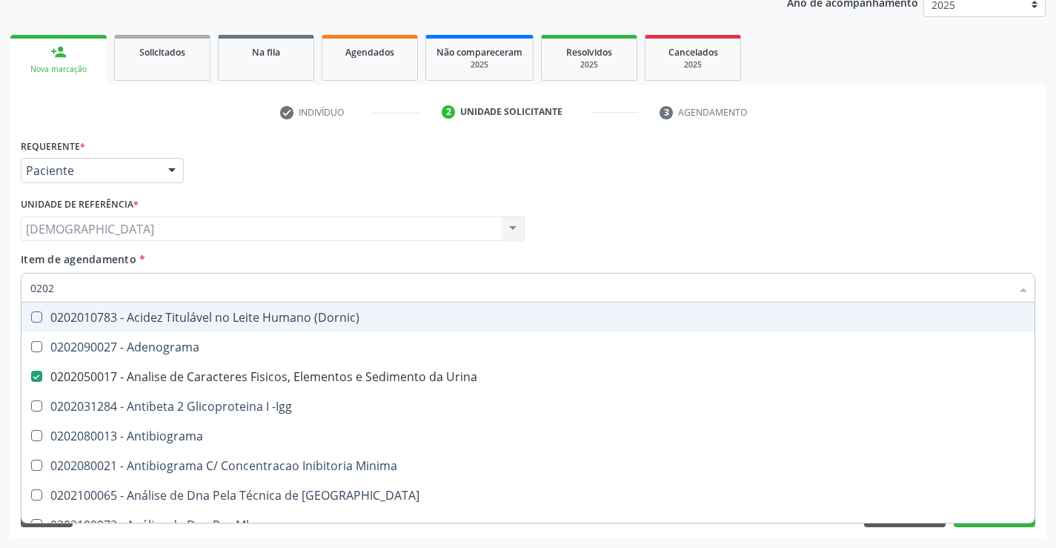
type input "02021"
checkbox Urina "false"
checkbox Molecular "true"
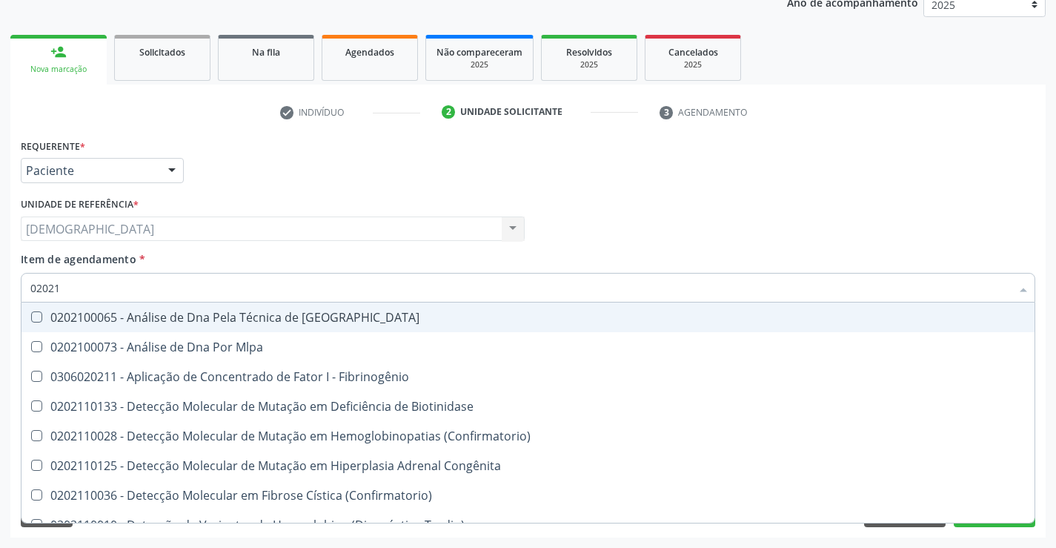
type input "020212"
checkbox Tardio\) "true"
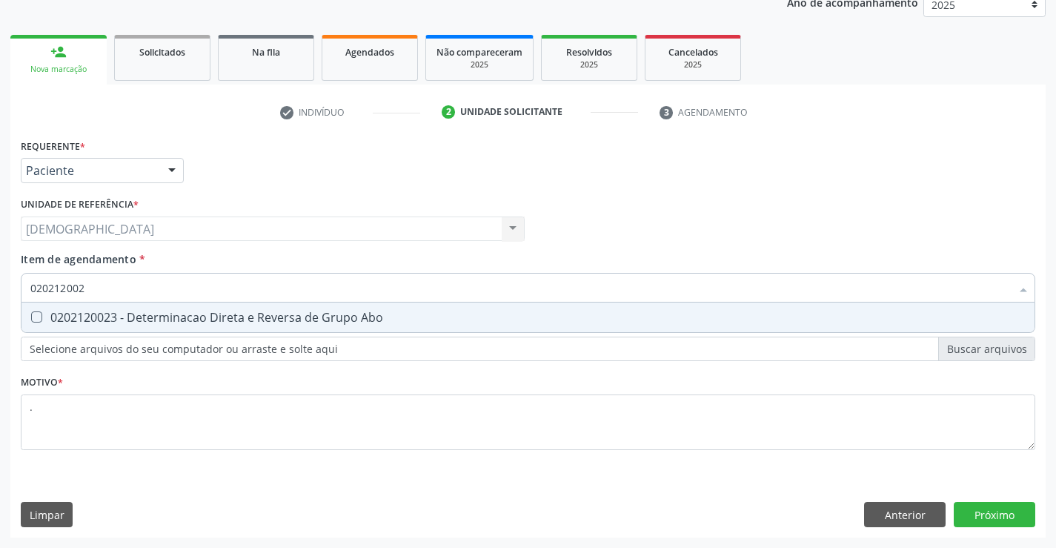
type input "0202120023"
click at [116, 318] on div "0202120023 - Determinacao Direta e Reversa de Grupo Abo" at bounding box center [527, 317] width 995 height 12
checkbox Abo "true"
click at [990, 507] on div "Requerente * Paciente Profissional de Saúde Paciente Nenhum resultado encontrad…" at bounding box center [527, 336] width 1035 height 402
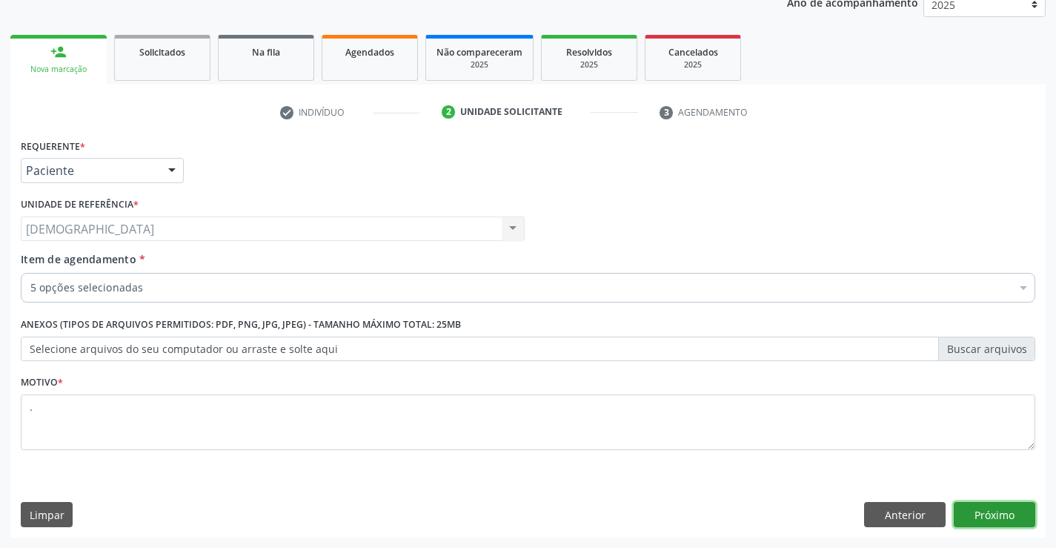
click at [995, 510] on button "Próximo" at bounding box center [995, 514] width 82 height 25
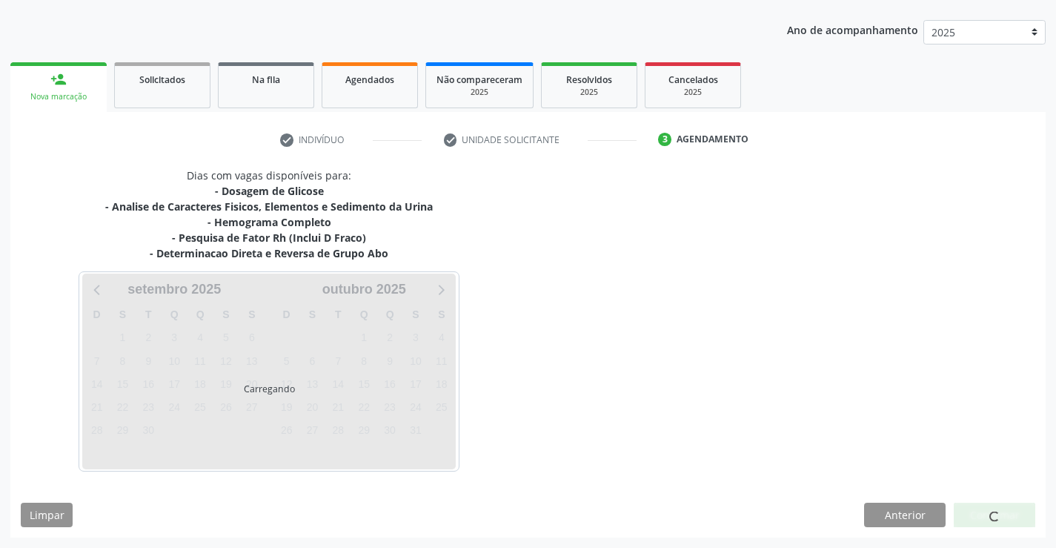
scroll to position [159, 0]
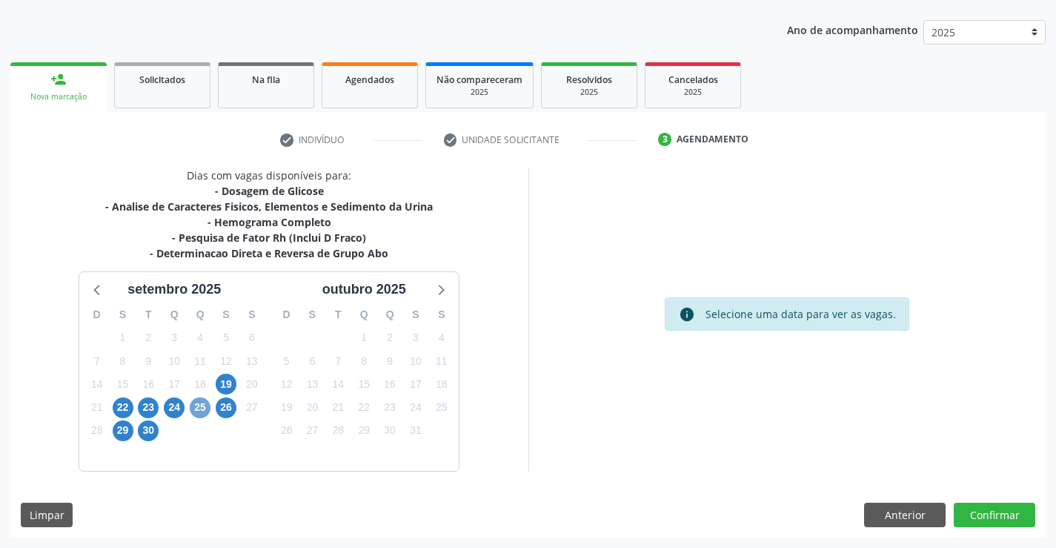
click at [200, 408] on span "25" at bounding box center [200, 407] width 21 height 21
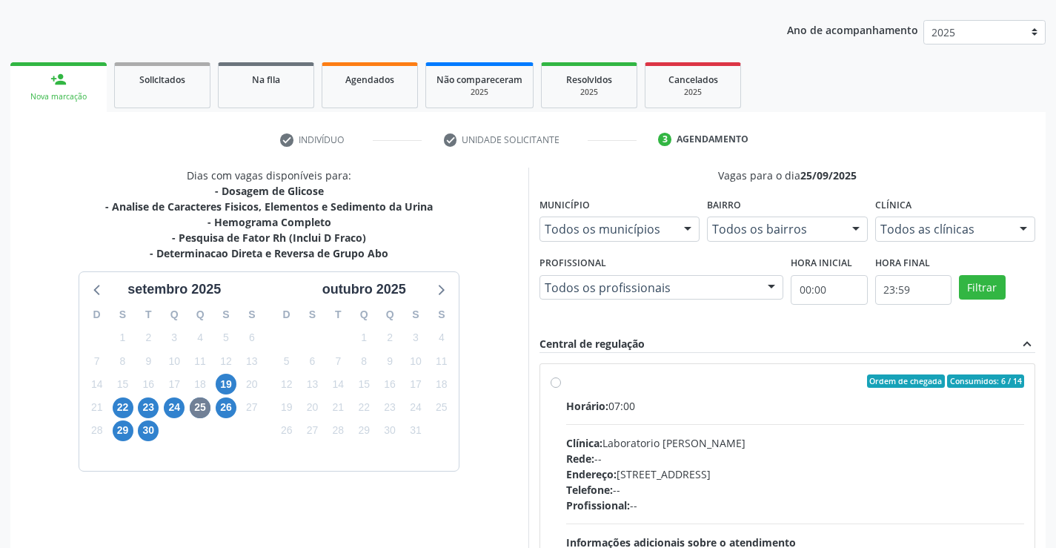
click at [602, 379] on div "Ordem de chegada Consumidos: 6 / 14" at bounding box center [795, 380] width 459 height 13
click at [561, 379] on input "Ordem de chegada Consumidos: 6 / 14 Horário: 07:00 Clínica: Laboratorio Jose Pa…" at bounding box center [556, 380] width 10 height 13
radio input "true"
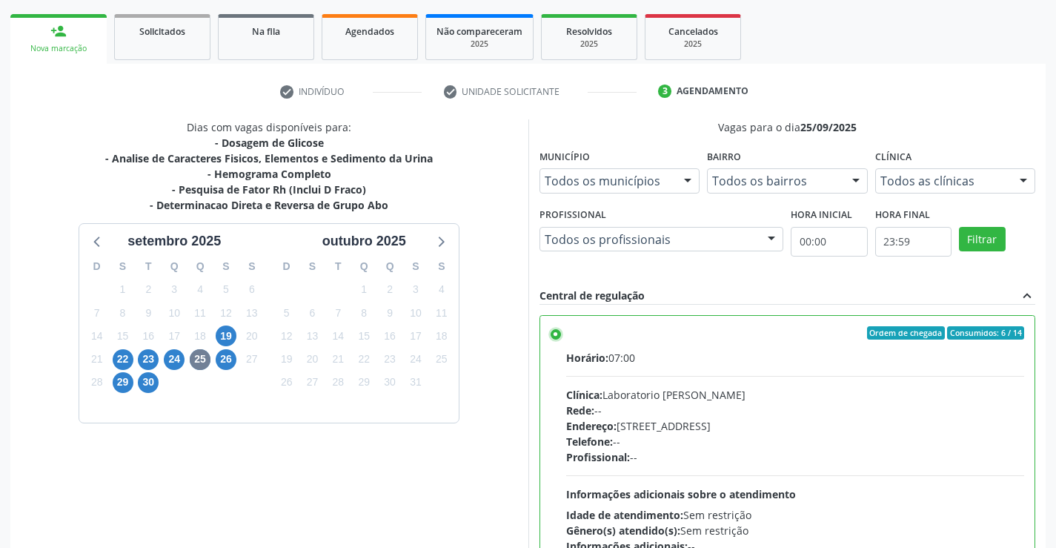
scroll to position [338, 0]
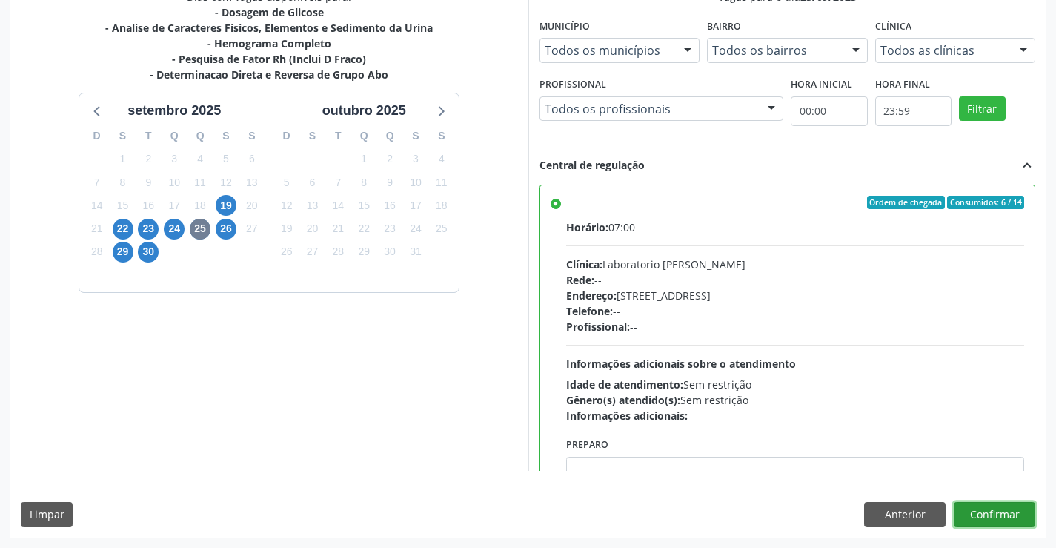
click at [976, 505] on button "Confirmar" at bounding box center [995, 514] width 82 height 25
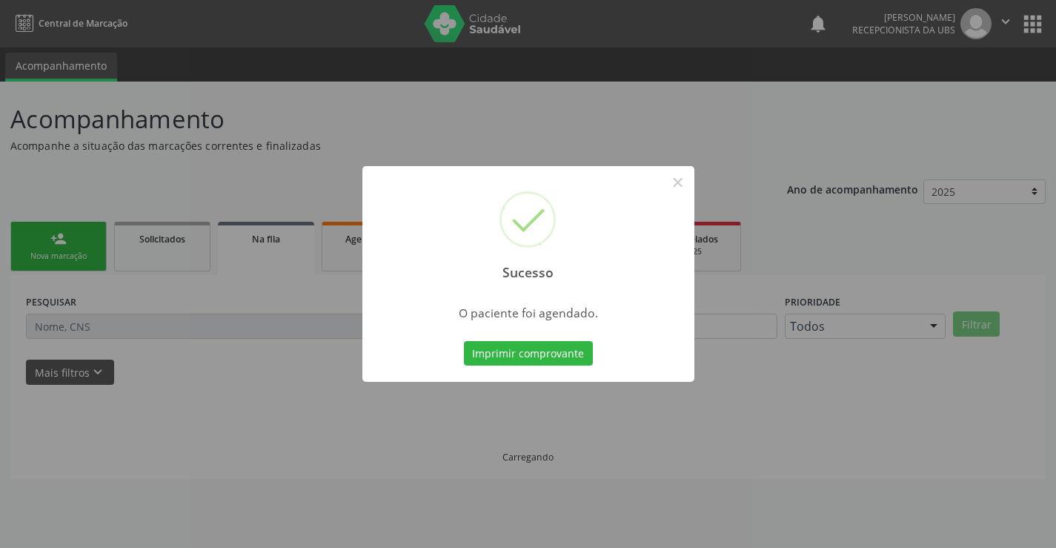
scroll to position [0, 0]
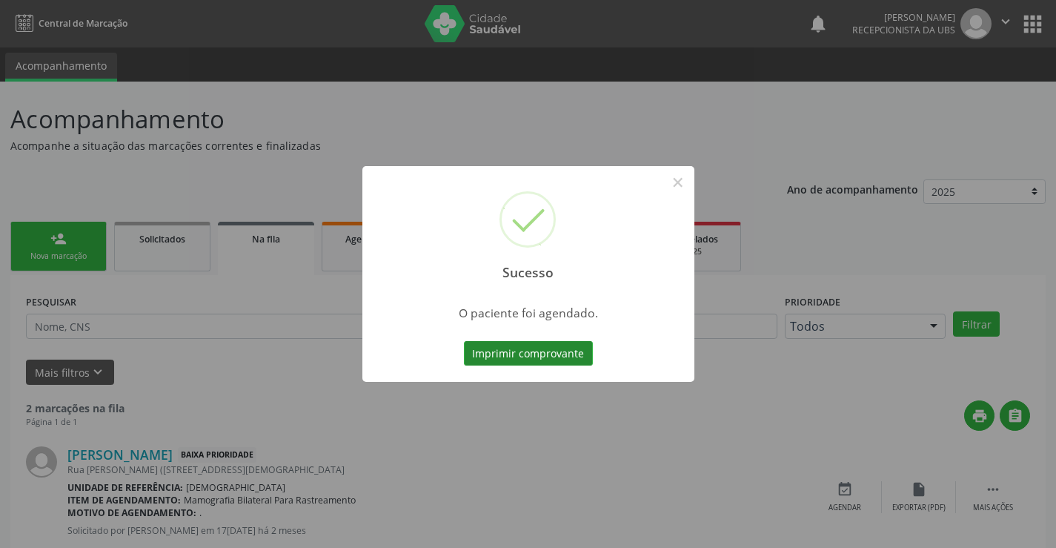
click at [556, 355] on button "Imprimir comprovante" at bounding box center [528, 353] width 129 height 25
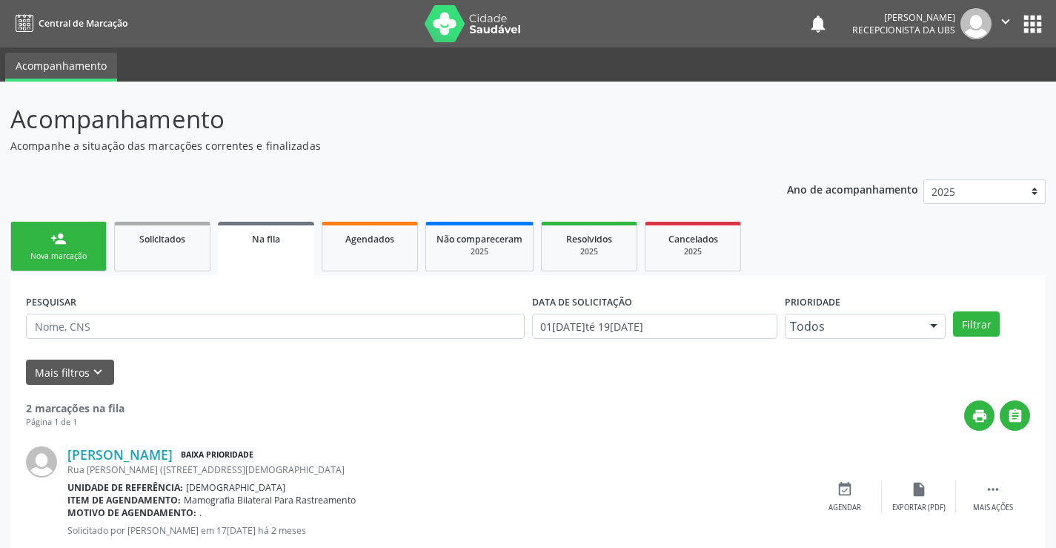
click at [44, 239] on link "person_add Nova marcação" at bounding box center [58, 247] width 96 height 50
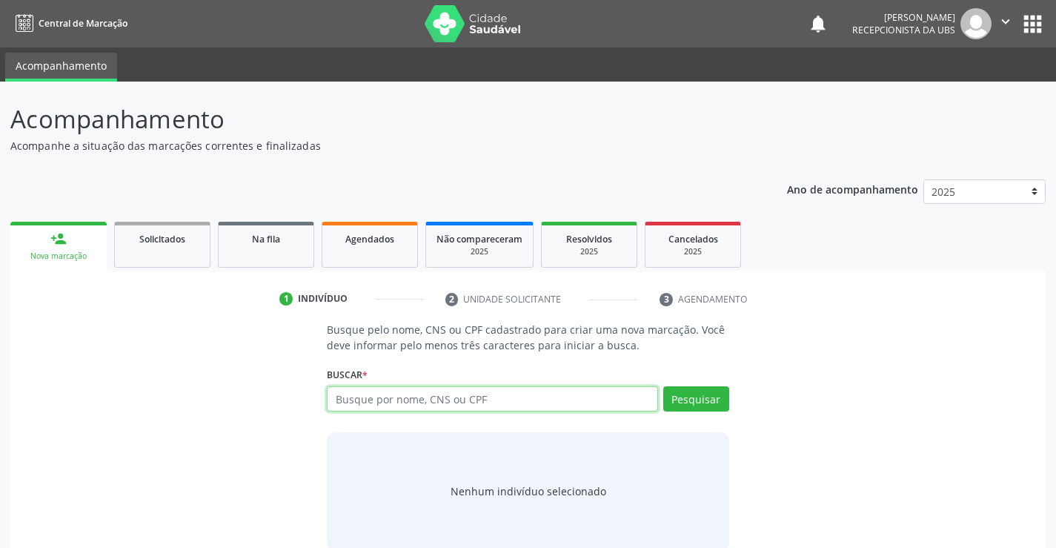
click at [398, 404] on input "text" at bounding box center [492, 398] width 331 height 25
type input "700802961944381"
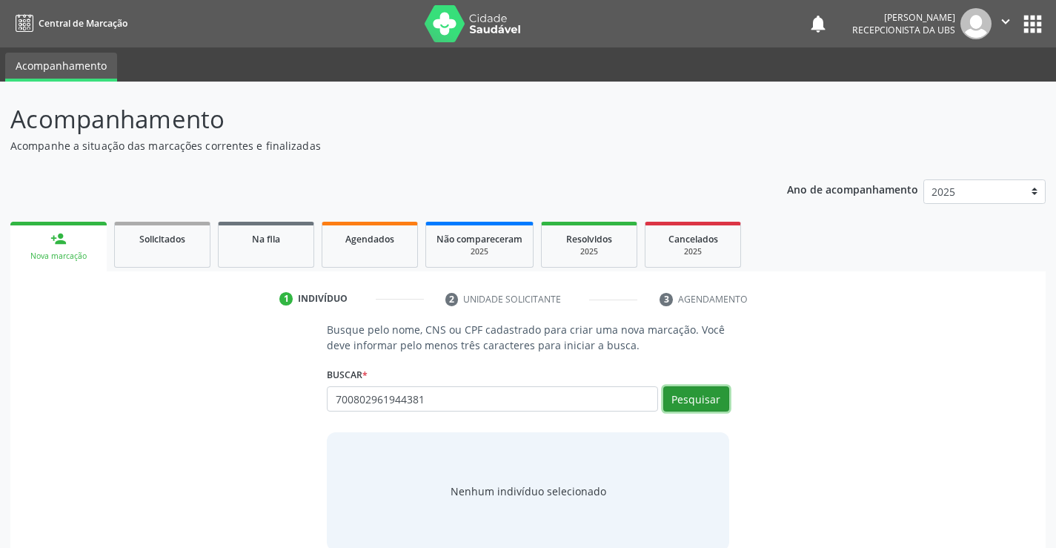
click at [705, 402] on button "Pesquisar" at bounding box center [696, 398] width 66 height 25
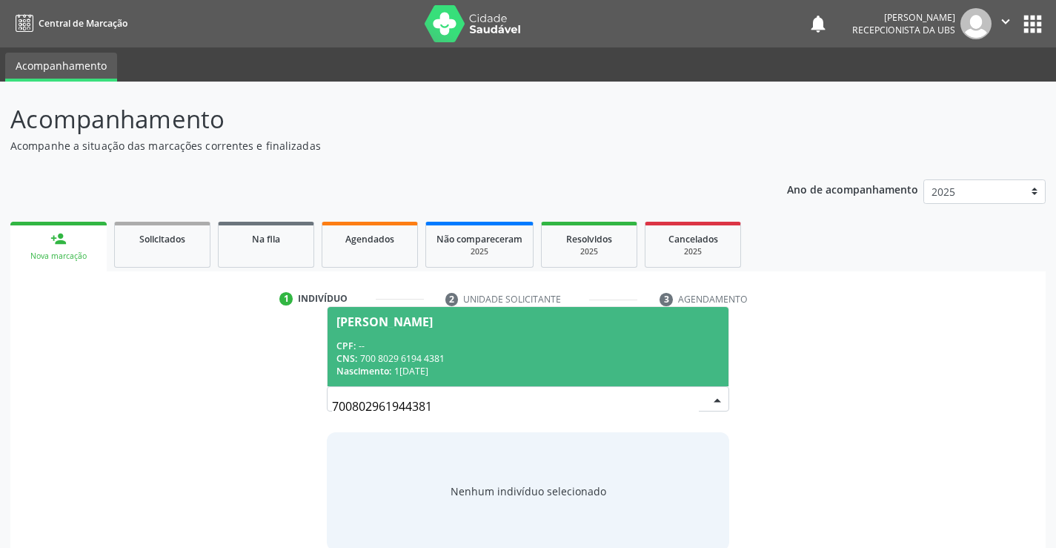
click at [525, 366] on div "Nascimento: 16/03/2005" at bounding box center [527, 371] width 382 height 13
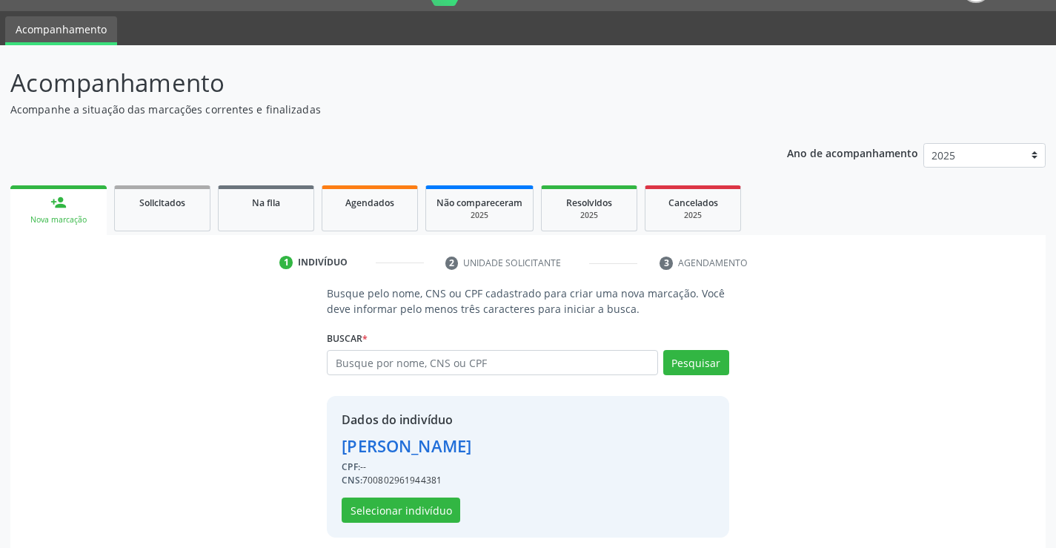
scroll to position [47, 0]
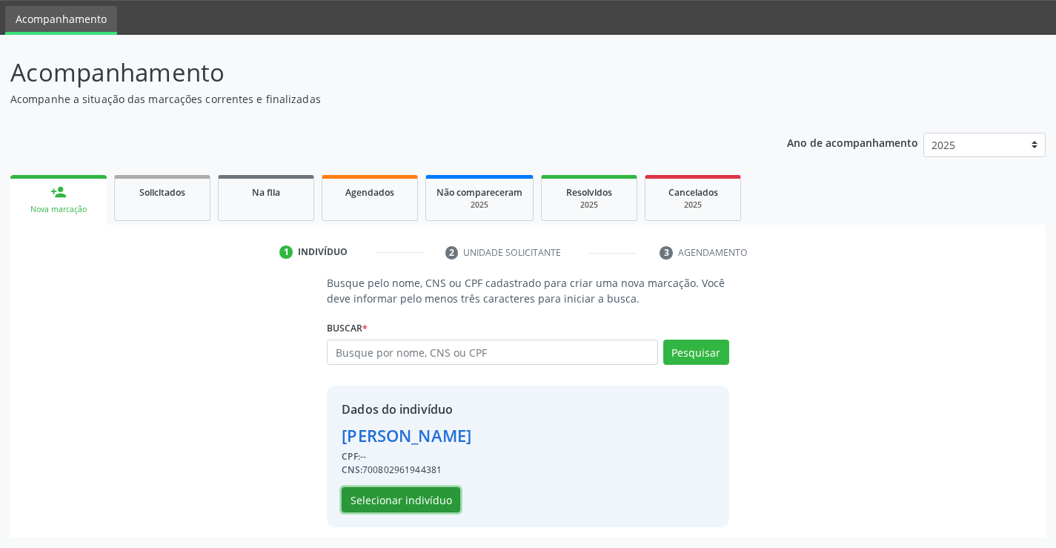
click at [385, 501] on button "Selecionar indivíduo" at bounding box center [401, 499] width 119 height 25
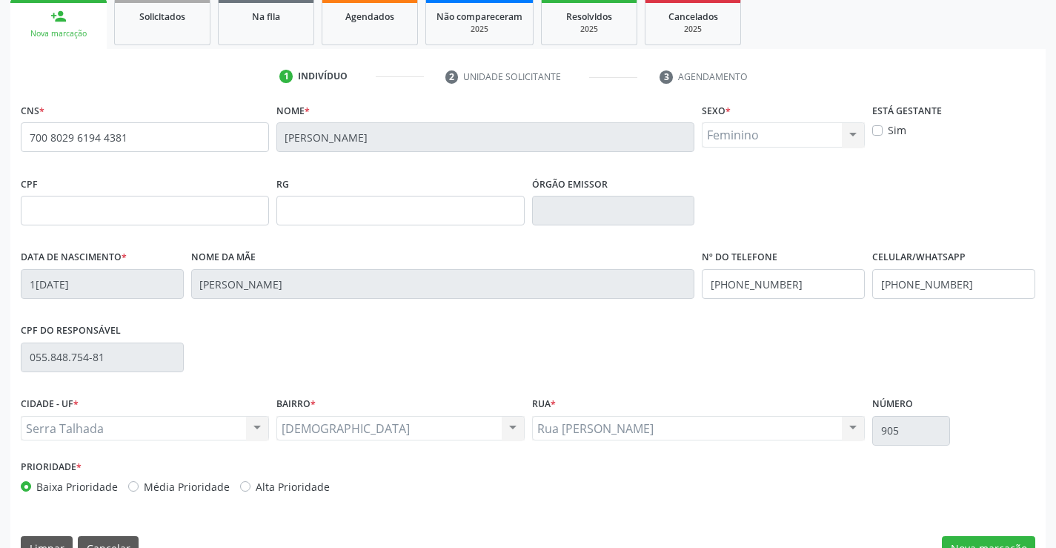
scroll to position [256, 0]
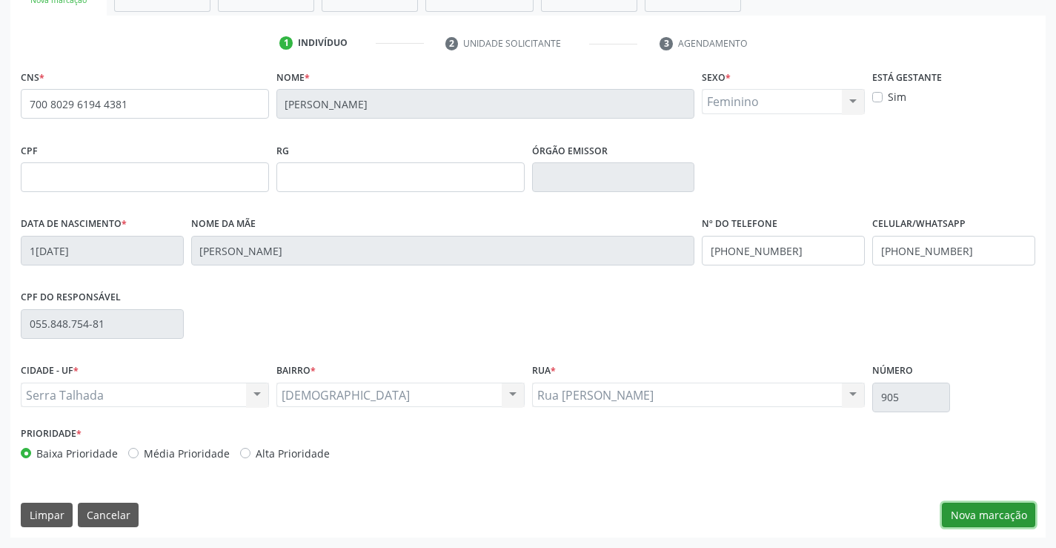
click at [989, 517] on button "Nova marcação" at bounding box center [988, 514] width 93 height 25
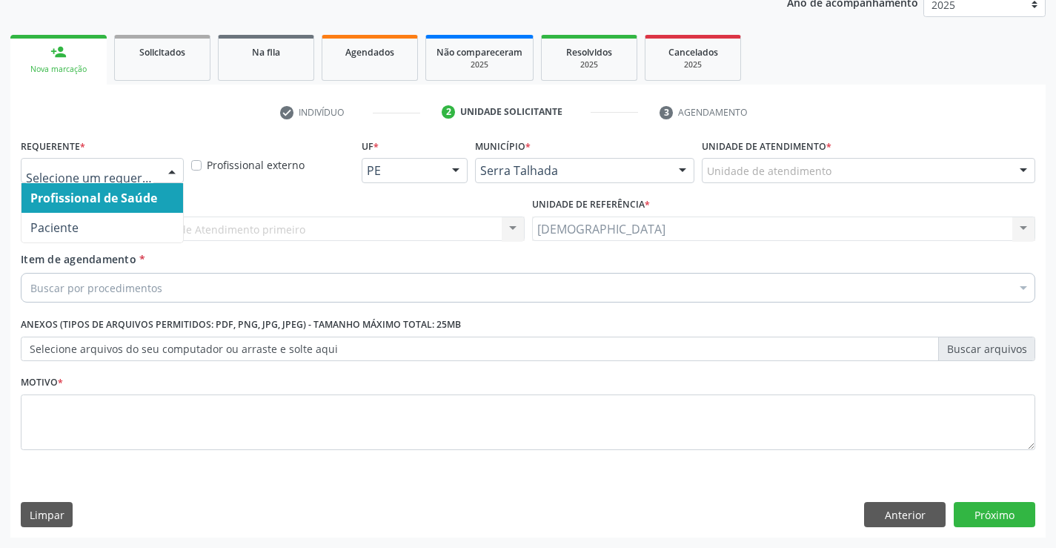
click at [175, 173] on div at bounding box center [172, 171] width 22 height 25
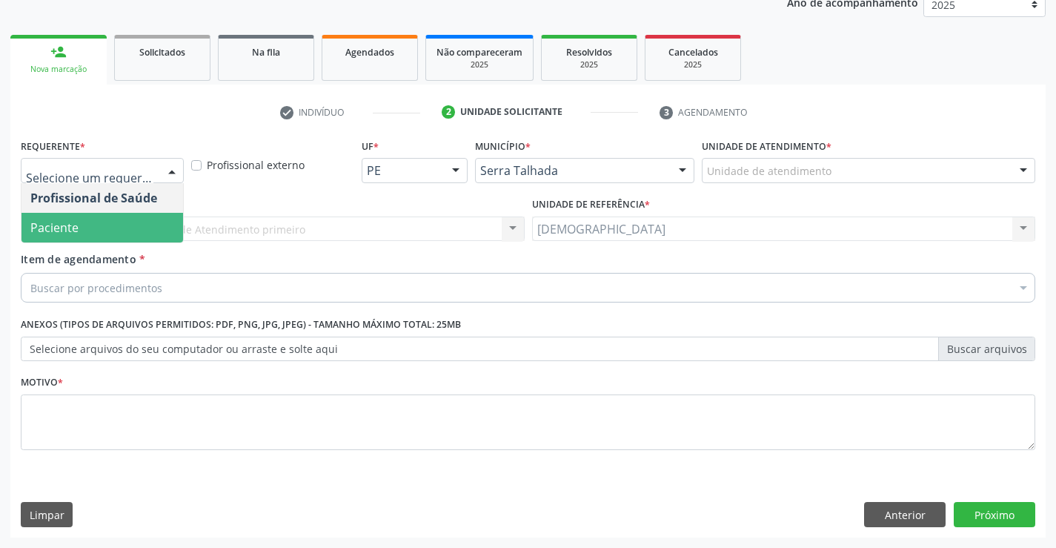
click at [117, 222] on span "Paciente" at bounding box center [102, 228] width 162 height 30
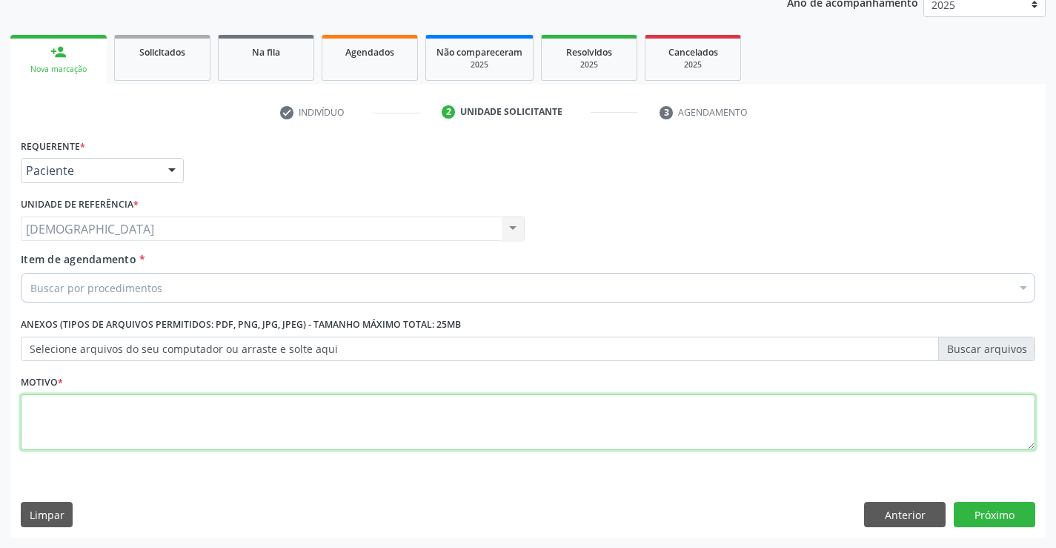
click at [66, 407] on textarea at bounding box center [528, 422] width 1015 height 56
type textarea "."
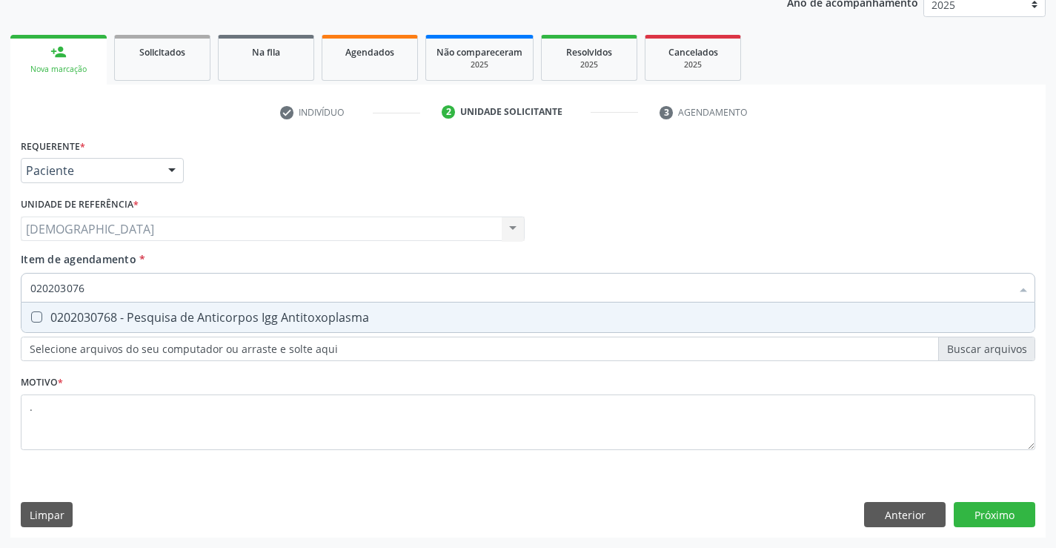
type input "0202030768"
click at [93, 316] on div "0202030768 - Pesquisa de Anticorpos Igg Antitoxoplasma" at bounding box center [527, 317] width 995 height 12
checkbox Antitoxoplasma "true"
type input "02020307"
checkbox Antitoxoplasma "false"
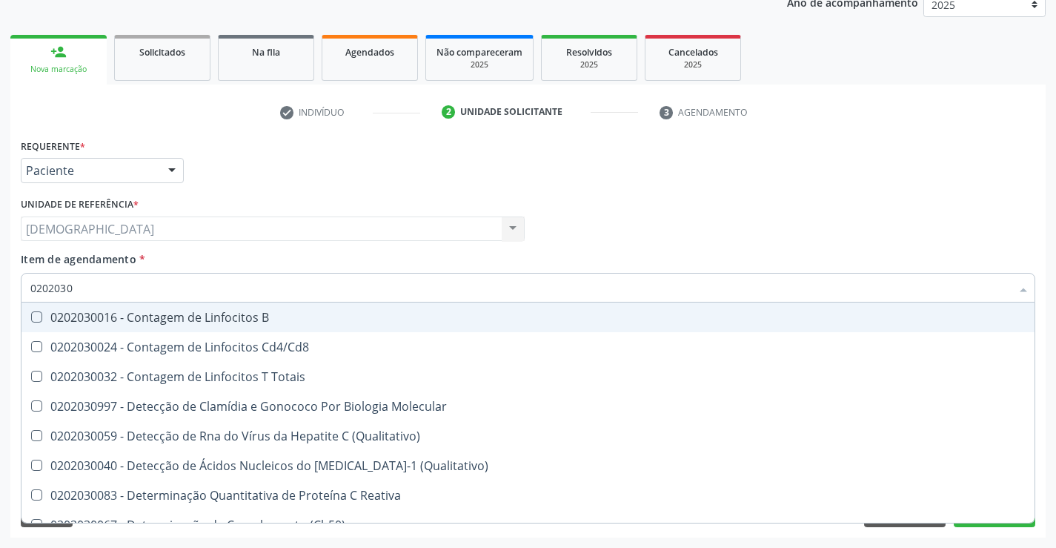
type input "020203"
checkbox Antitoxoplasma "false"
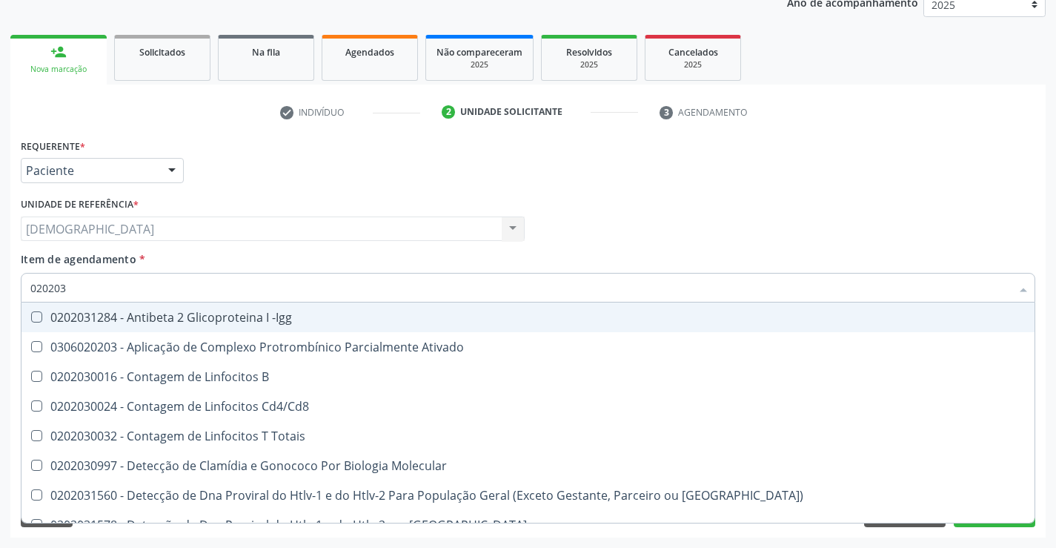
type input "02020"
checkbox Antitoxoplasma "false"
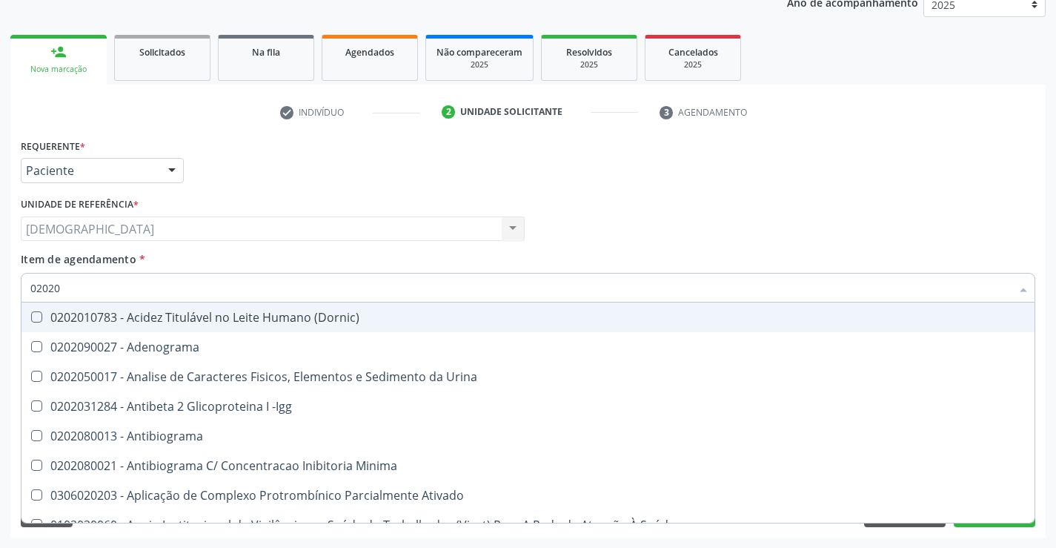
type input "020203"
checkbox Anti-Achr "true"
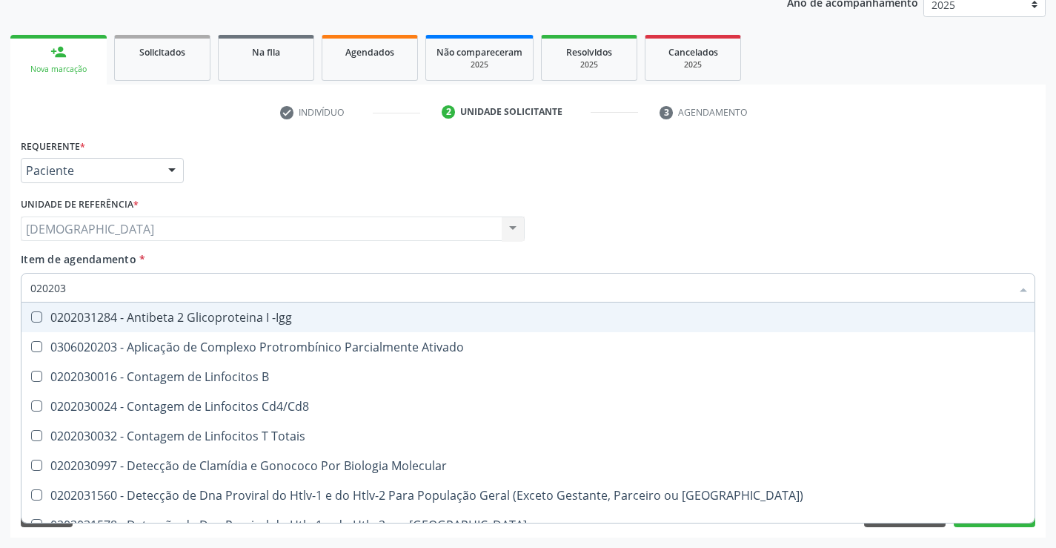
type input "0202030"
checkbox \(Ro\) "true"
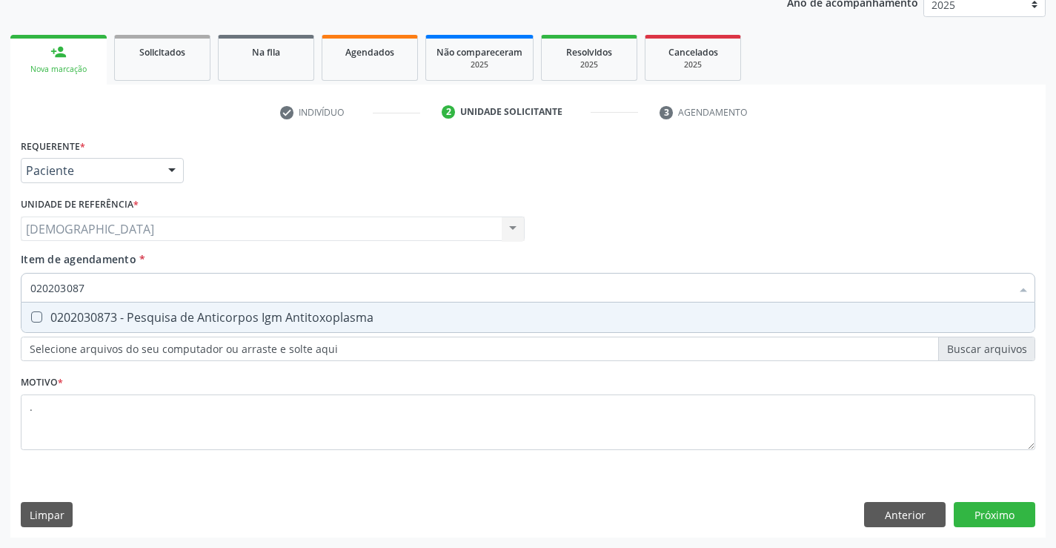
type input "0202030873"
click at [93, 316] on div "0202030873 - Pesquisa de Anticorpos Igm Antitoxoplasma" at bounding box center [527, 317] width 995 height 12
checkbox Antitoxoplasma "true"
type input "02020308"
checkbox Antitoxoplasma "false"
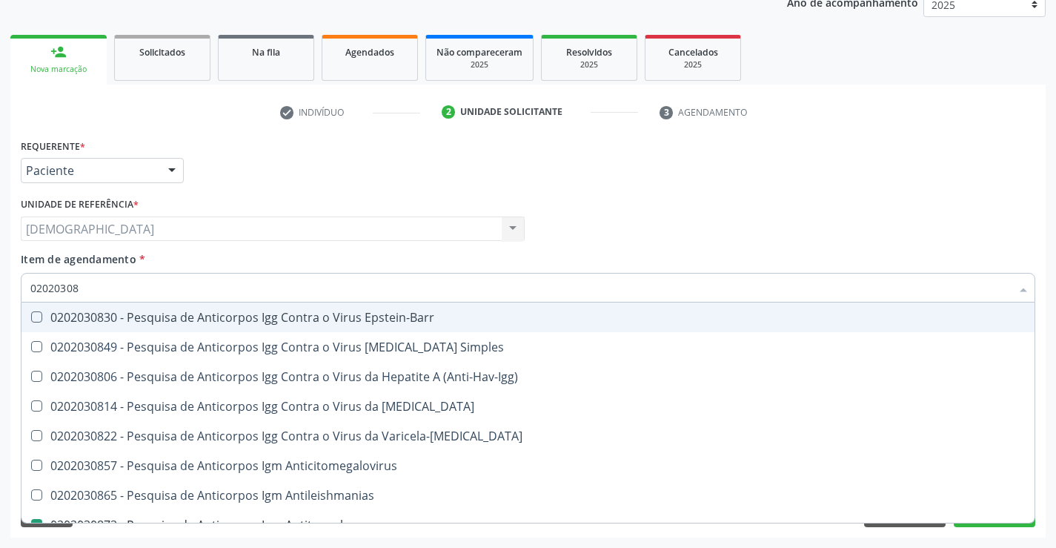
type input "0202030"
checkbox Antitoxoplasma "false"
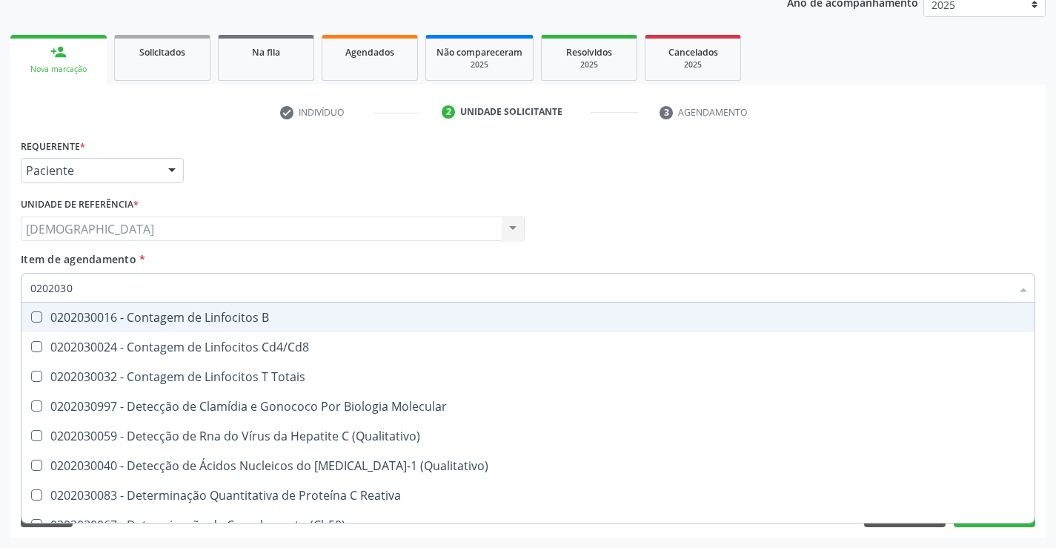
type input "020203"
checkbox Antitoxoplasma "false"
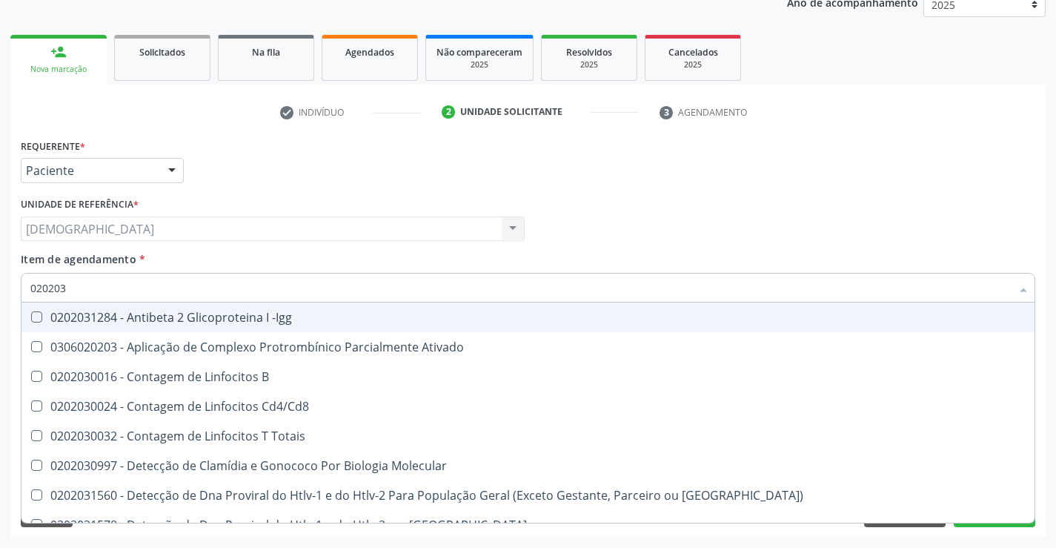
type input "02020"
checkbox Antitoxoplasma "false"
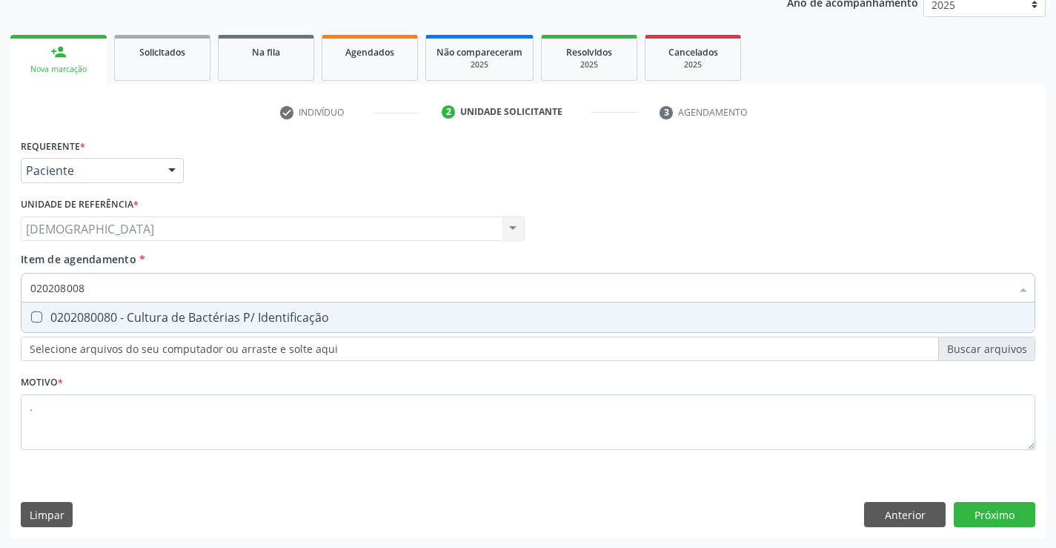
type input "0202080080"
click at [93, 316] on div "0202080080 - Cultura de Bactérias P/ Identificação" at bounding box center [527, 317] width 995 height 12
checkbox Identificação "true"
type input "02020800"
checkbox Identificação "false"
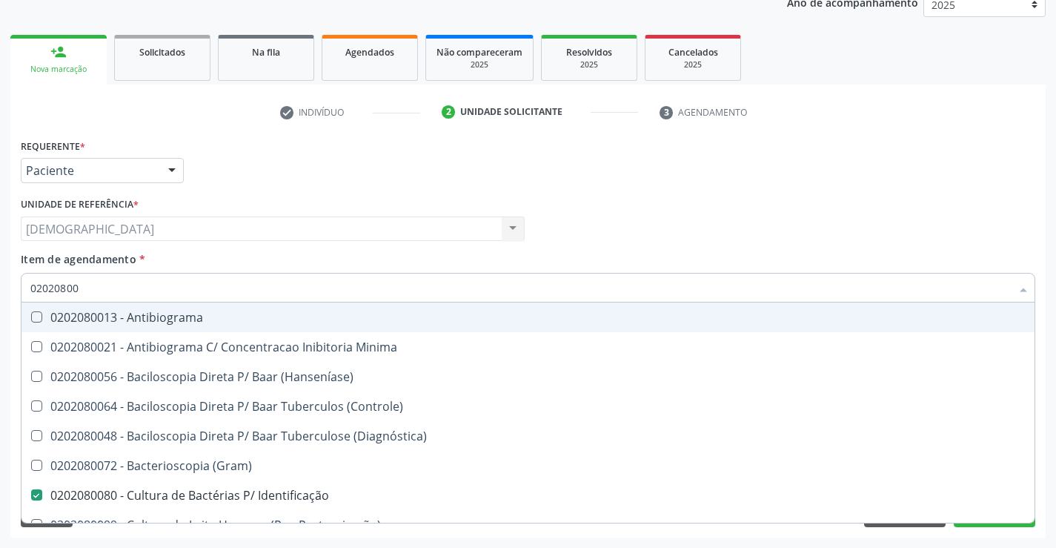
type input "0202080"
checkbox Identificação "false"
type input "02020"
checkbox Identificação "false"
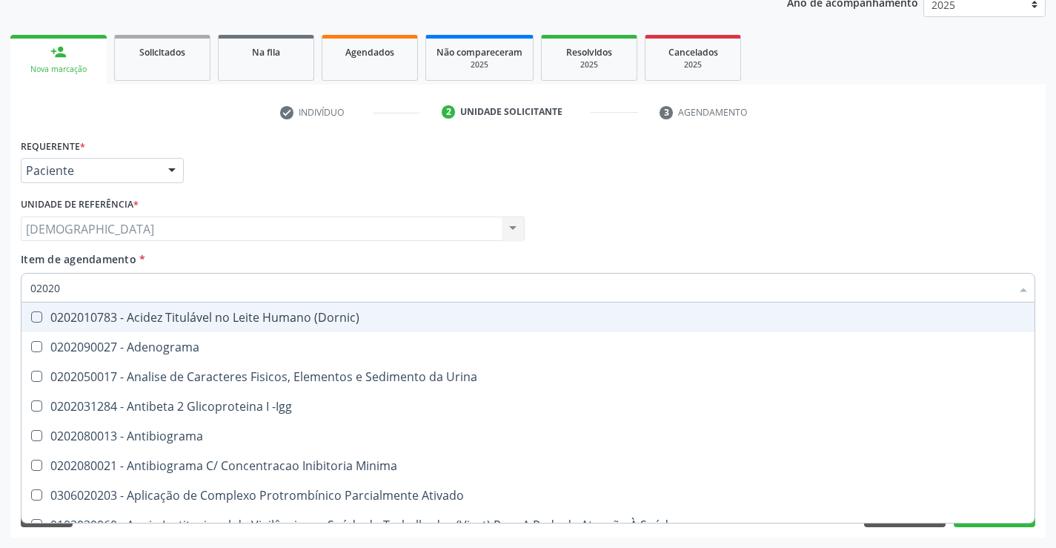
type input "0202"
checkbox Identificação "false"
checkbox Parceria\) "true"
checkbox Antitoxoplasma "false"
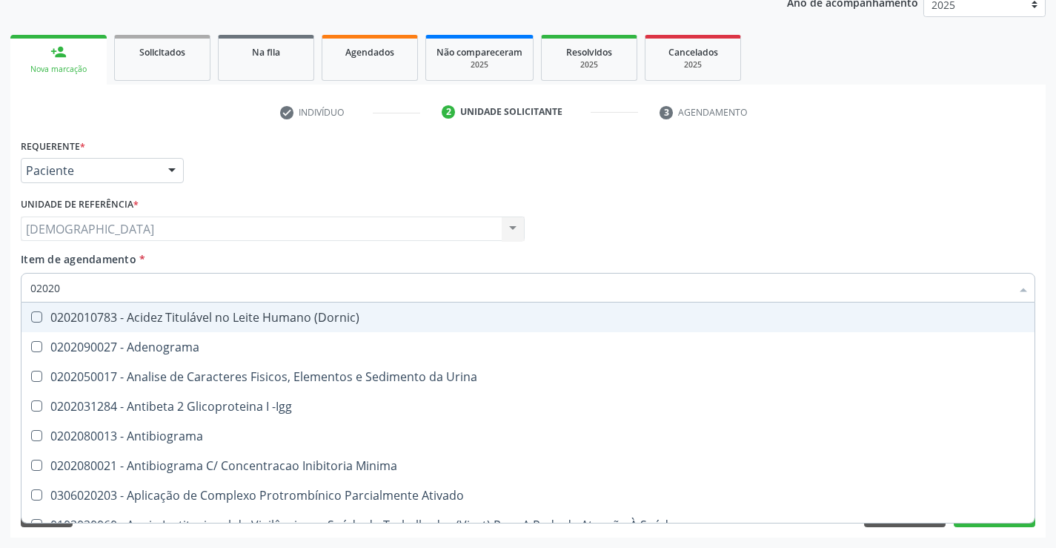
checkbox Fezes "true"
checkbox \(Urina\) "true"
type input "02021"
checkbox Identificação "false"
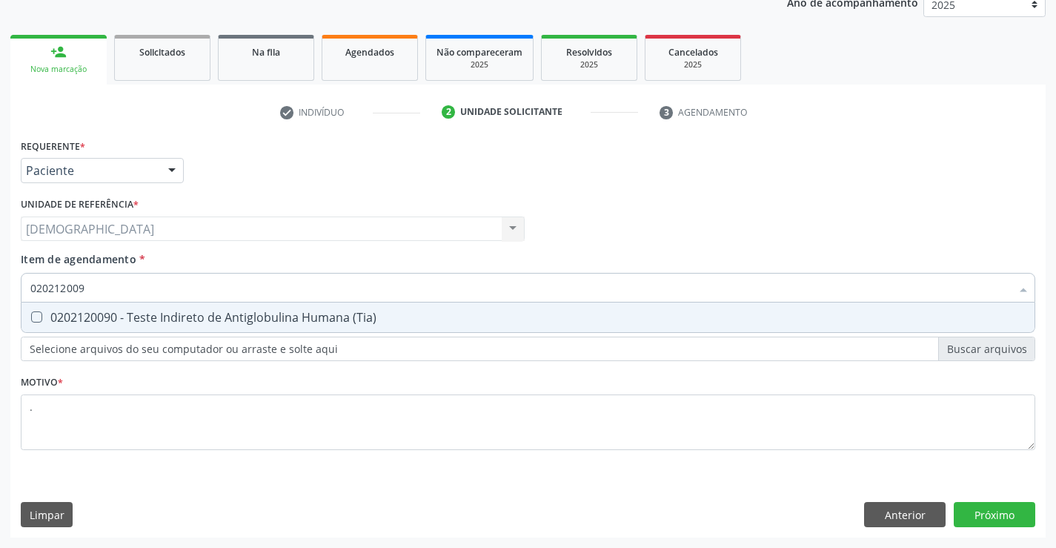
type input "0202120090"
click at [93, 316] on div "0202120090 - Teste Indireto de Antiglobulina Humana (Tia)" at bounding box center [527, 317] width 995 height 12
checkbox \(Tia\) "true"
click at [1006, 517] on div "Requerente * Paciente Profissional de Saúde Paciente Nenhum resultado encontrad…" at bounding box center [527, 336] width 1035 height 402
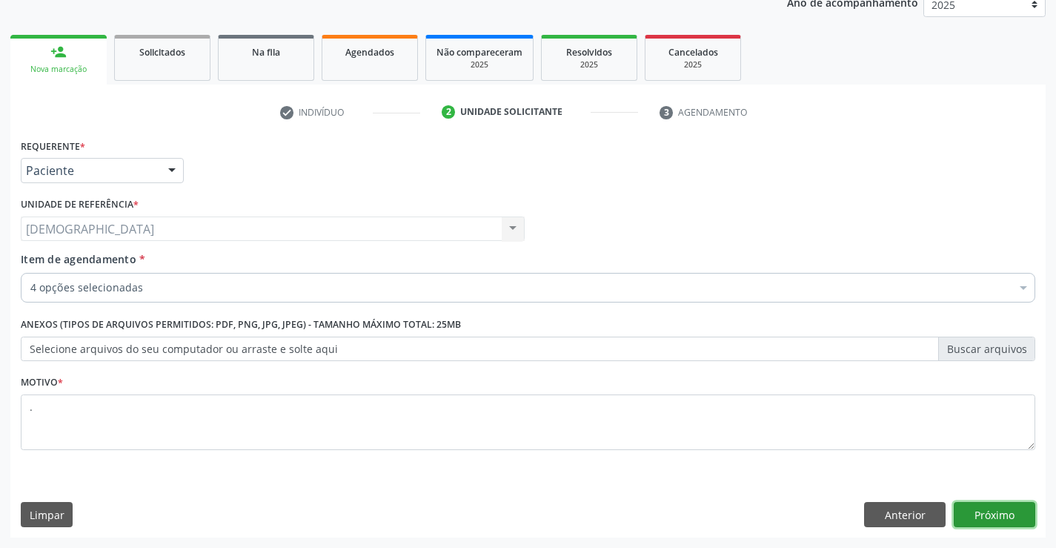
click at [991, 517] on button "Próximo" at bounding box center [995, 514] width 82 height 25
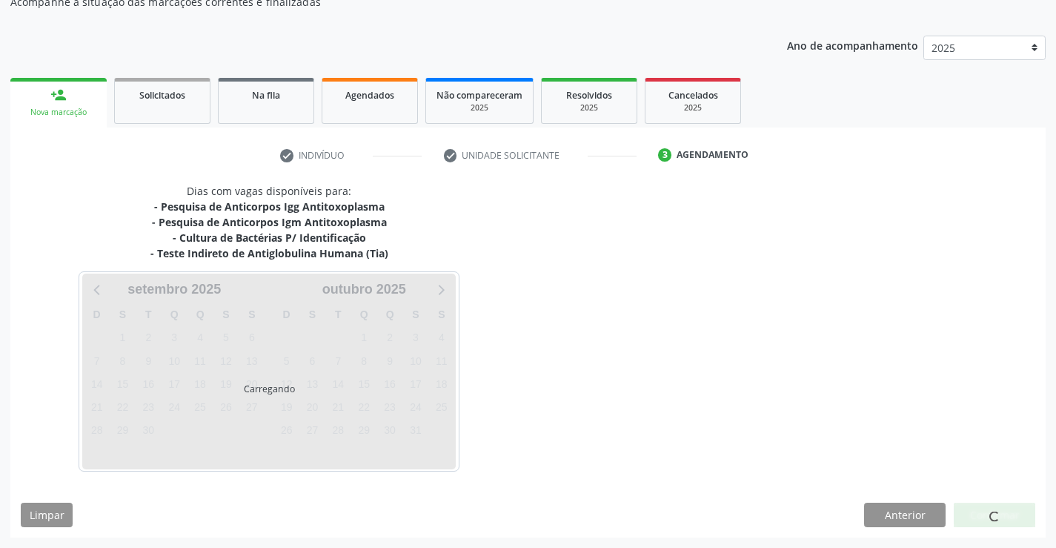
scroll to position [144, 0]
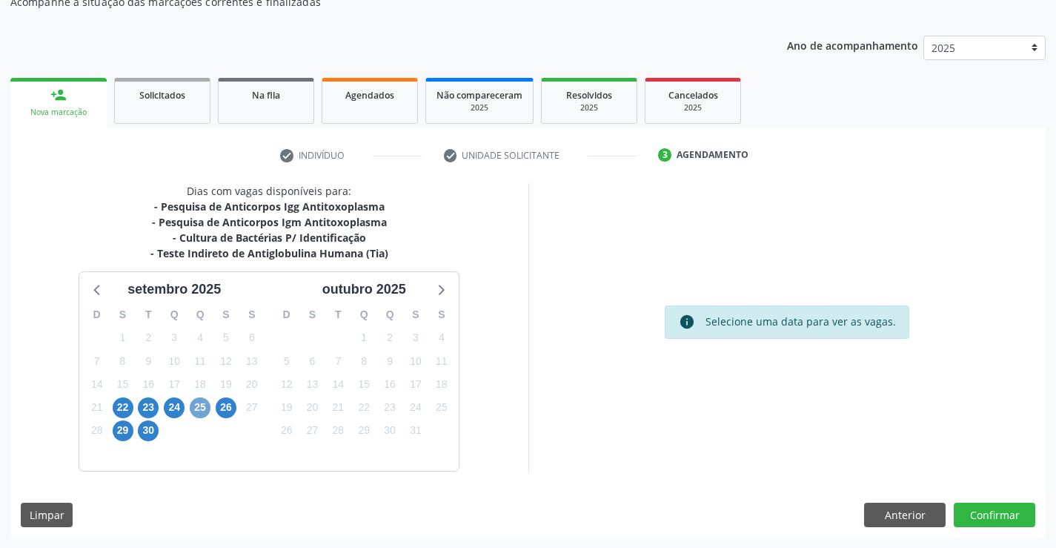
click at [195, 405] on span "25" at bounding box center [200, 407] width 21 height 21
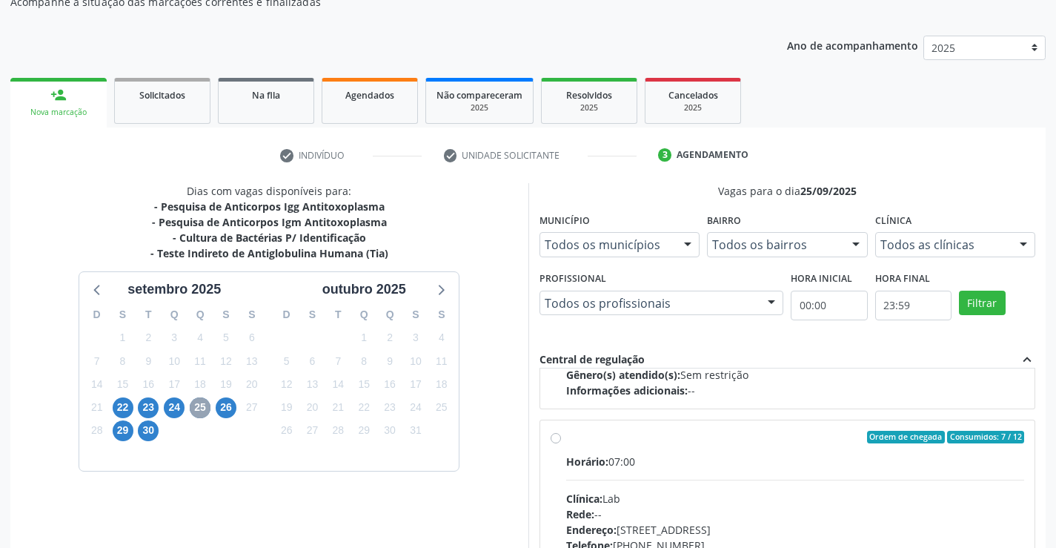
scroll to position [222, 0]
click at [648, 439] on div "Ordem de chegada Consumidos: 7 / 12" at bounding box center [795, 434] width 459 height 13
click at [561, 439] on input "Ordem de chegada Consumidos: 7 / 12 Horário: 07:00 Clínica: Lab Rede: -- Endere…" at bounding box center [556, 434] width 10 height 13
radio input "true"
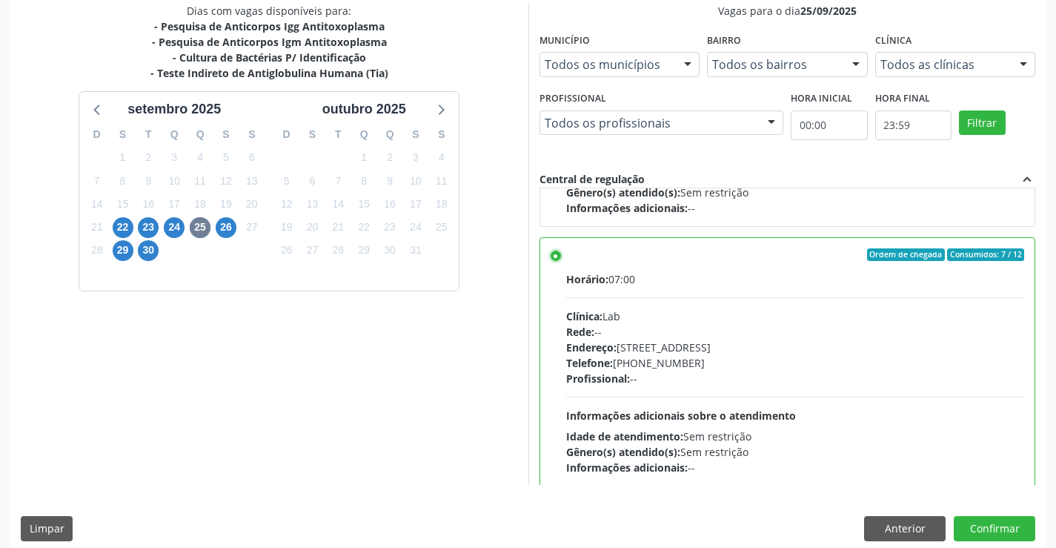
scroll to position [338, 0]
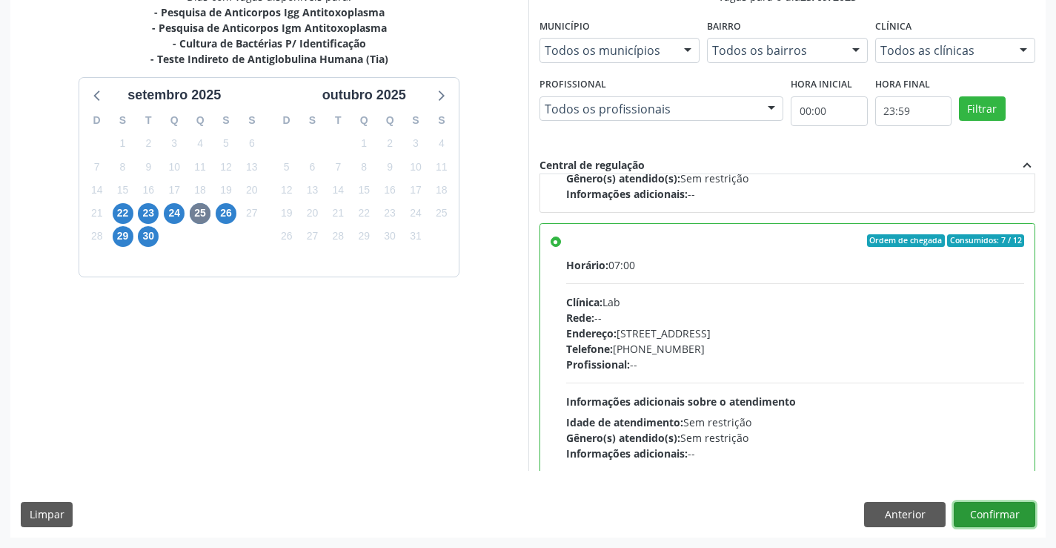
click at [995, 521] on button "Confirmar" at bounding box center [995, 514] width 82 height 25
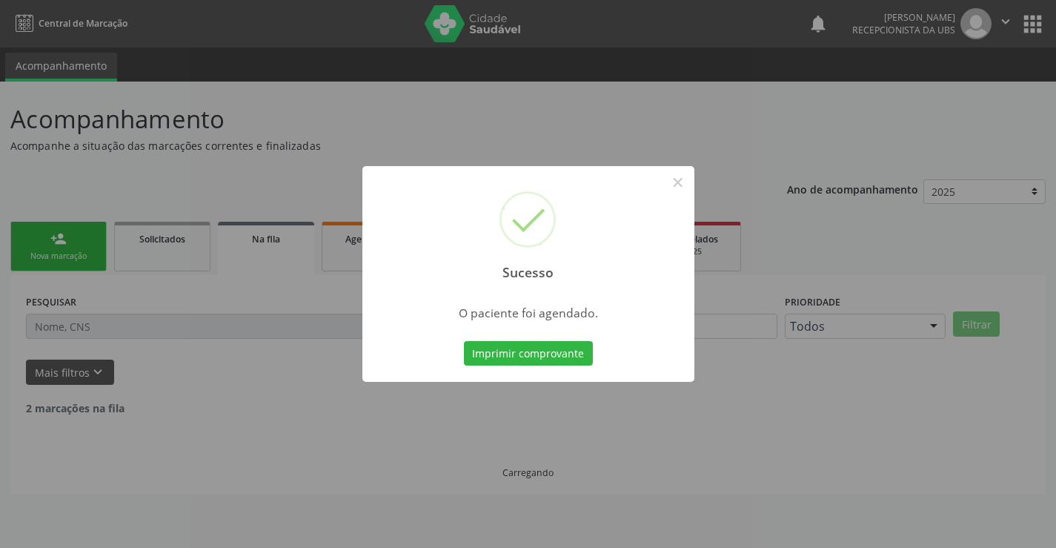
scroll to position [0, 0]
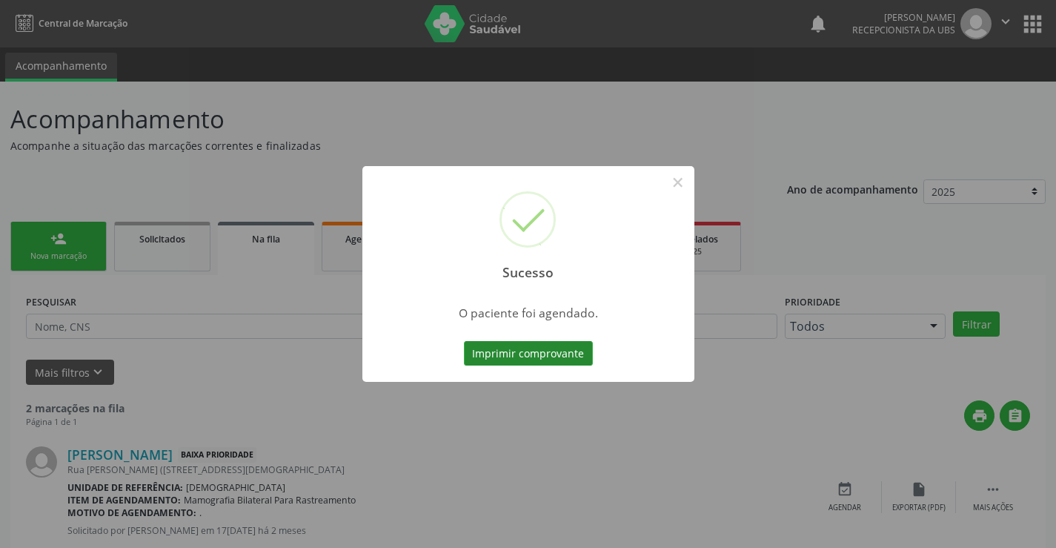
click at [485, 362] on button "Imprimir comprovante" at bounding box center [528, 353] width 129 height 25
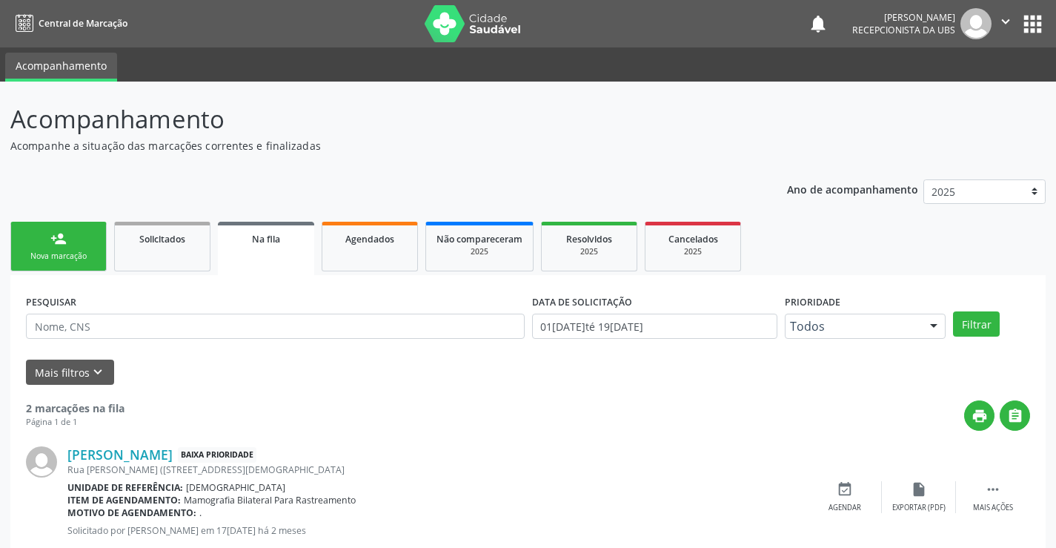
click at [77, 243] on link "person_add Nova marcação" at bounding box center [58, 247] width 96 height 50
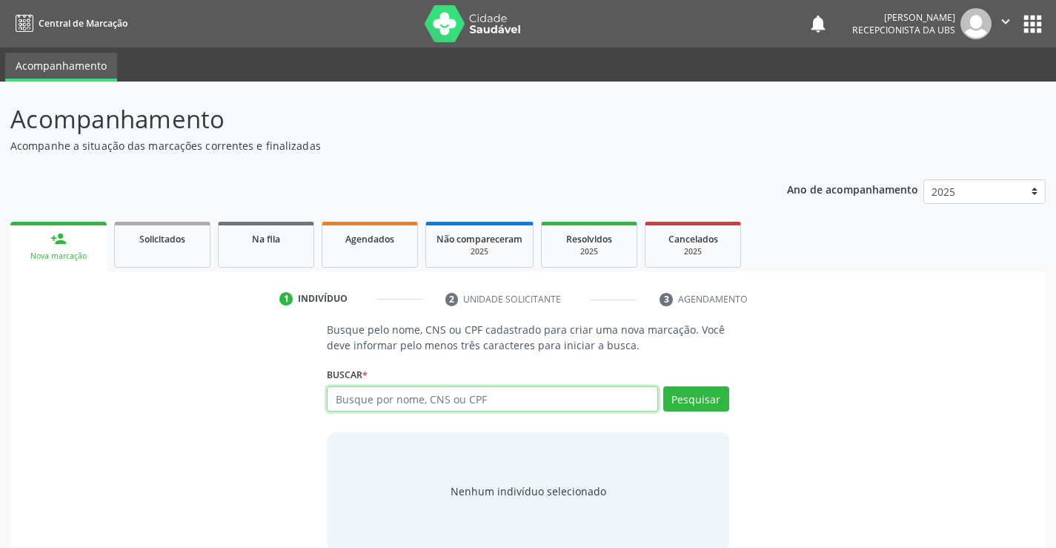
click at [403, 394] on input "text" at bounding box center [492, 398] width 331 height 25
type input "709204245848932"
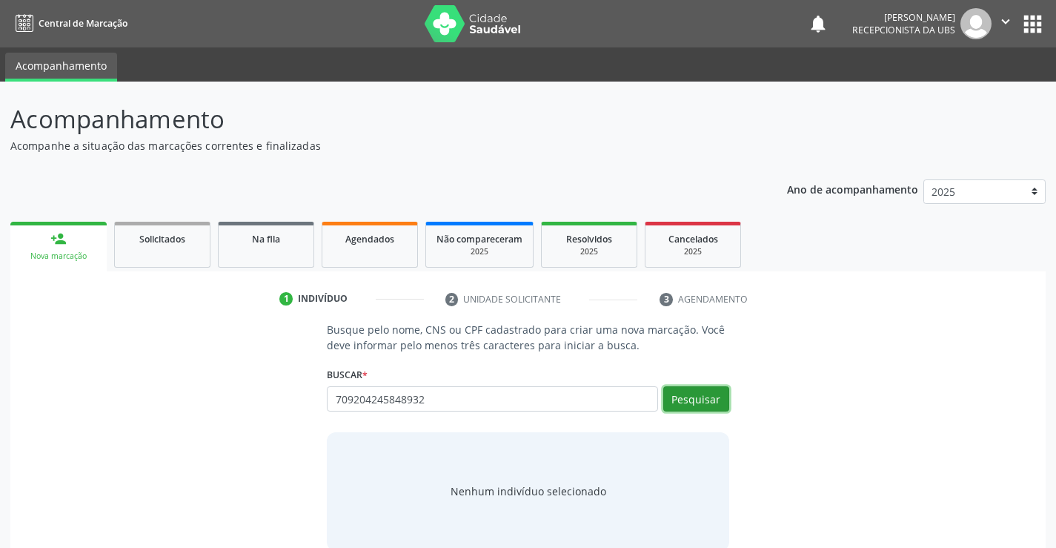
click at [703, 399] on button "Pesquisar" at bounding box center [696, 398] width 66 height 25
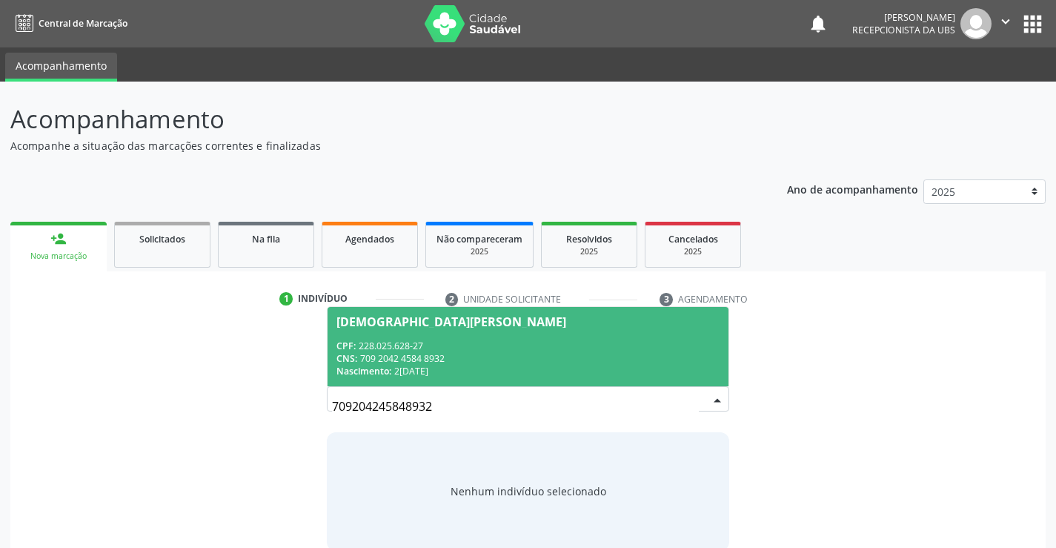
click at [465, 343] on div "CPF: 228.025.628-27" at bounding box center [527, 345] width 382 height 13
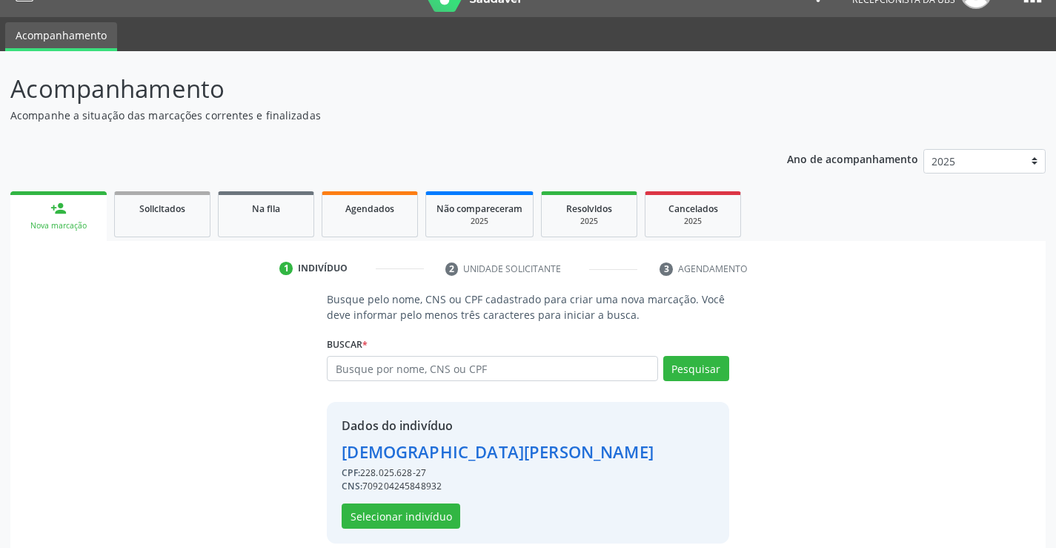
scroll to position [47, 0]
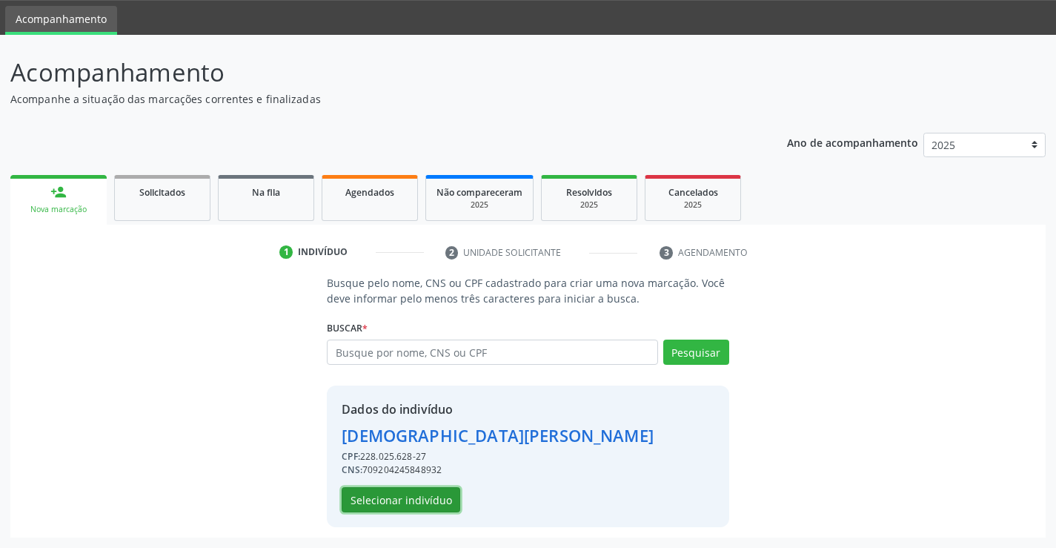
click at [410, 496] on button "Selecionar indivíduo" at bounding box center [401, 499] width 119 height 25
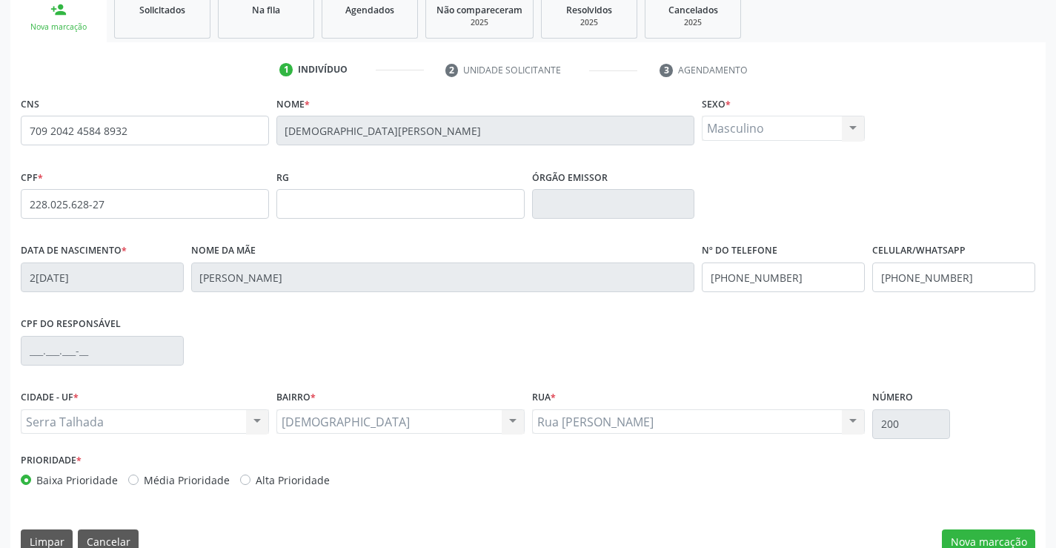
scroll to position [256, 0]
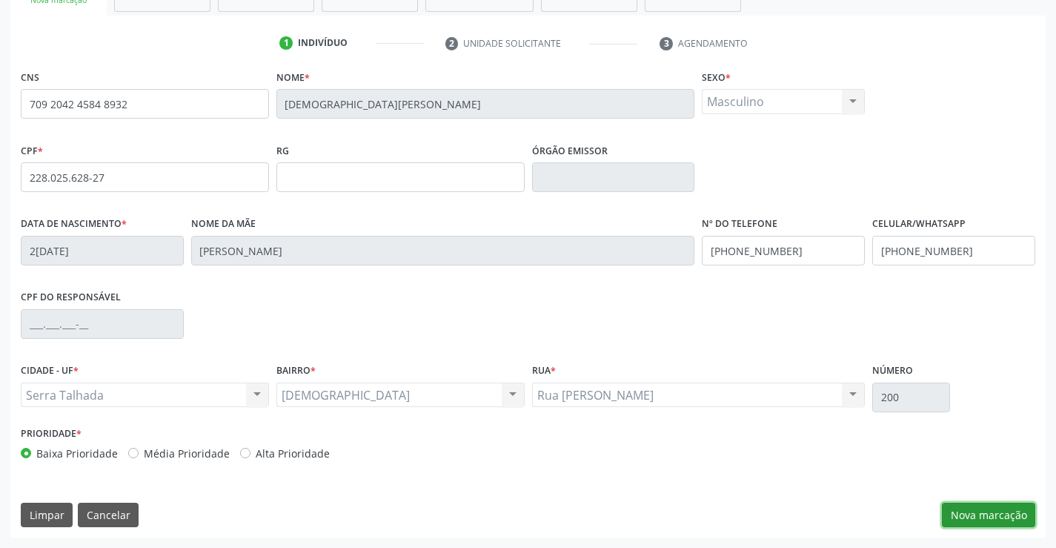
click at [963, 505] on button "Nova marcação" at bounding box center [988, 514] width 93 height 25
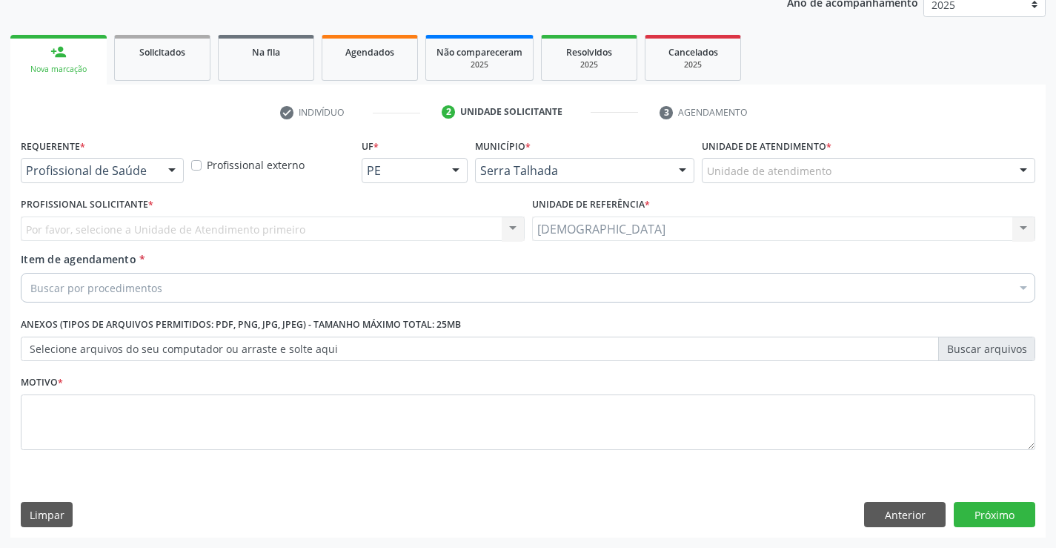
scroll to position [187, 0]
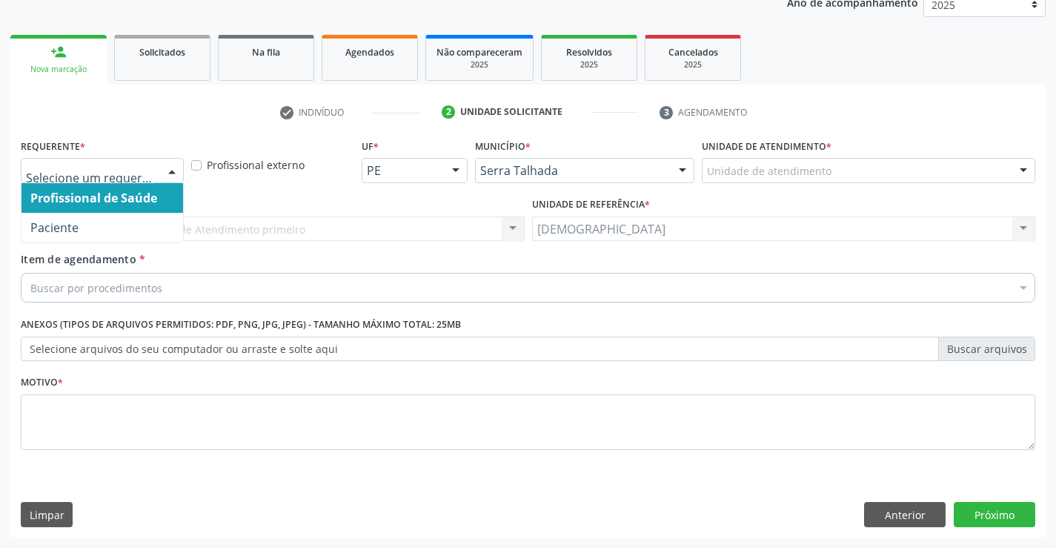
click at [169, 166] on div at bounding box center [172, 171] width 22 height 25
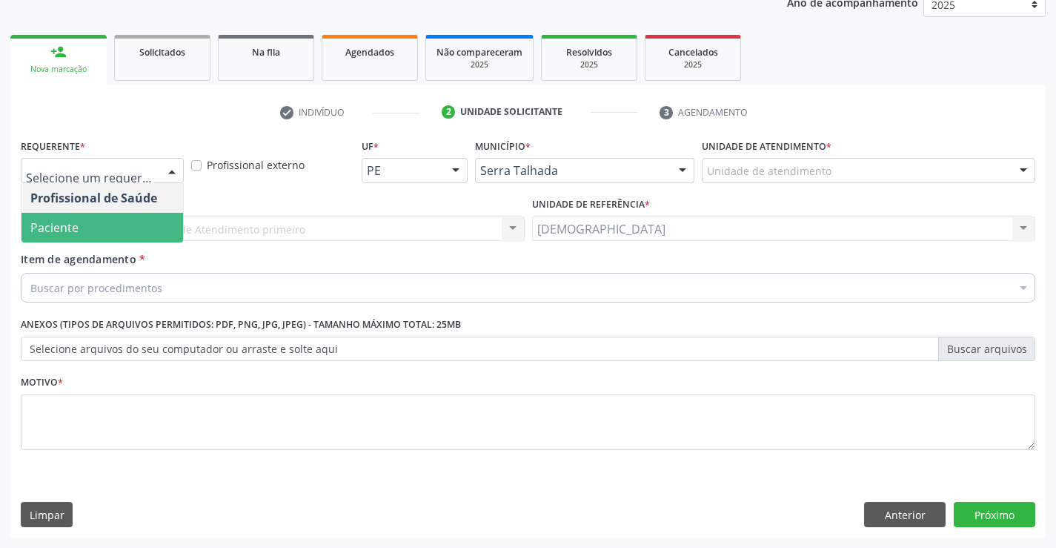
click at [134, 229] on span "Paciente" at bounding box center [102, 228] width 162 height 30
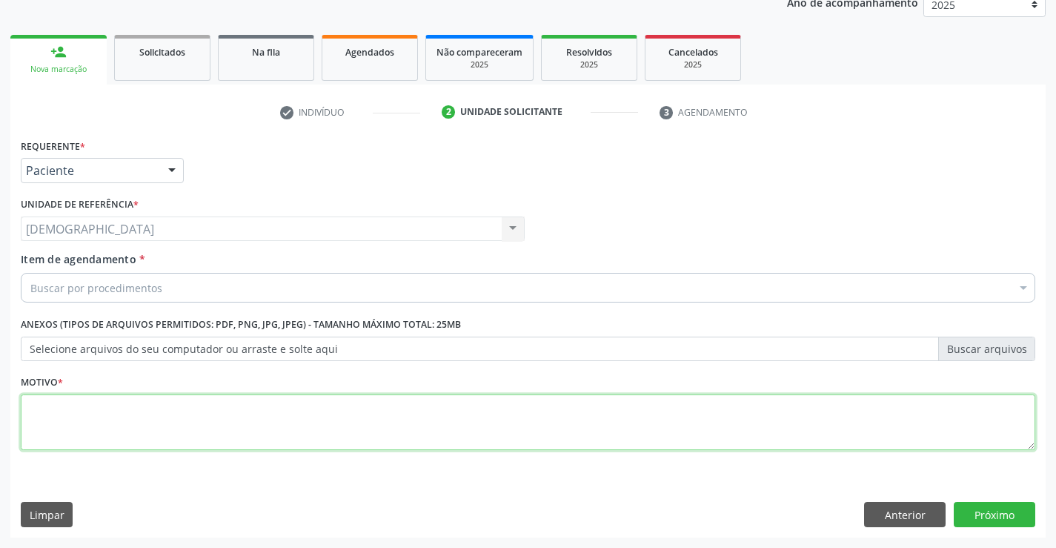
click at [114, 414] on textarea at bounding box center [528, 422] width 1015 height 56
type textarea "."
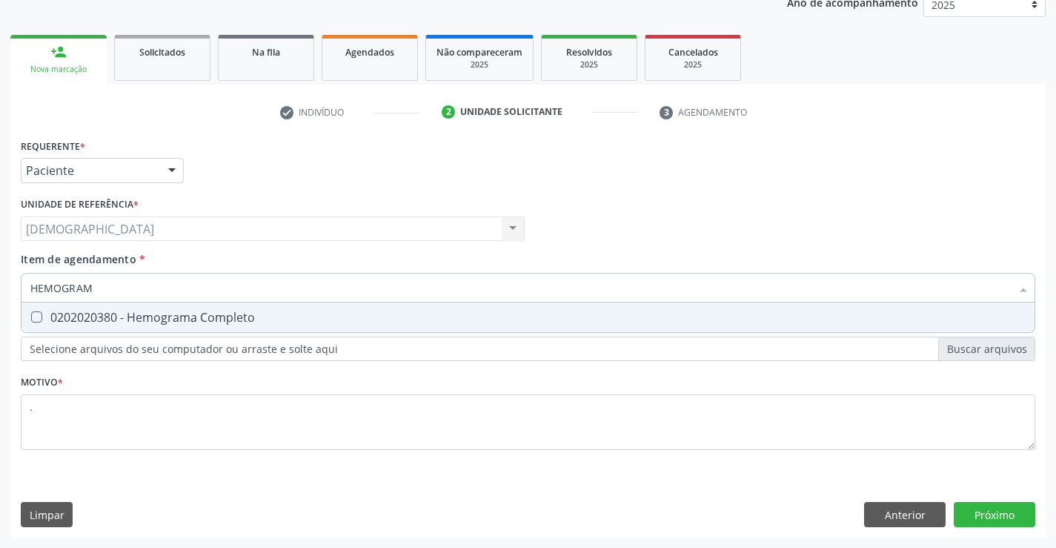
type input "HEMOGRAMA"
click at [158, 306] on span "0202020380 - Hemograma Completo" at bounding box center [527, 317] width 1013 height 30
checkbox Completo "true"
click at [981, 514] on div "Requerente * Paciente Profissional de Saúde Paciente Nenhum resultado encontrad…" at bounding box center [527, 336] width 1035 height 402
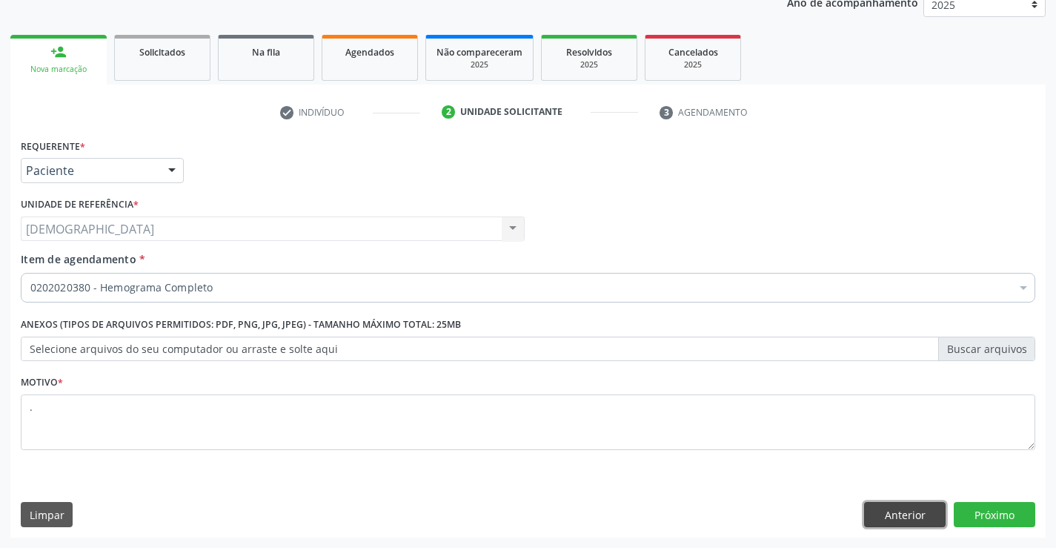
click at [890, 514] on button "Anterior" at bounding box center [905, 514] width 82 height 25
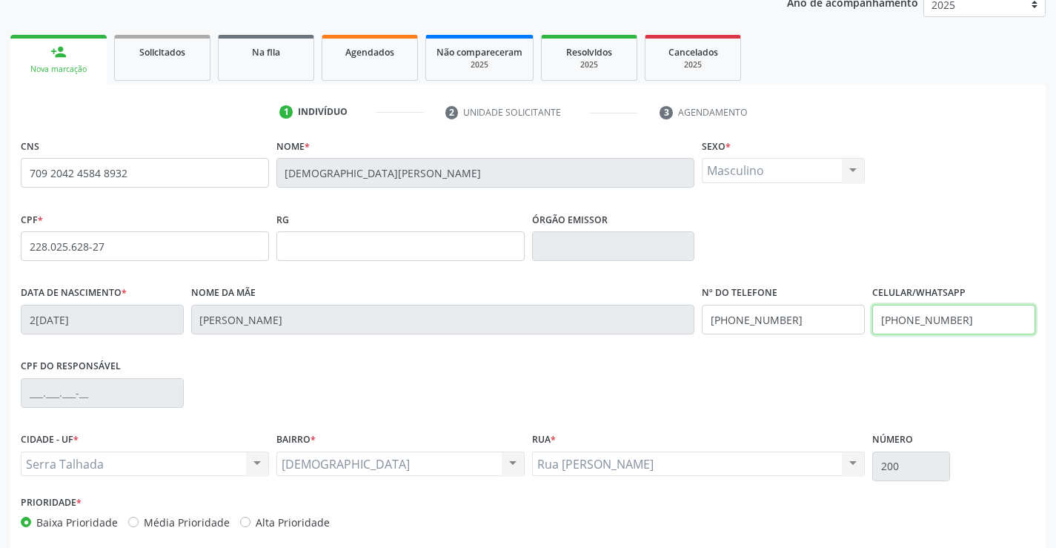
click at [974, 316] on input "(87) 99926-9344" at bounding box center [953, 320] width 163 height 30
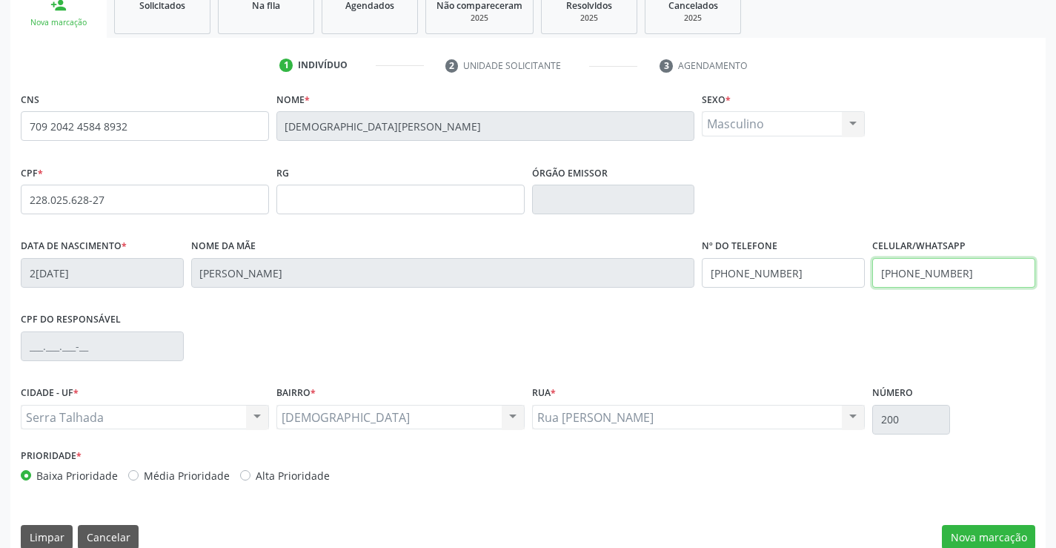
scroll to position [256, 0]
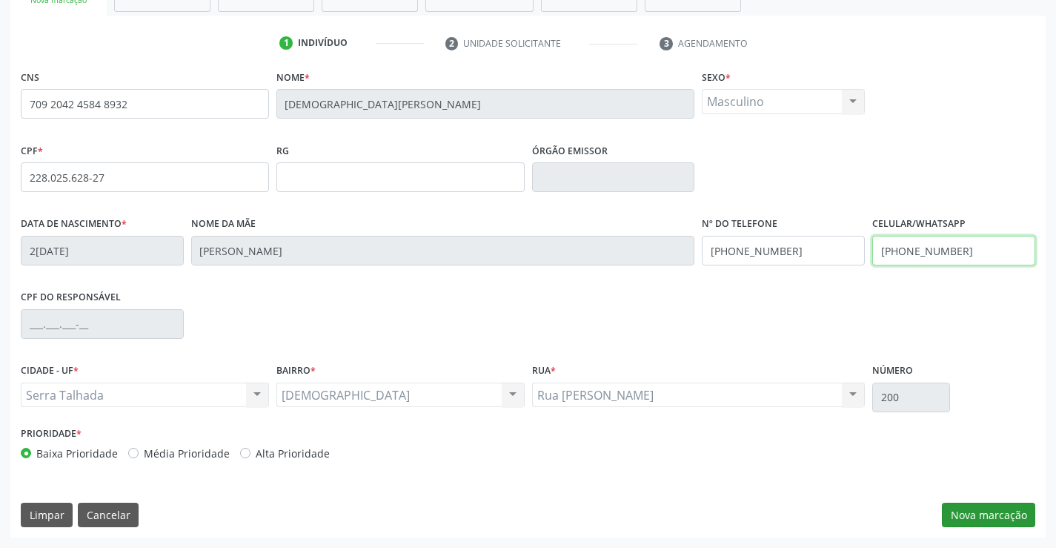
type input "(87) 98178-4603"
click at [951, 506] on button "Nova marcação" at bounding box center [988, 514] width 93 height 25
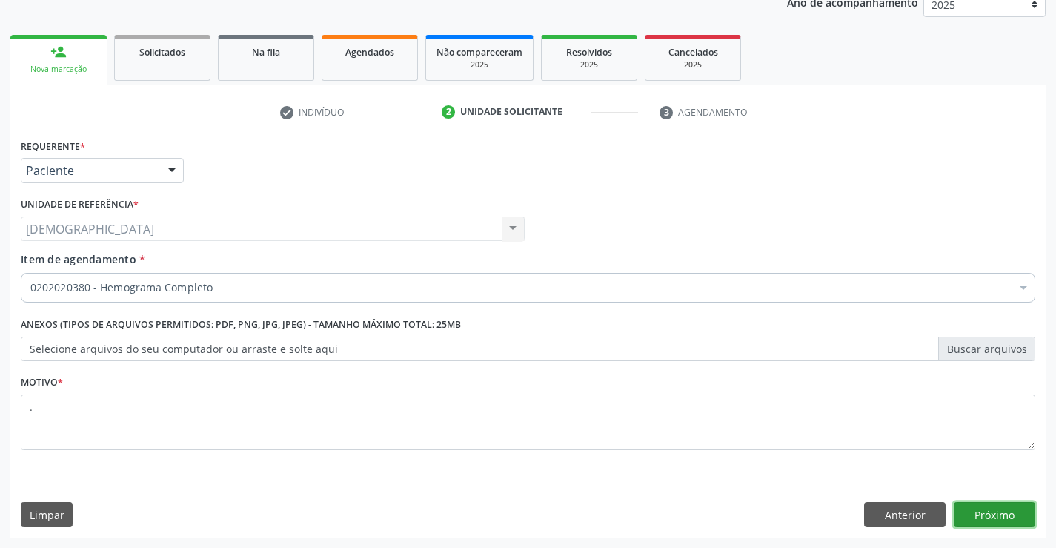
click at [992, 510] on button "Próximo" at bounding box center [995, 514] width 82 height 25
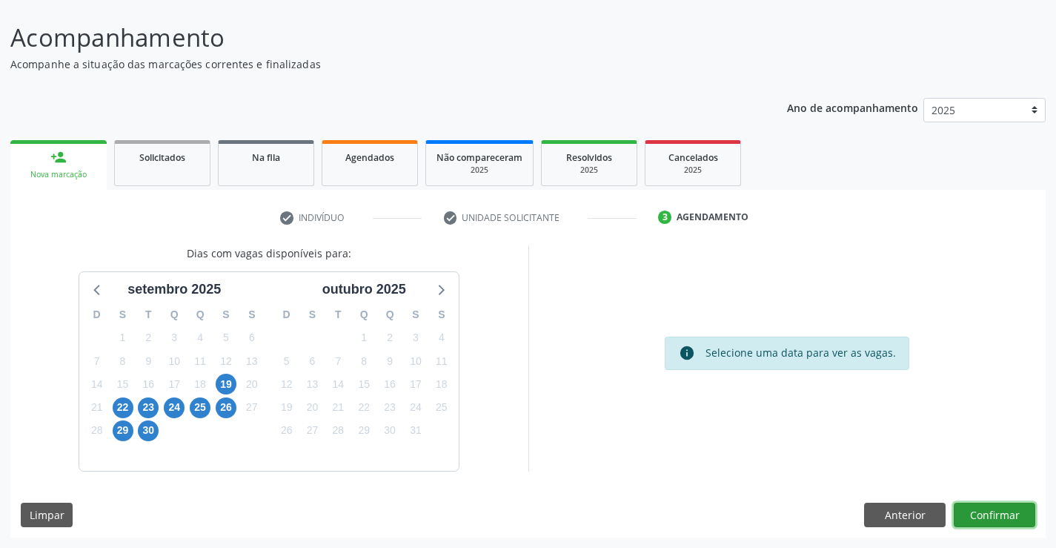
click at [992, 510] on button "Confirmar" at bounding box center [995, 514] width 82 height 25
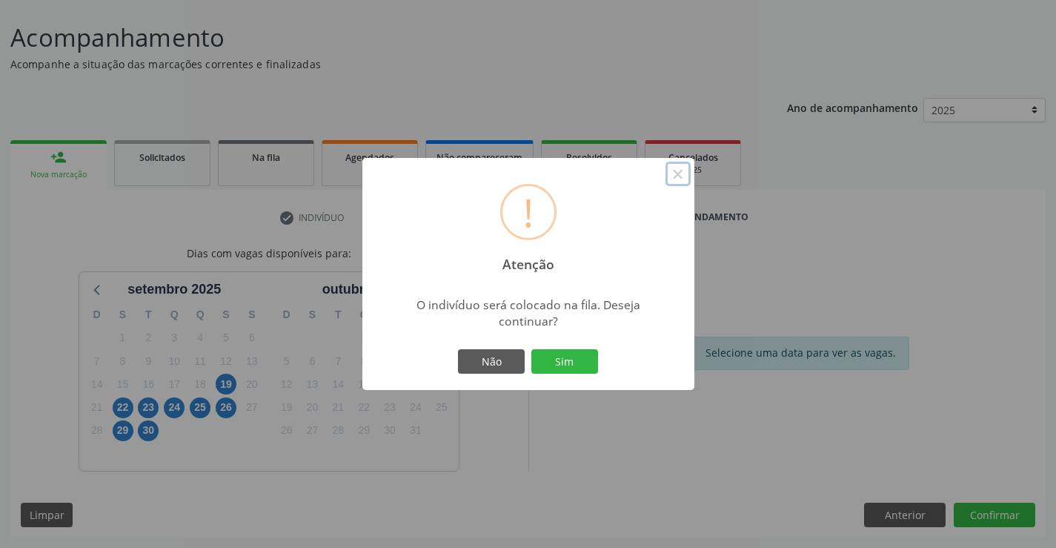
click at [683, 175] on button "×" at bounding box center [678, 174] width 25 height 25
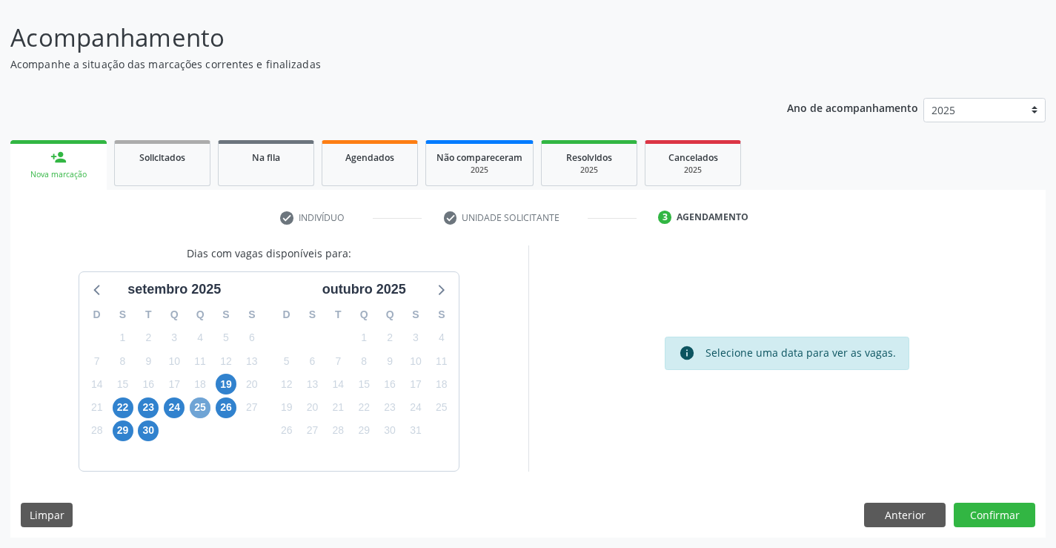
click at [193, 407] on span "25" at bounding box center [200, 407] width 21 height 21
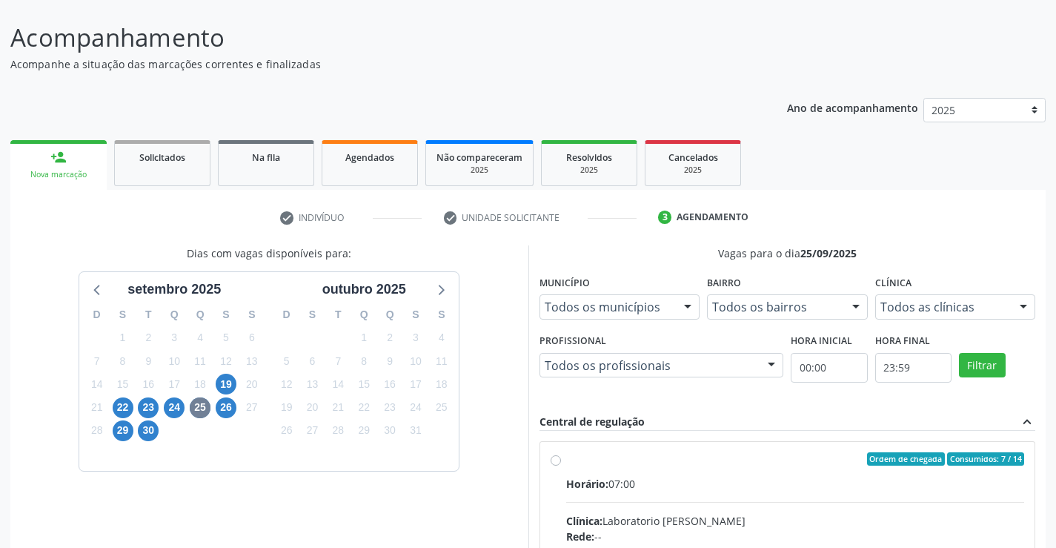
click at [591, 454] on div "Ordem de chegada Consumidos: 7 / 14" at bounding box center [795, 458] width 459 height 13
click at [561, 454] on input "Ordem de chegada Consumidos: 7 / 14 Horário: 07:00 Clínica: Laboratorio Jose Pa…" at bounding box center [556, 458] width 10 height 13
radio input "true"
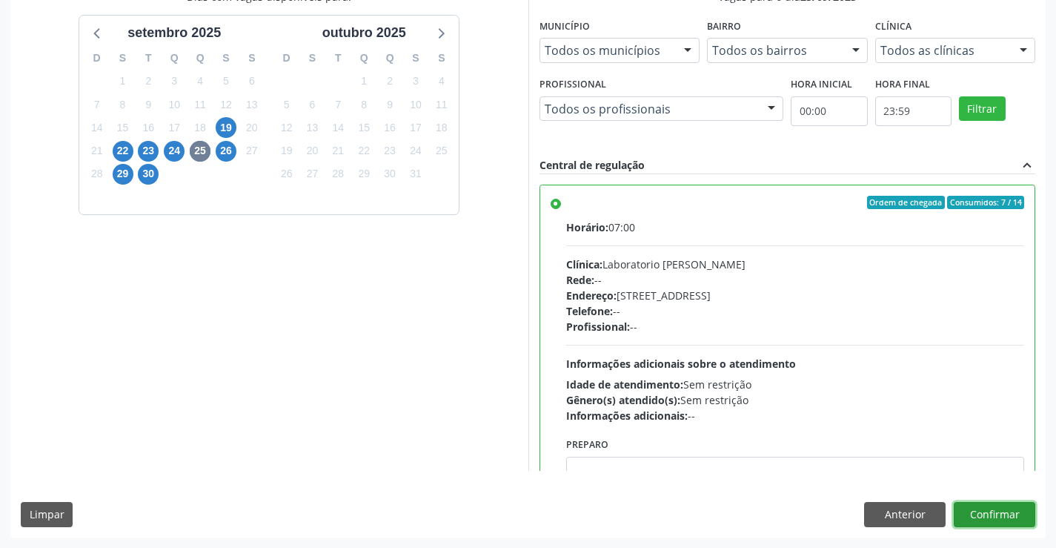
click at [1005, 509] on button "Confirmar" at bounding box center [995, 514] width 82 height 25
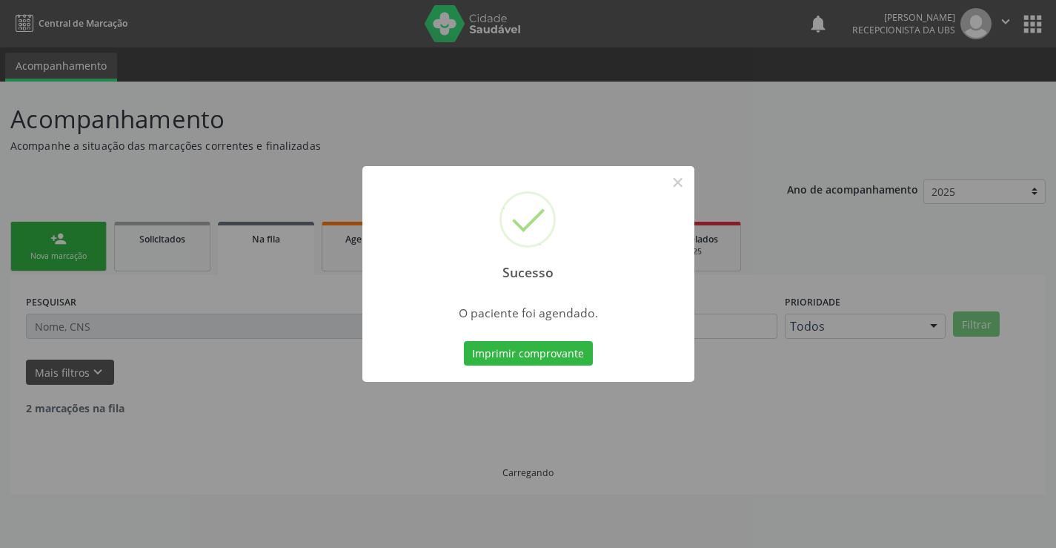
scroll to position [0, 0]
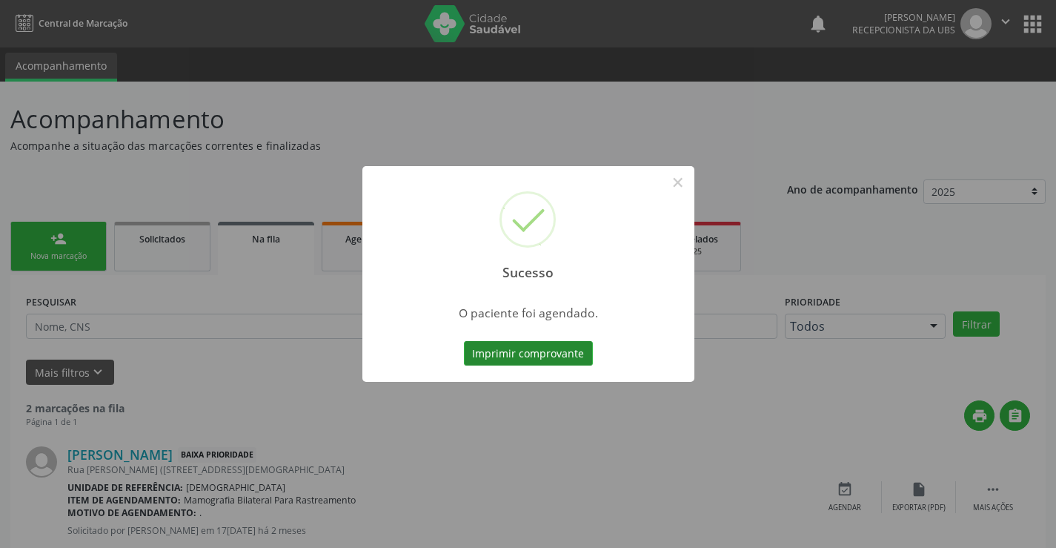
click at [556, 348] on button "Imprimir comprovante" at bounding box center [528, 353] width 129 height 25
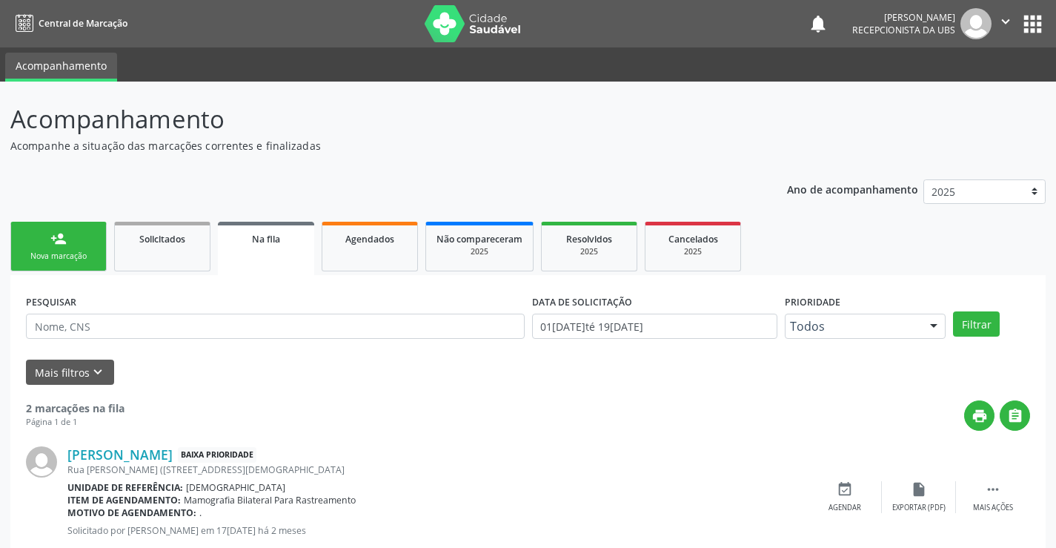
click at [55, 256] on div "Nova marcação" at bounding box center [58, 255] width 74 height 11
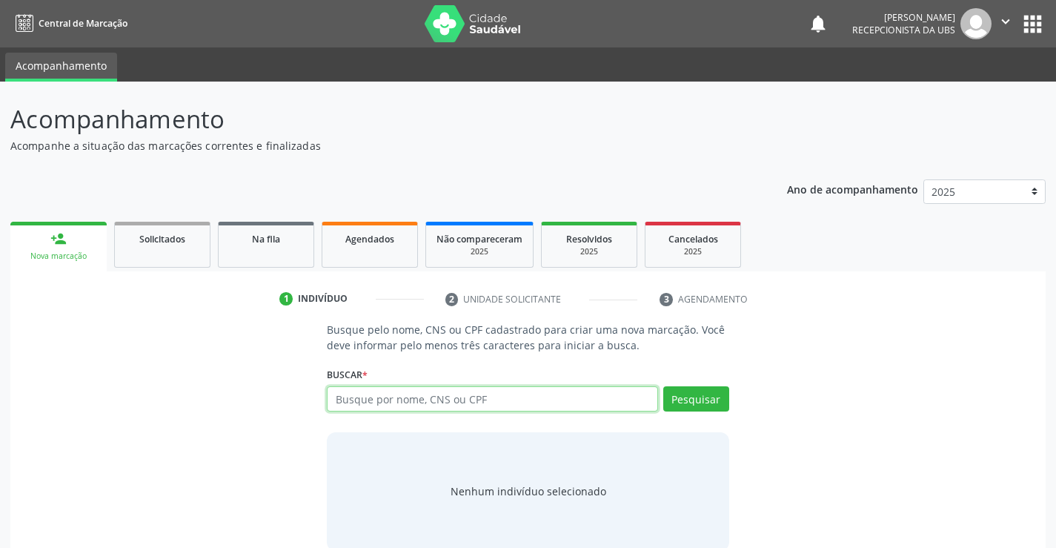
click at [464, 403] on input "text" at bounding box center [492, 398] width 331 height 25
type input "708602506654385"
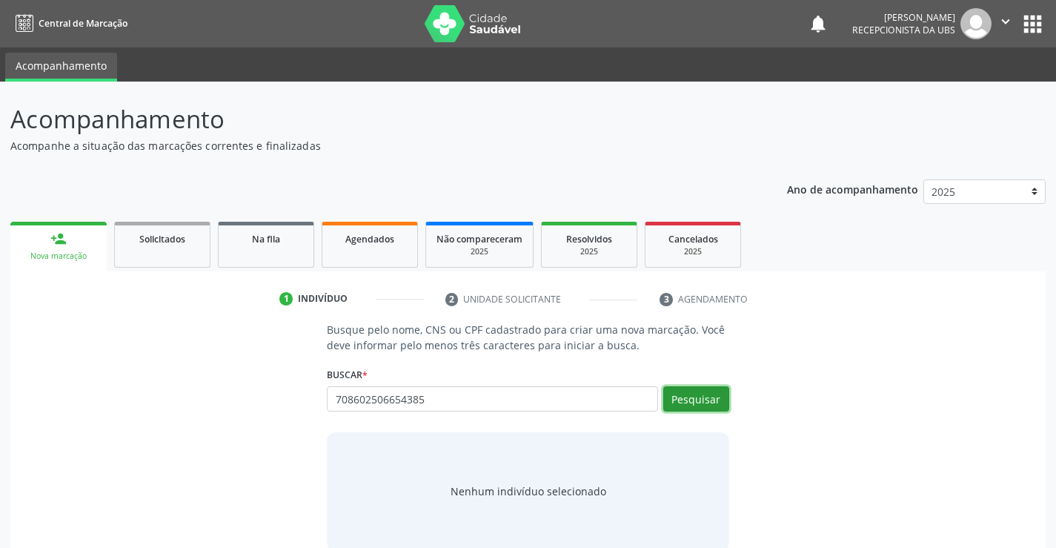
click at [714, 403] on button "Pesquisar" at bounding box center [696, 398] width 66 height 25
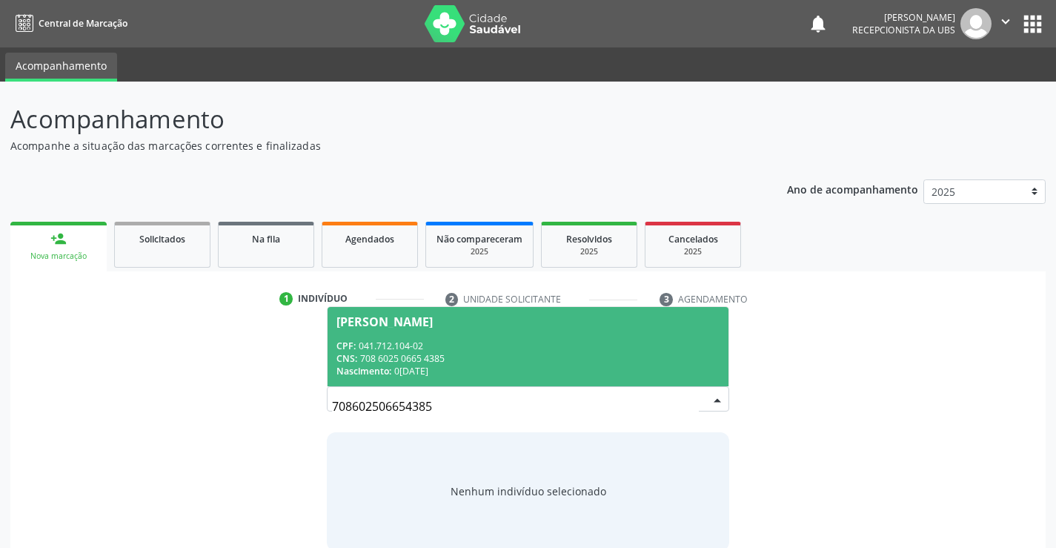
click at [505, 346] on div "CPF: 041.712.104-02" at bounding box center [527, 345] width 382 height 13
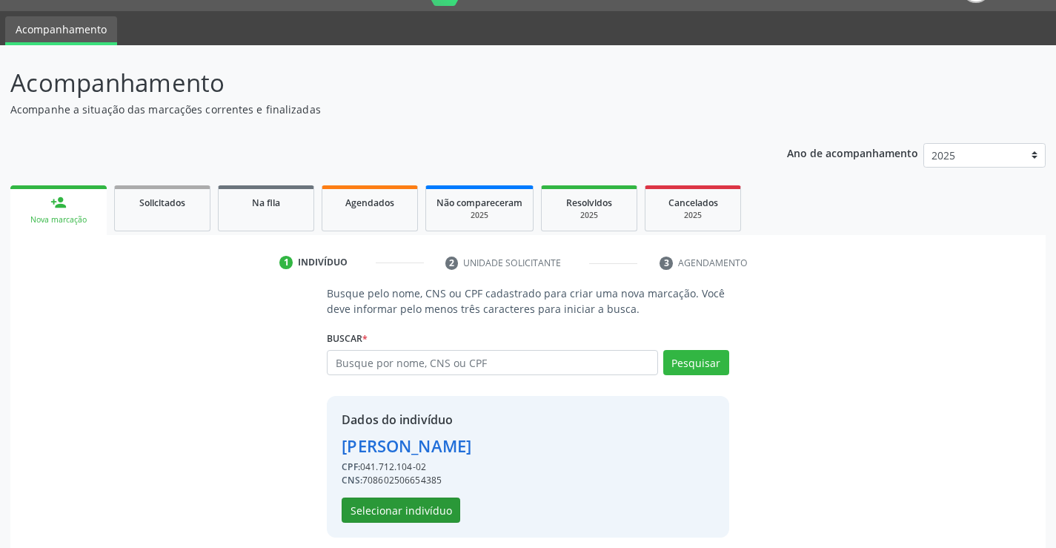
scroll to position [47, 0]
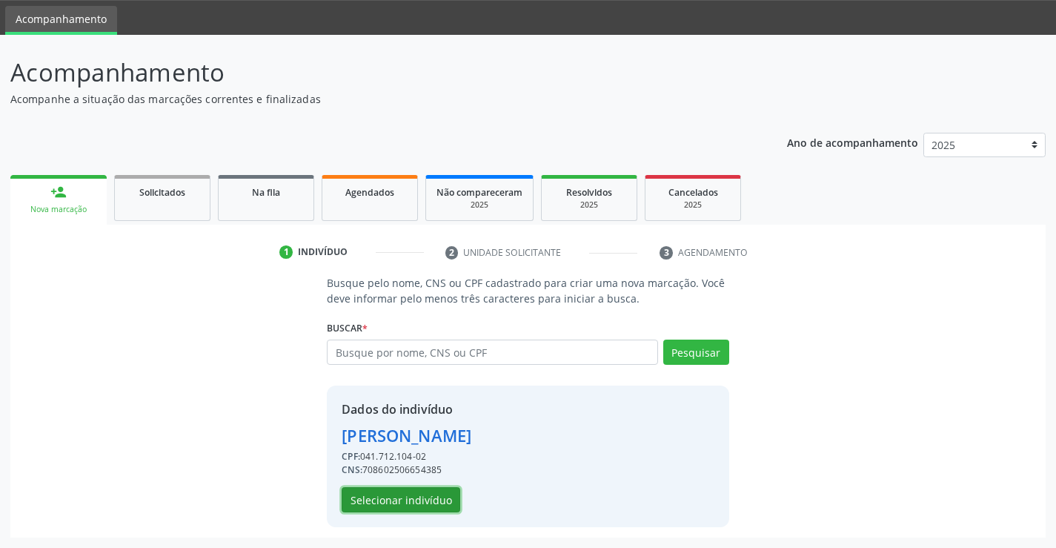
click at [379, 498] on button "Selecionar indivíduo" at bounding box center [401, 499] width 119 height 25
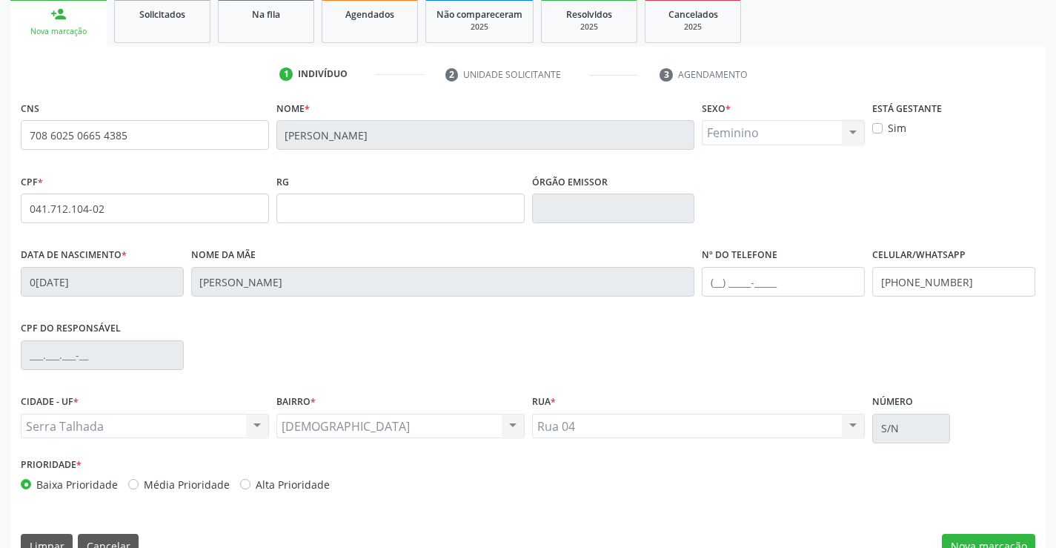
scroll to position [256, 0]
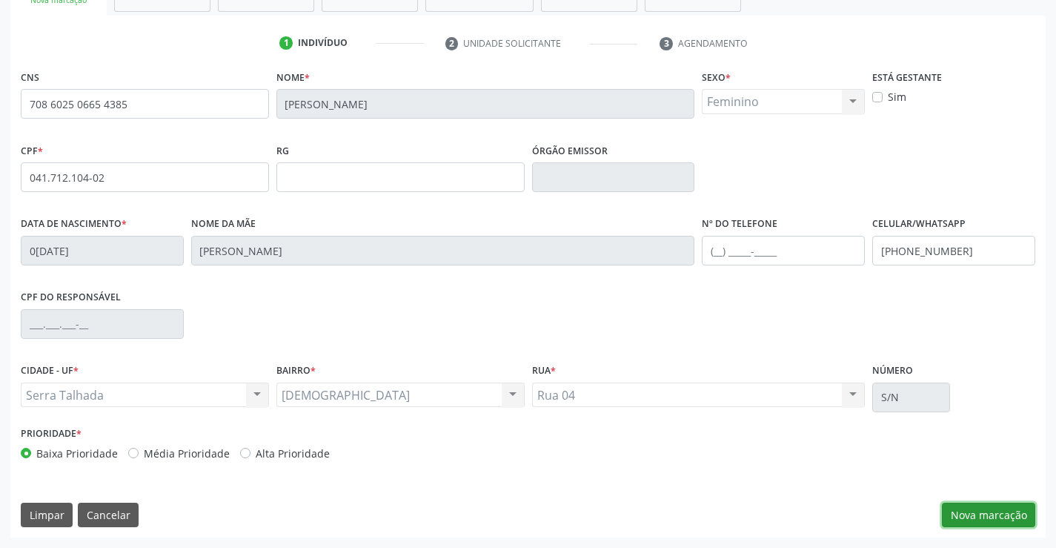
click at [1001, 511] on button "Nova marcação" at bounding box center [988, 514] width 93 height 25
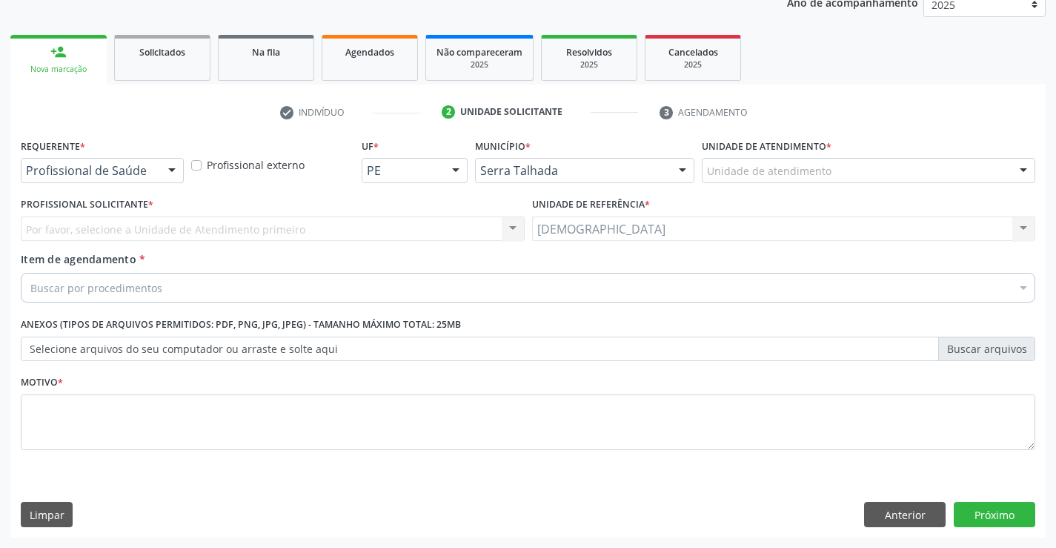
click at [178, 167] on div at bounding box center [172, 171] width 22 height 25
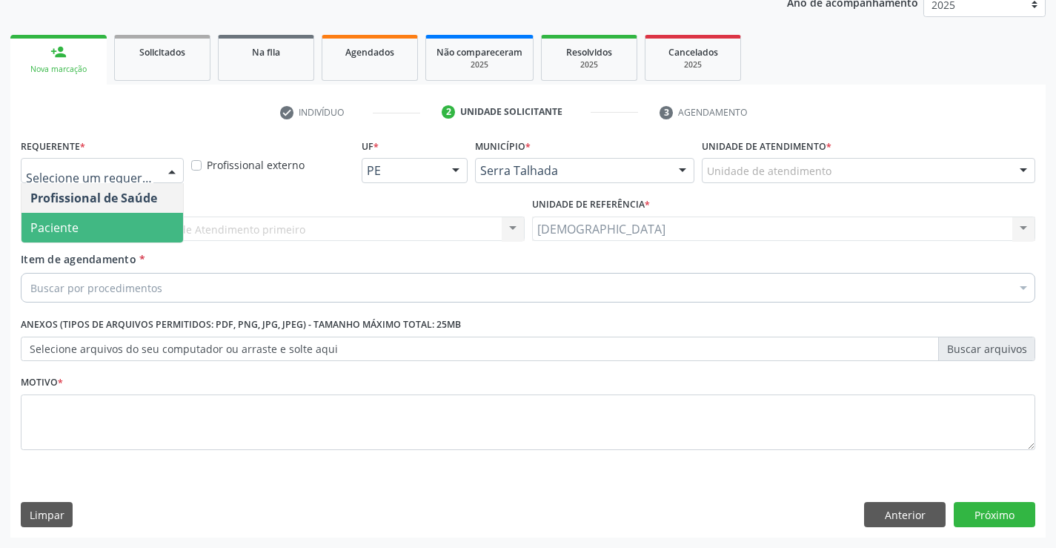
click at [127, 219] on span "Paciente" at bounding box center [102, 228] width 162 height 30
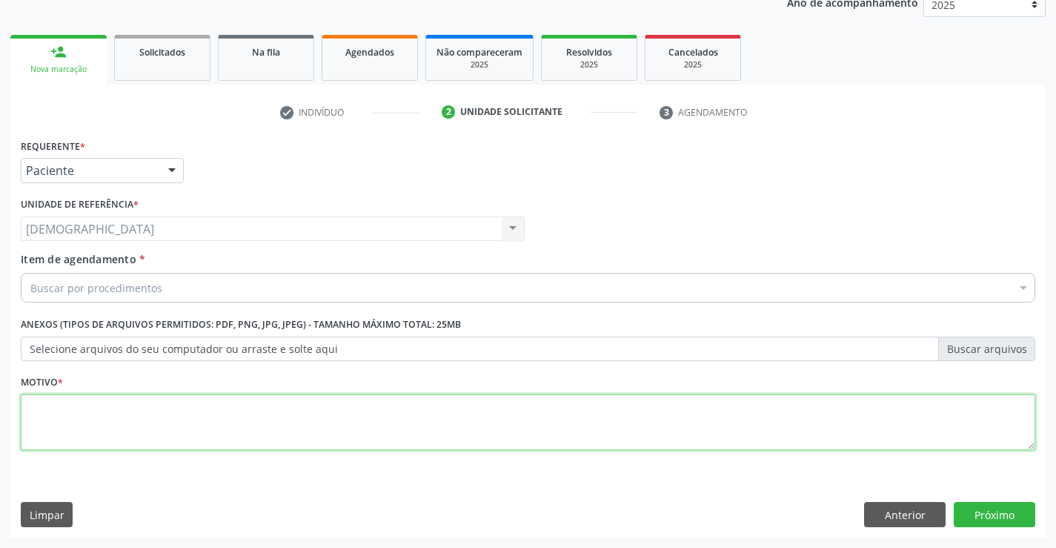
click at [89, 404] on textarea at bounding box center [528, 422] width 1015 height 56
type textarea "."
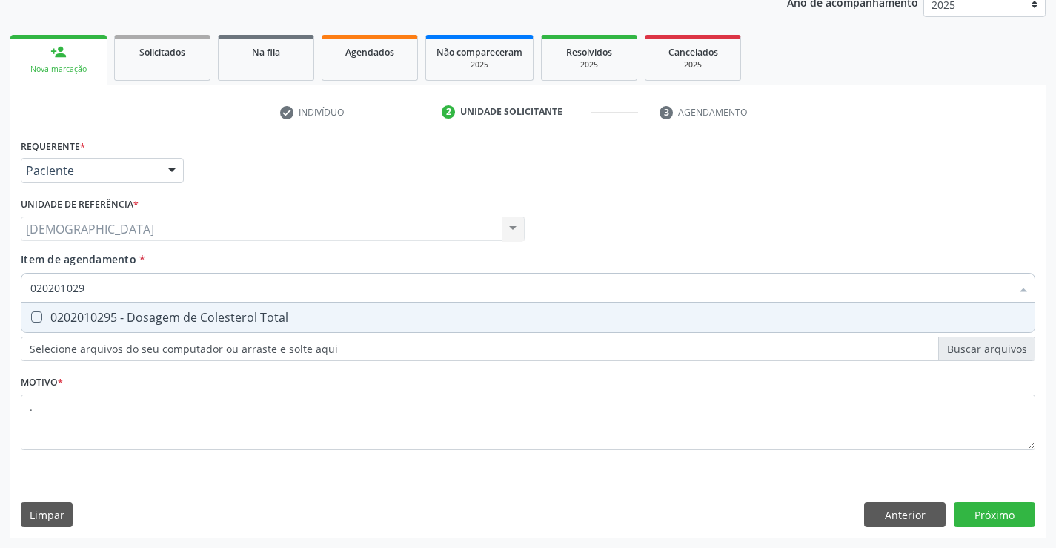
type input "0202010295"
click at [123, 313] on div "0202010295 - Dosagem de Colesterol Total" at bounding box center [527, 317] width 995 height 12
checkbox Total "true"
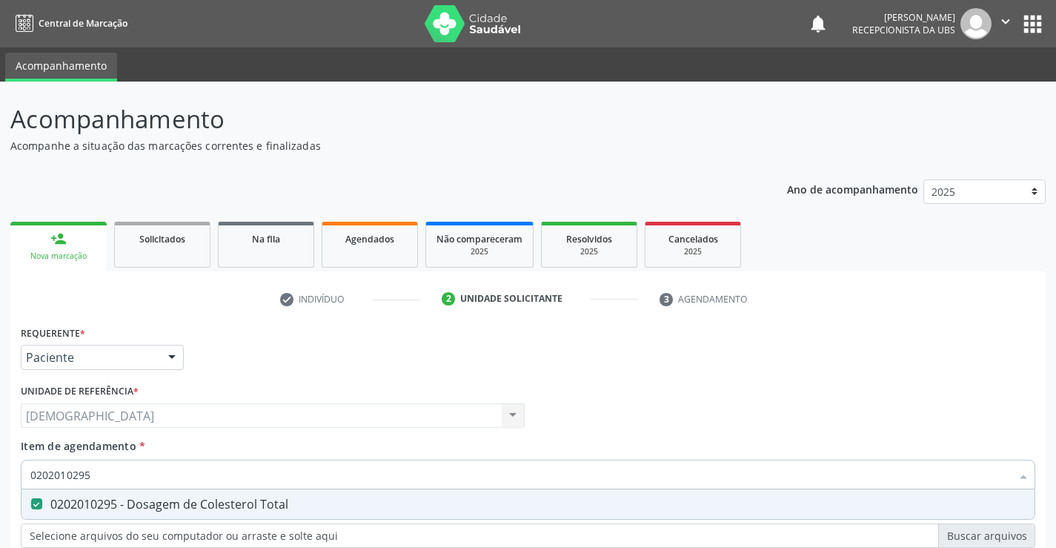
scroll to position [187, 0]
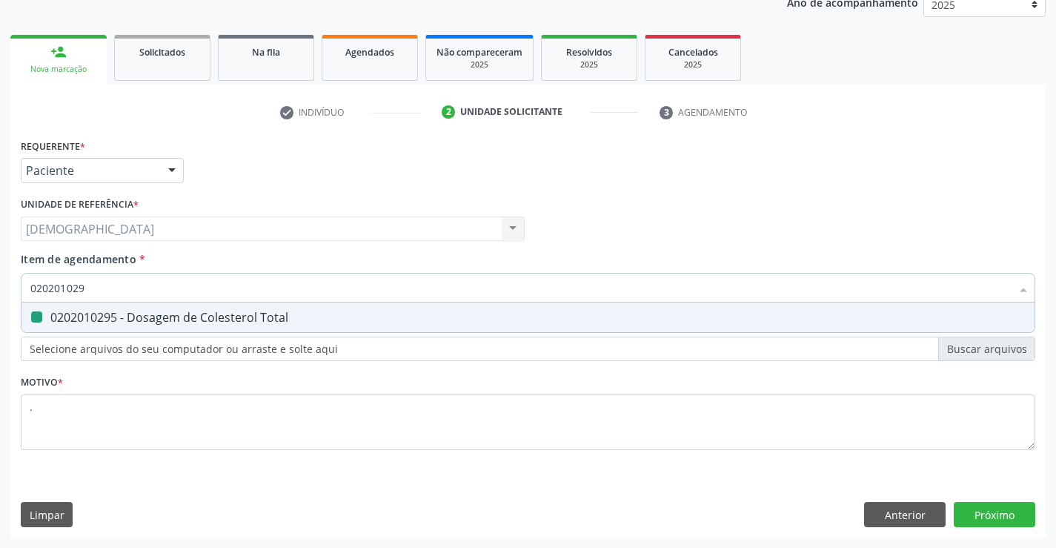
type input "02020102"
checkbox Total "false"
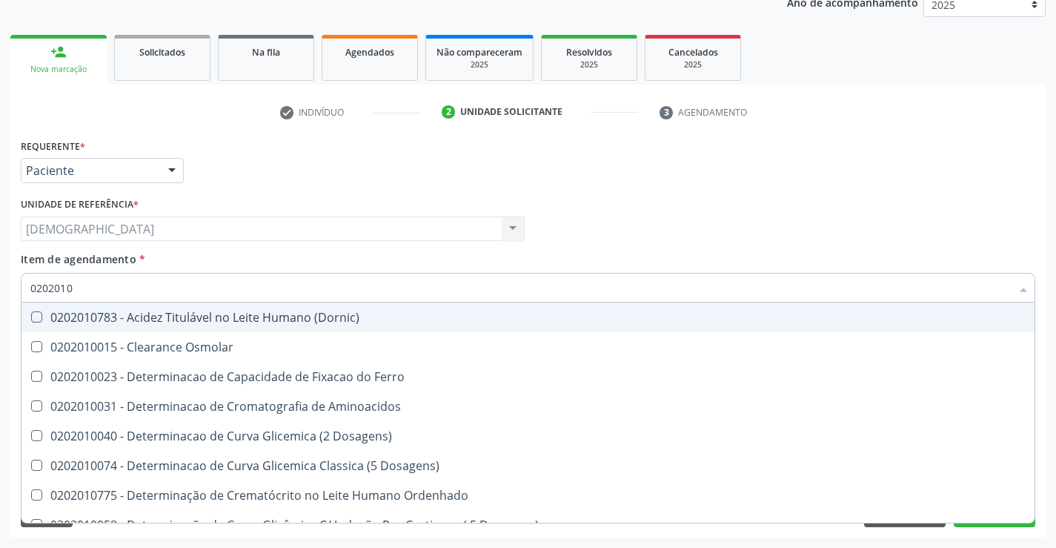
type input "020201"
checkbox Total "false"
checkbox Ferritina "true"
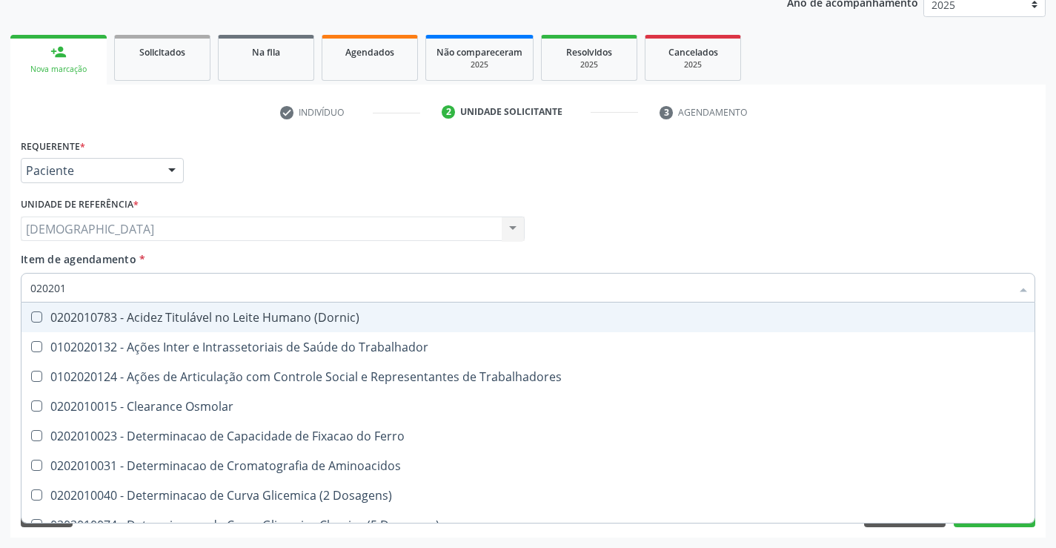
type input "02020"
checkbox Total "false"
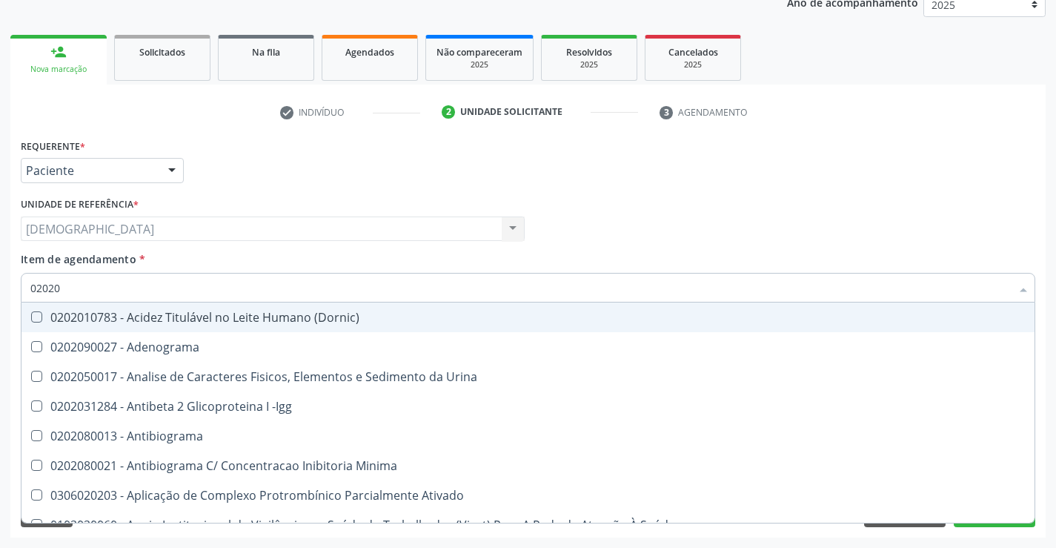
type input "020201"
checkbox Parceria\) "true"
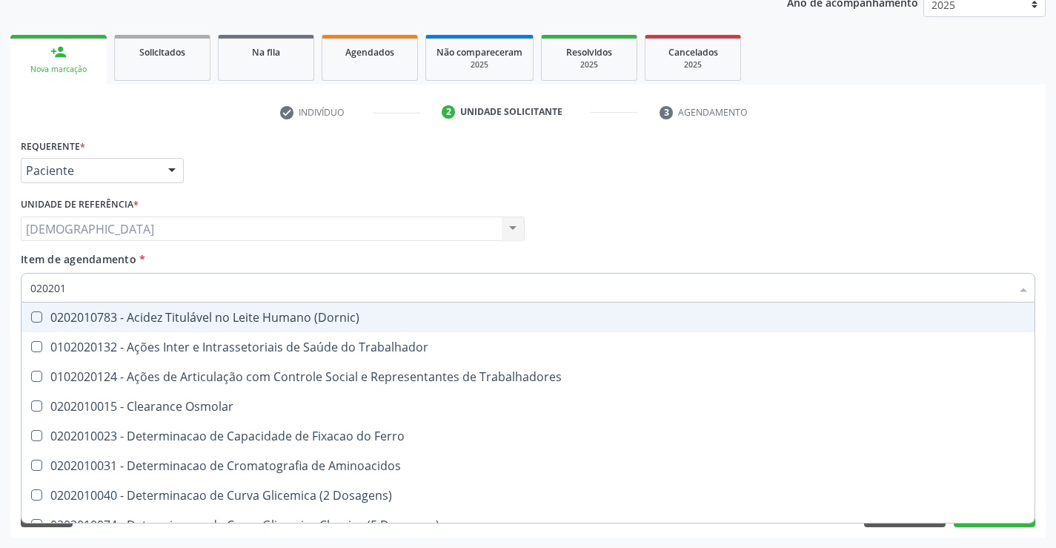
type input "0202010"
checkbox Fracoes "true"
checkbox Total "false"
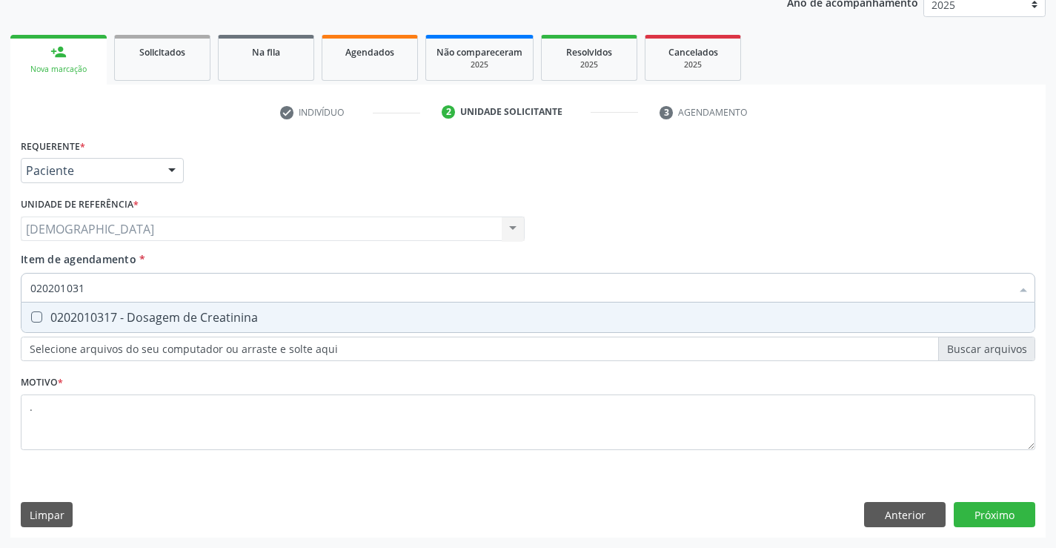
type input "0202010317"
click at [123, 313] on div "0202010317 - Dosagem de Creatinina" at bounding box center [527, 317] width 995 height 12
checkbox Creatinina "true"
type input "02020103"
checkbox Creatinina "false"
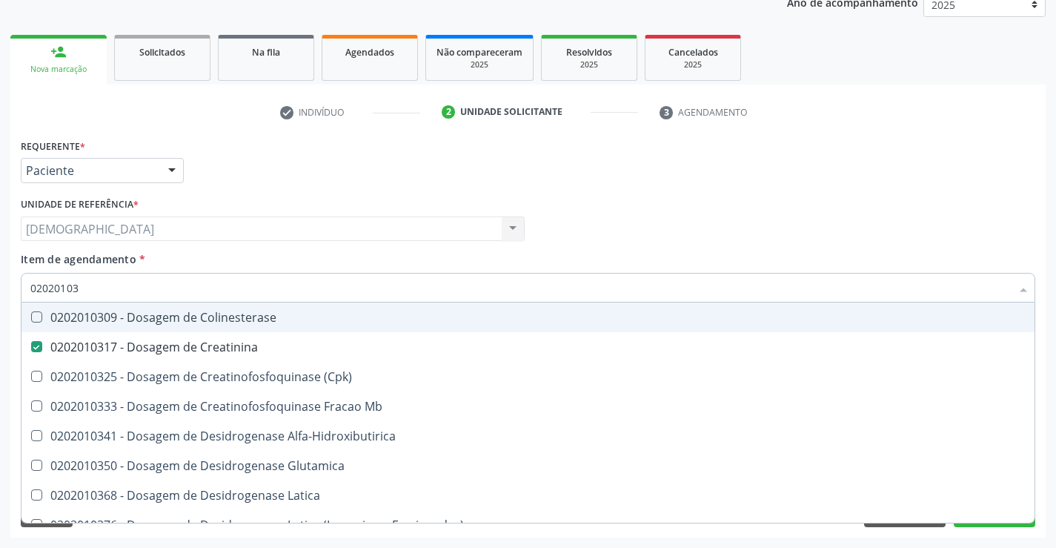
type input "0202010"
checkbox Creatinina "false"
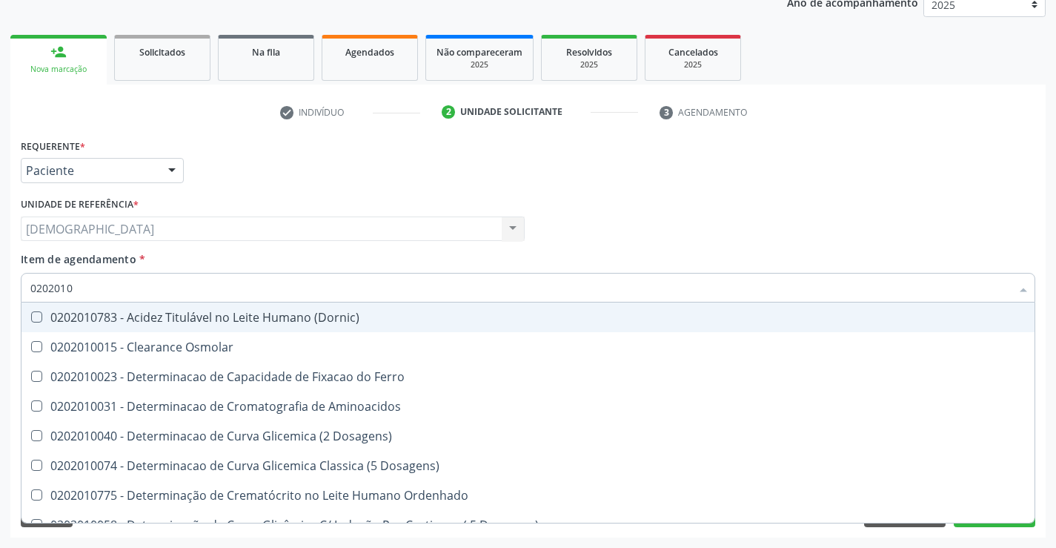
type input "020201"
checkbox Total "false"
checkbox Creatinina "false"
checkbox Ferritina "true"
checkbox Folato "true"
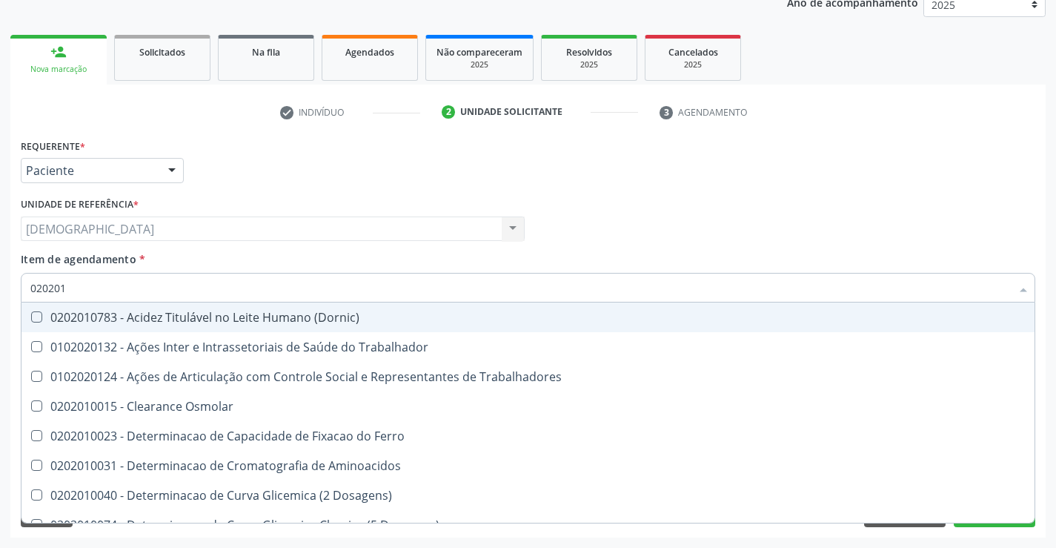
type input "02020"
checkbox Total "false"
checkbox Creatinina "false"
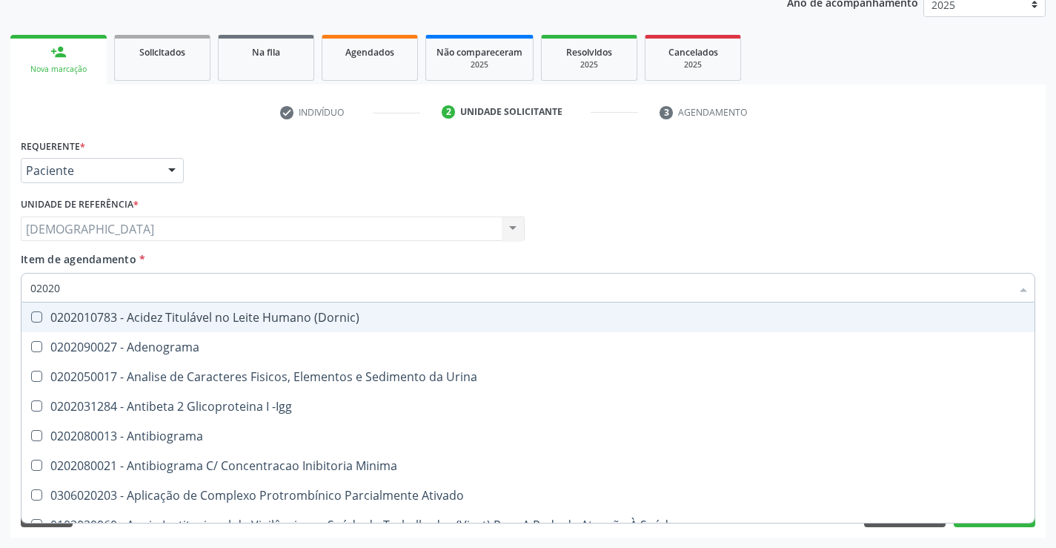
type input "020201"
checkbox Parceria\) "true"
checkbox Gestante "true"
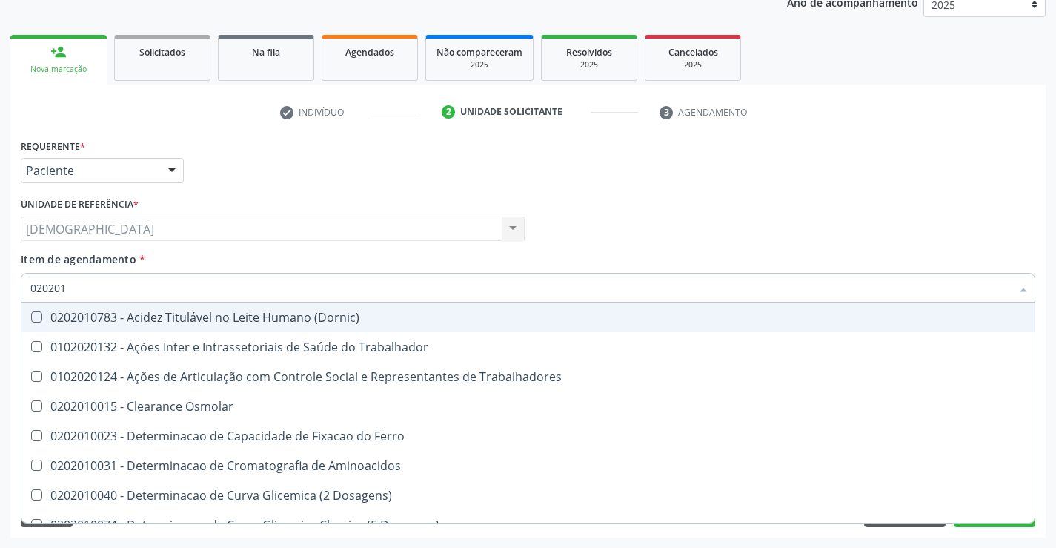
type input "0202010"
checkbox Fracoes "true"
checkbox Ionizavel "true"
checkbox Total "false"
checkbox Creatinina "false"
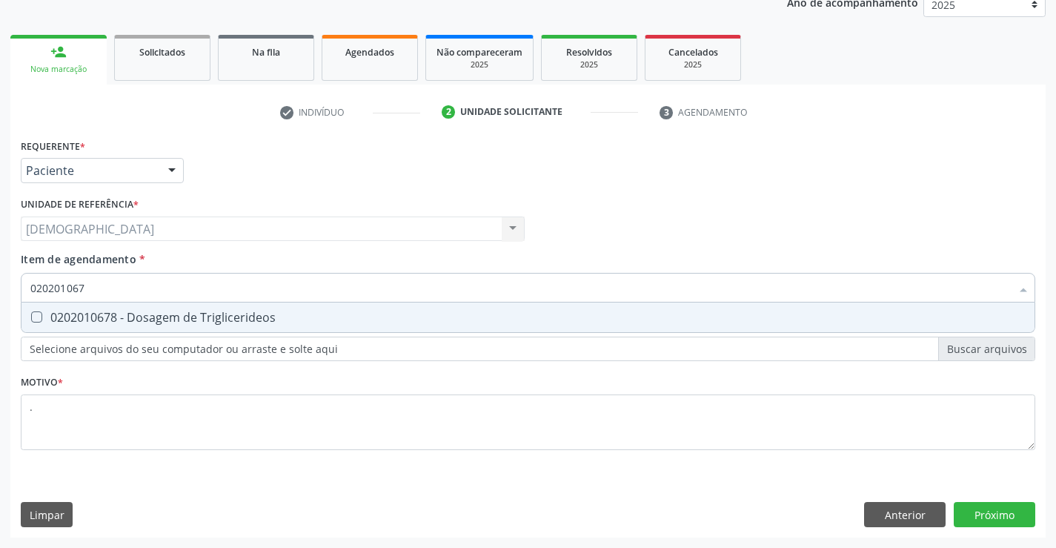
type input "0202010678"
click at [123, 313] on div "0202010678 - Dosagem de Triglicerideos" at bounding box center [527, 317] width 995 height 12
checkbox Triglicerideos "true"
type input "02020106"
checkbox Triglicerideos "false"
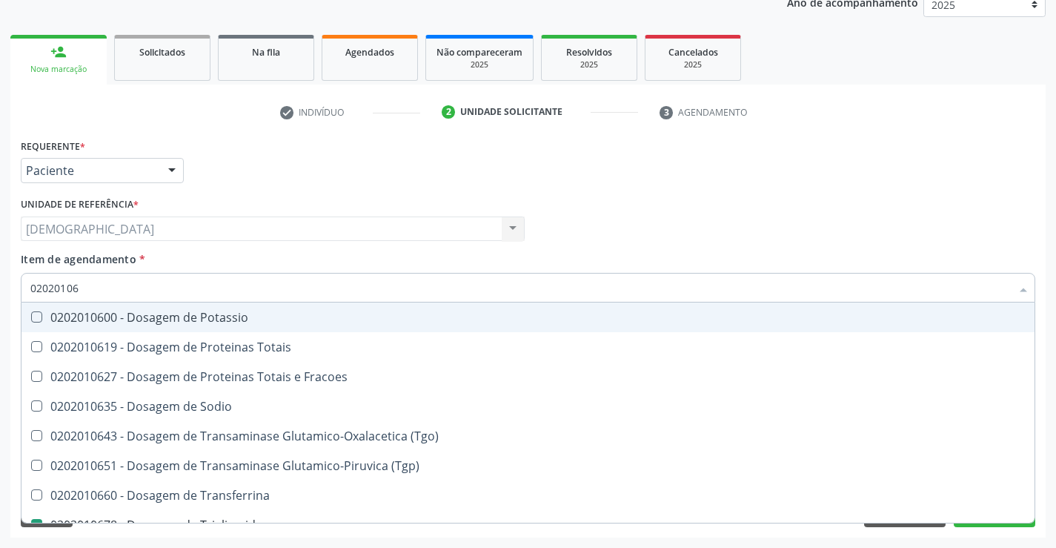
type input "0202010"
checkbox Triglicerideos "false"
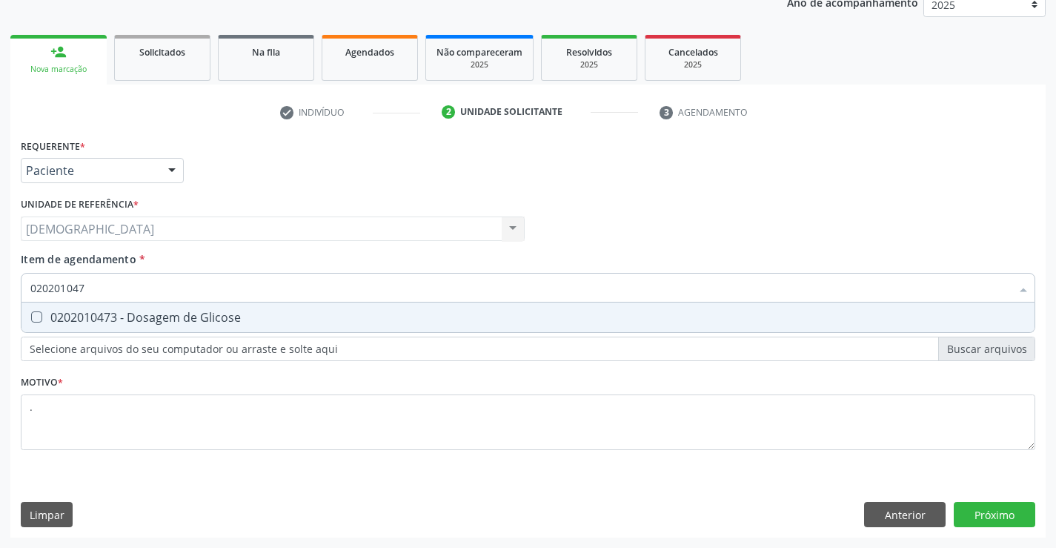
type input "0202010473"
click at [123, 313] on div "0202010473 - Dosagem de Glicose" at bounding box center [527, 317] width 995 height 12
checkbox Glicose "true"
type input "02020104"
checkbox Glicose "false"
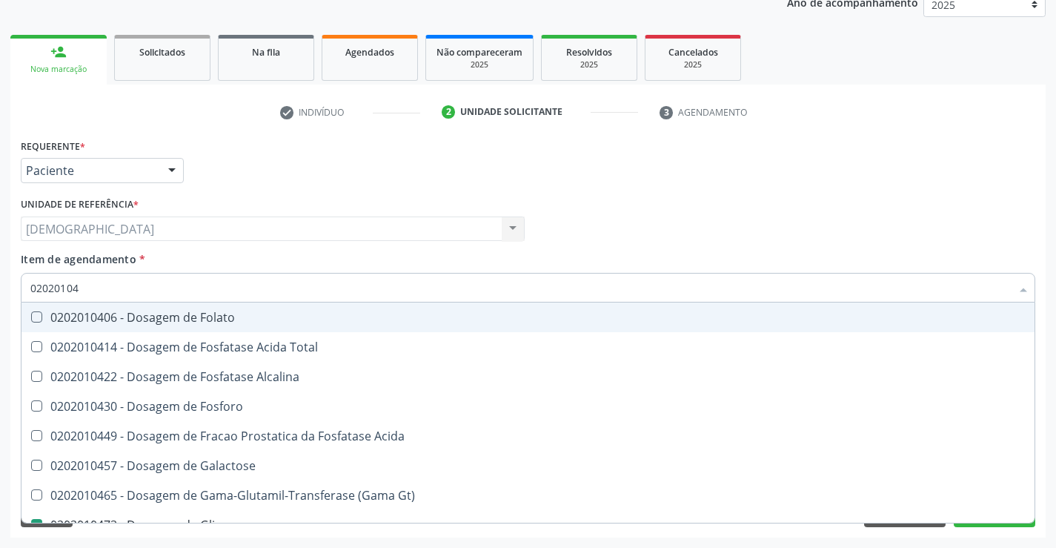
type input "0202010"
checkbox Glicose "false"
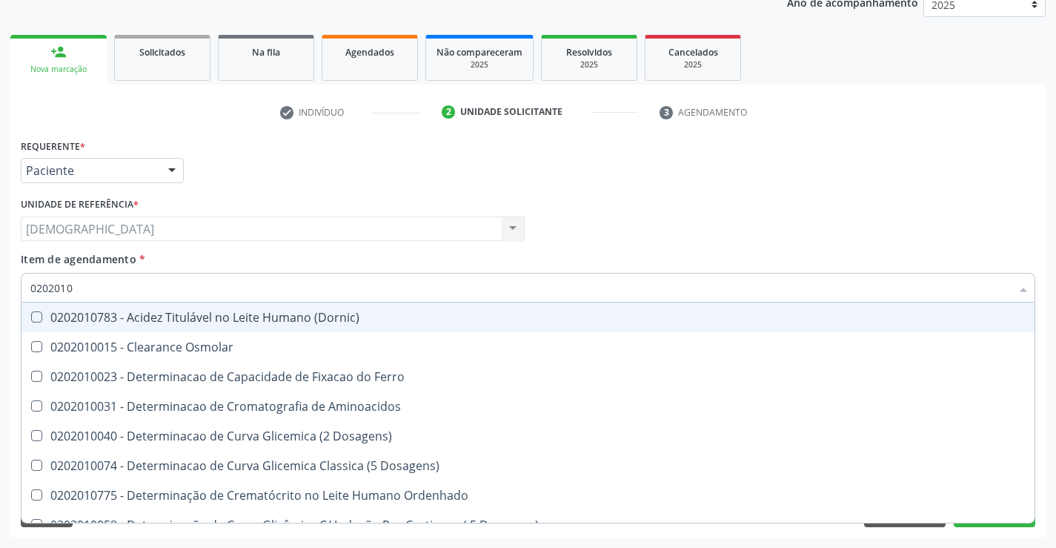
type input "020201"
checkbox Total "false"
checkbox Creatinina "false"
checkbox Ferritina "true"
checkbox Folato "true"
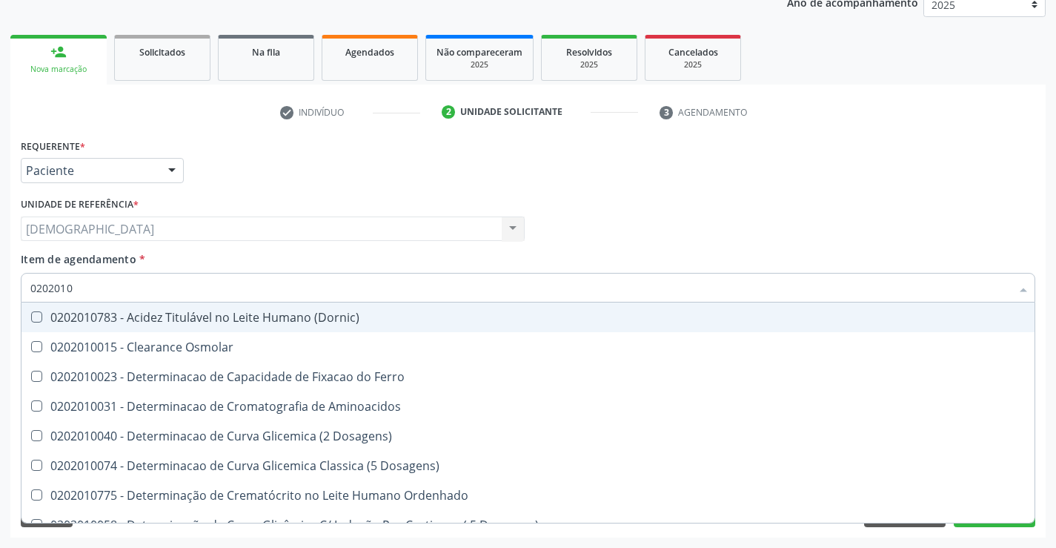
checkbox Glicose "false"
checkbox Nt-Probnp\) "true"
checkbox Triglicerideos "false"
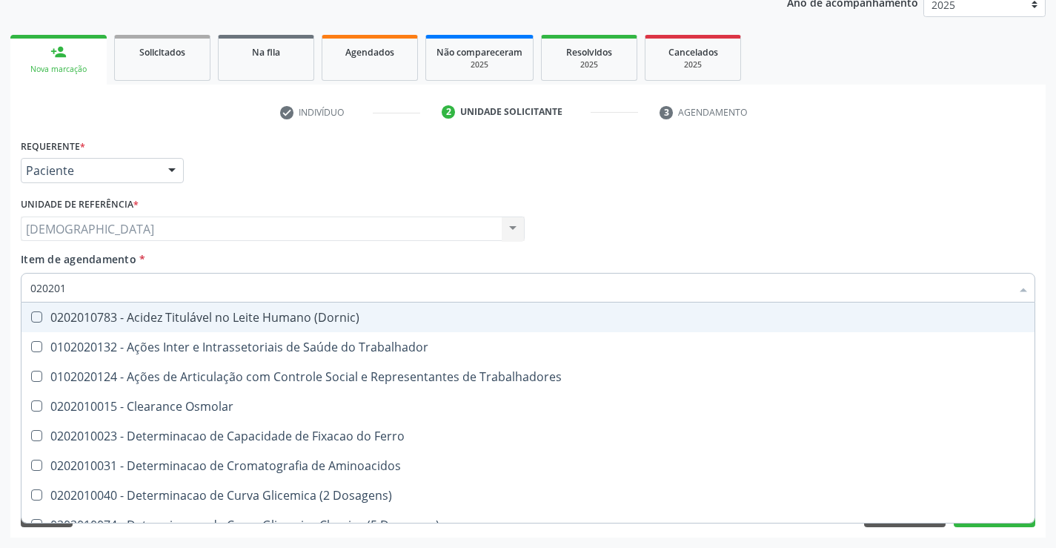
type input "02020"
checkbox Total "false"
checkbox Creatinina "false"
checkbox Glicose "false"
checkbox Triglicerideos "false"
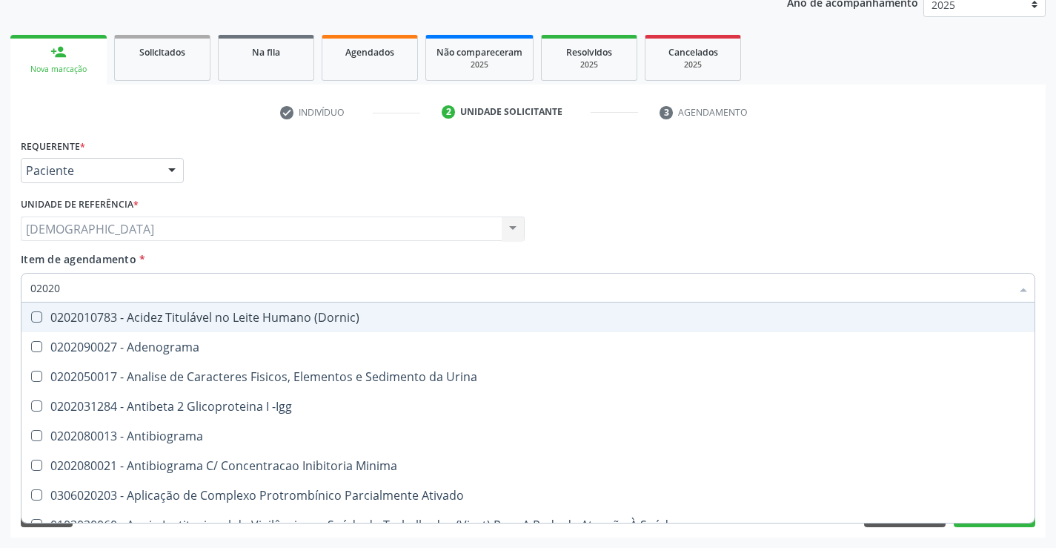
type input "020201"
checkbox Parceria\) "true"
checkbox Gestante "true"
checkbox T3 "true"
checkbox Acetona "true"
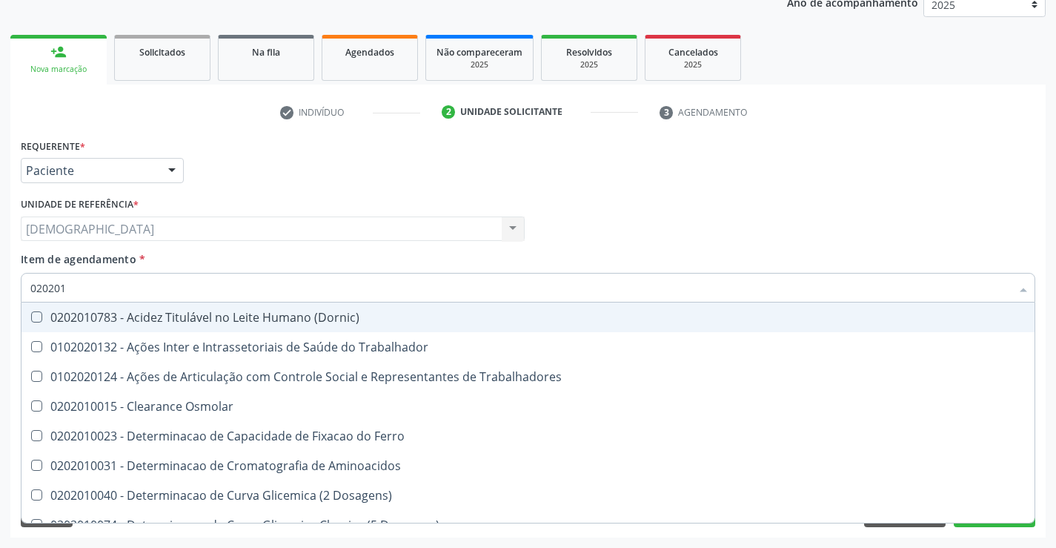
type input "0202010"
checkbox Fracoes "true"
checkbox Ionizavel "true"
checkbox Total "false"
checkbox Creatinina "false"
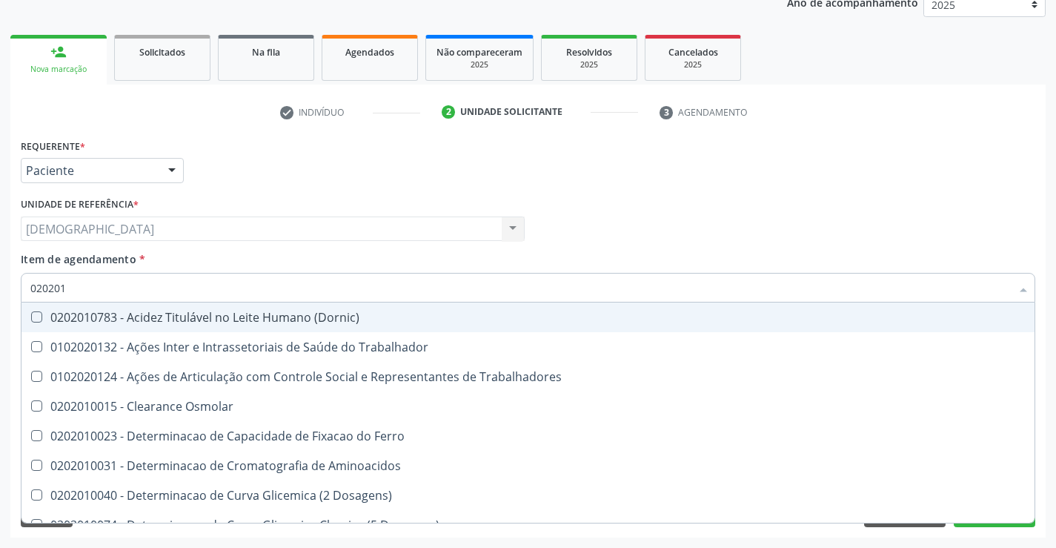
checkbox II "true"
checkbox Glicose "false"
checkbox Muco-Proteinas "true"
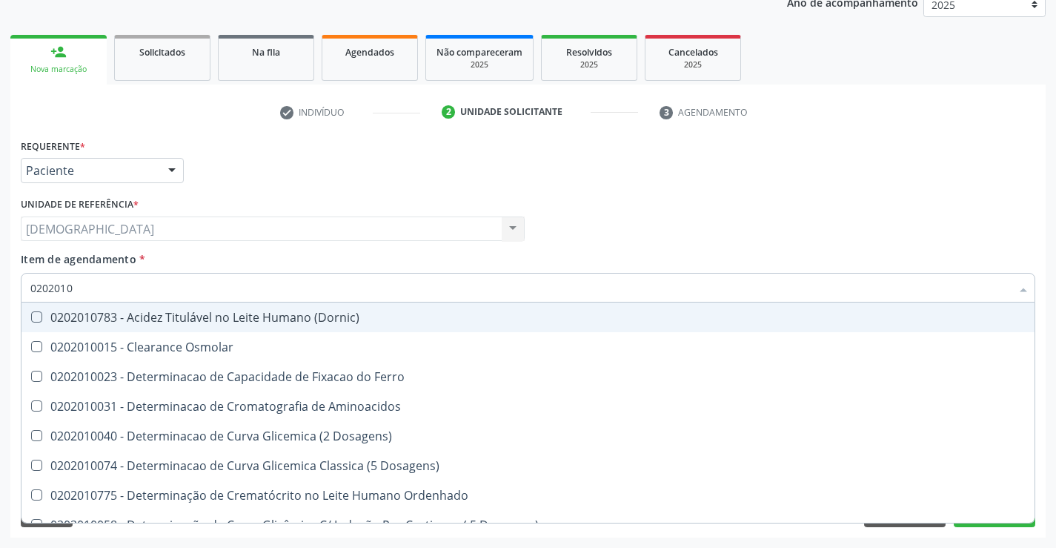
type input "02020102"
checkbox Osmolaridade "true"
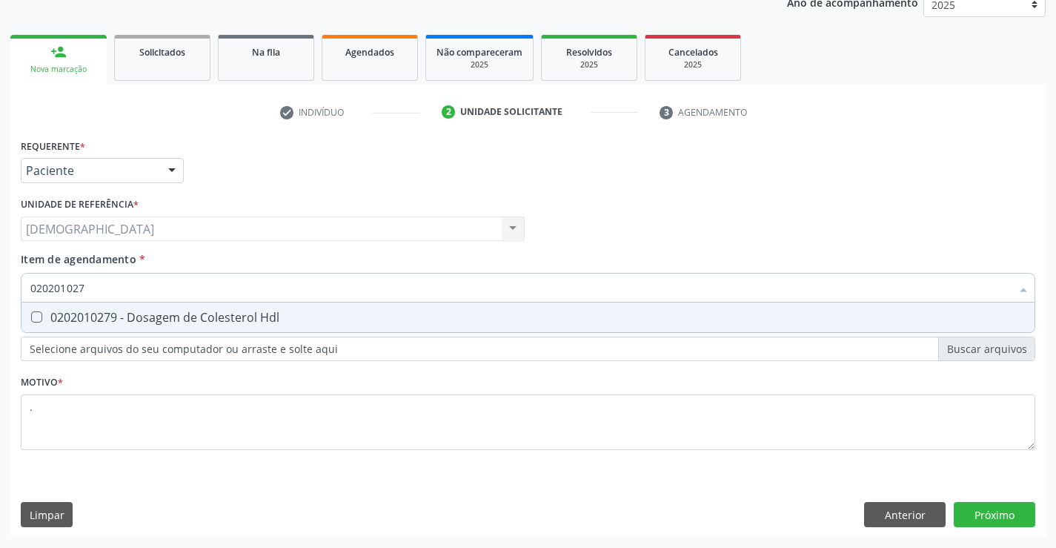
type input "0202010279"
click at [123, 313] on div "0202010279 - Dosagem de Colesterol Hdl" at bounding box center [527, 317] width 995 height 12
checkbox Hdl "true"
type input "02020102"
checkbox Hdl "false"
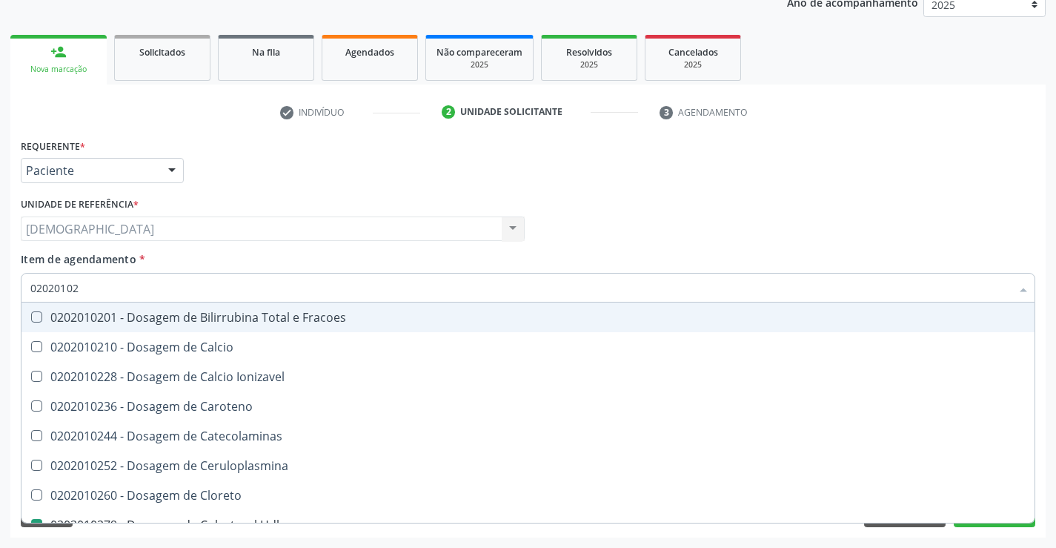
type input "0202010"
checkbox Hdl "false"
checkbox Total "false"
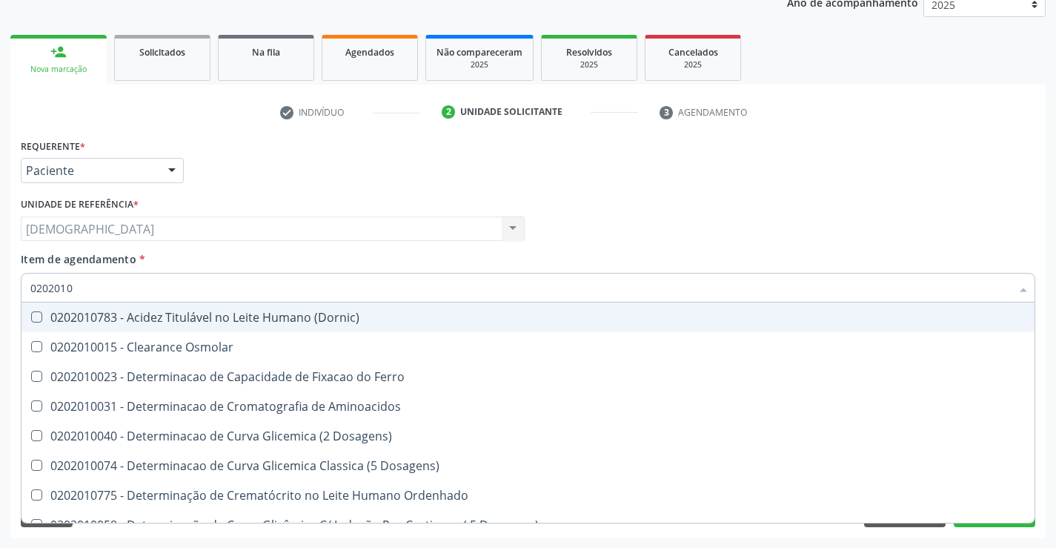
type input "020201"
checkbox Hdl "false"
checkbox Total "false"
checkbox Creatinina "false"
checkbox Latica "true"
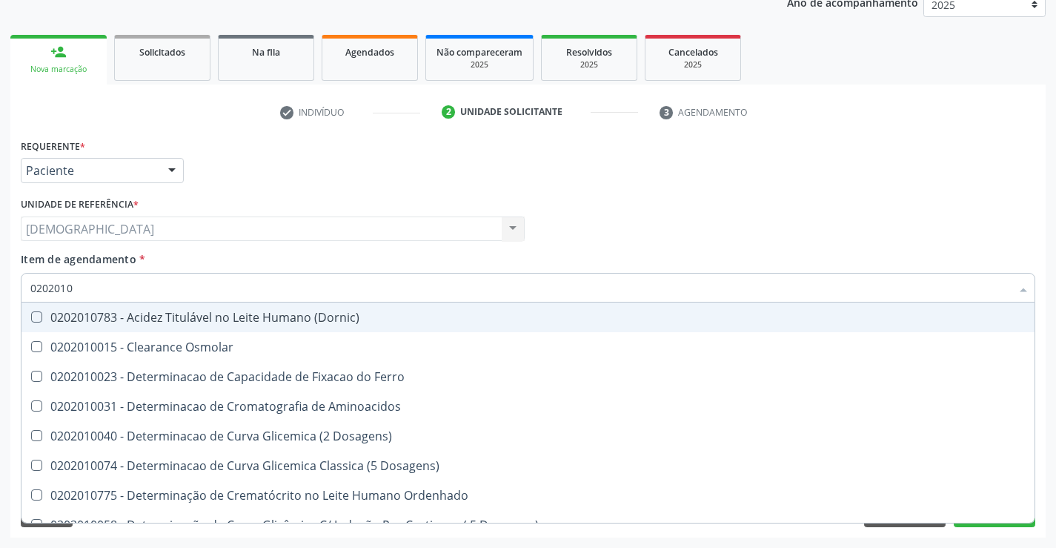
checkbox Ferritina "true"
checkbox Folato "true"
checkbox Glicose "false"
checkbox Nt-Probnp\) "true"
checkbox Triglicerideos "false"
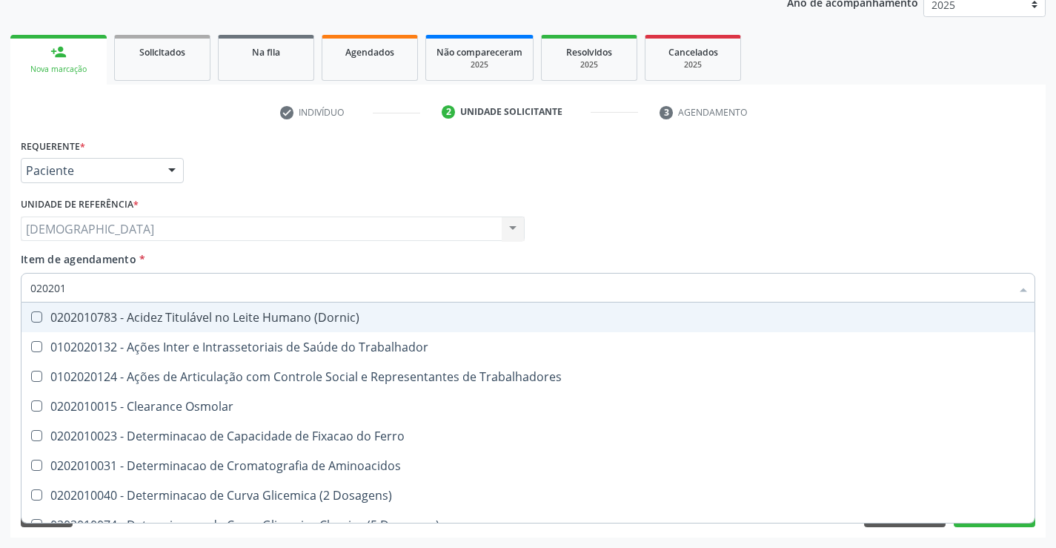
type input "02020"
checkbox Hdl "false"
checkbox Total "false"
checkbox Creatinina "false"
checkbox Glicose "false"
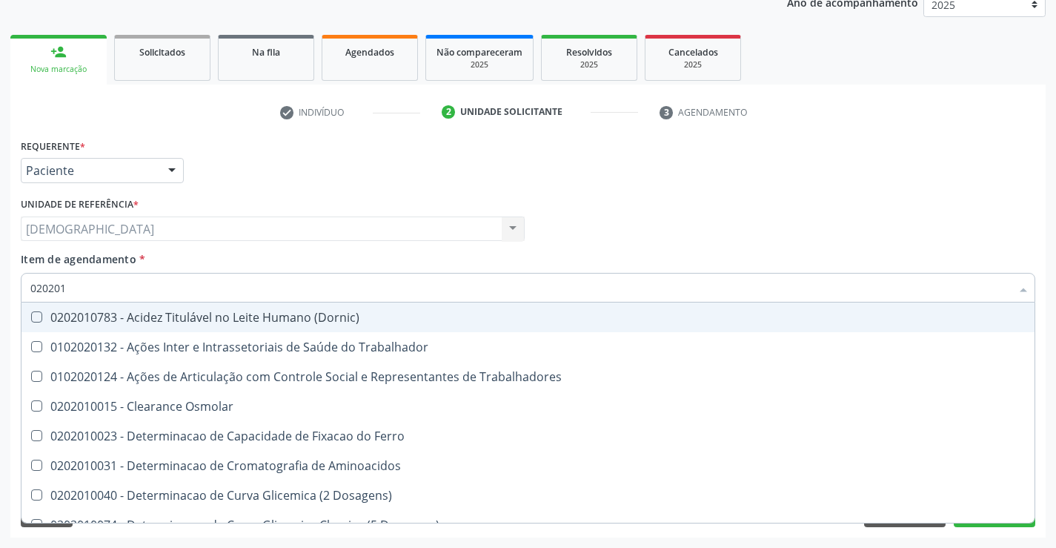
checkbox Triglicerideos "false"
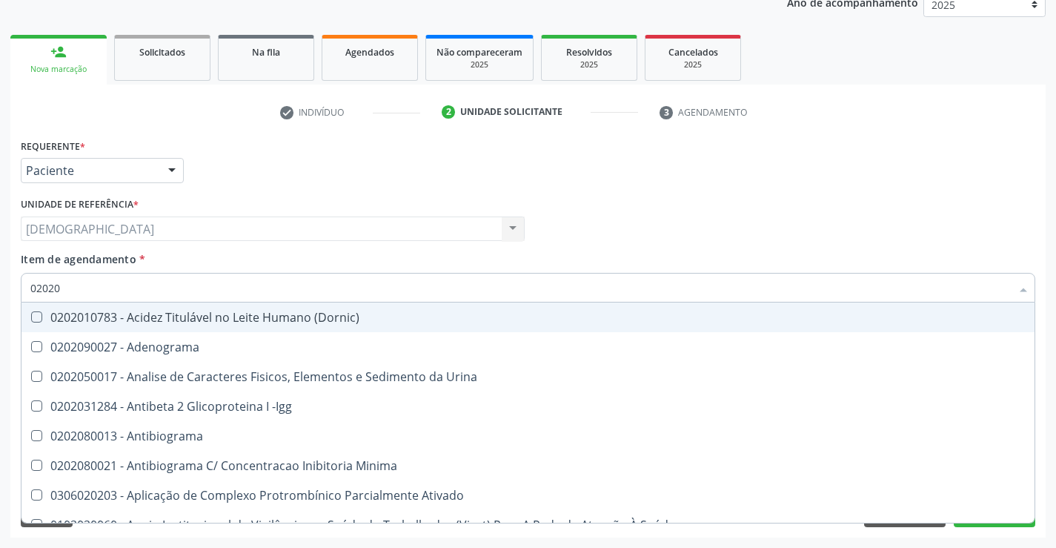
type input "020201"
checkbox \(Pos-Pasteurização\) "true"
checkbox Parceria\) "true"
checkbox Gestante "true"
checkbox T3 "true"
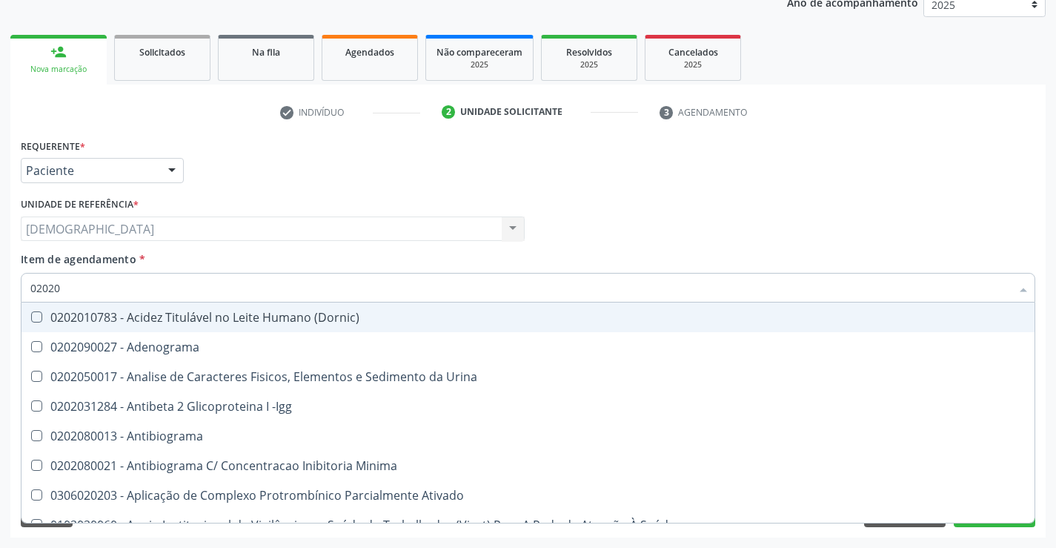
checkbox Acetona "true"
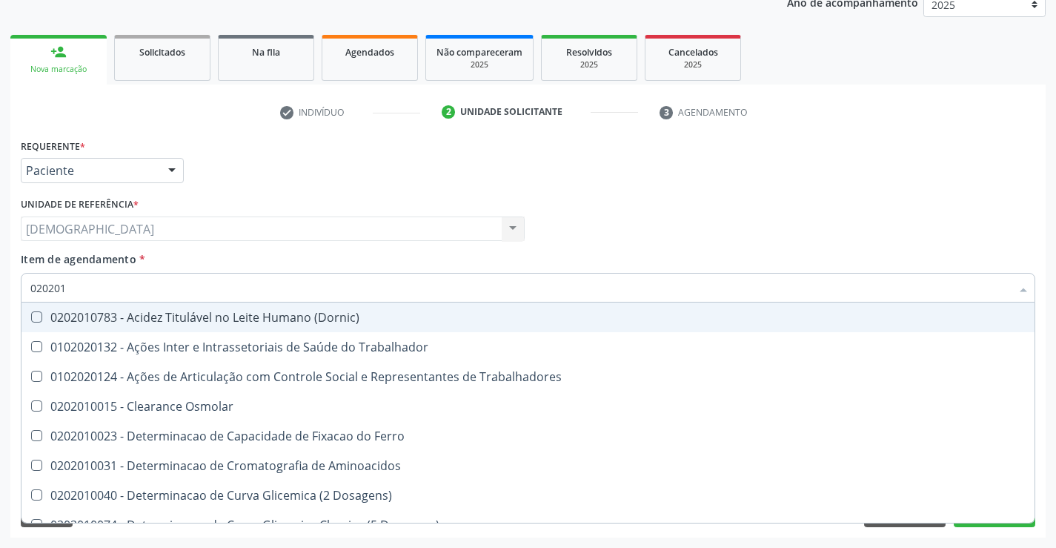
type input "0202010"
checkbox Circulante "true"
checkbox Fracoes "true"
checkbox Ionizavel "true"
checkbox Hdl "false"
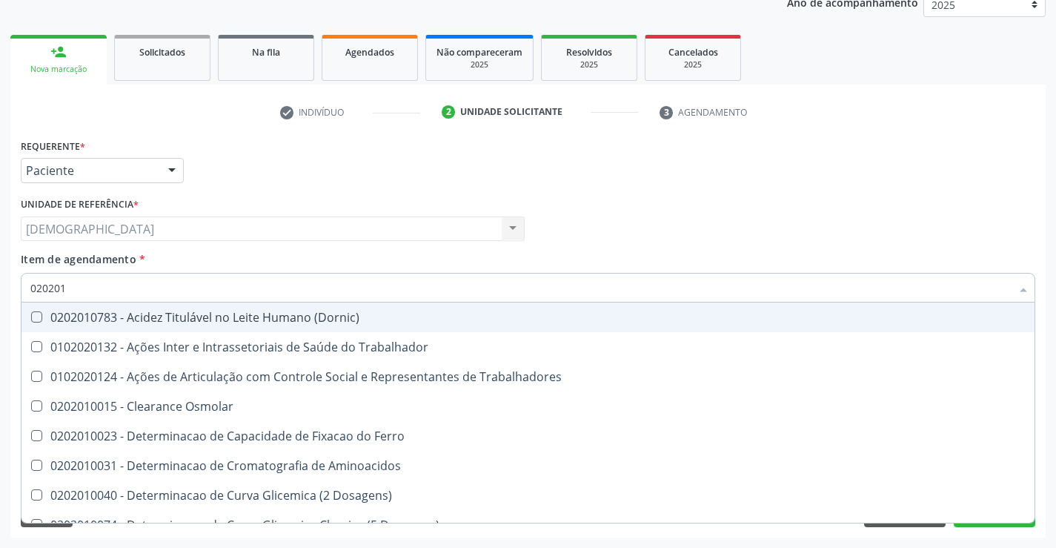
checkbox Total "false"
checkbox Creatinina "false"
checkbox II "true"
checkbox Glicose "false"
checkbox Muco-Proteinas "true"
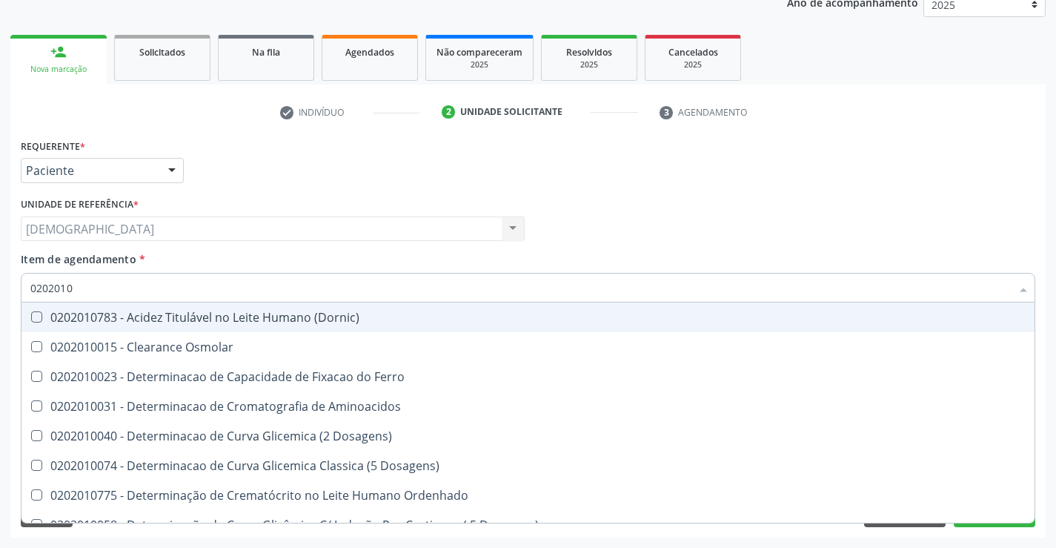
type input "02020102"
checkbox Dosagens\) "true"
checkbox Osmolaridade "true"
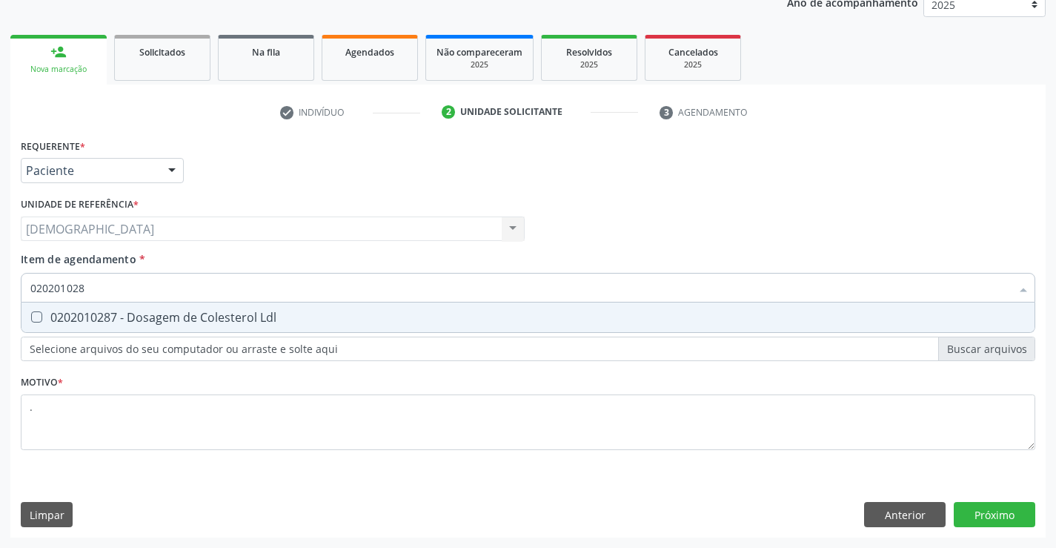
type input "0202010287"
click at [123, 313] on div "0202010287 - Dosagem de Colesterol Ldl" at bounding box center [527, 317] width 995 height 12
checkbox Ldl "true"
type input "02020102"
checkbox Ldl "false"
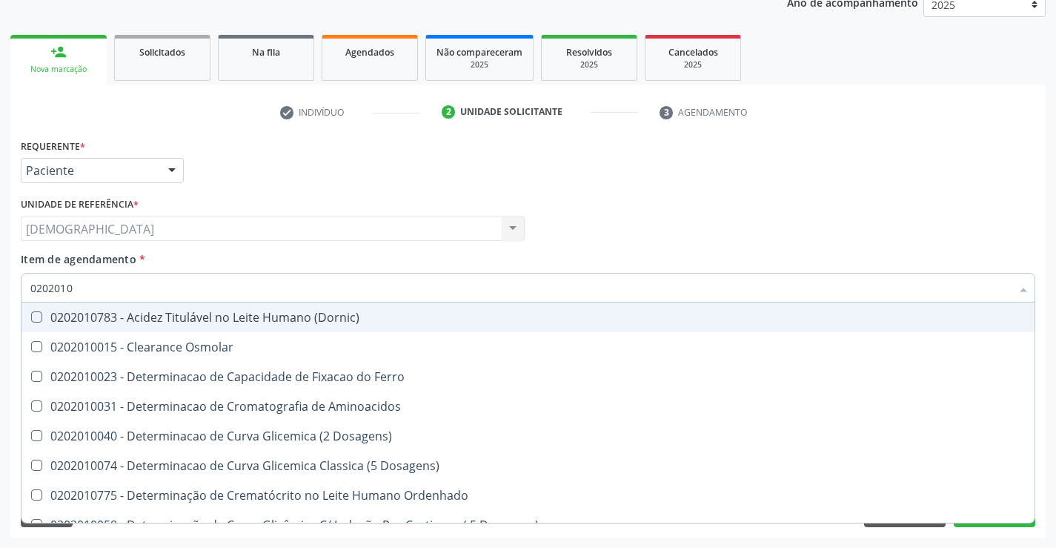
type input "020201"
checkbox Hdl "false"
checkbox Ldl "false"
checkbox Total "false"
checkbox Creatinina "false"
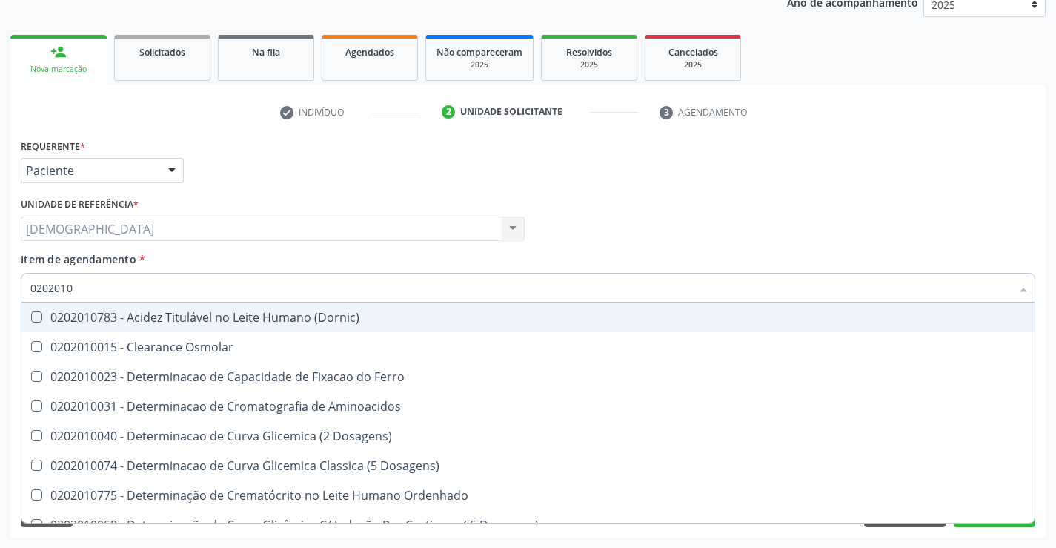
checkbox Latica "true"
checkbox Fracionadas\) "true"
checkbox Ferritina "true"
checkbox Folato "true"
checkbox Glicose "false"
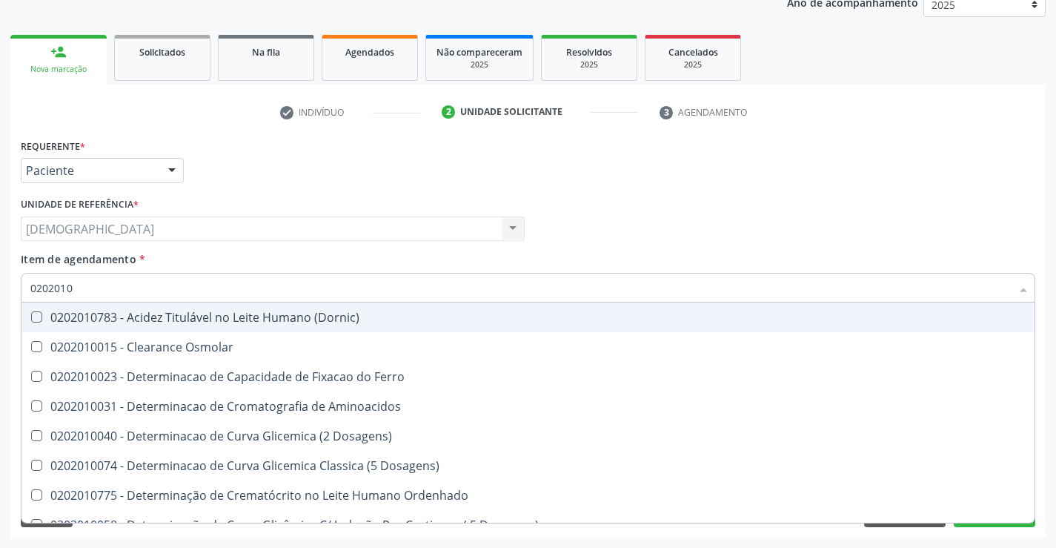
checkbox Nt-Probnp\) "true"
checkbox Triglicerideos "false"
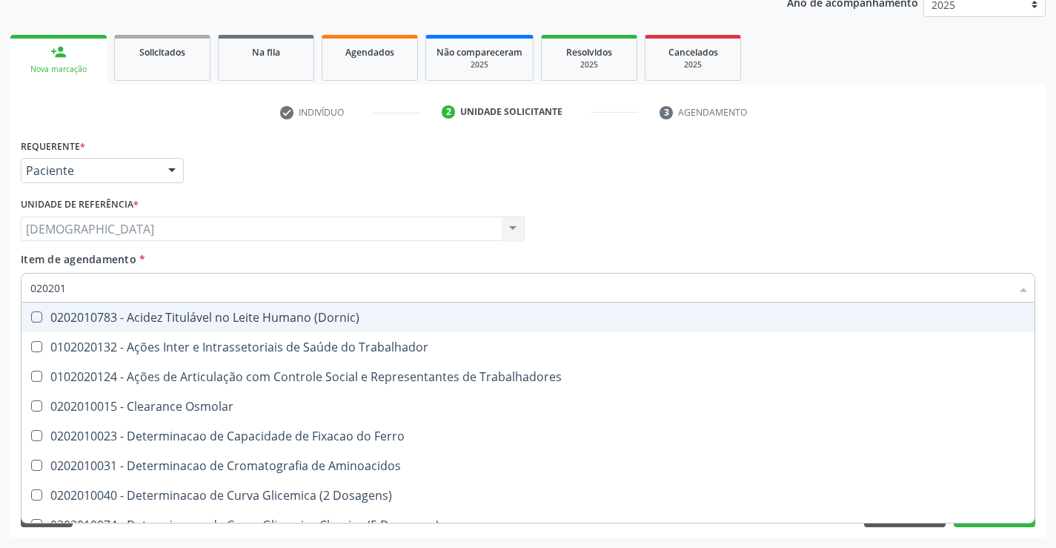
type input "02020"
checkbox Hdl "false"
checkbox Ldl "false"
checkbox Total "false"
checkbox Creatinina "false"
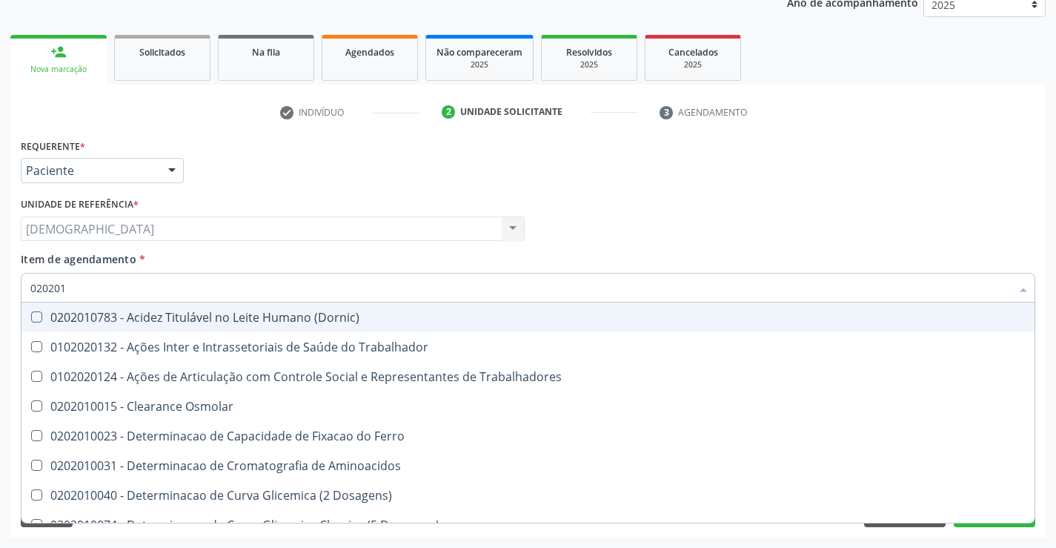
checkbox Glicose "false"
checkbox Triglicerideos "false"
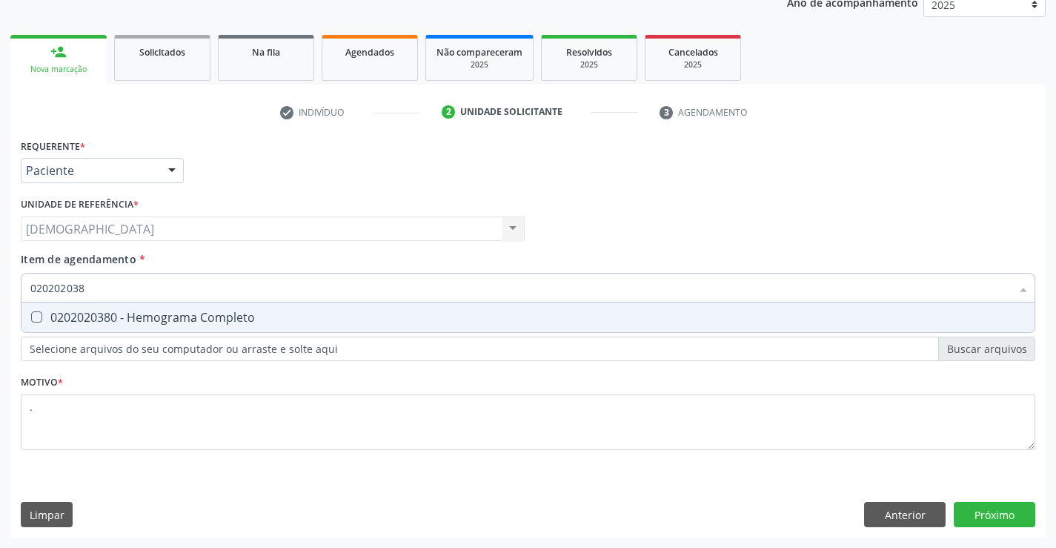
type input "0202020380"
click at [123, 313] on div "0202020380 - Hemograma Completo" at bounding box center [527, 317] width 995 height 12
checkbox Completo "true"
click at [1001, 514] on div "Requerente * Paciente Profissional de Saúde Paciente Nenhum resultado encontrad…" at bounding box center [527, 336] width 1035 height 402
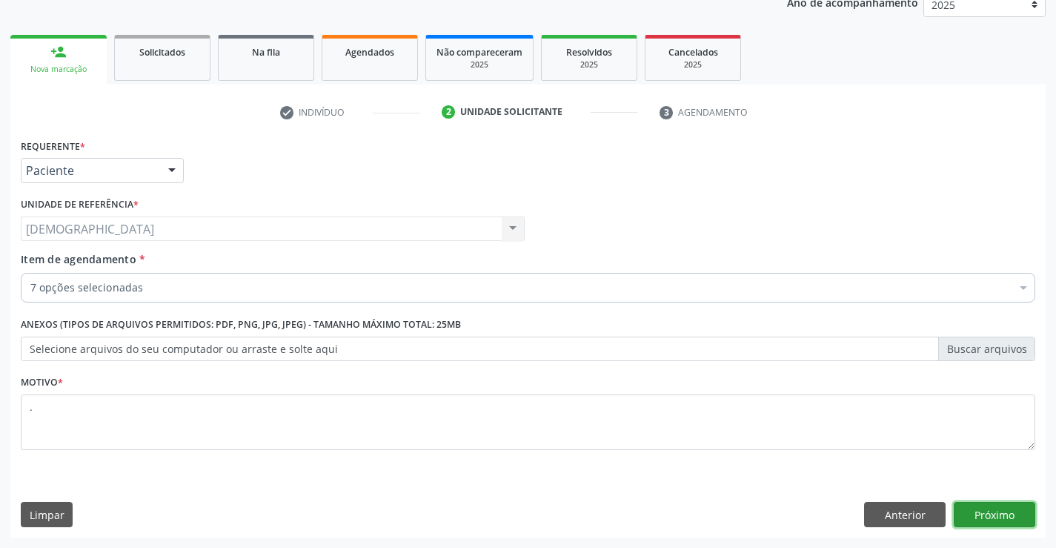
click at [1001, 510] on button "Próximo" at bounding box center [995, 514] width 82 height 25
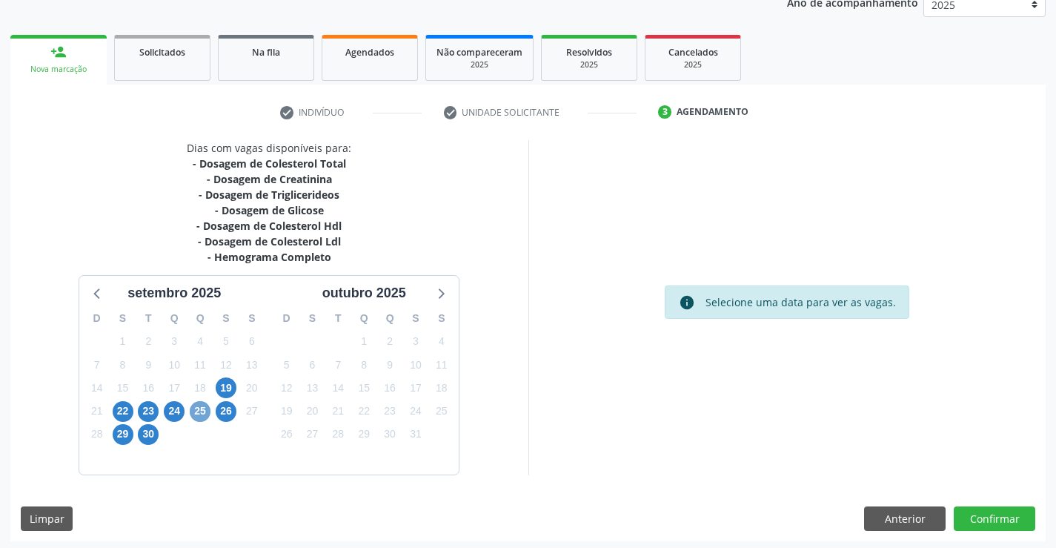
click at [202, 405] on span "25" at bounding box center [200, 411] width 21 height 21
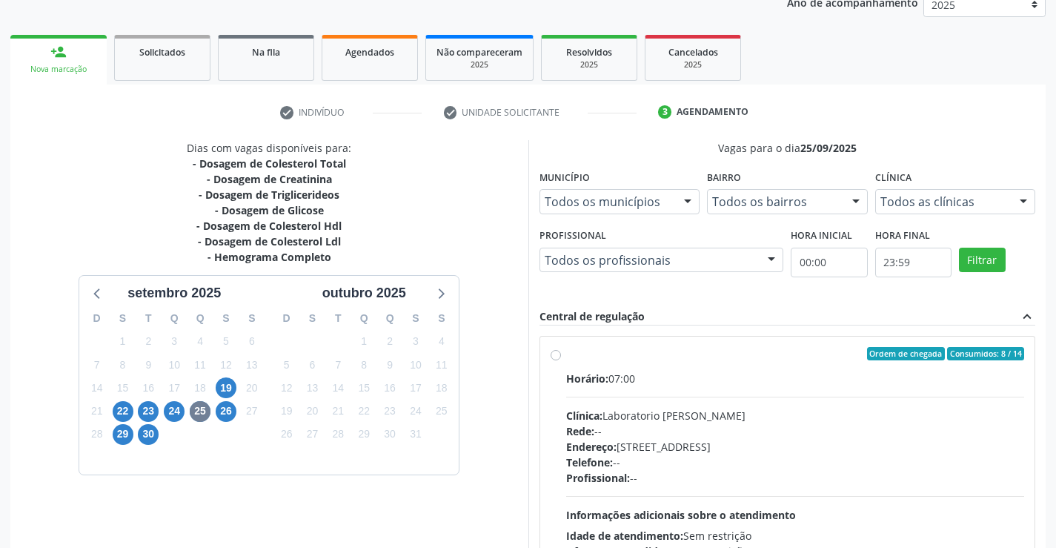
click at [648, 362] on label "Ordem de chegada Consumidos: 8 / 14 Horário: 07:00 Clínica: Laboratorio Jose Pa…" at bounding box center [795, 461] width 459 height 228
click at [561, 360] on input "Ordem de chegada Consumidos: 8 / 14 Horário: 07:00 Clínica: Laboratorio Jose Pa…" at bounding box center [556, 353] width 10 height 13
radio input "true"
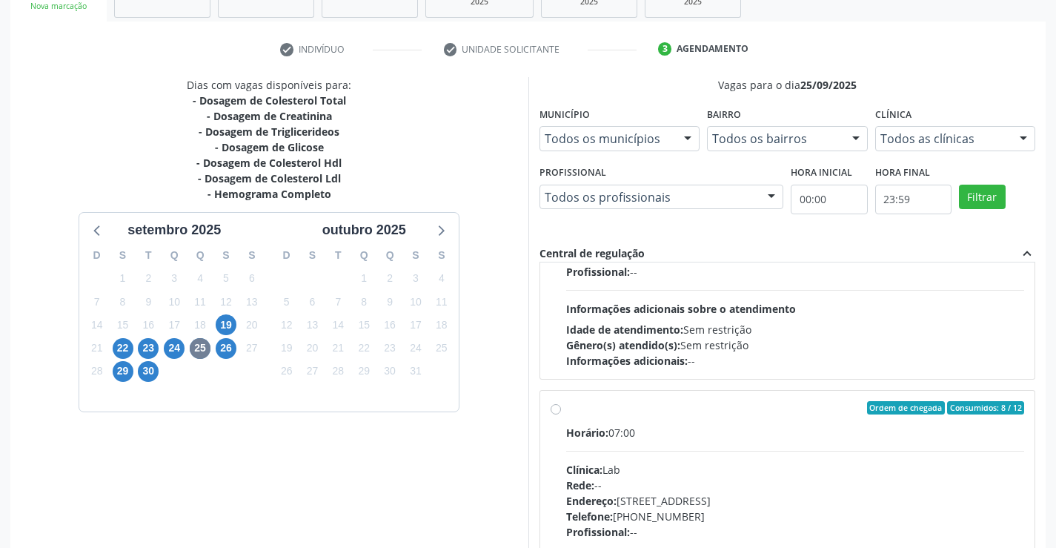
scroll to position [338, 0]
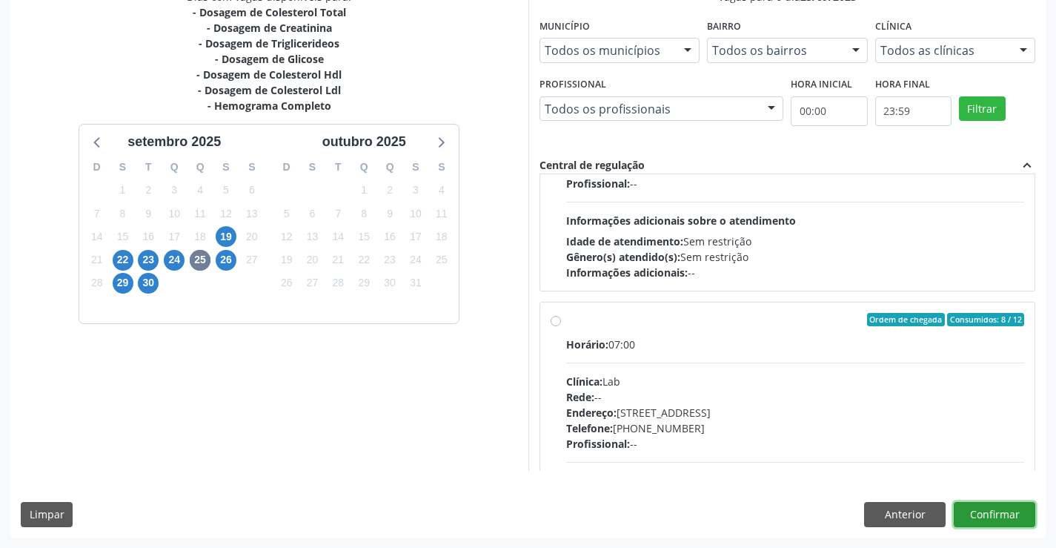
click at [992, 511] on button "Confirmar" at bounding box center [995, 514] width 82 height 25
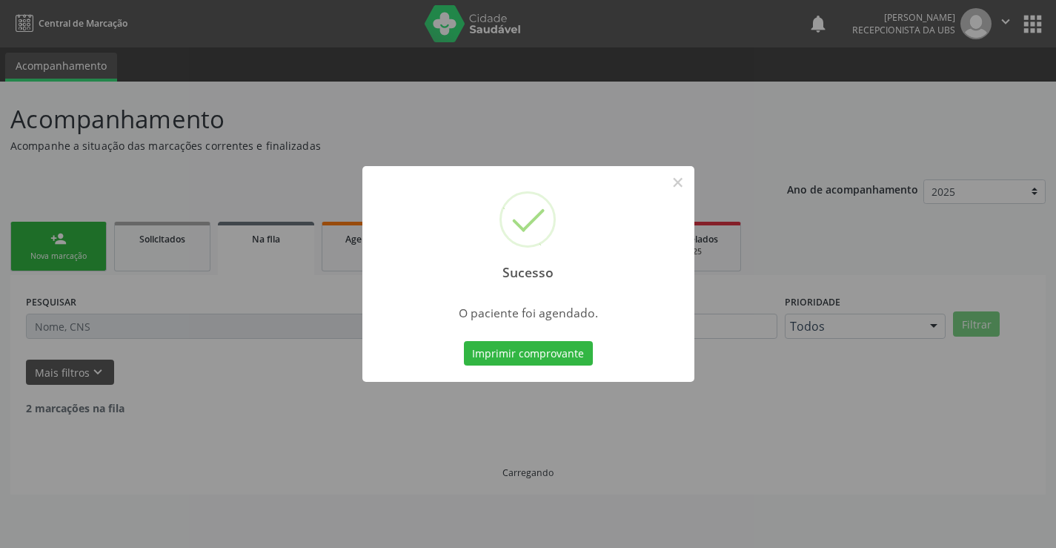
scroll to position [0, 0]
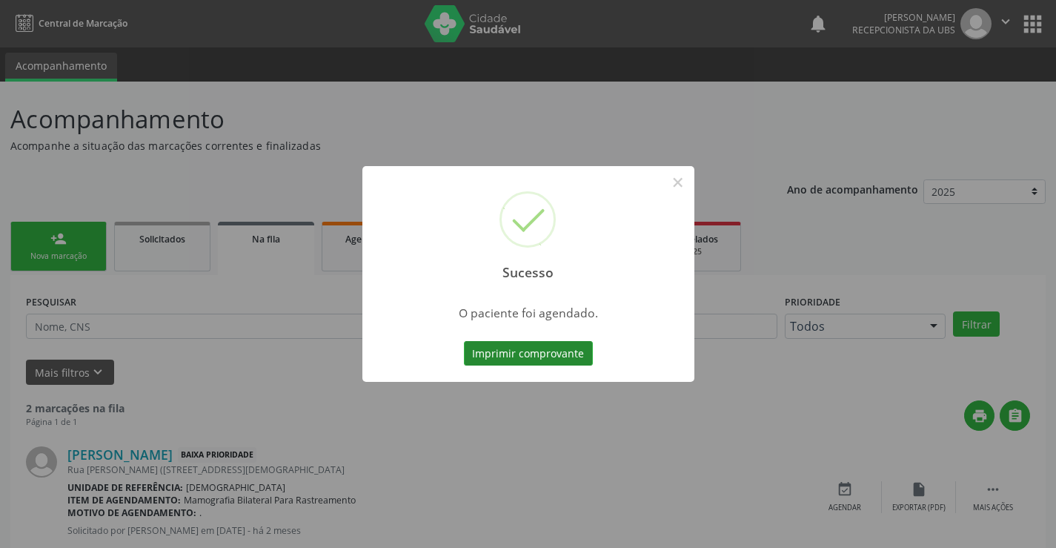
click at [528, 356] on button "Imprimir comprovante" at bounding box center [528, 353] width 129 height 25
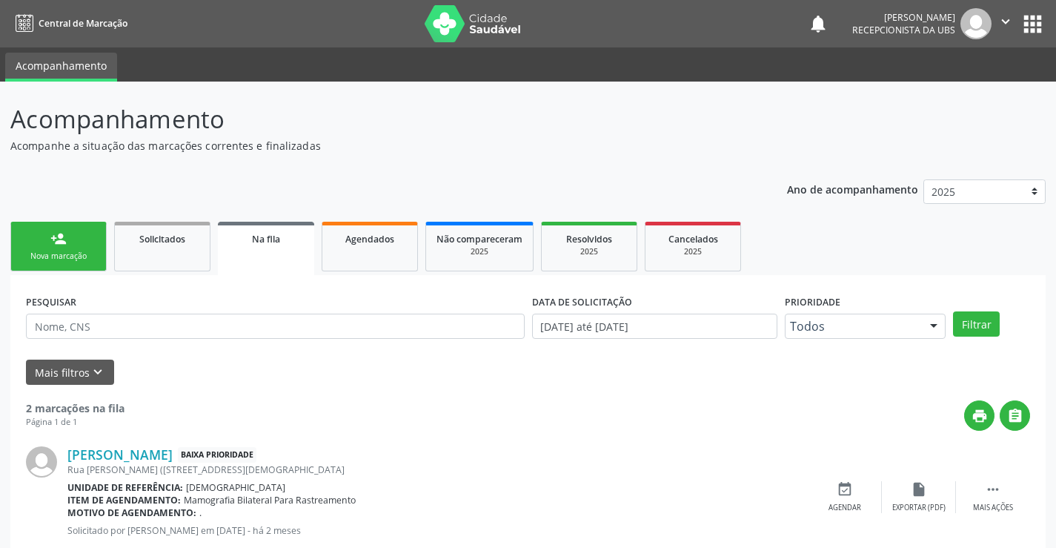
click at [68, 252] on div "Nova marcação" at bounding box center [58, 255] width 74 height 11
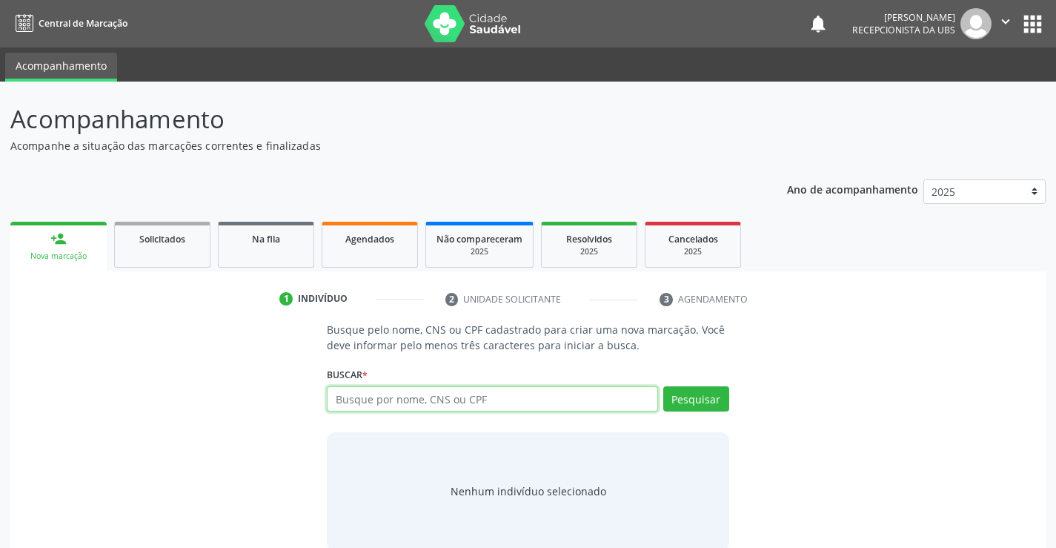
click at [366, 390] on input "text" at bounding box center [492, 398] width 331 height 25
click at [406, 400] on input "708602506651385" at bounding box center [492, 398] width 331 height 25
type input "708602506654385"
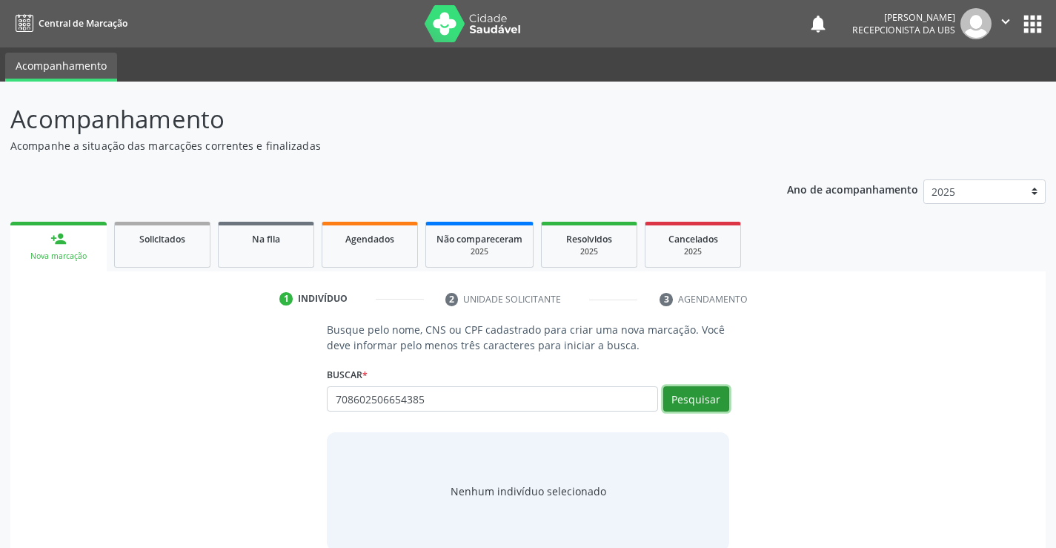
click at [691, 395] on button "Pesquisar" at bounding box center [696, 398] width 66 height 25
type input "708602506654385"
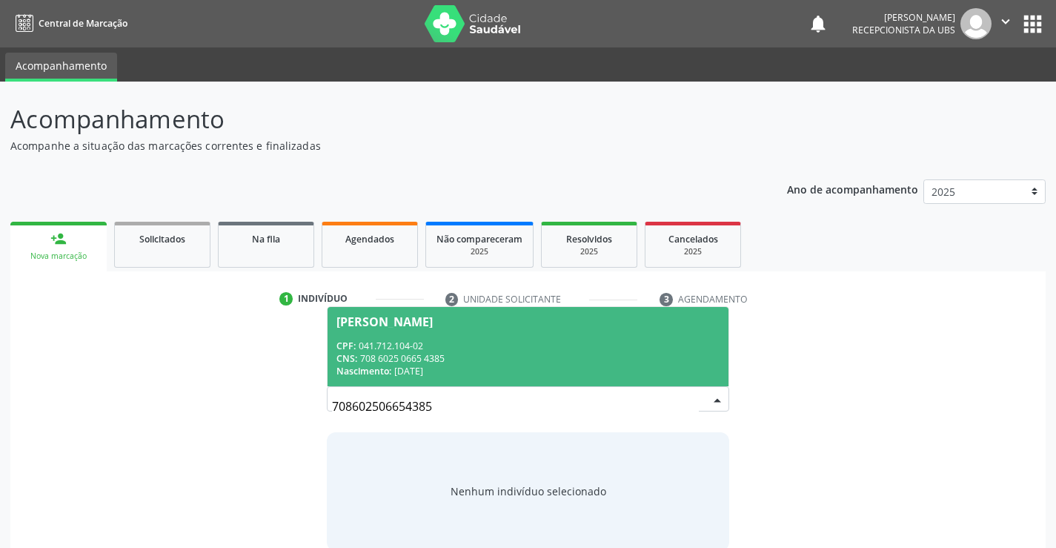
click at [522, 348] on div "CPF: 041.712.104-02" at bounding box center [527, 345] width 382 height 13
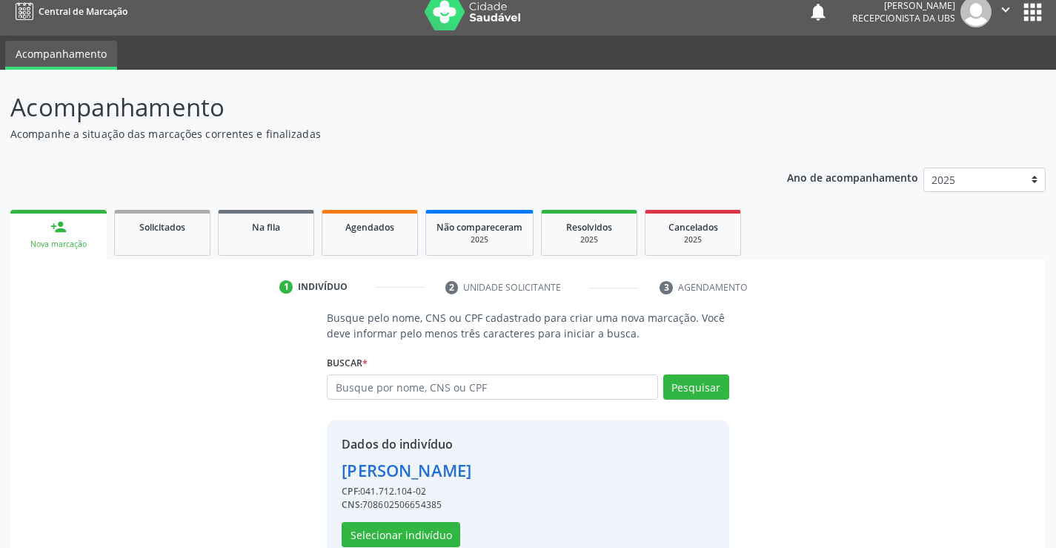
scroll to position [47, 0]
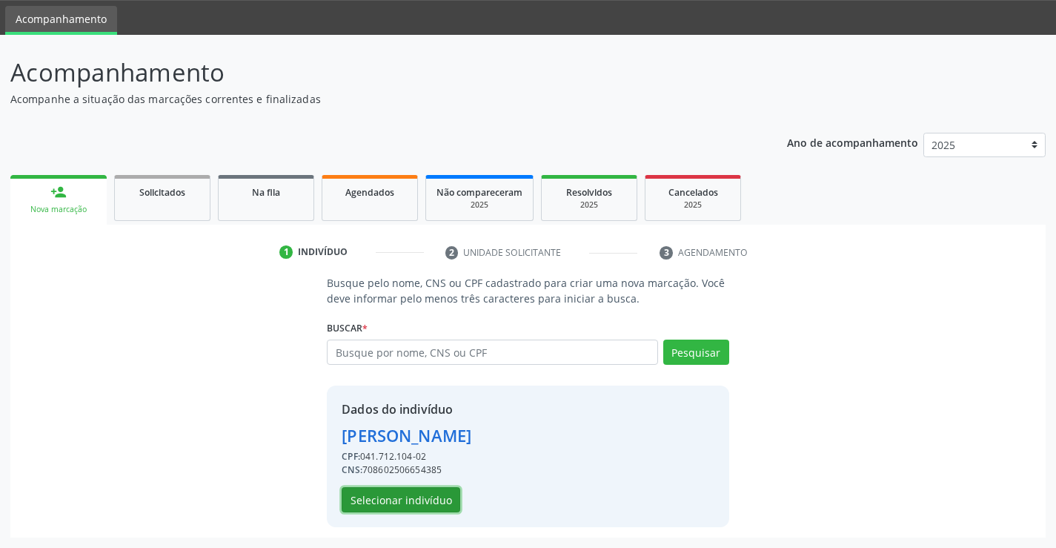
click at [399, 503] on button "Selecionar indivíduo" at bounding box center [401, 499] width 119 height 25
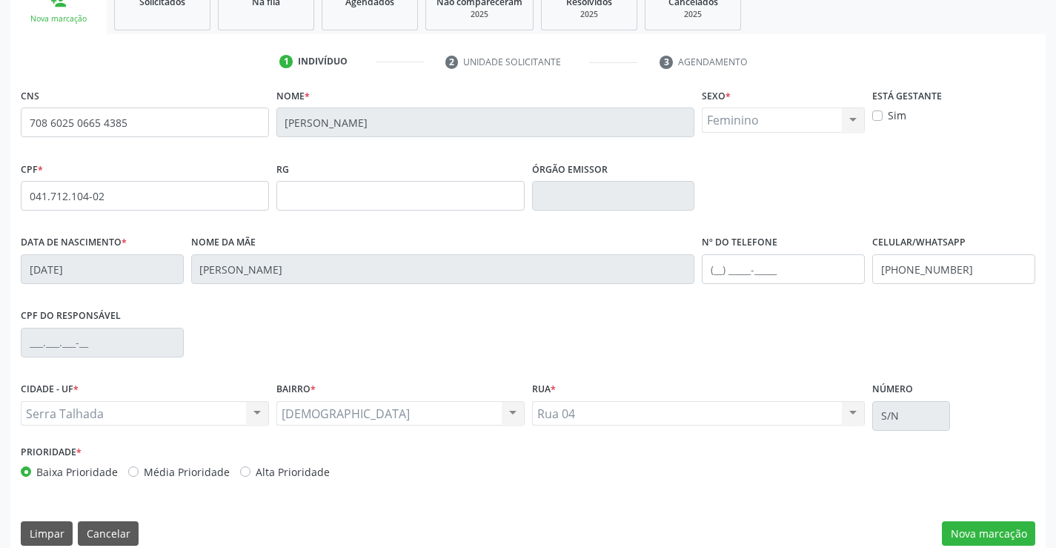
scroll to position [256, 0]
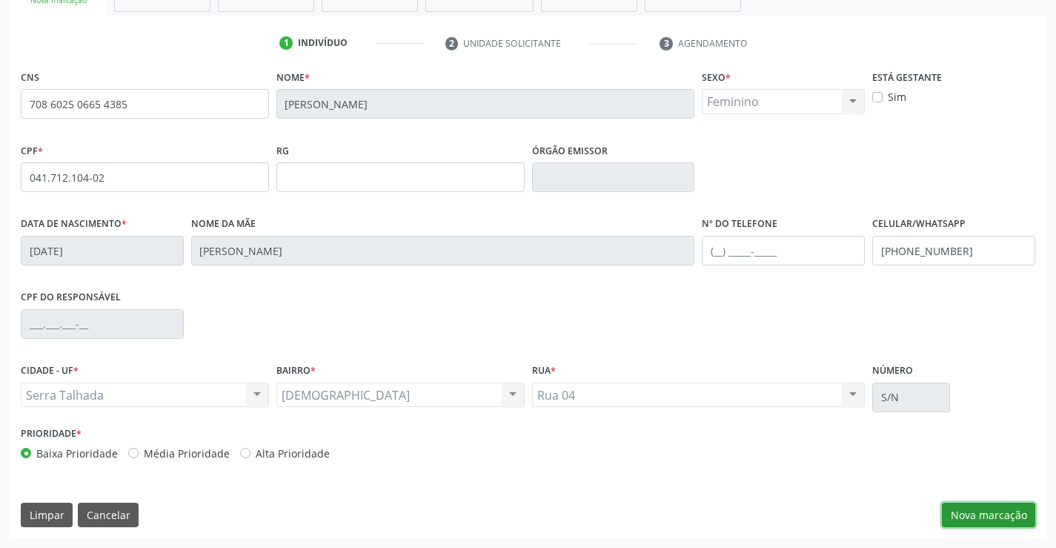
click at [967, 512] on button "Nova marcação" at bounding box center [988, 514] width 93 height 25
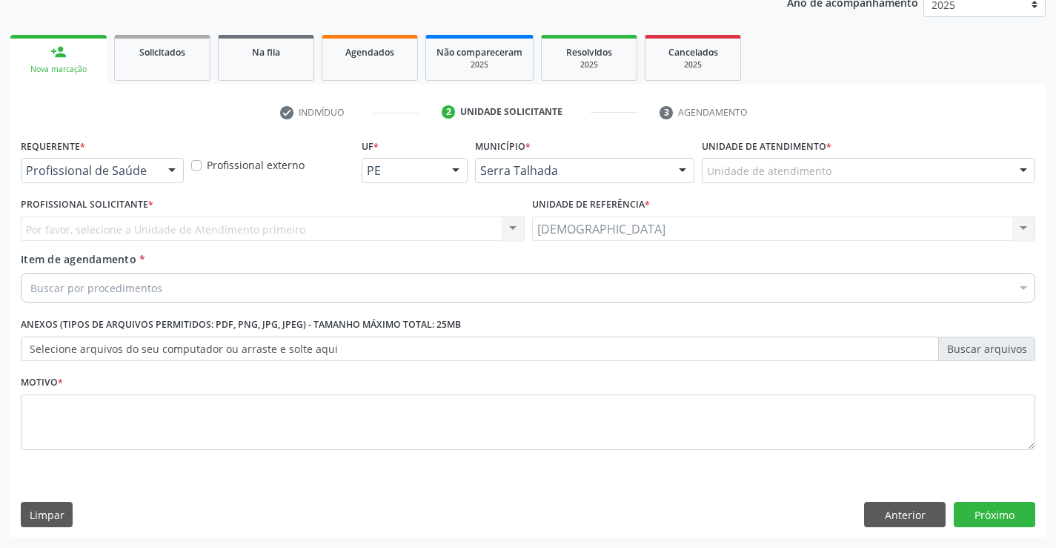
scroll to position [187, 0]
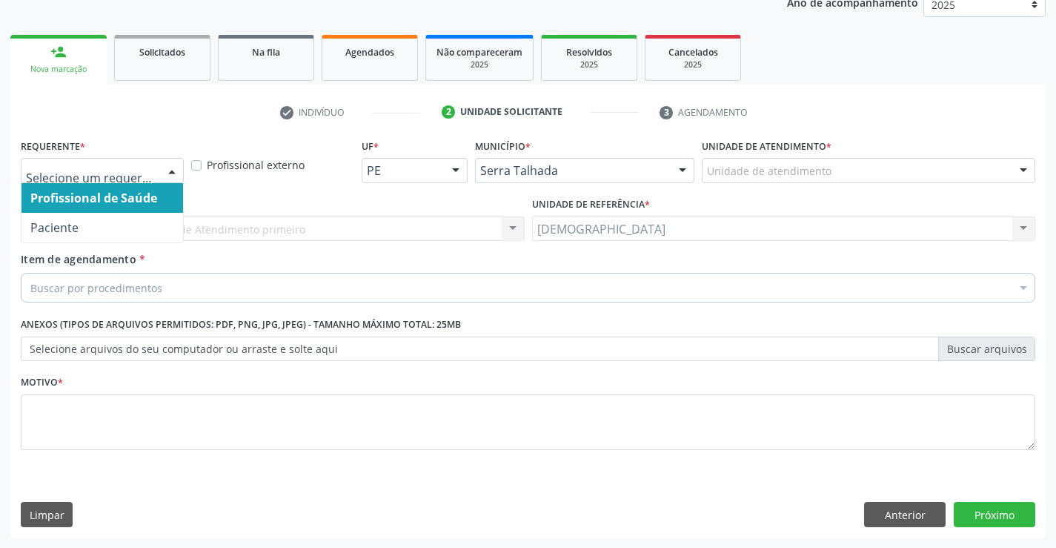
click at [169, 164] on div at bounding box center [172, 171] width 22 height 25
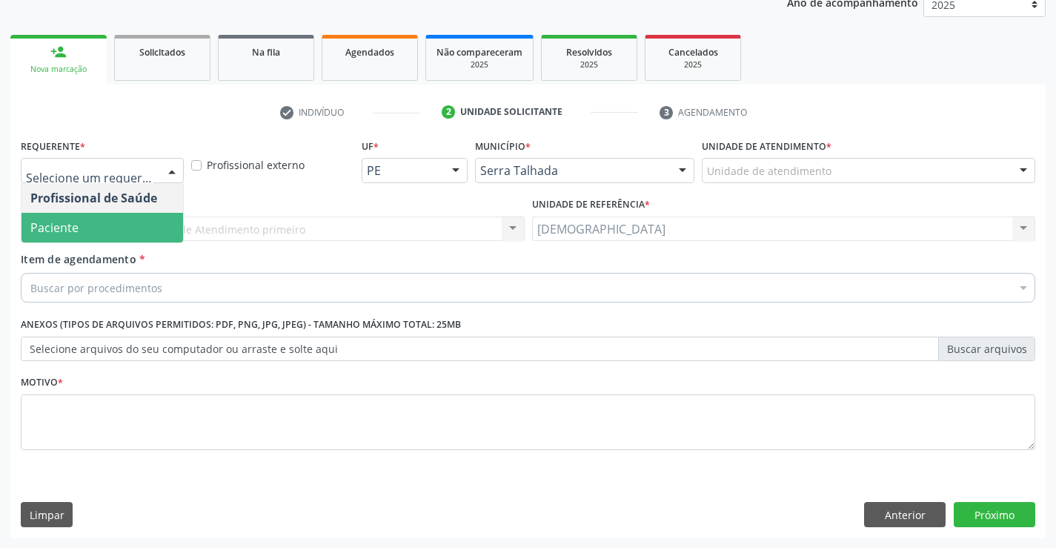
click at [119, 224] on span "Paciente" at bounding box center [102, 228] width 162 height 30
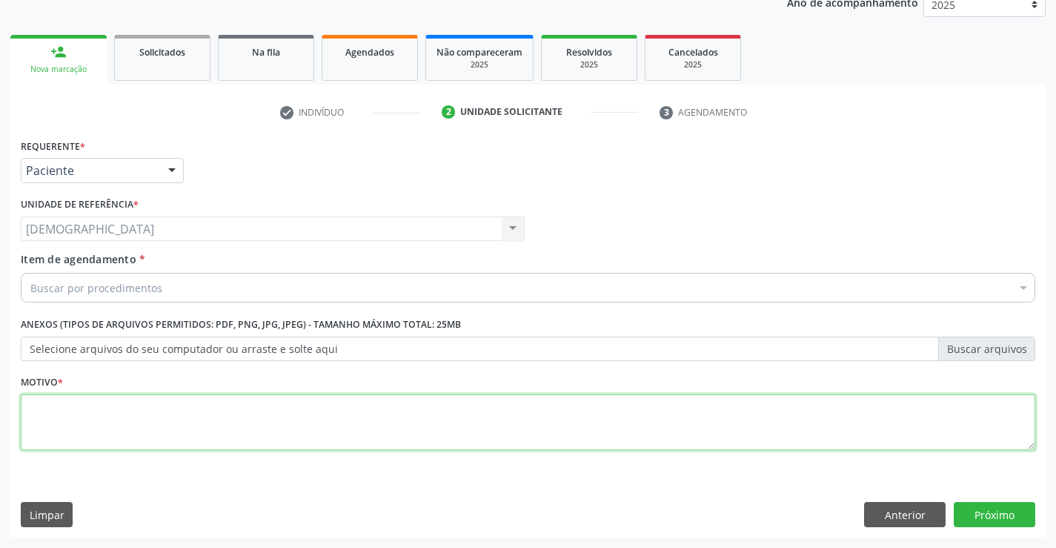
click at [93, 424] on textarea at bounding box center [528, 422] width 1015 height 56
type textarea "."
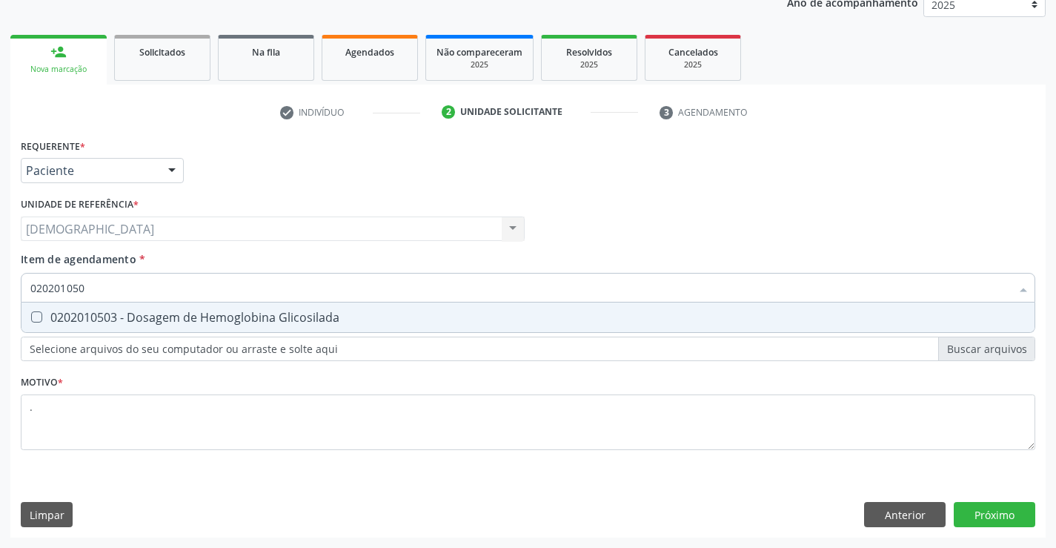
type input "0202010503"
click at [108, 311] on div "0202010503 - Dosagem de Hemoglobina Glicosilada" at bounding box center [527, 317] width 995 height 12
checkbox Glicosilada "true"
click at [980, 505] on div "Requerente * Paciente Profissional de Saúde Paciente Nenhum resultado encontrad…" at bounding box center [527, 336] width 1035 height 402
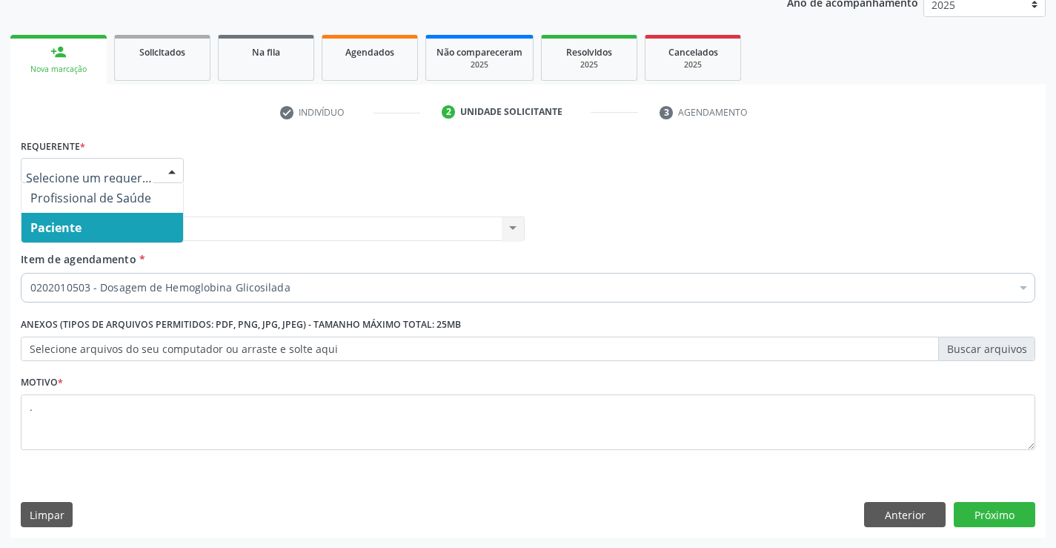
click at [162, 170] on div at bounding box center [172, 171] width 22 height 25
click at [125, 226] on span "Paciente" at bounding box center [102, 228] width 162 height 30
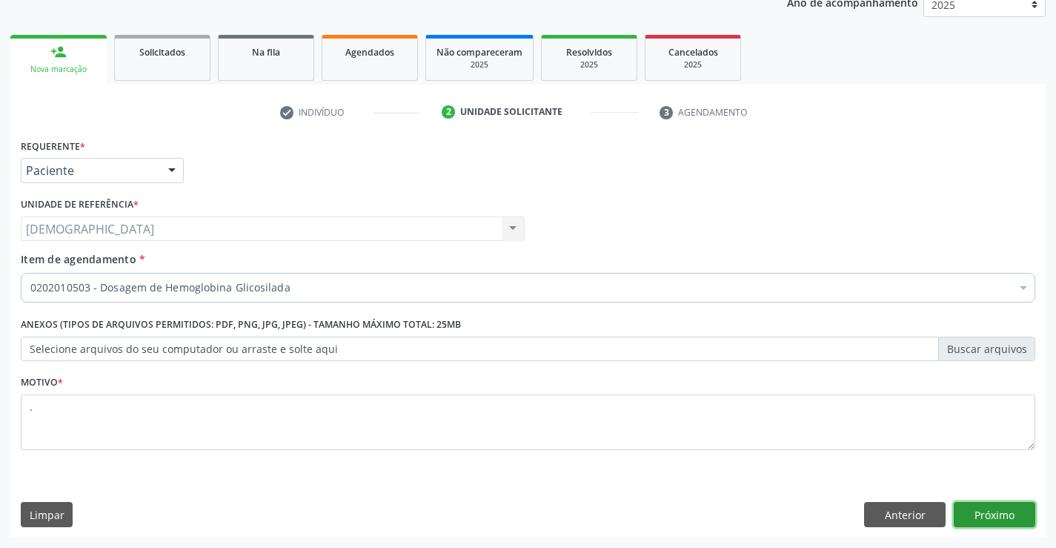
click at [988, 507] on button "Próximo" at bounding box center [995, 514] width 82 height 25
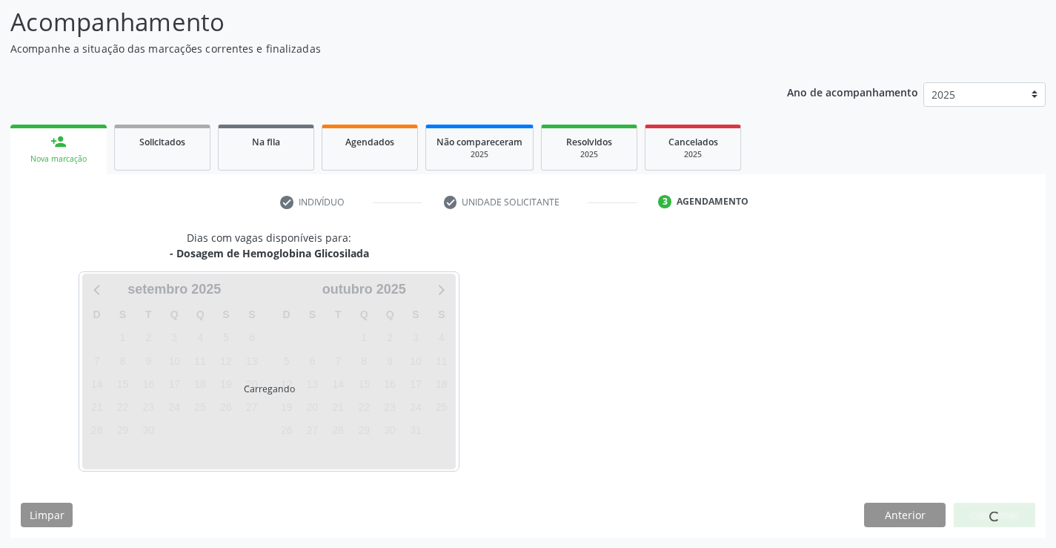
scroll to position [97, 0]
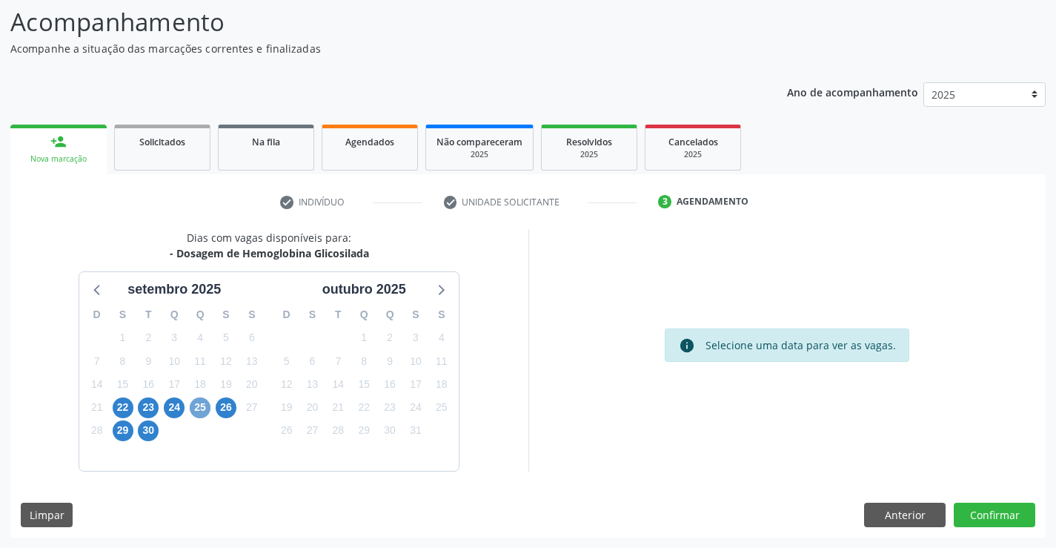
click at [206, 404] on span "25" at bounding box center [200, 407] width 21 height 21
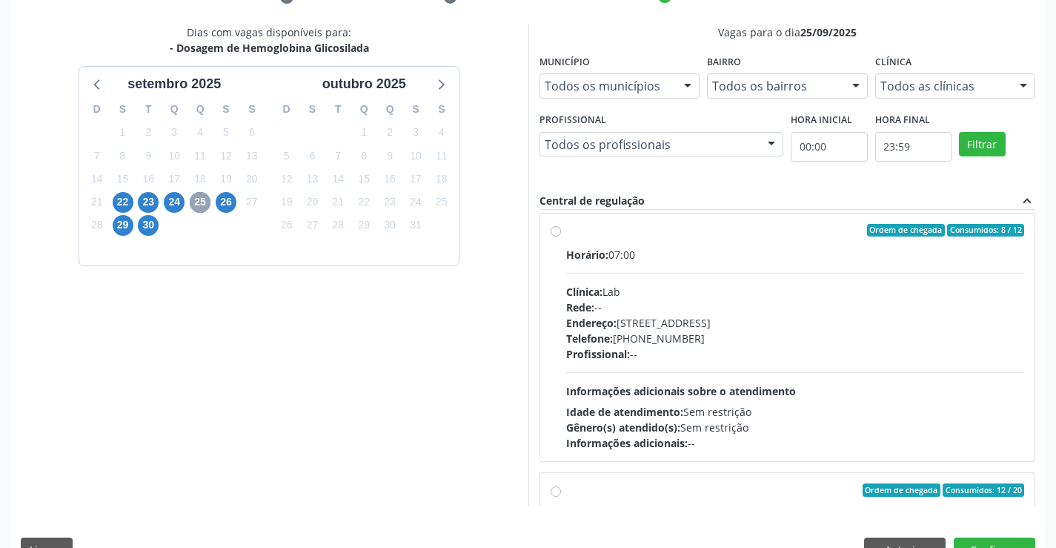
scroll to position [265, 0]
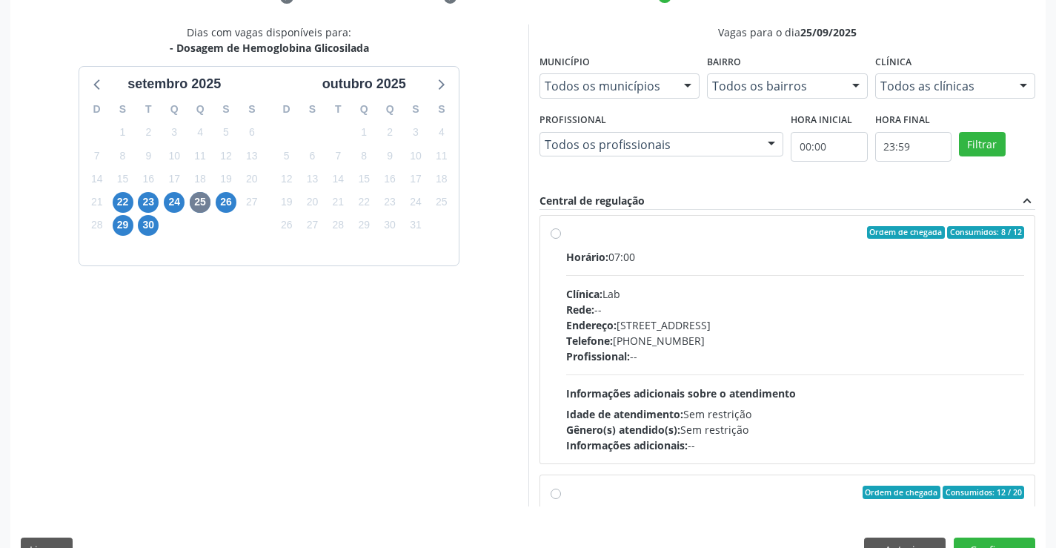
click at [562, 236] on div "Ordem de chegada Consumidos: 8 / 12 Horário: 07:00 Clínica: Lab Rede: -- Endere…" at bounding box center [788, 340] width 474 height 228
radio input "true"
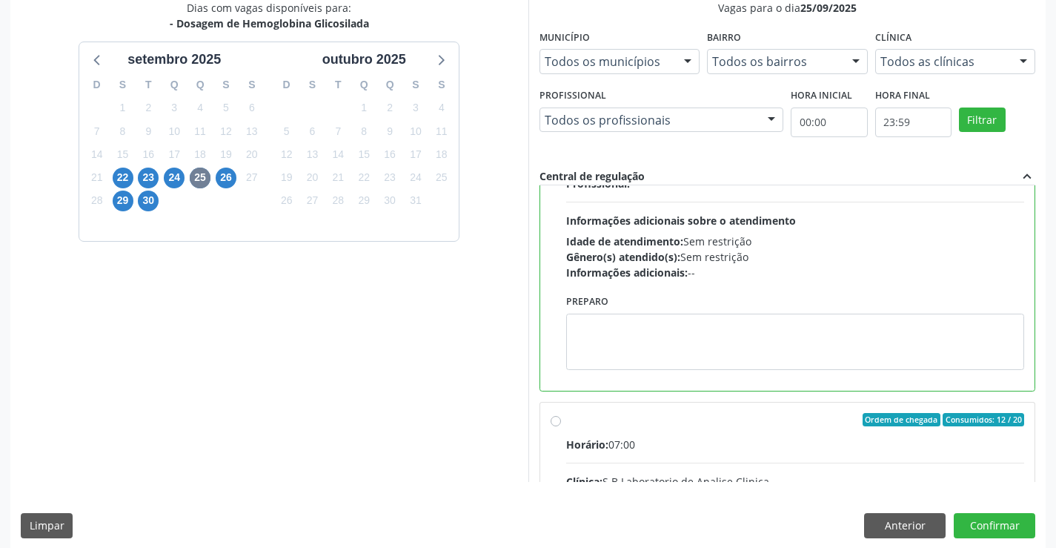
scroll to position [338, 0]
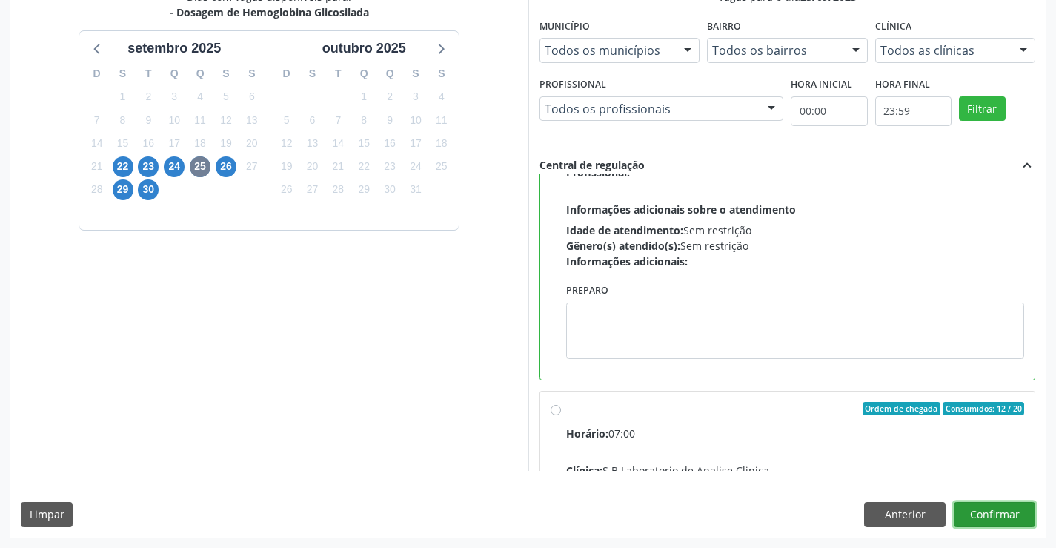
click at [986, 512] on button "Confirmar" at bounding box center [995, 514] width 82 height 25
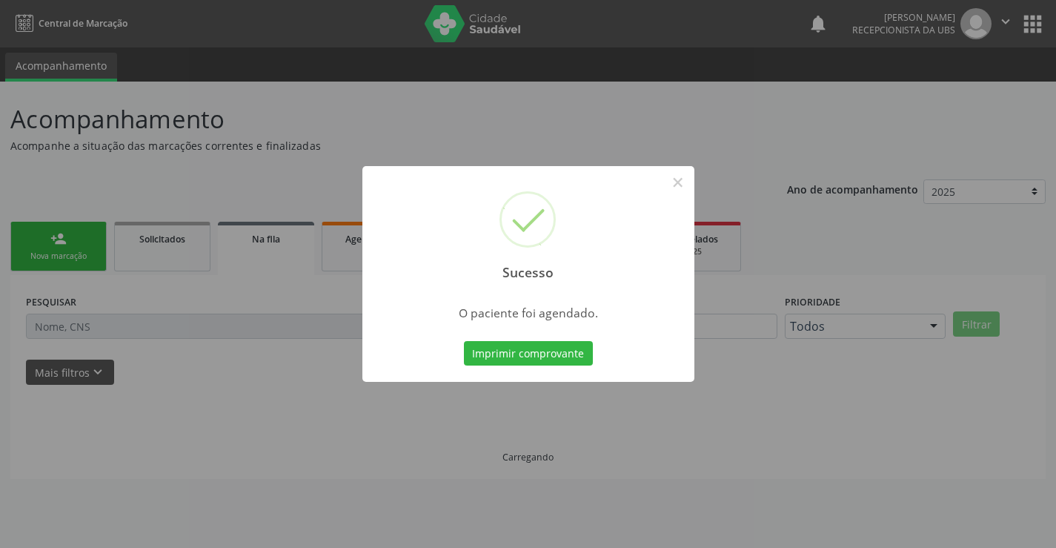
scroll to position [0, 0]
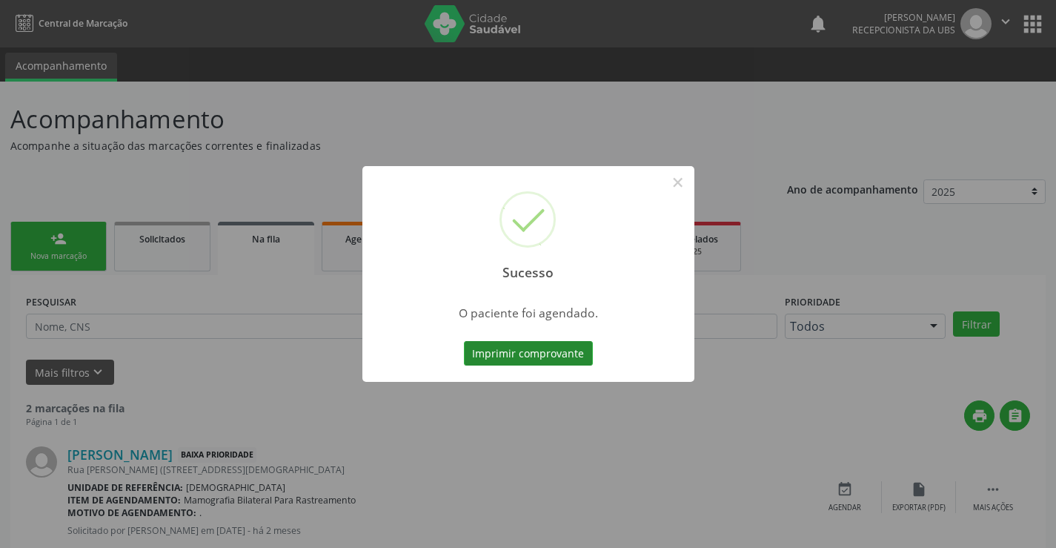
click at [478, 357] on button "Imprimir comprovante" at bounding box center [528, 353] width 129 height 25
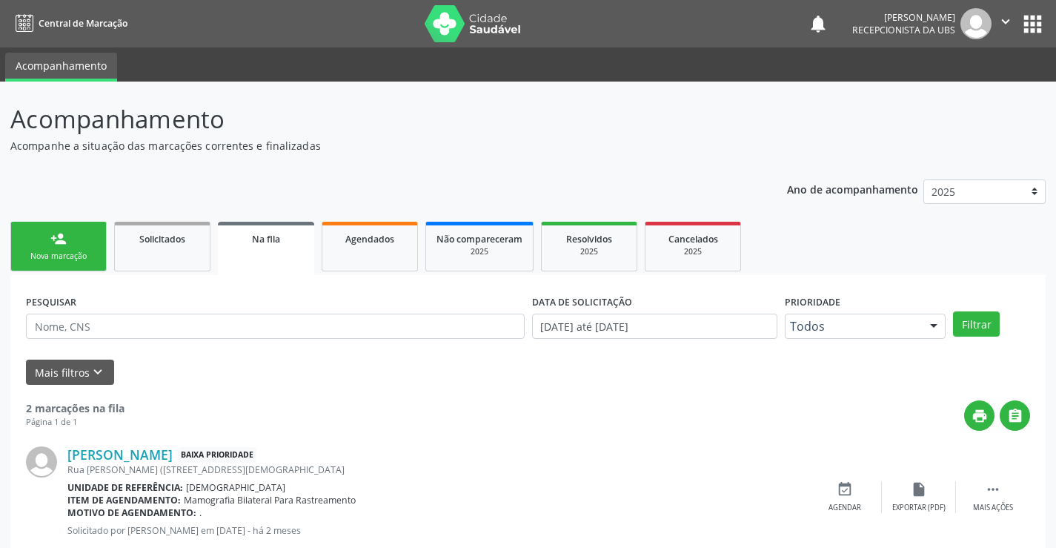
click at [45, 248] on link "person_add Nova marcação" at bounding box center [58, 247] width 96 height 50
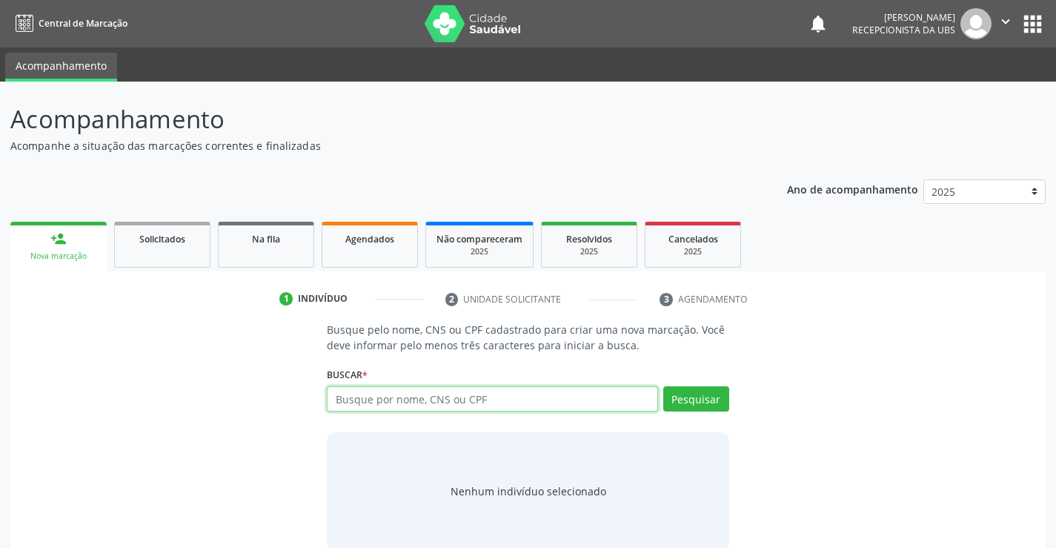
click at [524, 407] on input "text" at bounding box center [492, 398] width 331 height 25
type input "160362889490006"
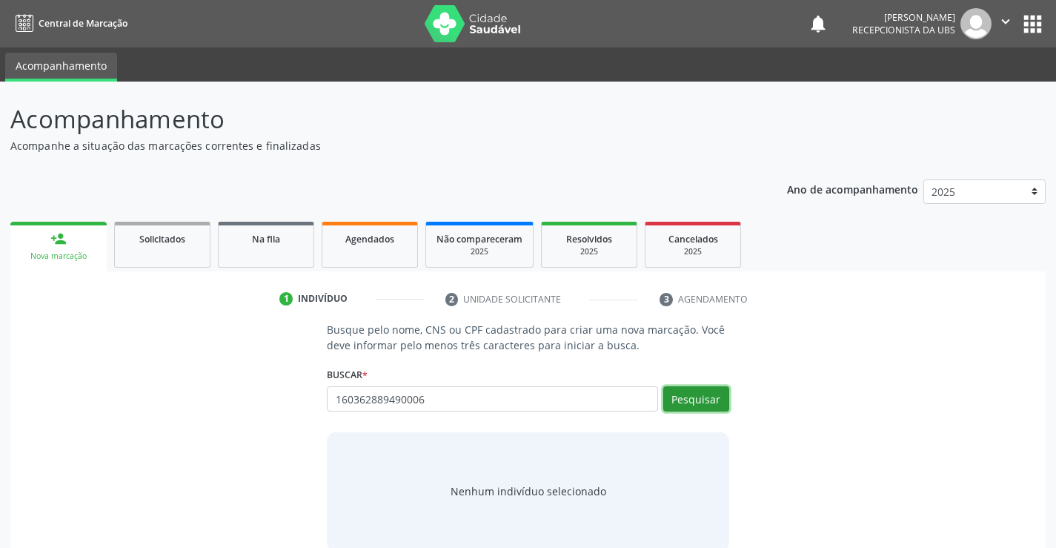
click at [703, 397] on button "Pesquisar" at bounding box center [696, 398] width 66 height 25
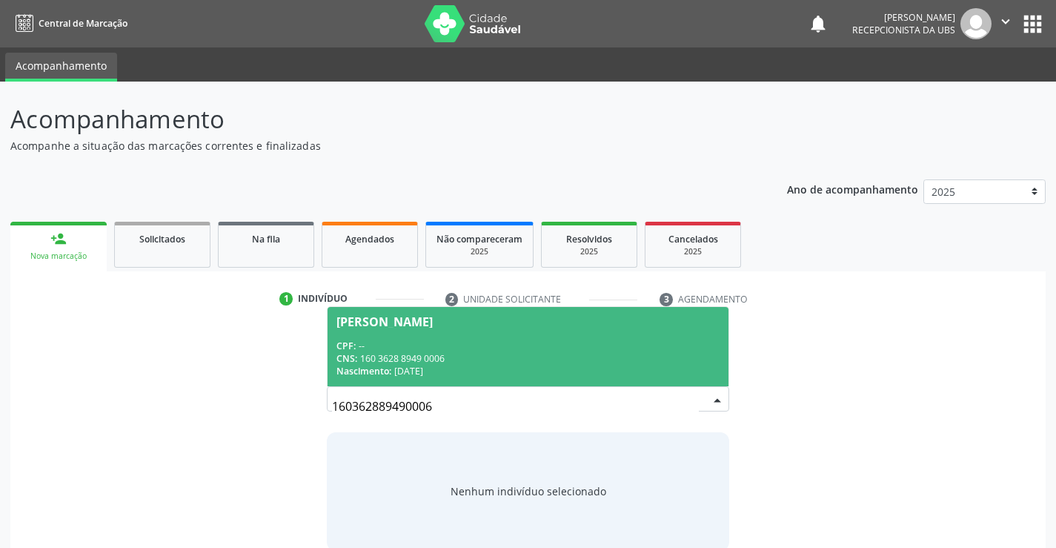
click at [541, 353] on div "CNS: 160 3628 8949 0006" at bounding box center [527, 358] width 382 height 13
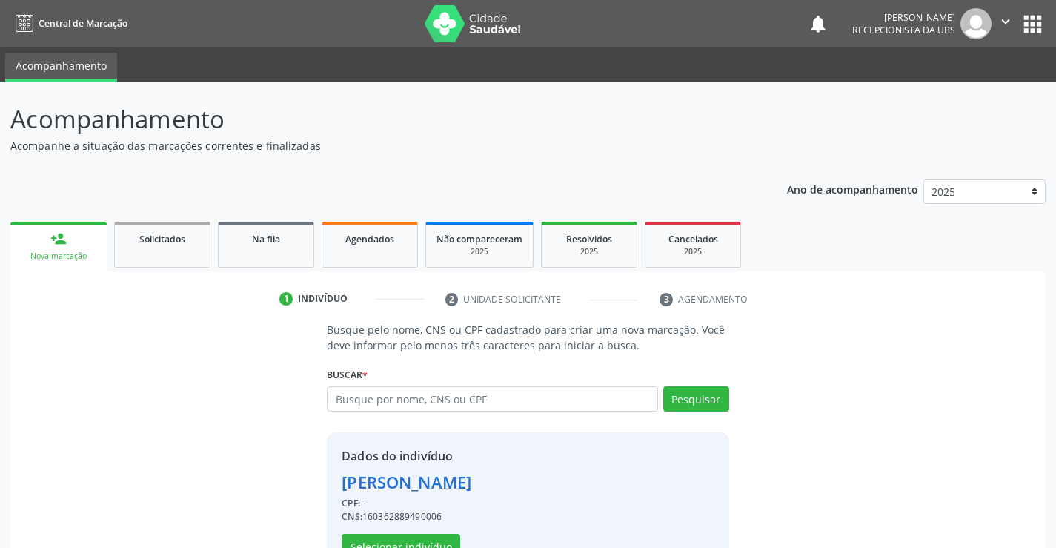
scroll to position [47, 0]
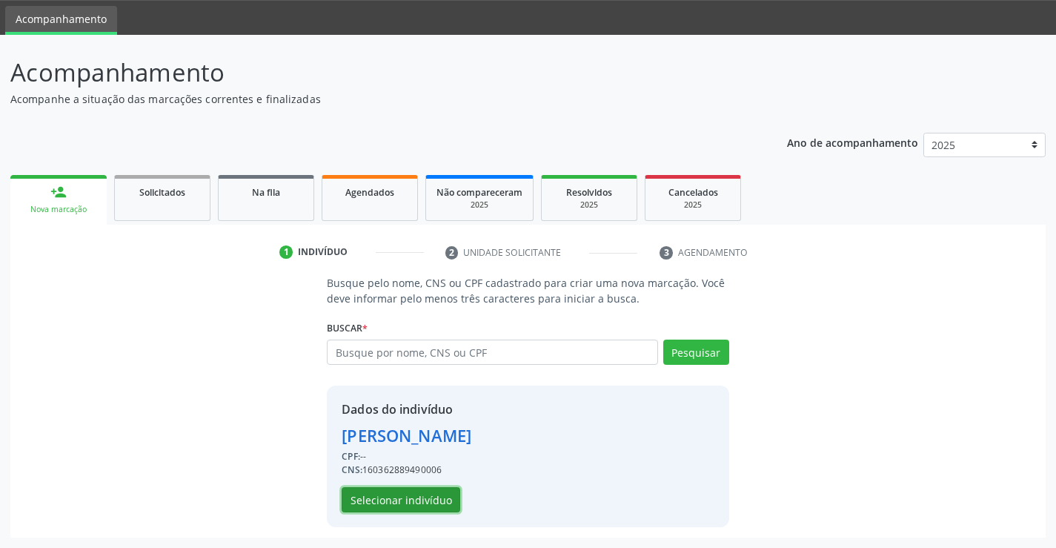
click at [378, 498] on button "Selecionar indivíduo" at bounding box center [401, 499] width 119 height 25
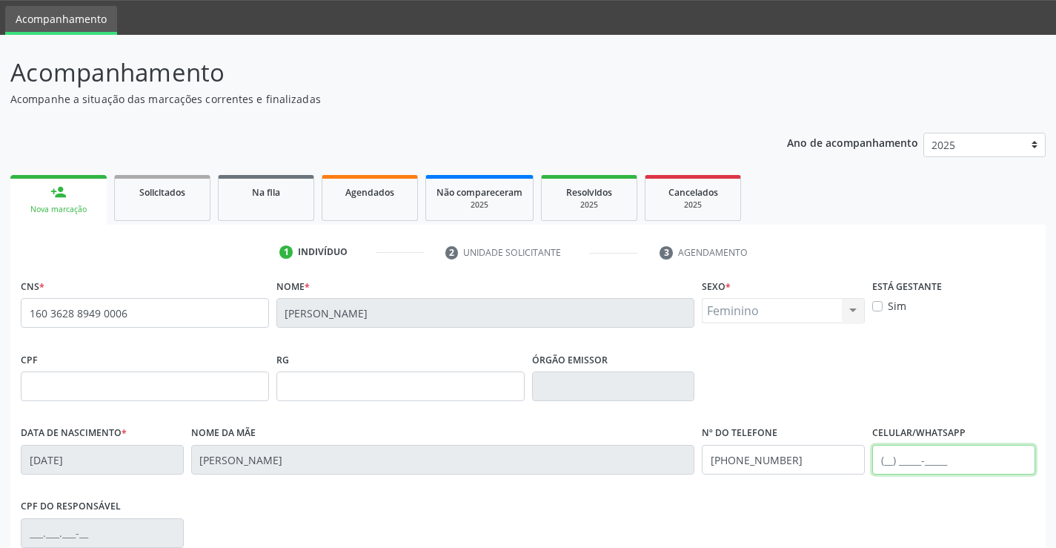
click at [941, 448] on input "text" at bounding box center [953, 460] width 163 height 30
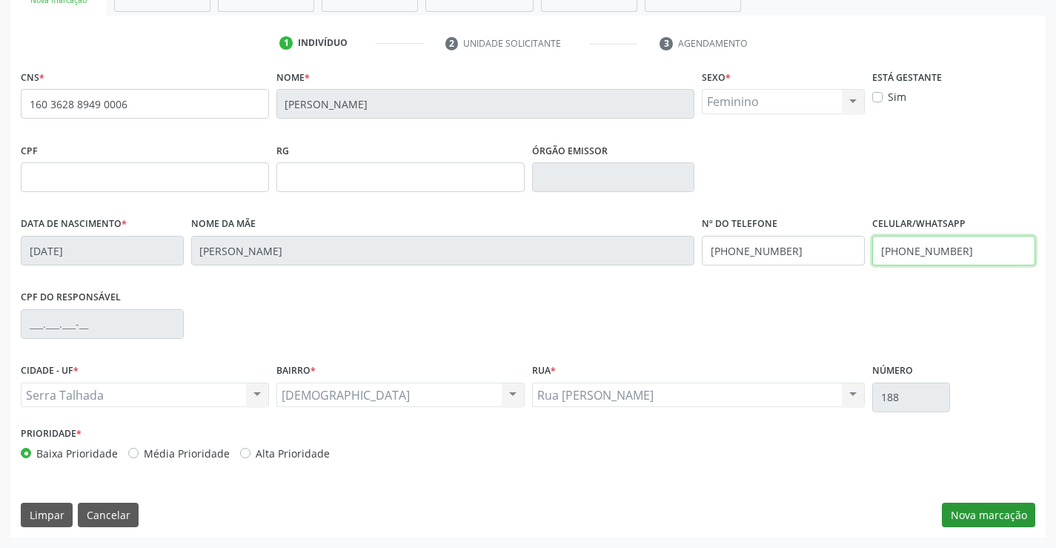
type input "(87) 98810-0445"
click at [986, 514] on button "Nova marcação" at bounding box center [988, 514] width 93 height 25
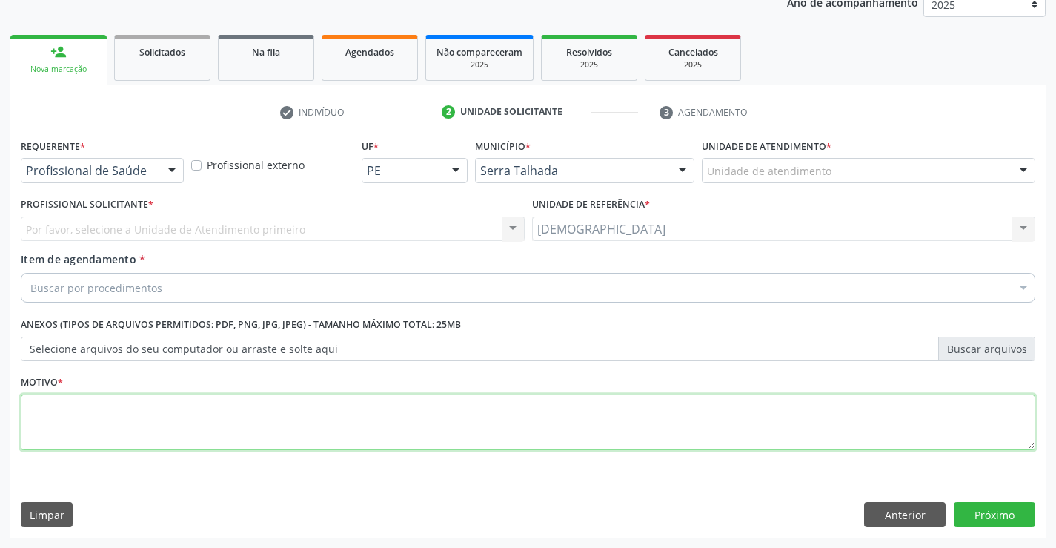
click at [328, 427] on textarea at bounding box center [528, 422] width 1015 height 56
type textarea "."
click at [173, 171] on div at bounding box center [172, 171] width 22 height 25
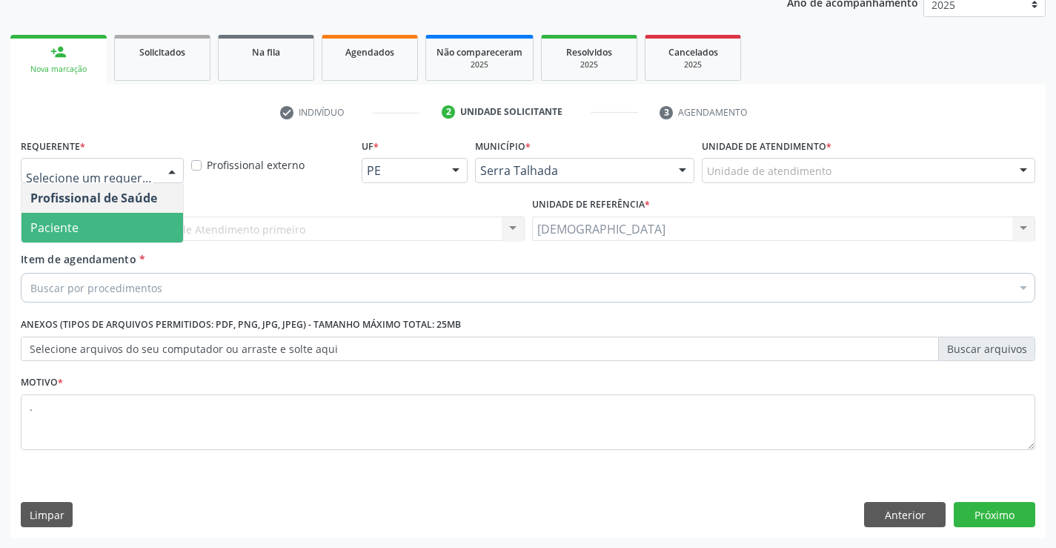
click at [132, 230] on span "Paciente" at bounding box center [102, 228] width 162 height 30
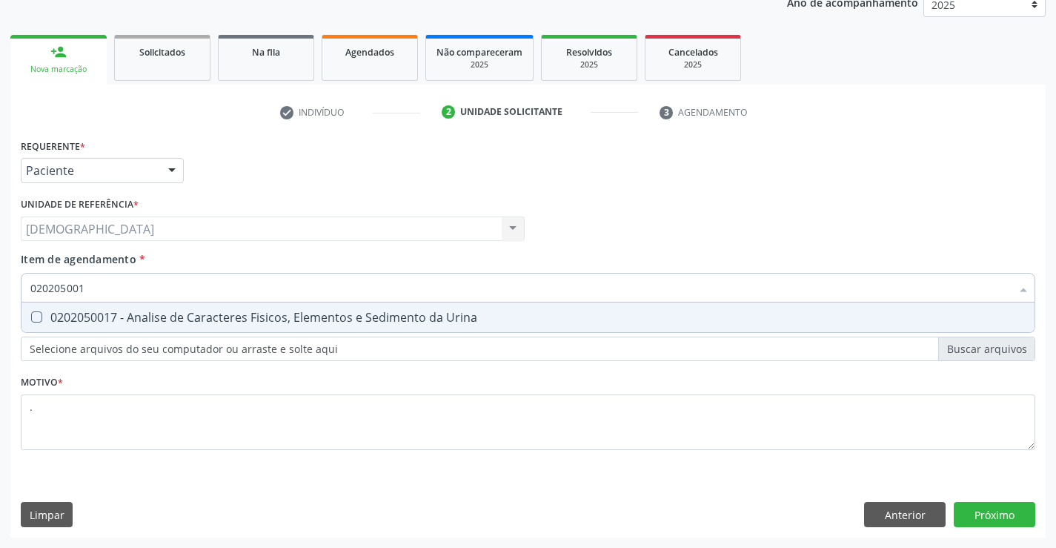
type input "0202050017"
click at [134, 314] on div "0202050017 - Analise de Caracteres Fisicos, Elementos e Sedimento da Urina" at bounding box center [527, 317] width 995 height 12
checkbox Urina "true"
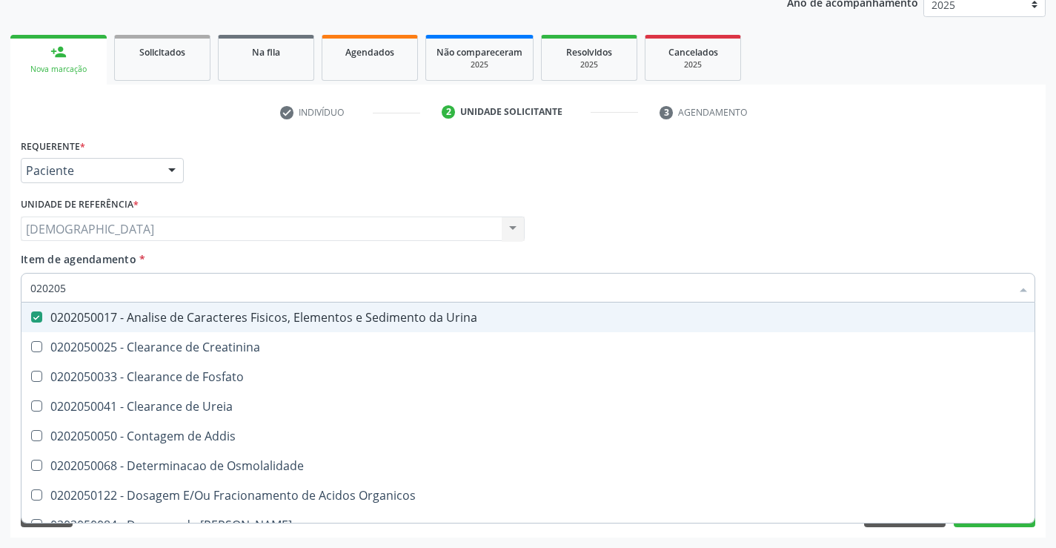
type input "02020"
checkbox Urina "false"
checkbox Fosfato "true"
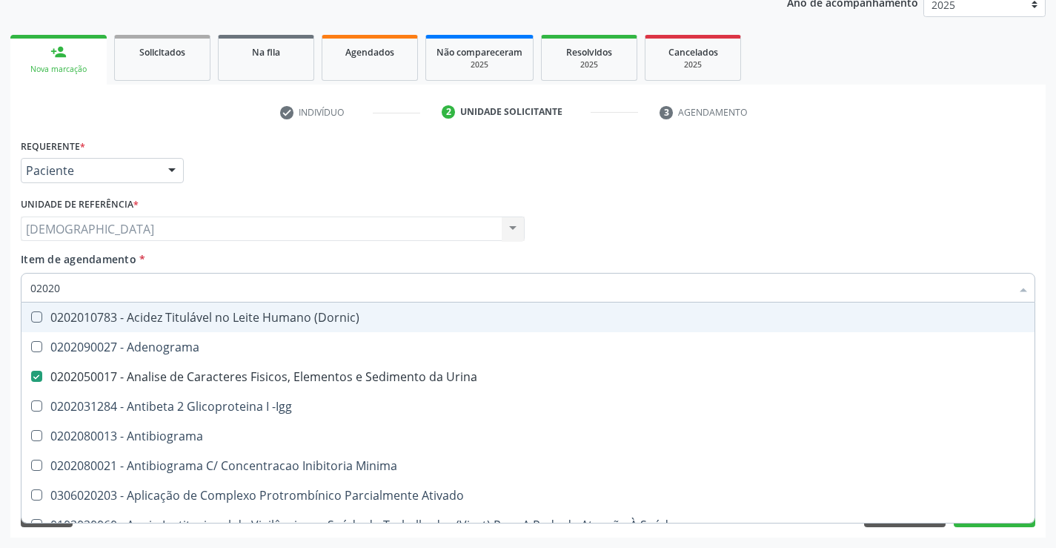
type input "020202"
checkbox Urina "false"
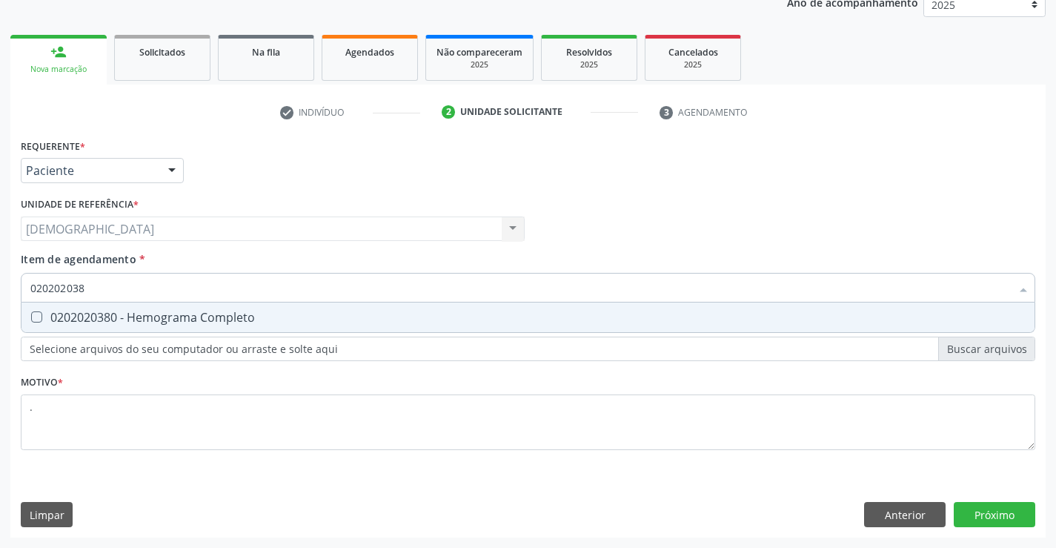
type input "0202020380"
click at [134, 314] on div "0202020380 - Hemograma Completo" at bounding box center [527, 317] width 995 height 12
checkbox Completo "true"
click at [1003, 514] on div "Requerente * Paciente Profissional de Saúde Paciente Nenhum resultado encontrad…" at bounding box center [527, 336] width 1035 height 402
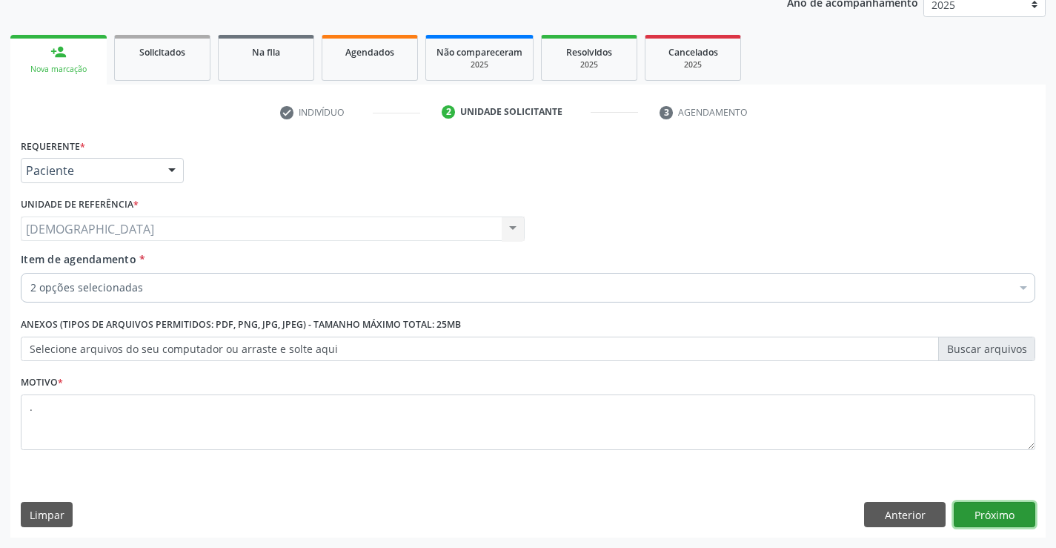
click at [998, 519] on button "Próximo" at bounding box center [995, 514] width 82 height 25
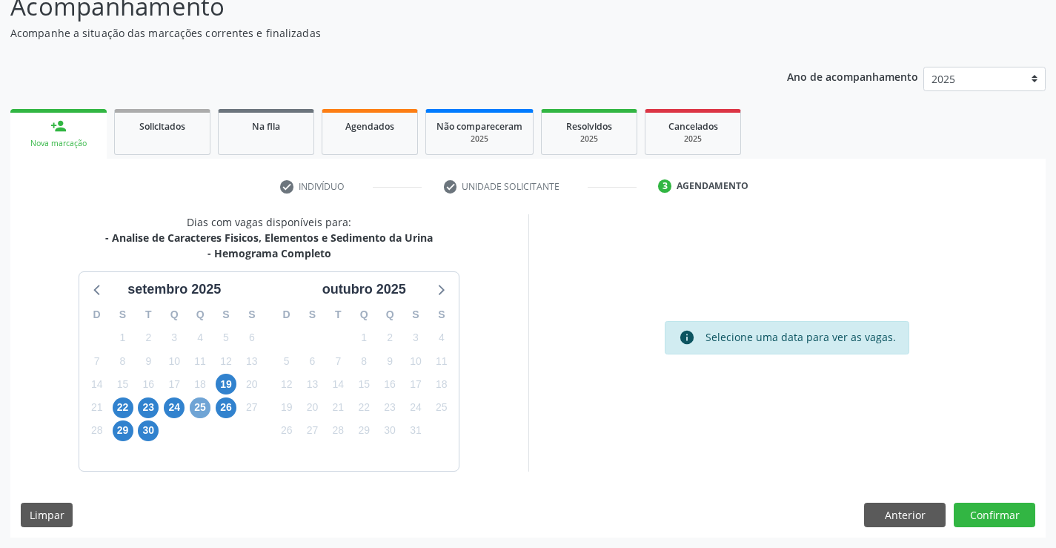
click at [195, 404] on span "25" at bounding box center [200, 407] width 21 height 21
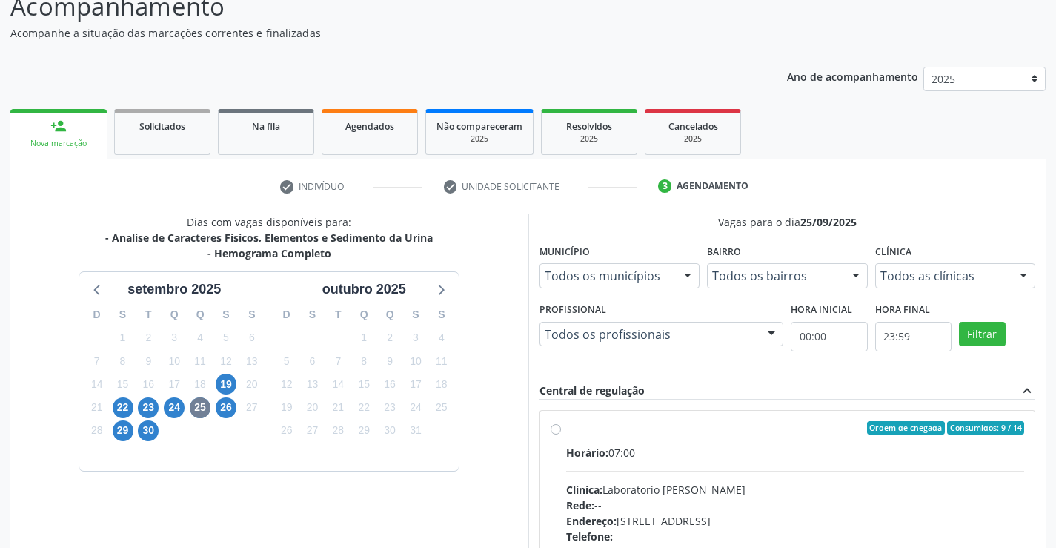
click at [656, 435] on label "Ordem de chegada Consumidos: 9 / 14 Horário: 07:00 Clínica: Laboratorio Jose Pa…" at bounding box center [795, 535] width 459 height 228
click at [561, 434] on input "Ordem de chegada Consumidos: 9 / 14 Horário: 07:00 Clínica: Laboratorio Jose Pa…" at bounding box center [556, 427] width 10 height 13
radio input "true"
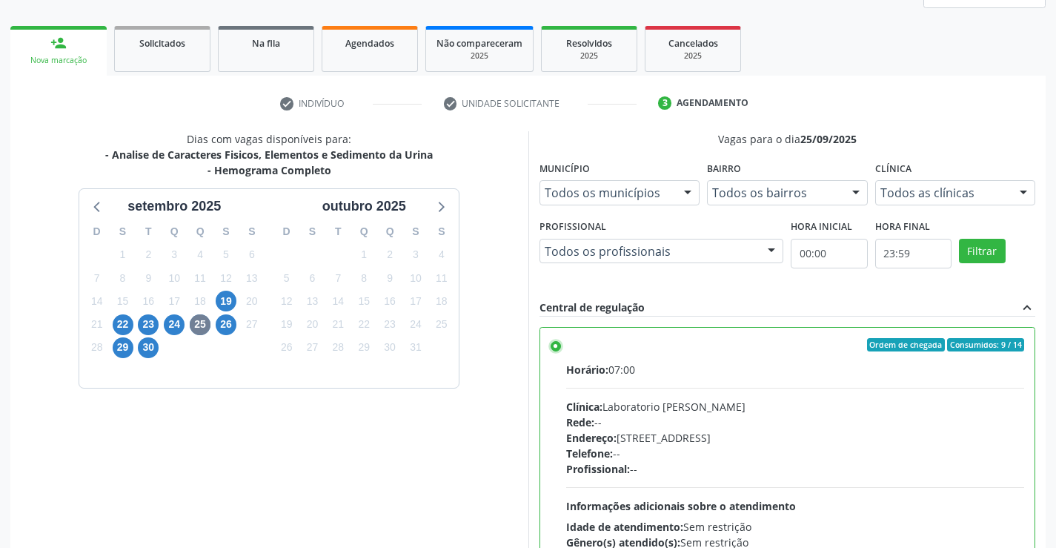
scroll to position [338, 0]
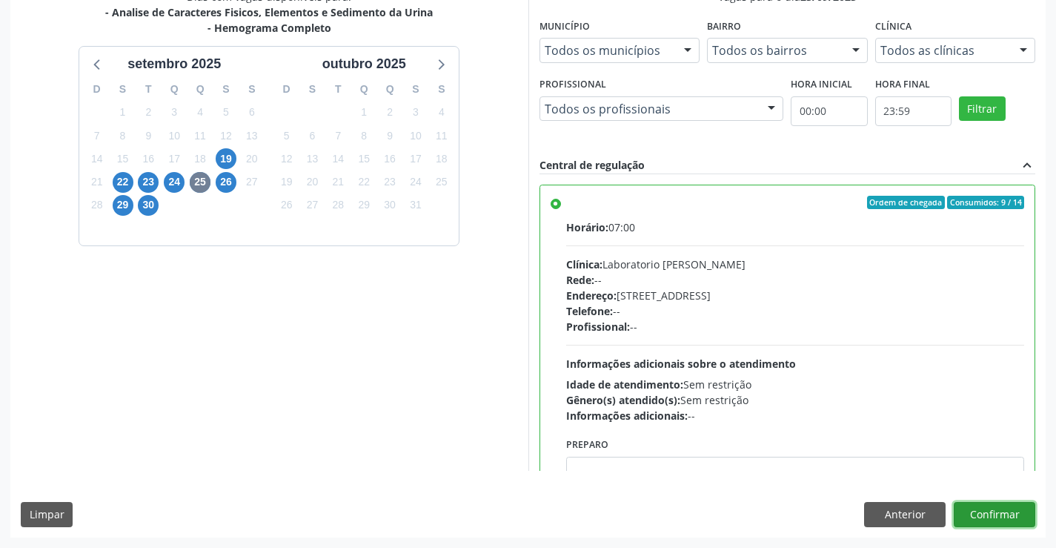
click at [997, 509] on button "Confirmar" at bounding box center [995, 514] width 82 height 25
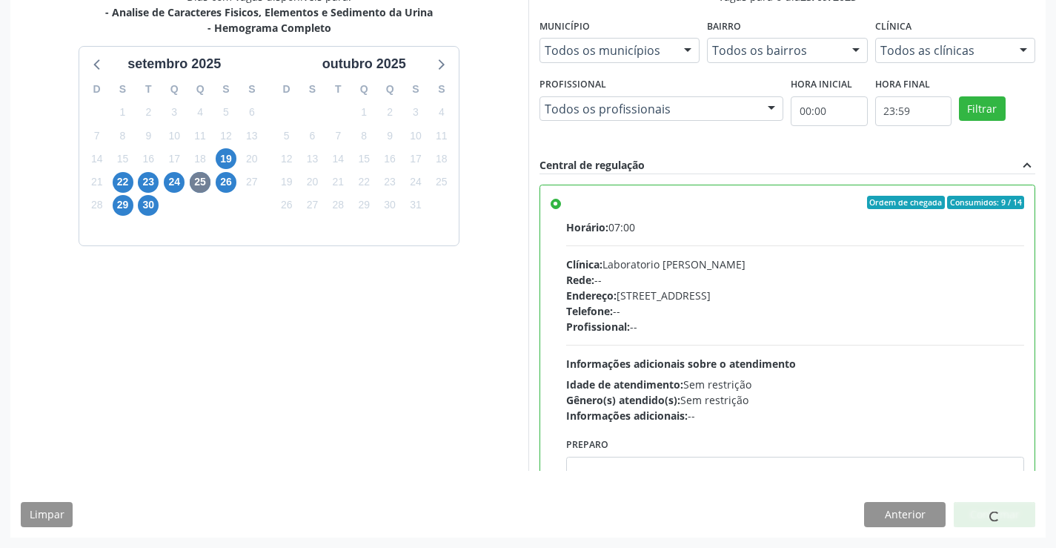
scroll to position [0, 0]
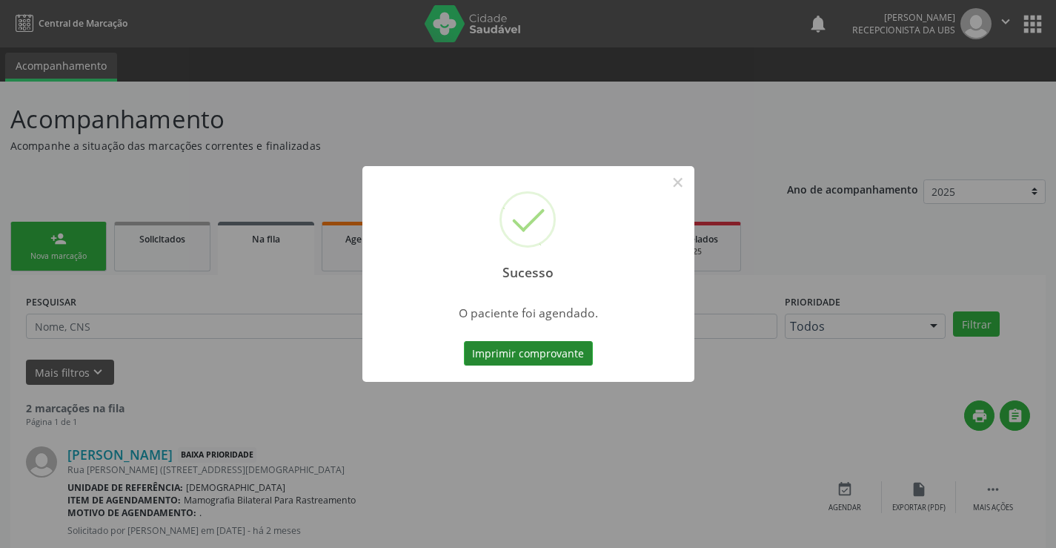
click at [488, 346] on button "Imprimir comprovante" at bounding box center [528, 353] width 129 height 25
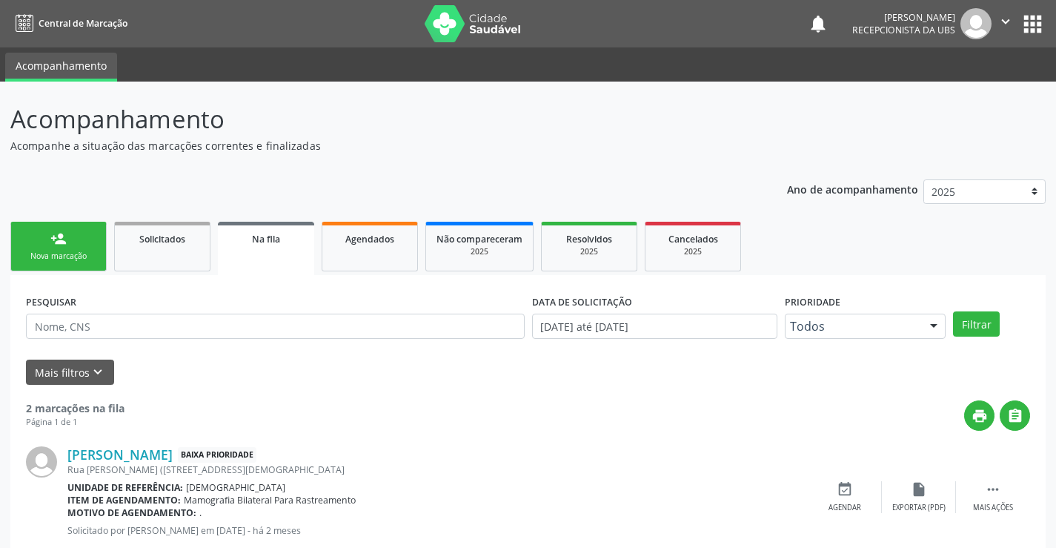
click at [81, 263] on link "person_add Nova marcação" at bounding box center [58, 247] width 96 height 50
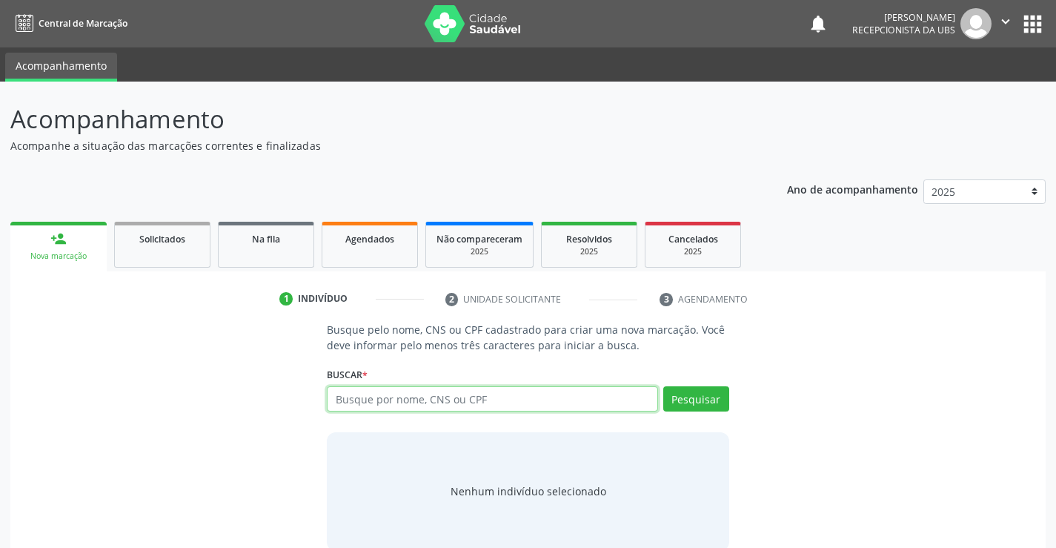
click at [342, 392] on input "text" at bounding box center [492, 398] width 331 height 25
type input "160362889490006"
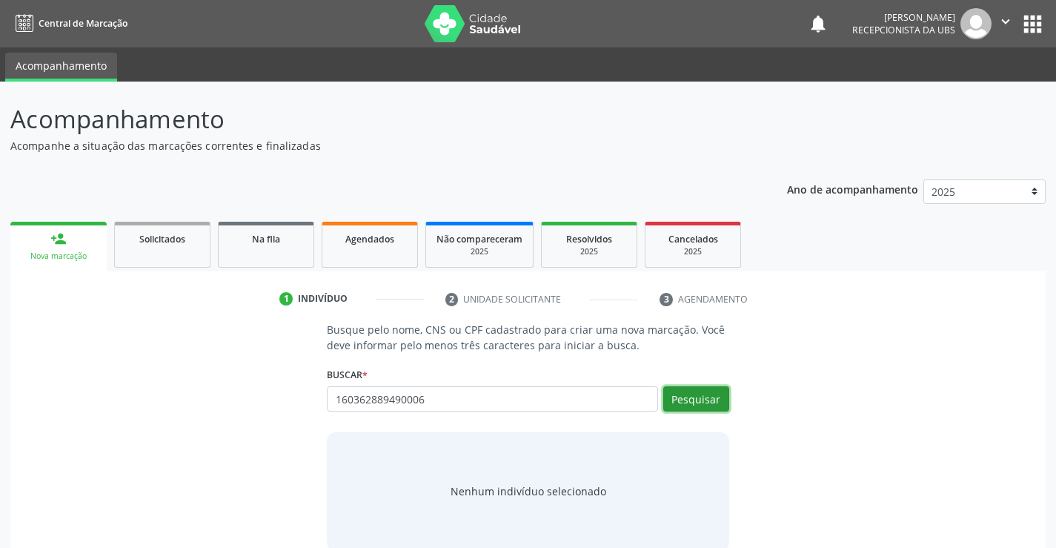
click at [681, 392] on button "Pesquisar" at bounding box center [696, 398] width 66 height 25
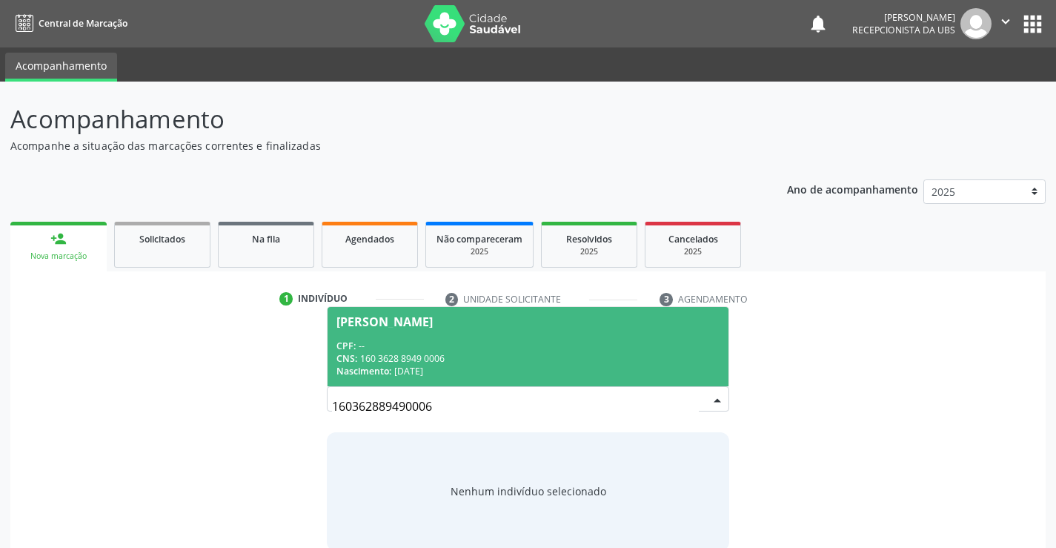
click at [580, 366] on div "Nascimento: 28/12/1993" at bounding box center [527, 371] width 382 height 13
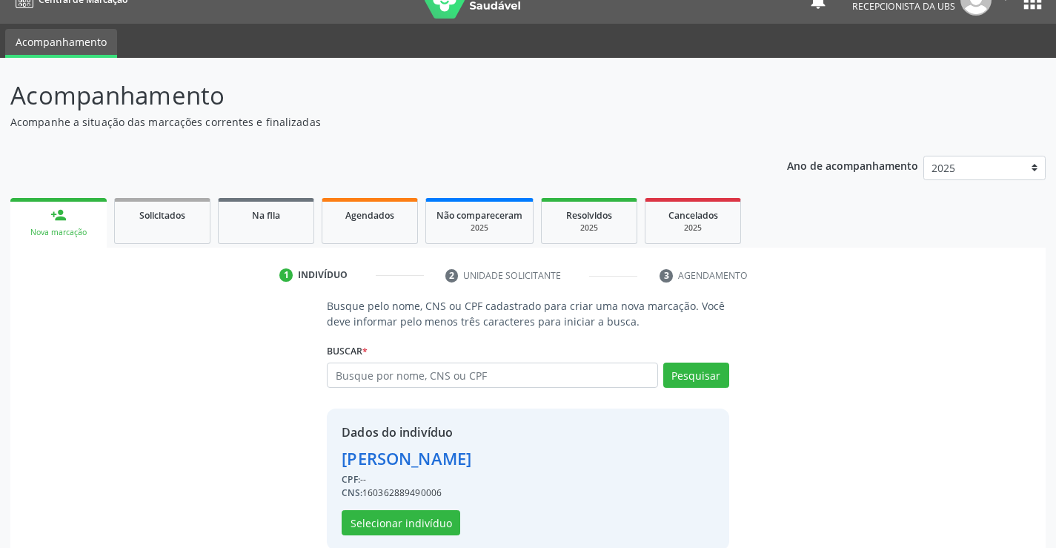
scroll to position [47, 0]
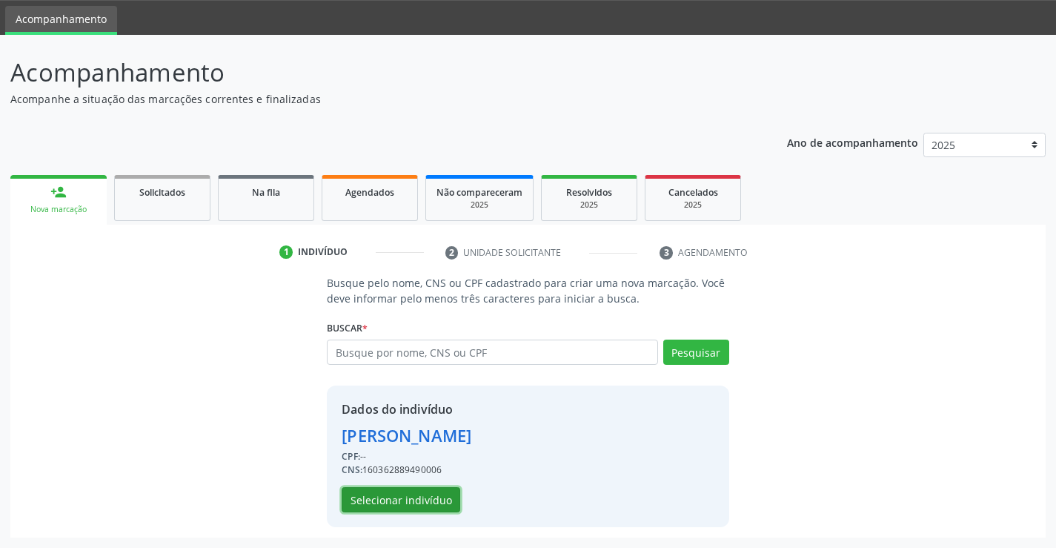
click at [411, 494] on button "Selecionar indivíduo" at bounding box center [401, 499] width 119 height 25
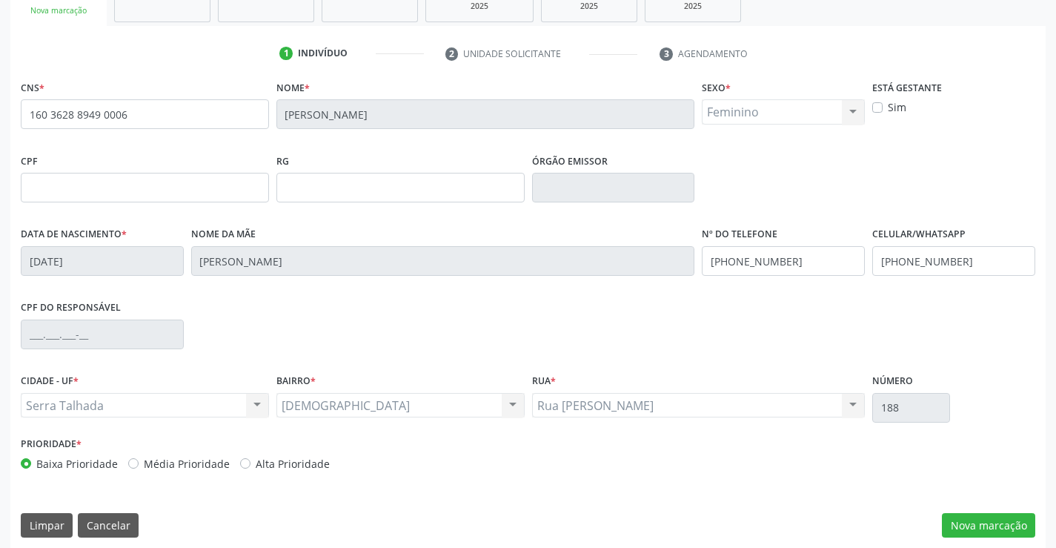
scroll to position [256, 0]
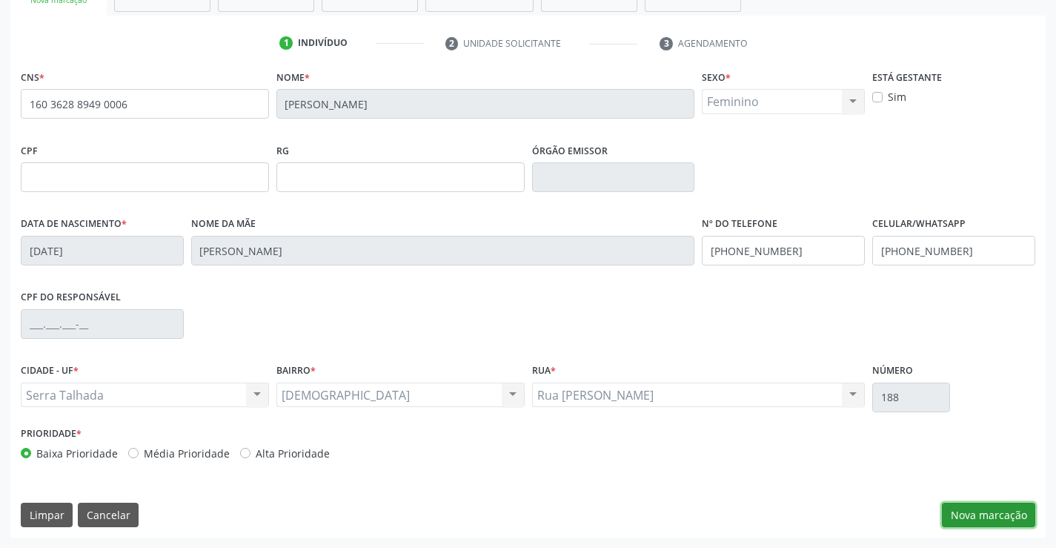
click at [1015, 509] on button "Nova marcação" at bounding box center [988, 514] width 93 height 25
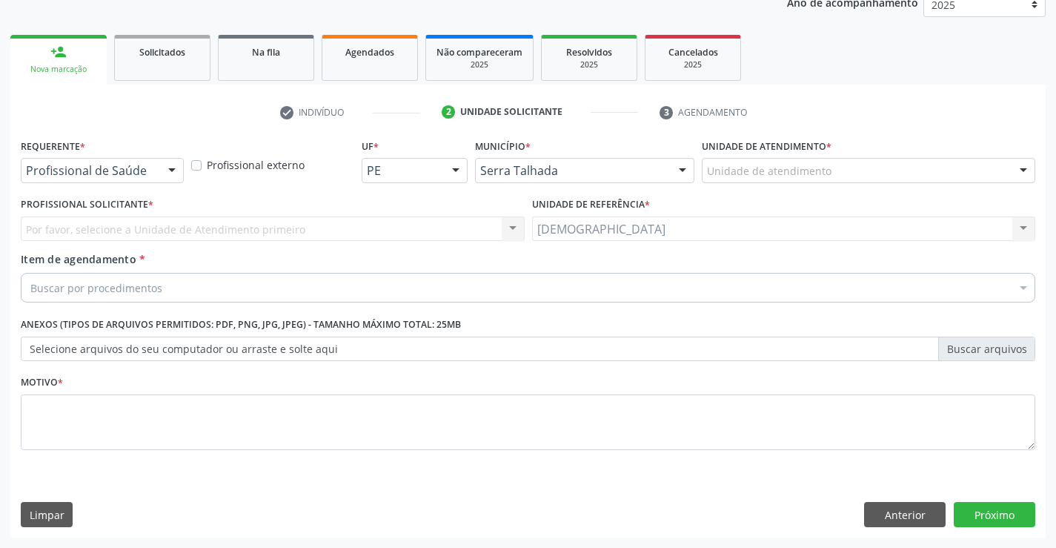
click at [178, 162] on div at bounding box center [172, 171] width 22 height 25
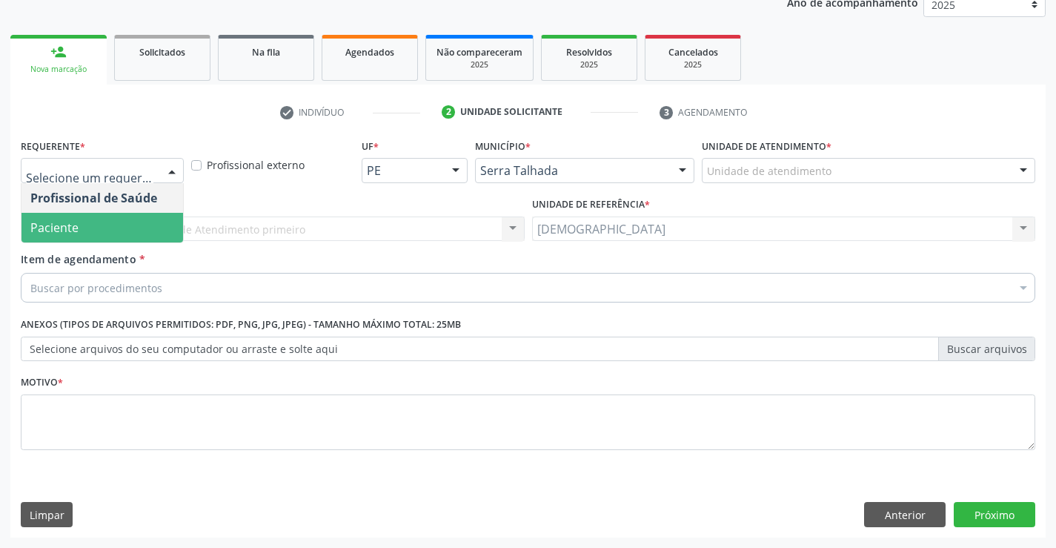
click at [120, 225] on span "Paciente" at bounding box center [102, 228] width 162 height 30
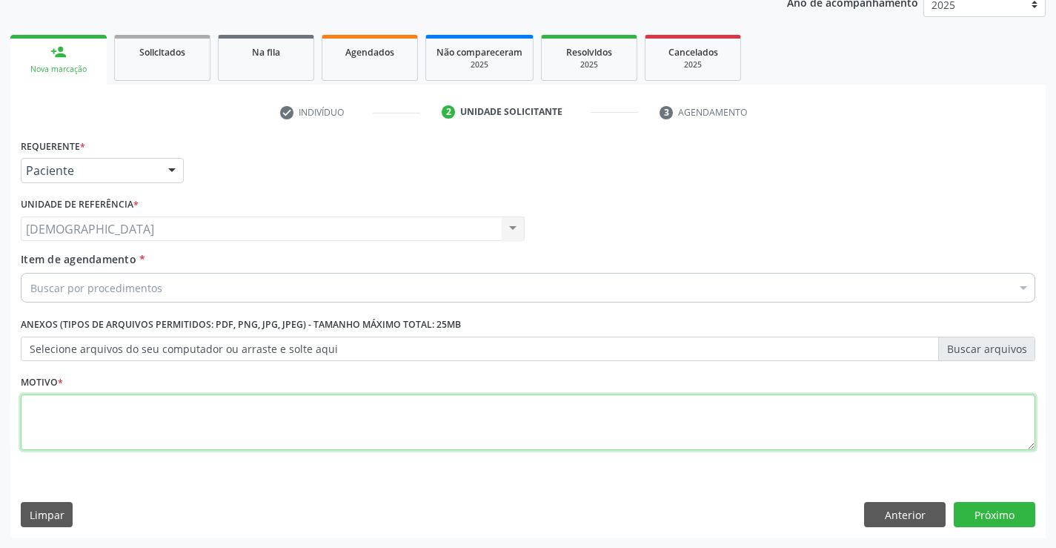
click at [112, 416] on textarea at bounding box center [528, 422] width 1015 height 56
type textarea "."
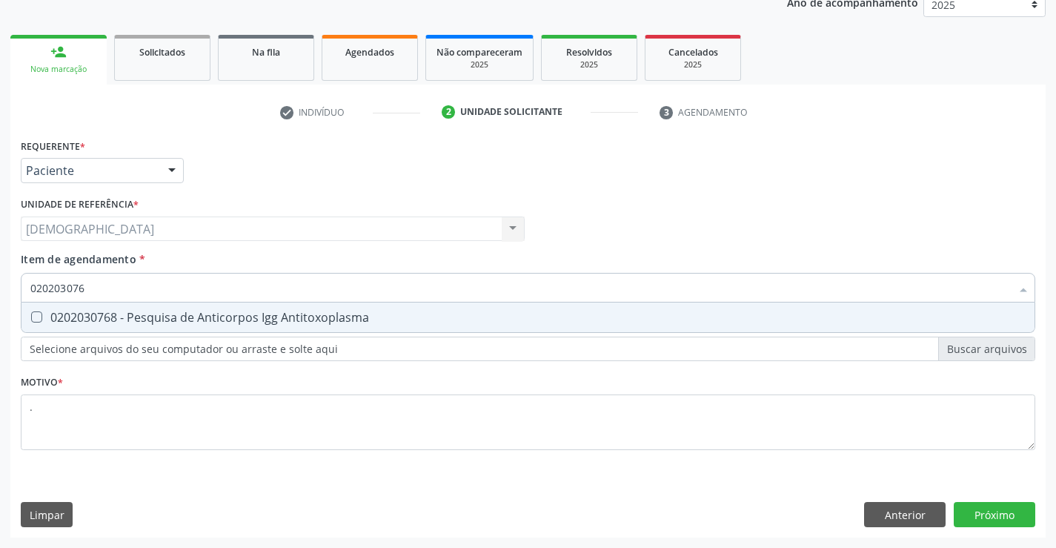
type input "0202030768"
click at [133, 308] on span "0202030768 - Pesquisa de Anticorpos Igg Antitoxoplasma" at bounding box center [527, 317] width 1013 height 30
checkbox Antitoxoplasma "true"
type input "02020307"
checkbox Antitoxoplasma "false"
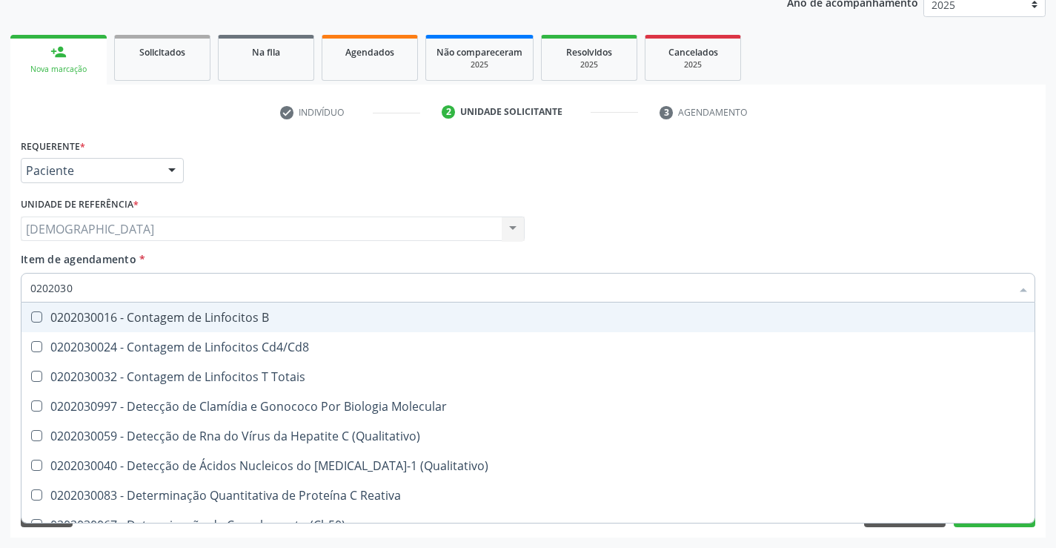
type input "020203"
checkbox Antitoxoplasma "false"
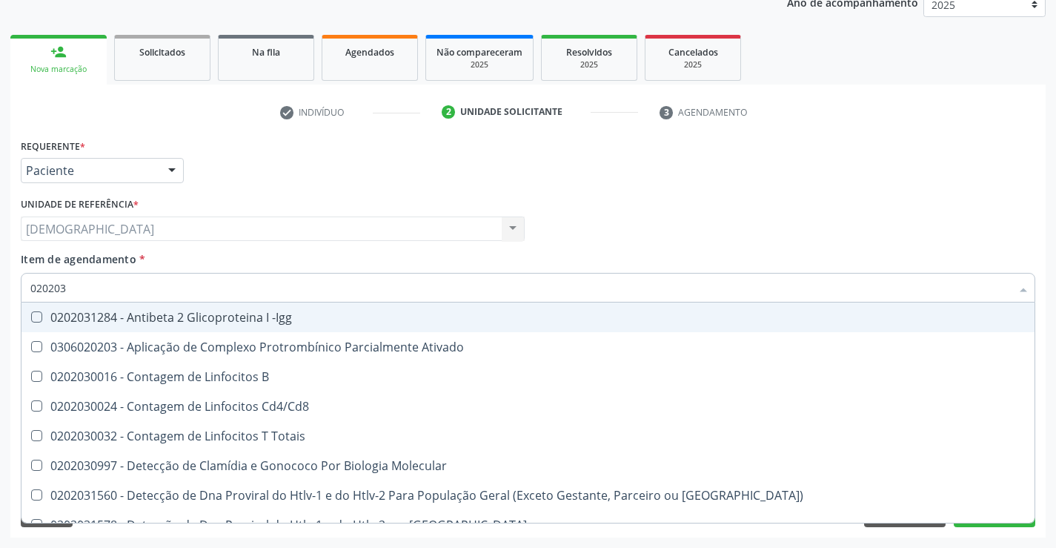
type input "02020"
checkbox Antitoxoplasma "false"
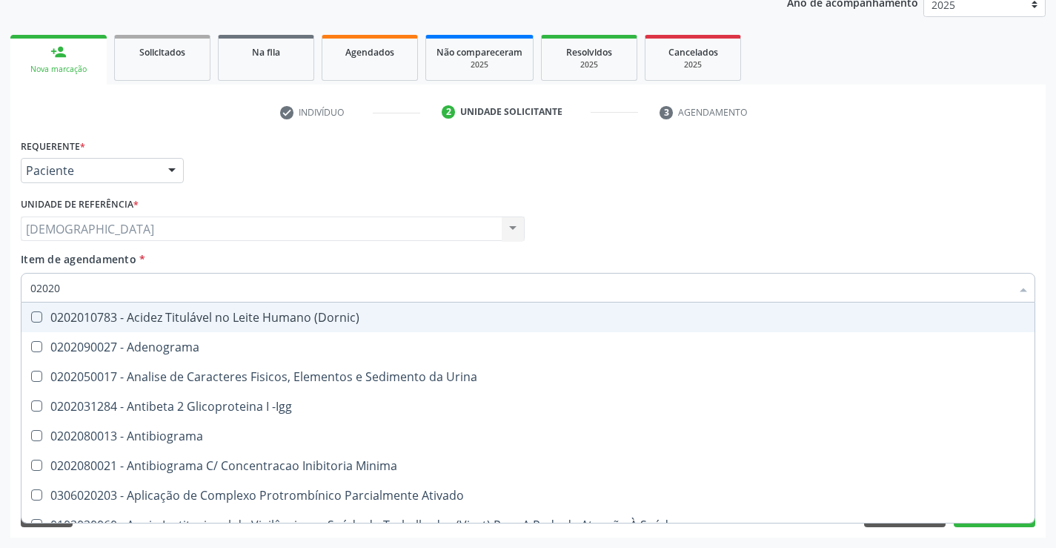
type input "020203"
checkbox Anti-Achr "true"
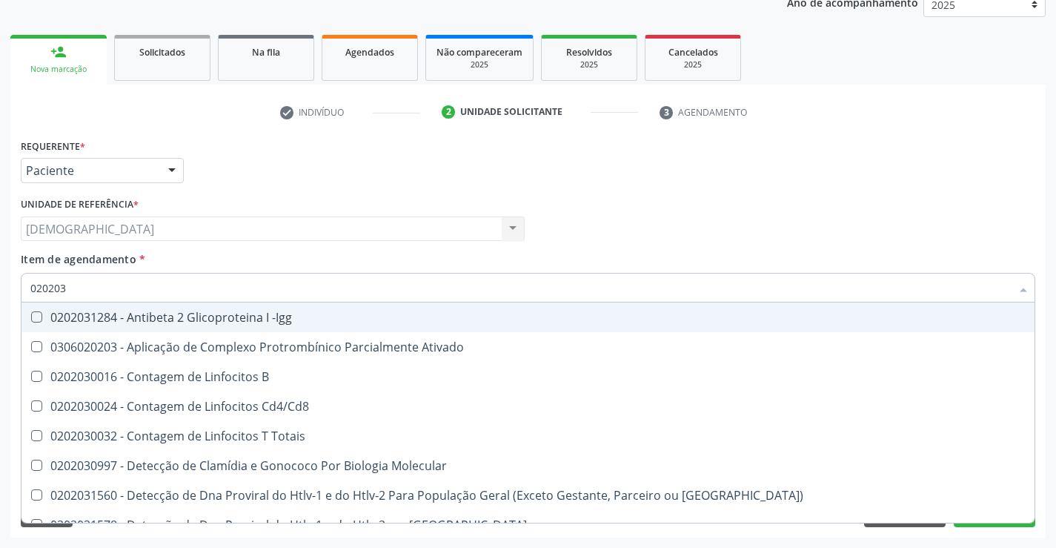
type input "0202030"
checkbox \(Ro\) "true"
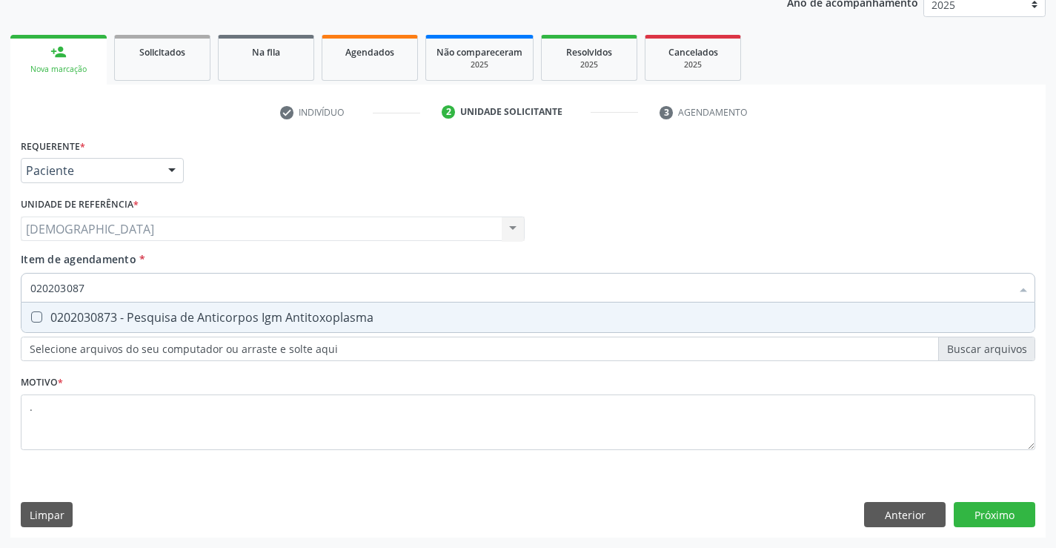
type input "0202030873"
click at [133, 308] on span "0202030873 - Pesquisa de Anticorpos Igm Antitoxoplasma" at bounding box center [527, 317] width 1013 height 30
checkbox Antitoxoplasma "true"
type input "02020308"
checkbox Antitoxoplasma "false"
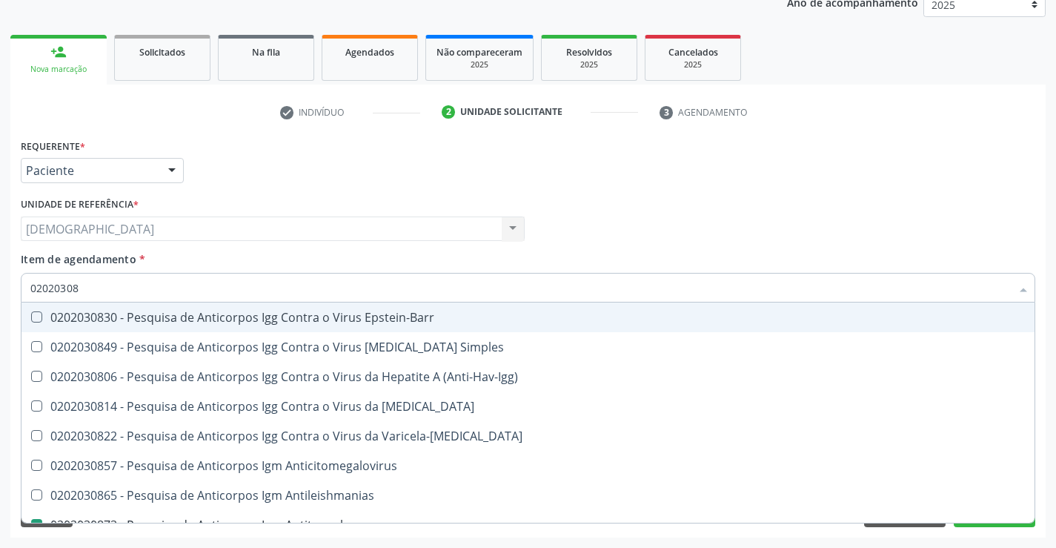
type input "0202030"
checkbox Antitoxoplasma "false"
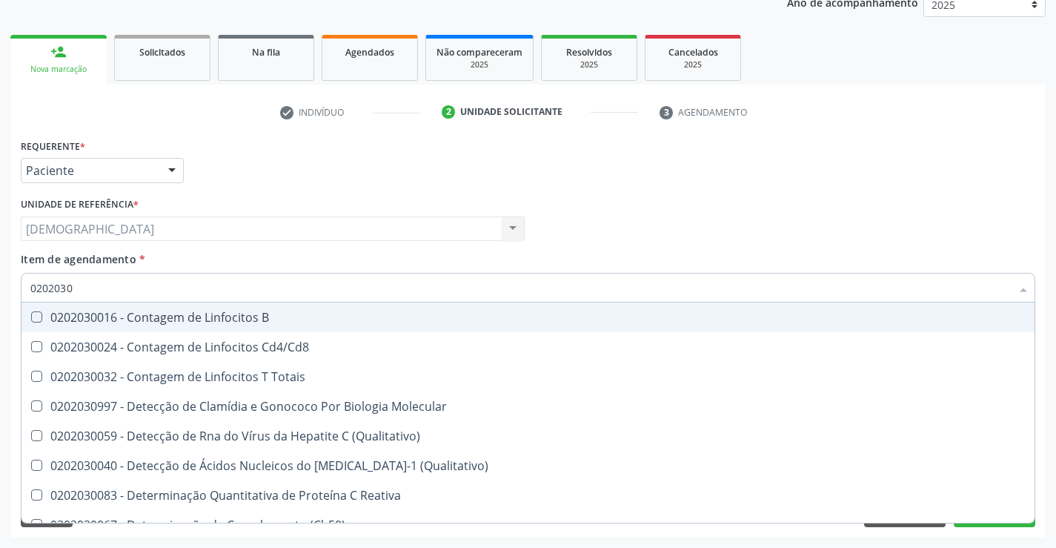
type input "020203"
checkbox Antitoxoplasma "false"
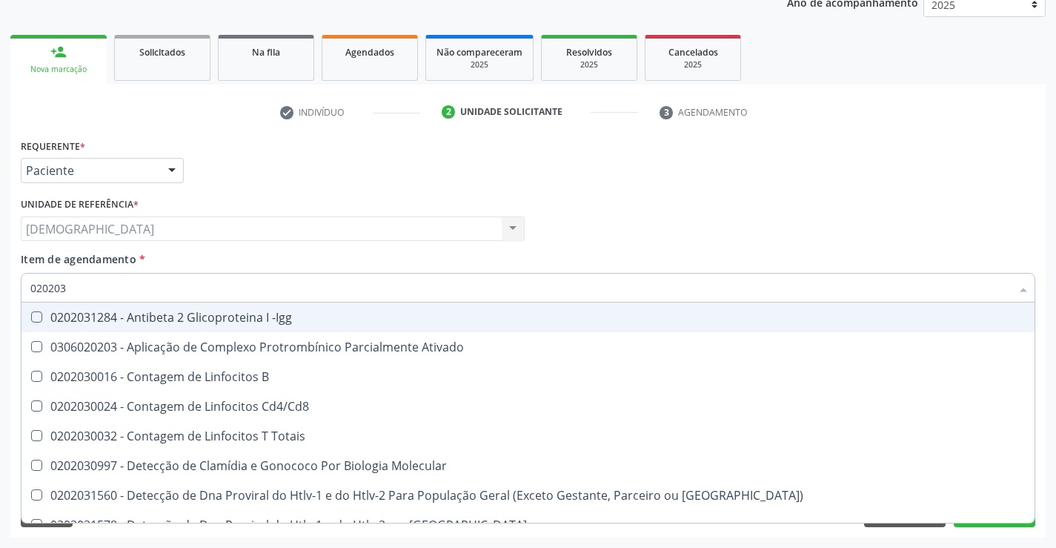
type input "02020"
checkbox Antitoxoplasma "false"
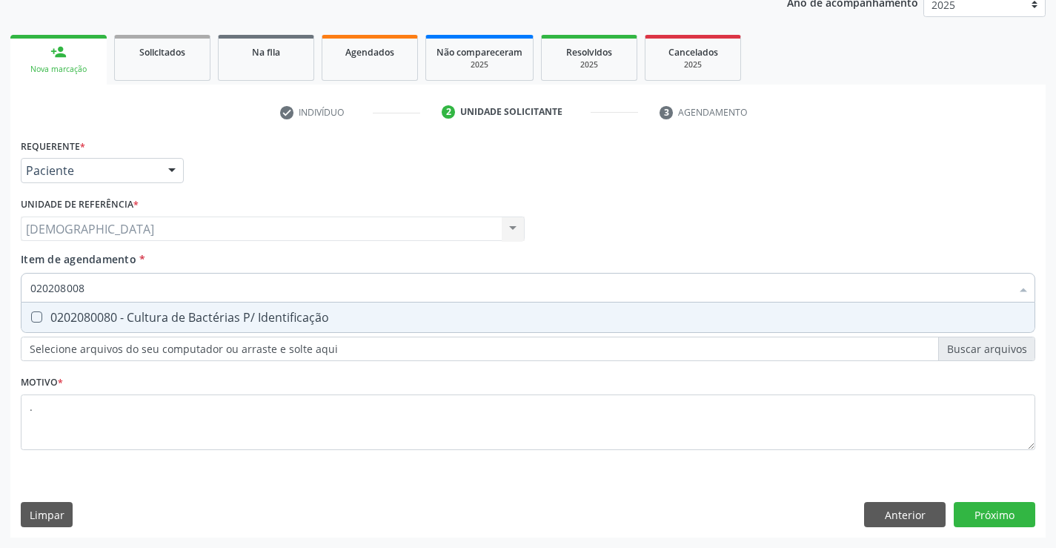
type input "0202080080"
click at [133, 315] on div "0202080080 - Cultura de Bactérias P/ Identificação" at bounding box center [527, 317] width 995 height 12
checkbox Identificação "true"
click at [987, 504] on div "Requerente * Paciente Profissional de Saúde Paciente Nenhum resultado encontrad…" at bounding box center [527, 336] width 1035 height 402
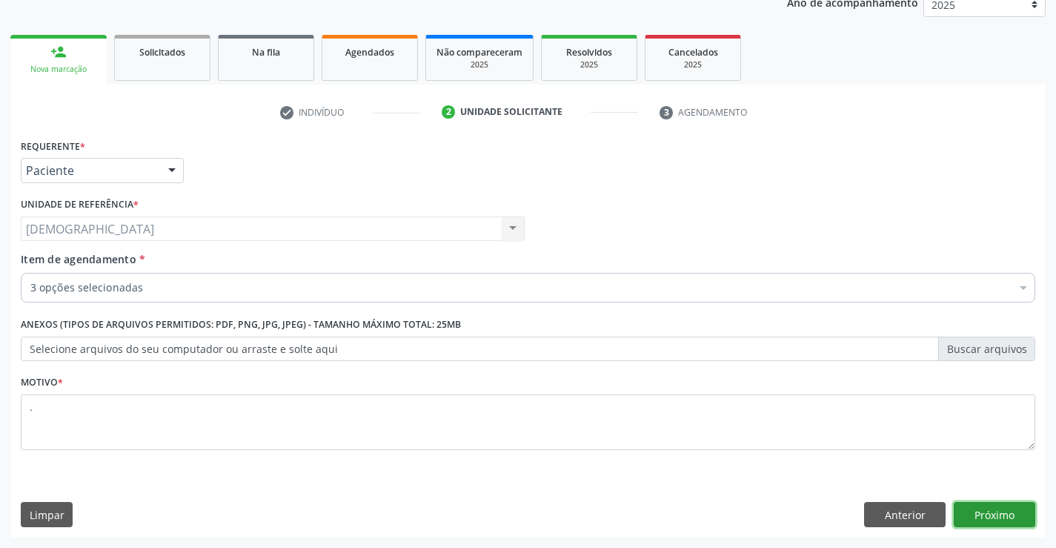
click at [987, 508] on button "Próximo" at bounding box center [995, 514] width 82 height 25
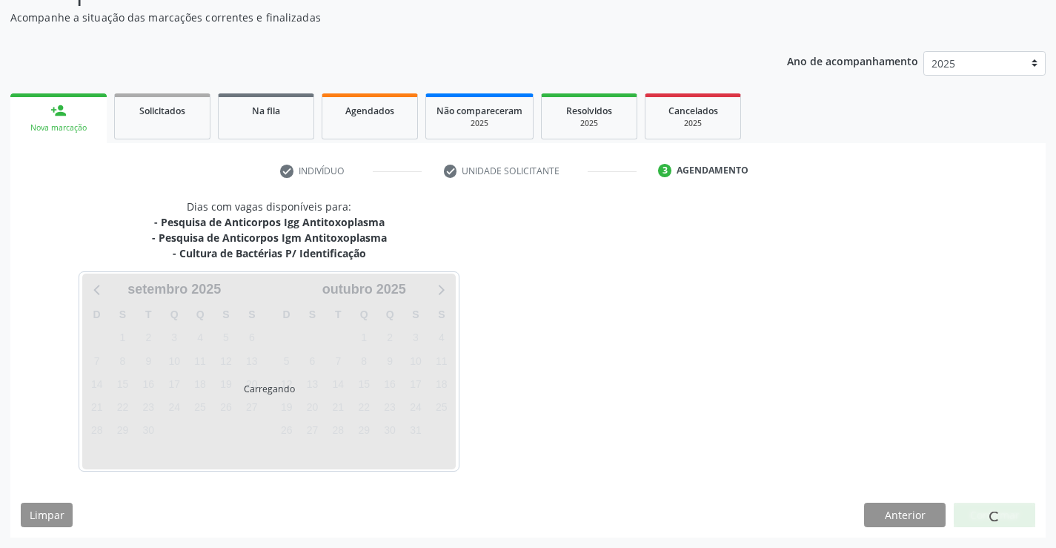
scroll to position [128, 0]
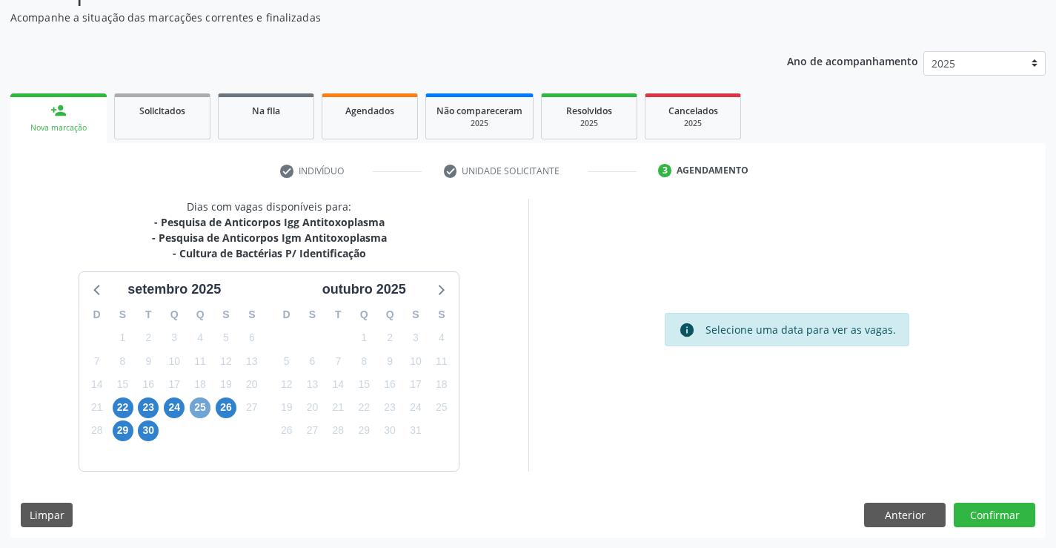
click at [196, 408] on span "25" at bounding box center [200, 407] width 21 height 21
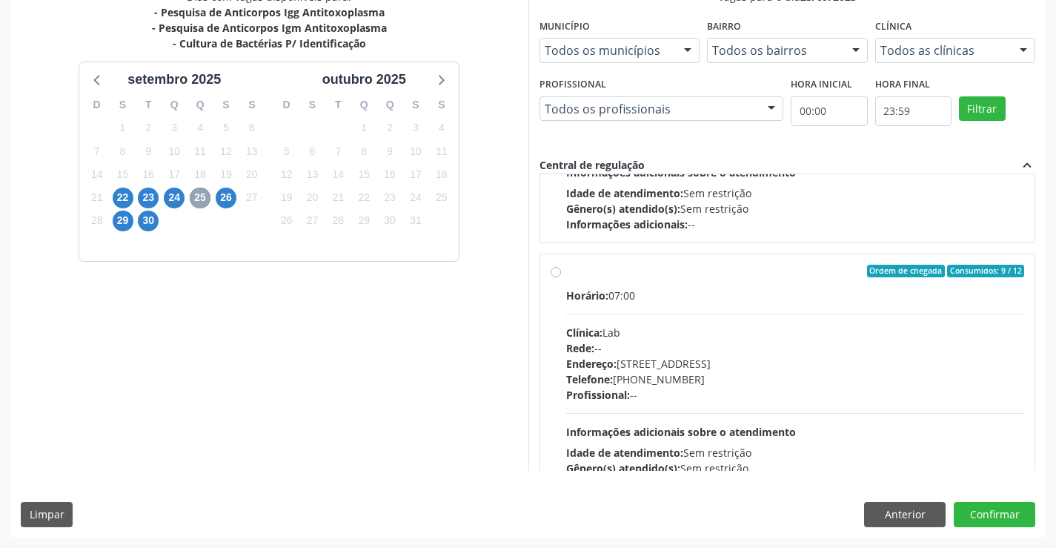
scroll to position [196, 0]
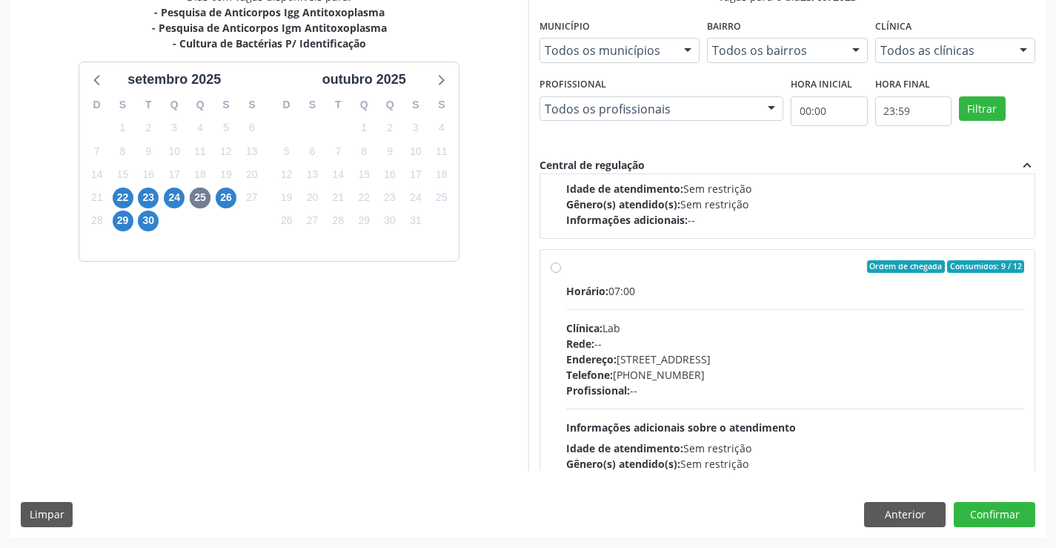
click at [564, 274] on div "Ordem de chegada Consumidos: 9 / 12 Horário: 07:00 Clínica: Lab Rede: -- Endere…" at bounding box center [788, 374] width 474 height 228
radio input "true"
click at [981, 512] on button "Confirmar" at bounding box center [995, 514] width 82 height 25
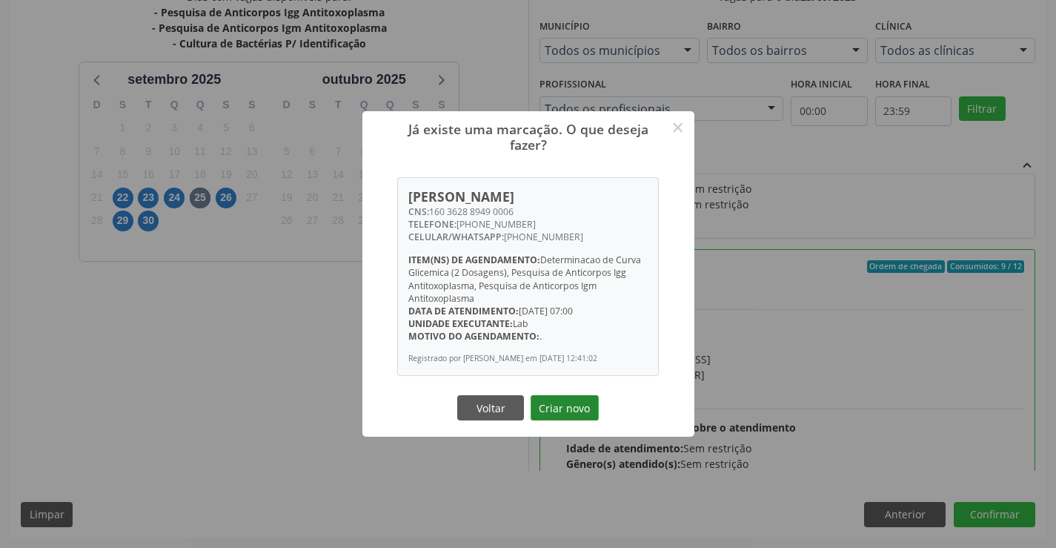
click at [566, 414] on button "Criar novo" at bounding box center [565, 407] width 68 height 25
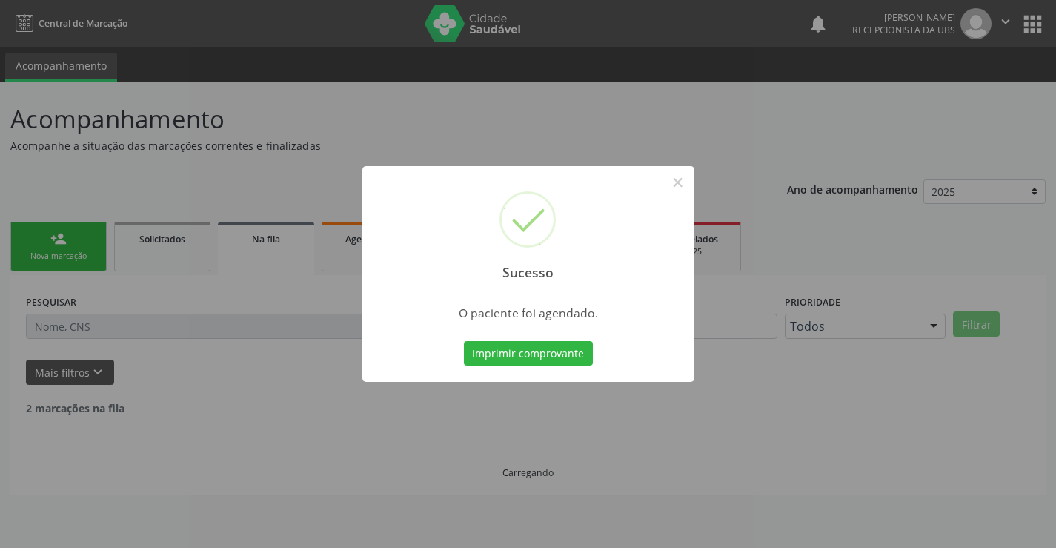
scroll to position [0, 0]
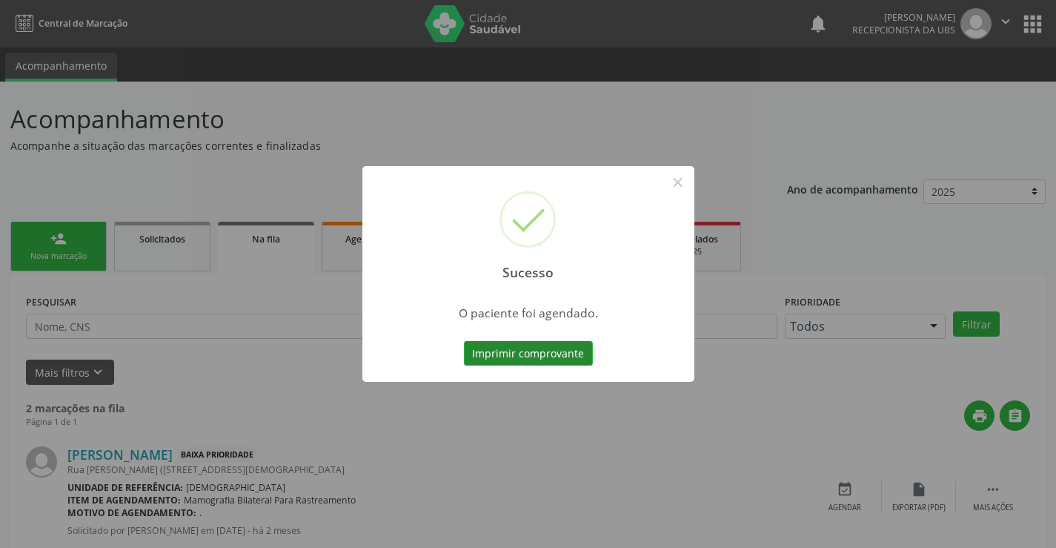
click at [493, 359] on button "Imprimir comprovante" at bounding box center [528, 353] width 129 height 25
